Goal: Complete application form: Complete application form

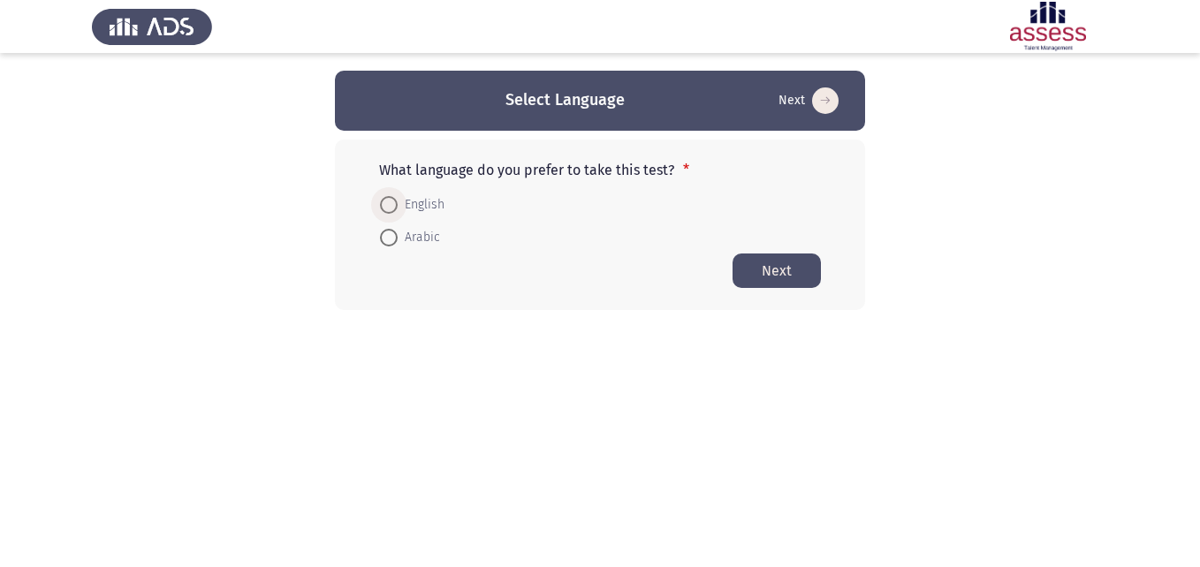
click at [381, 202] on span at bounding box center [389, 205] width 18 height 18
click at [381, 202] on input "English" at bounding box center [389, 205] width 18 height 18
radio input "true"
click at [772, 281] on button "Next" at bounding box center [776, 270] width 88 height 34
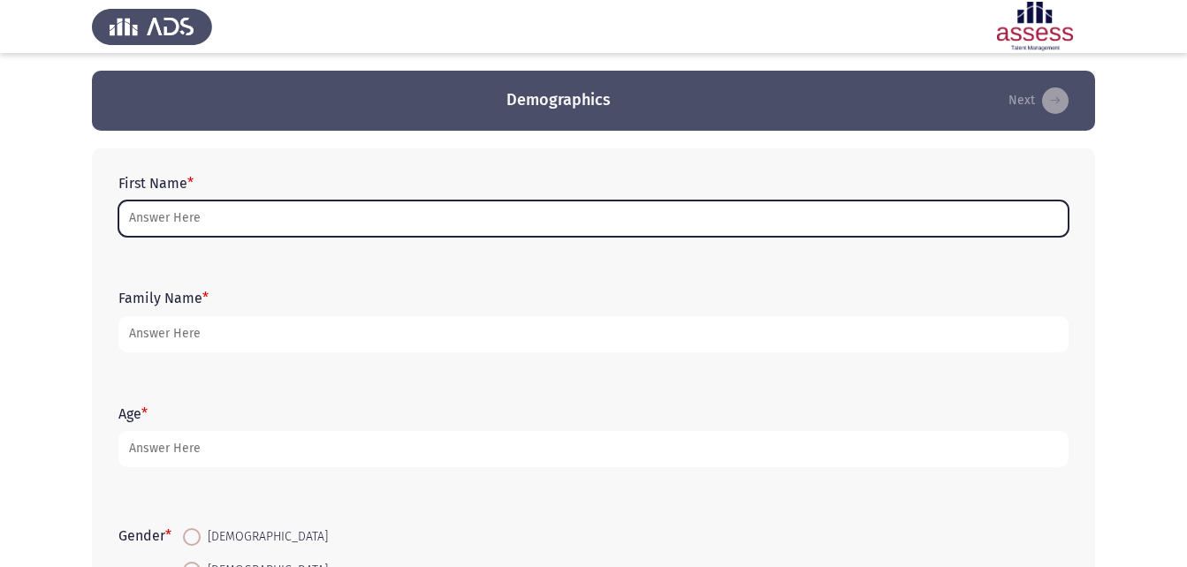
click at [512, 213] on input "First Name *" at bounding box center [593, 219] width 950 height 36
type input "s"
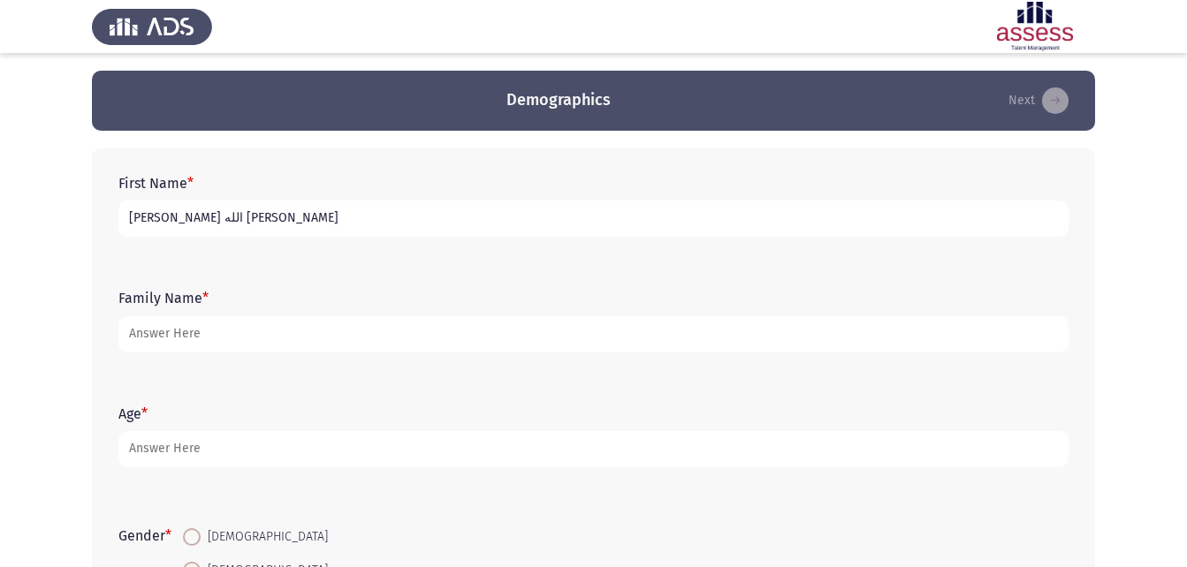
type input "[PERSON_NAME] الله [PERSON_NAME]"
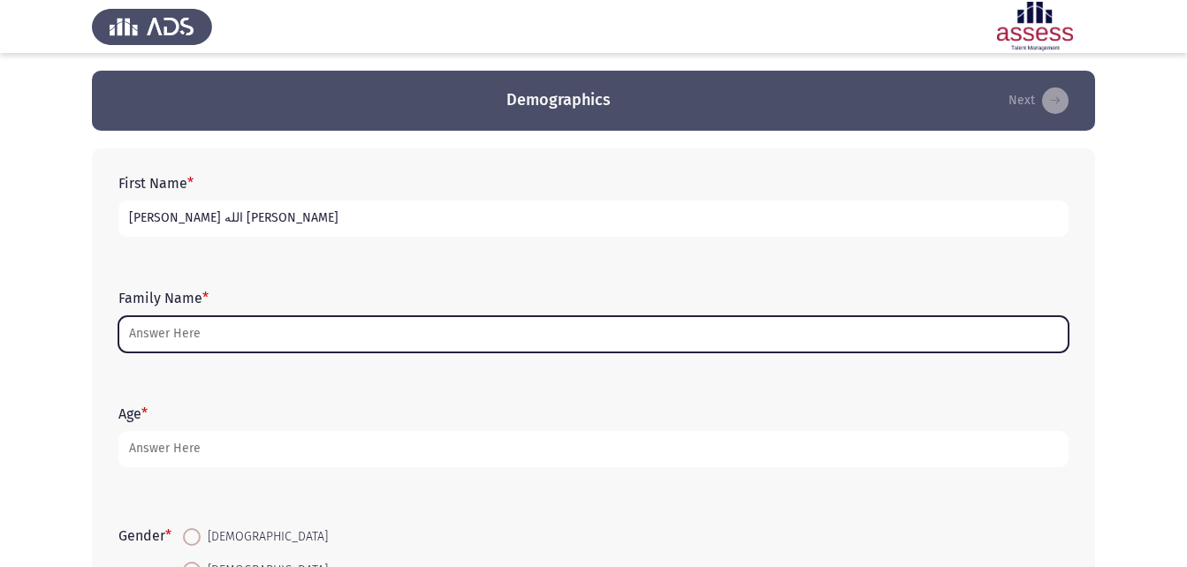
click at [659, 344] on input "Family Name *" at bounding box center [593, 334] width 950 height 36
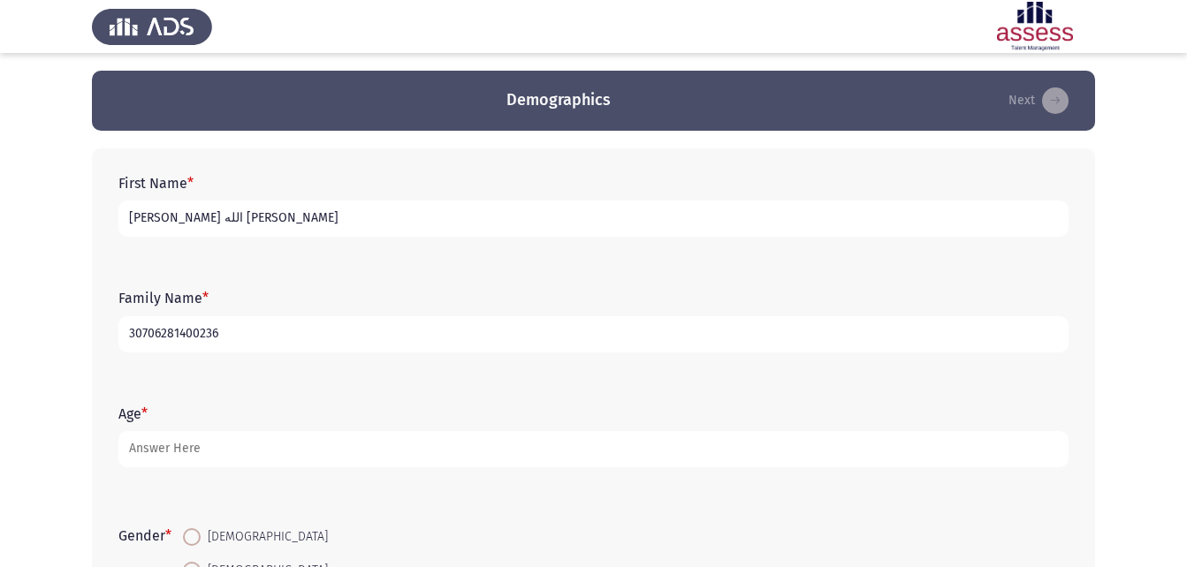
type input "30706281400236"
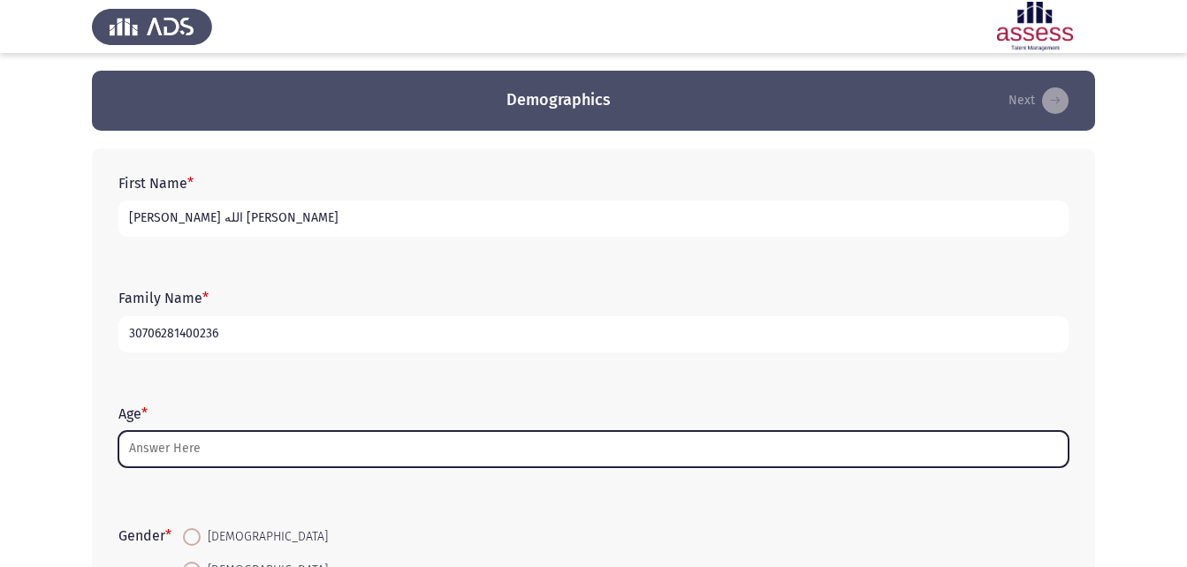
click at [466, 456] on input "Age *" at bounding box center [593, 449] width 950 height 36
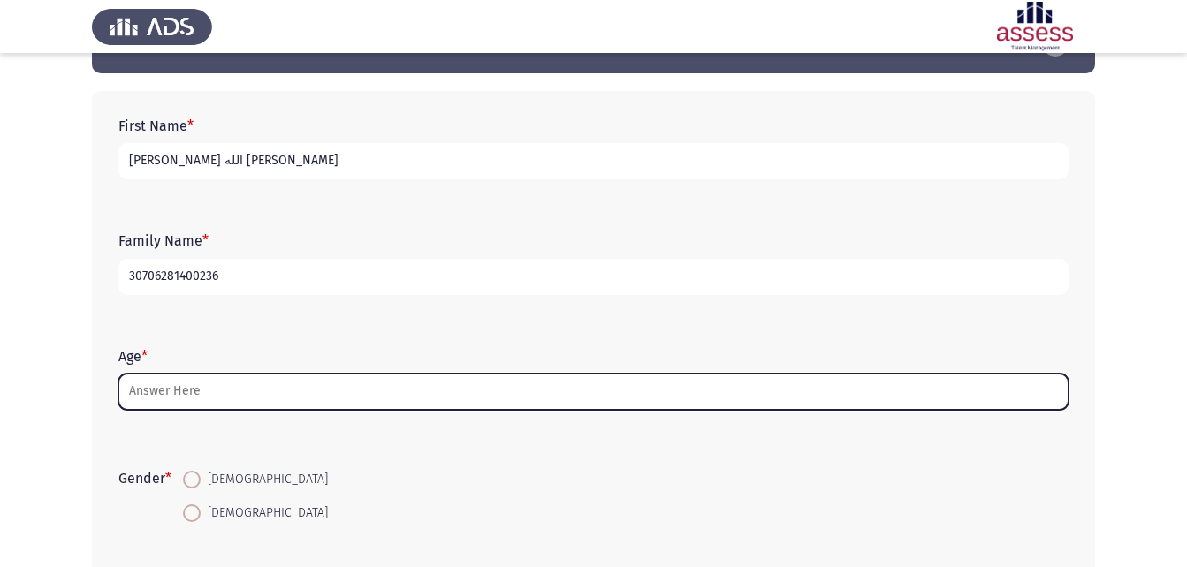
scroll to position [88, 0]
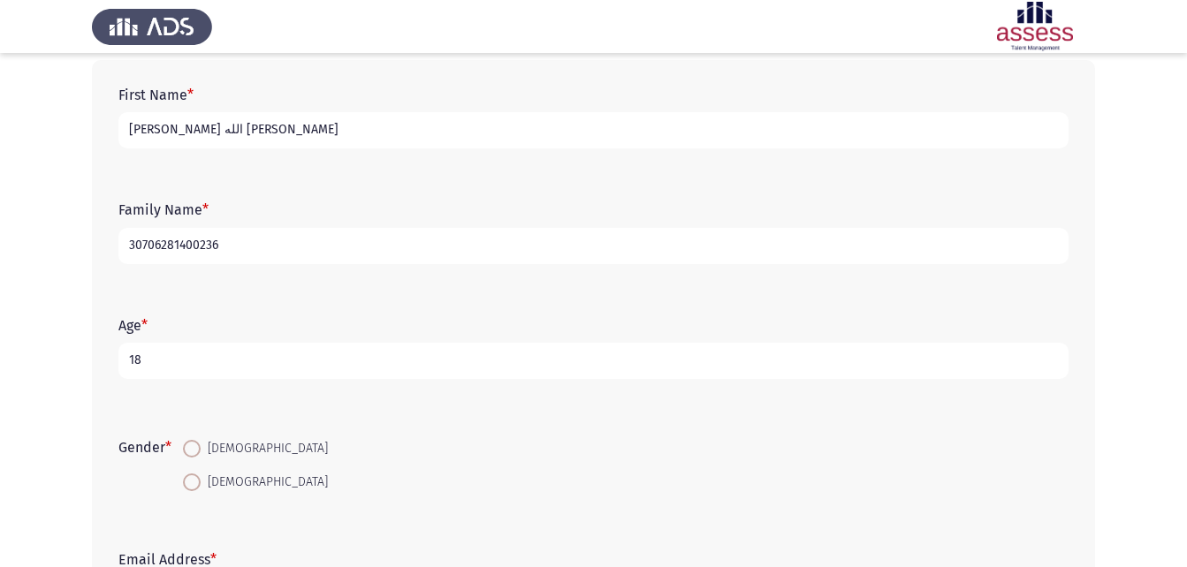
type input "18"
click at [206, 453] on span "[DEMOGRAPHIC_DATA]" at bounding box center [264, 448] width 127 height 21
click at [201, 453] on input "[DEMOGRAPHIC_DATA]" at bounding box center [192, 449] width 18 height 18
radio input "true"
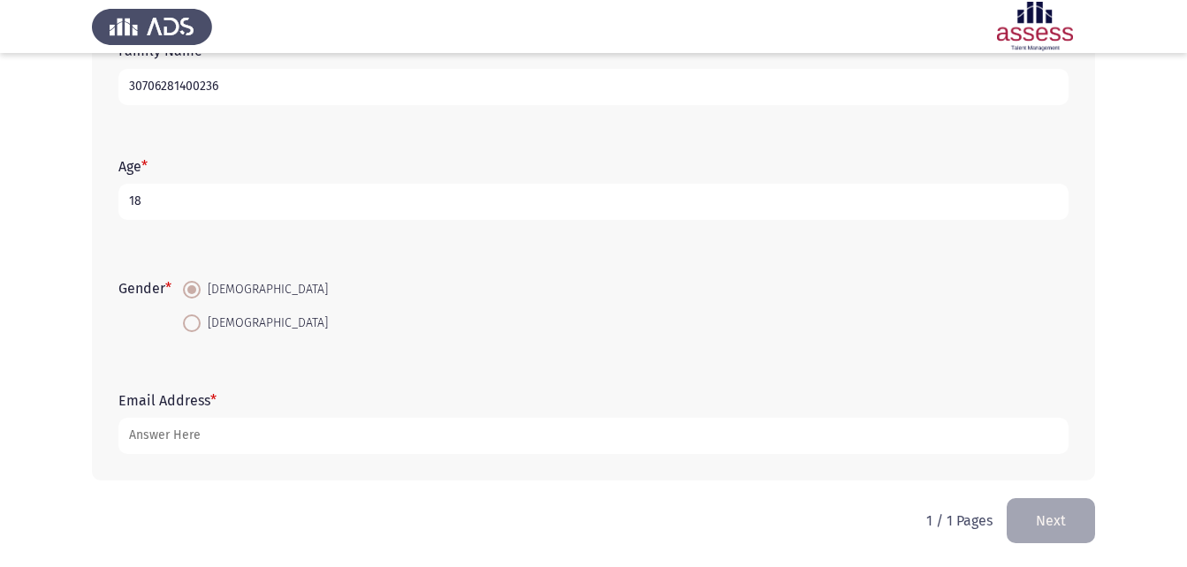
scroll to position [249, 0]
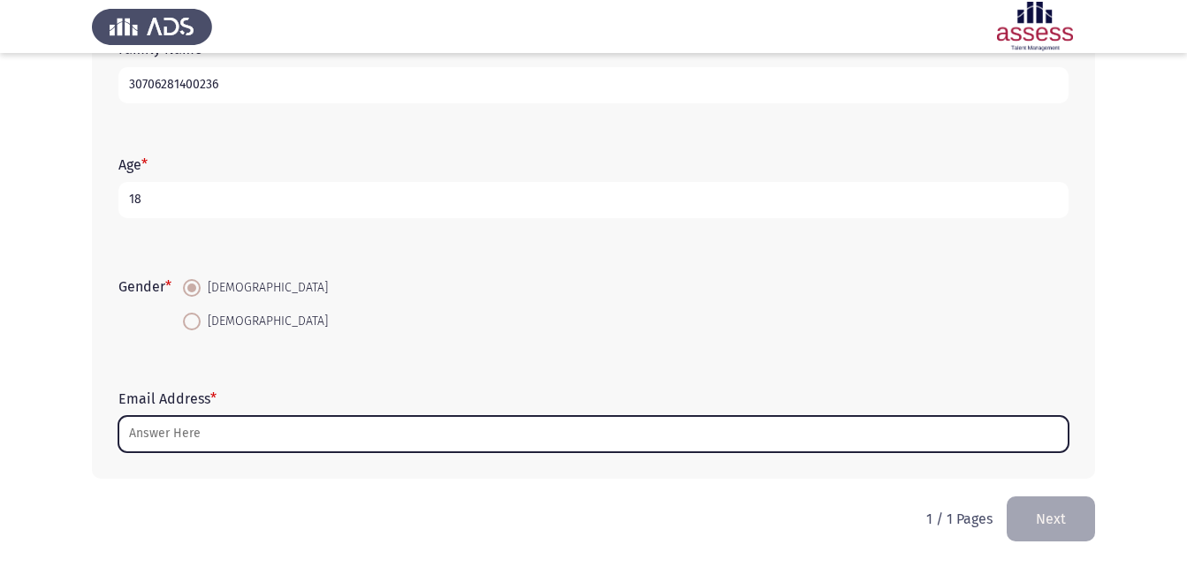
click at [236, 431] on input "Email Address *" at bounding box center [593, 434] width 950 height 36
type input "ش"
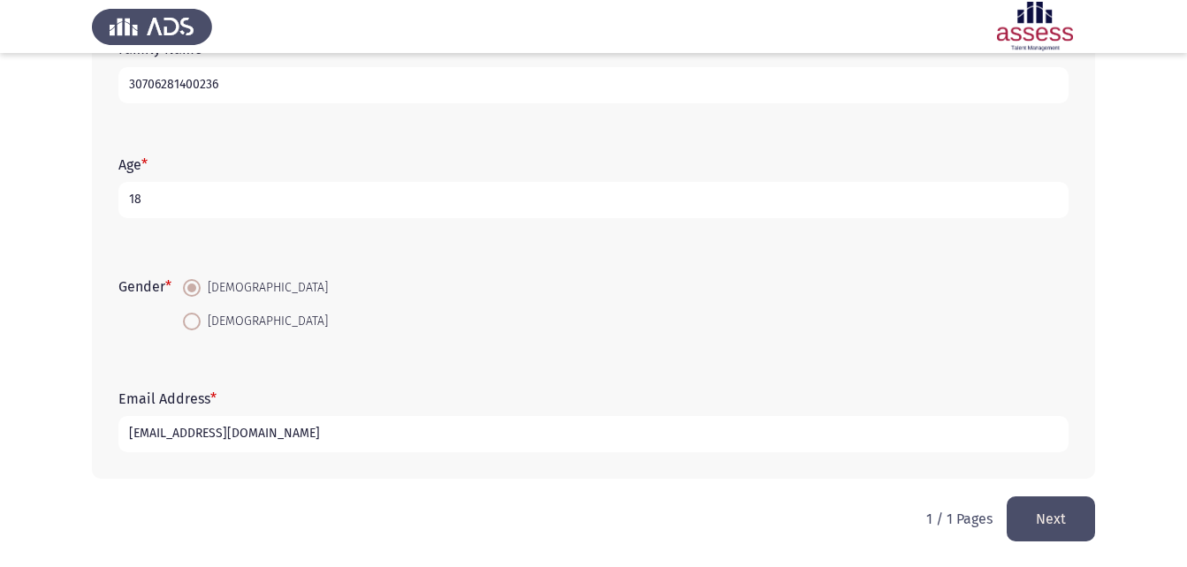
type input "[EMAIL_ADDRESS][DOMAIN_NAME]"
click at [1050, 517] on button "Next" at bounding box center [1050, 519] width 88 height 45
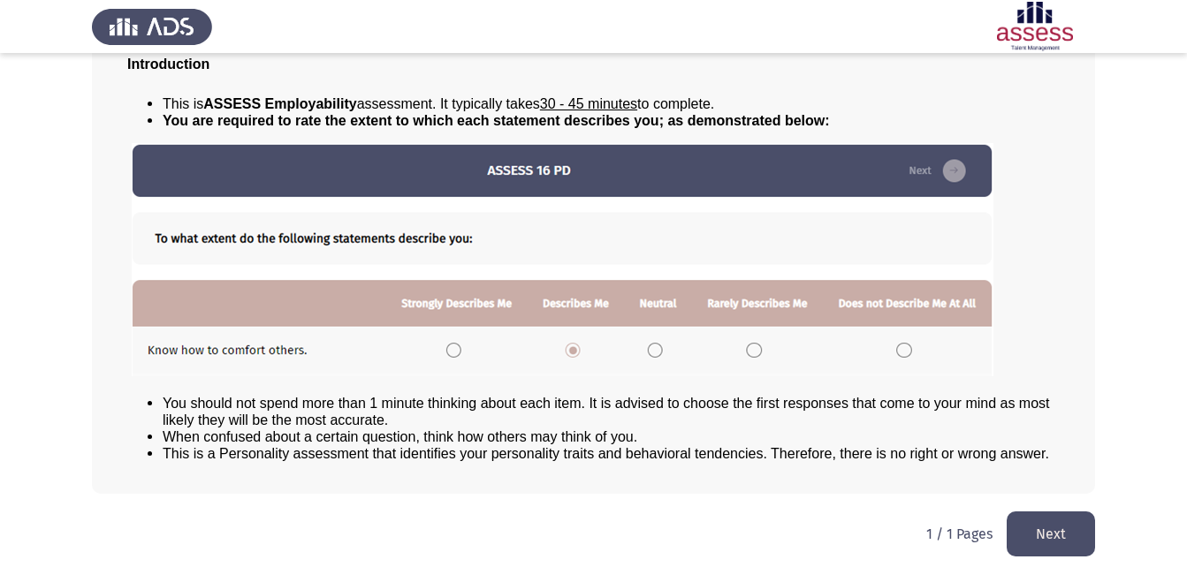
scroll to position [135, 0]
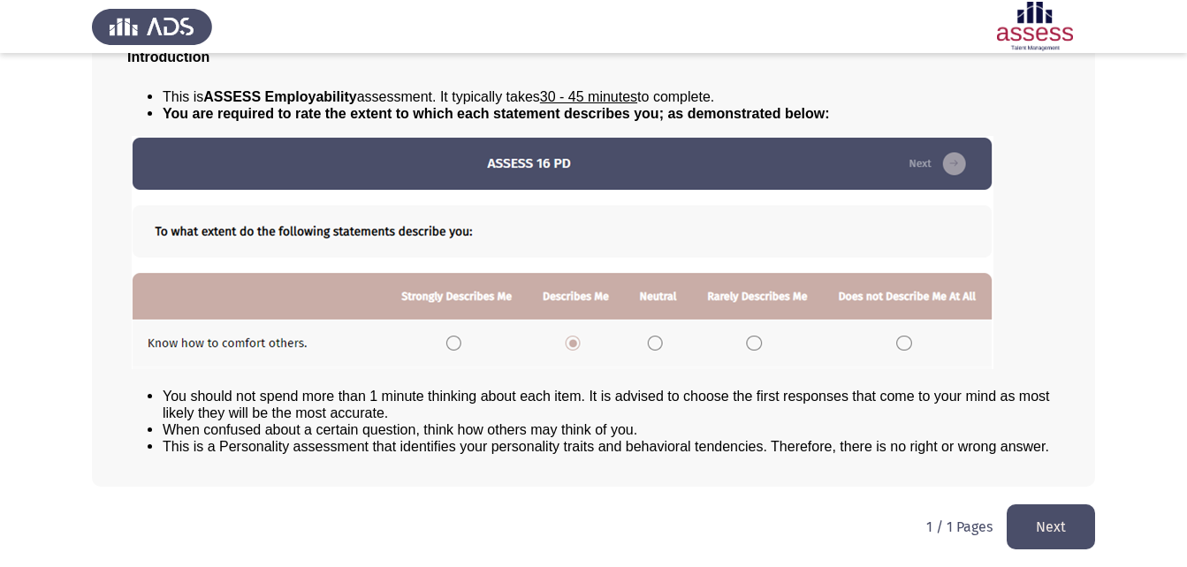
click at [1032, 515] on button "Next" at bounding box center [1050, 527] width 88 height 45
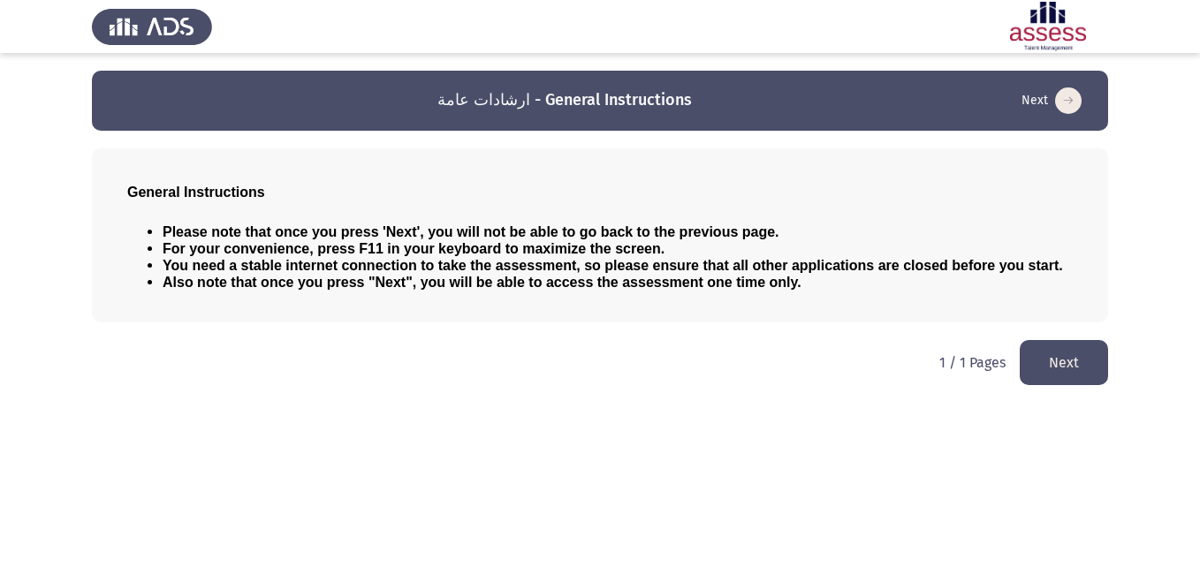
click at [1061, 343] on button "Next" at bounding box center [1064, 362] width 88 height 45
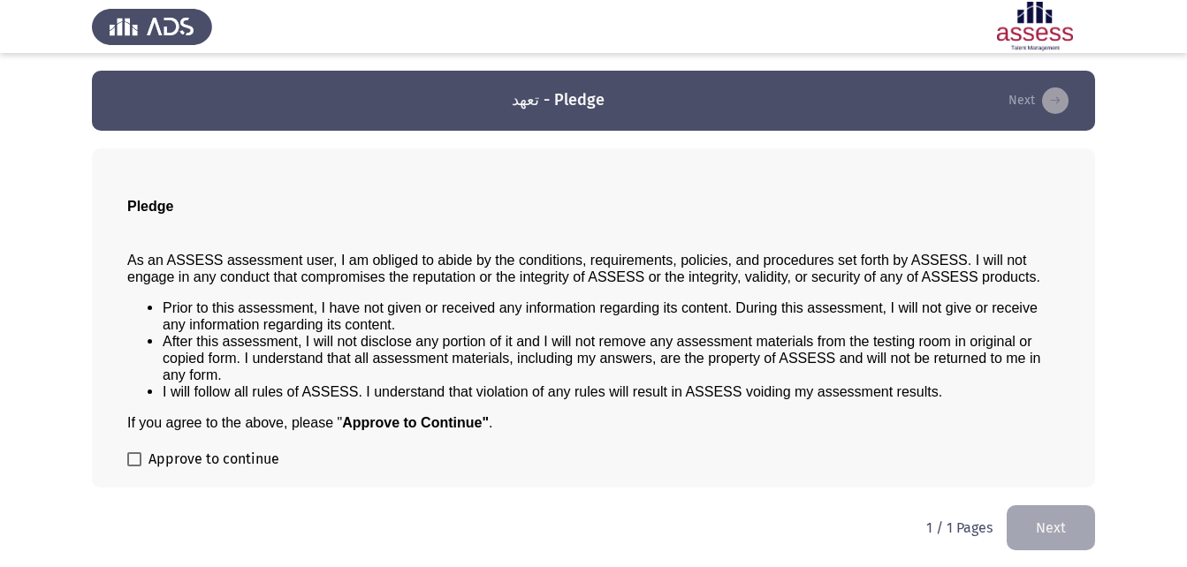
click at [133, 461] on span at bounding box center [134, 459] width 14 height 14
click at [133, 467] on input "Approve to continue" at bounding box center [133, 467] width 1 height 1
checkbox input "true"
click at [1047, 531] on button "Next" at bounding box center [1050, 527] width 88 height 45
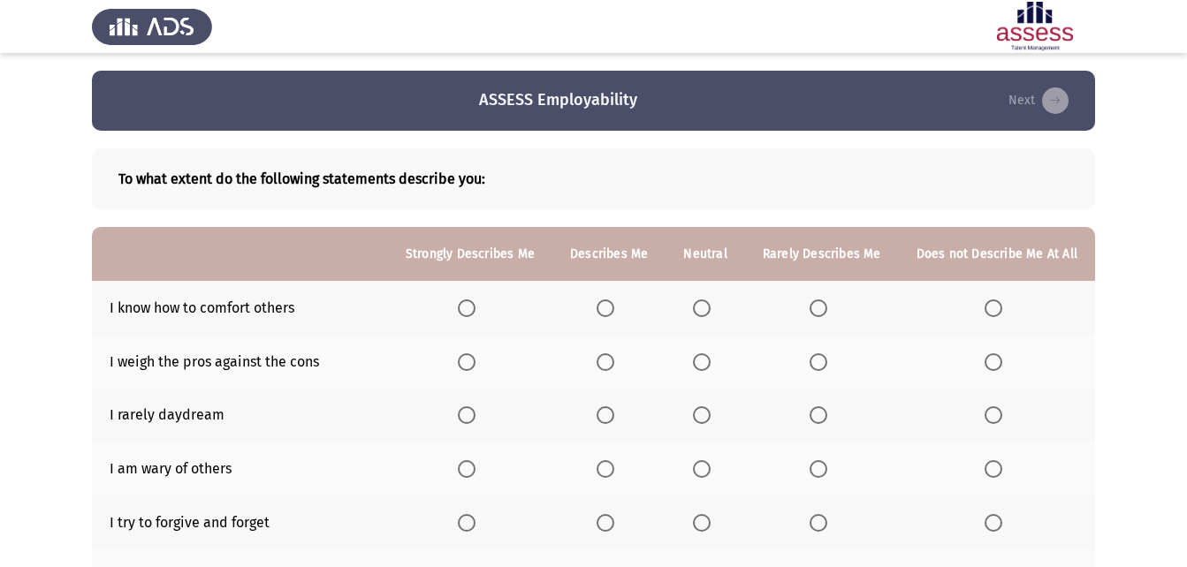
click at [600, 311] on th at bounding box center [608, 308] width 113 height 54
click at [602, 307] on th at bounding box center [608, 308] width 113 height 54
click at [611, 307] on span "Select an option" at bounding box center [605, 309] width 18 height 18
click at [611, 307] on input "Select an option" at bounding box center [605, 309] width 18 height 18
click at [475, 366] on span "Select an option" at bounding box center [467, 362] width 18 height 18
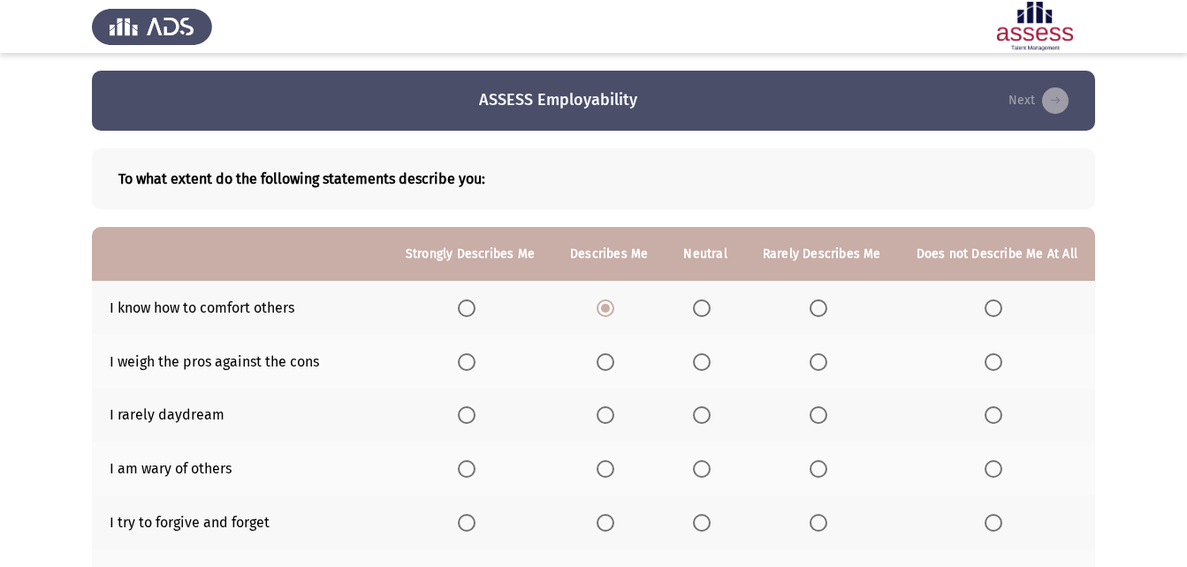
click at [475, 366] on input "Select an option" at bounding box center [467, 362] width 18 height 18
click at [701, 411] on span "Select an option" at bounding box center [702, 415] width 18 height 18
click at [701, 411] on input "Select an option" at bounding box center [702, 415] width 18 height 18
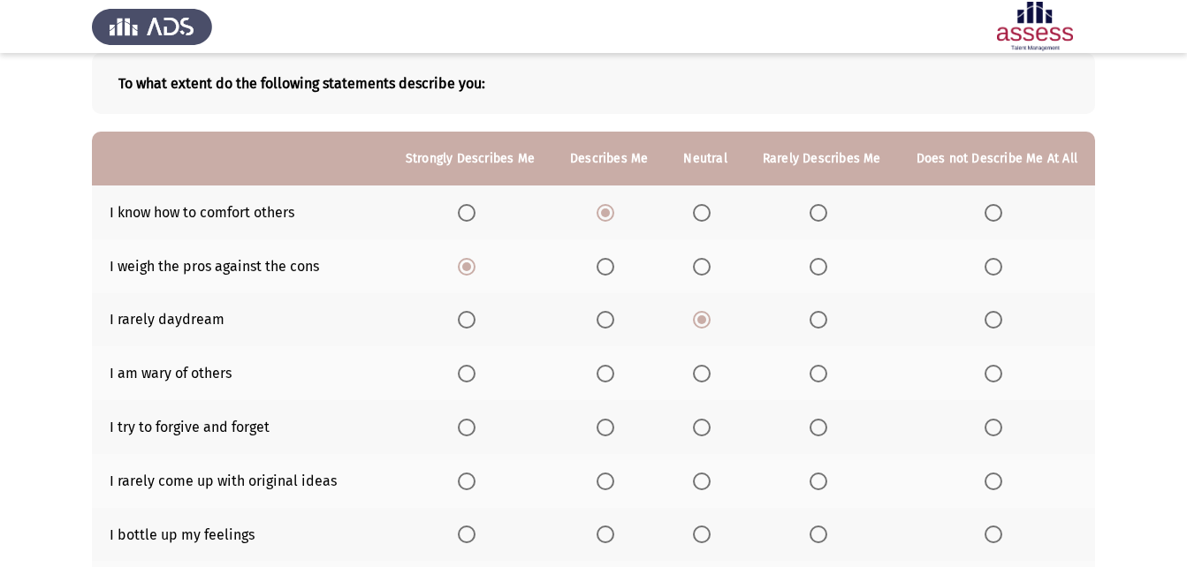
scroll to position [125, 0]
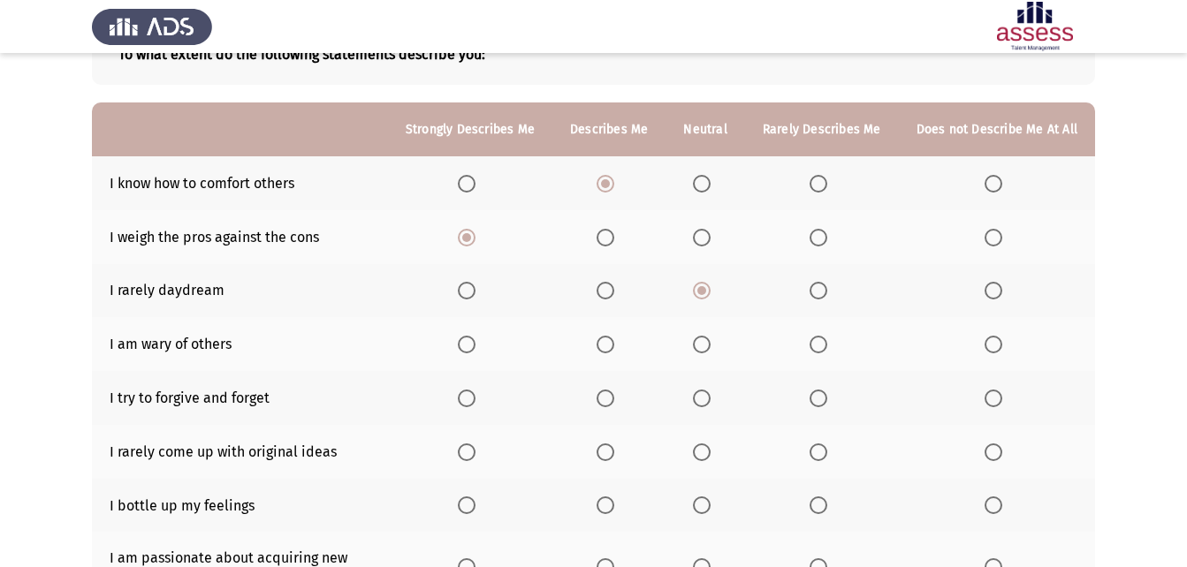
click at [710, 353] on span "Select an option" at bounding box center [702, 345] width 18 height 18
click at [710, 353] on input "Select an option" at bounding box center [702, 345] width 18 height 18
click at [614, 396] on span "Select an option" at bounding box center [605, 399] width 18 height 18
click at [614, 396] on input "Select an option" at bounding box center [605, 399] width 18 height 18
click at [475, 457] on span "Select an option" at bounding box center [467, 453] width 18 height 18
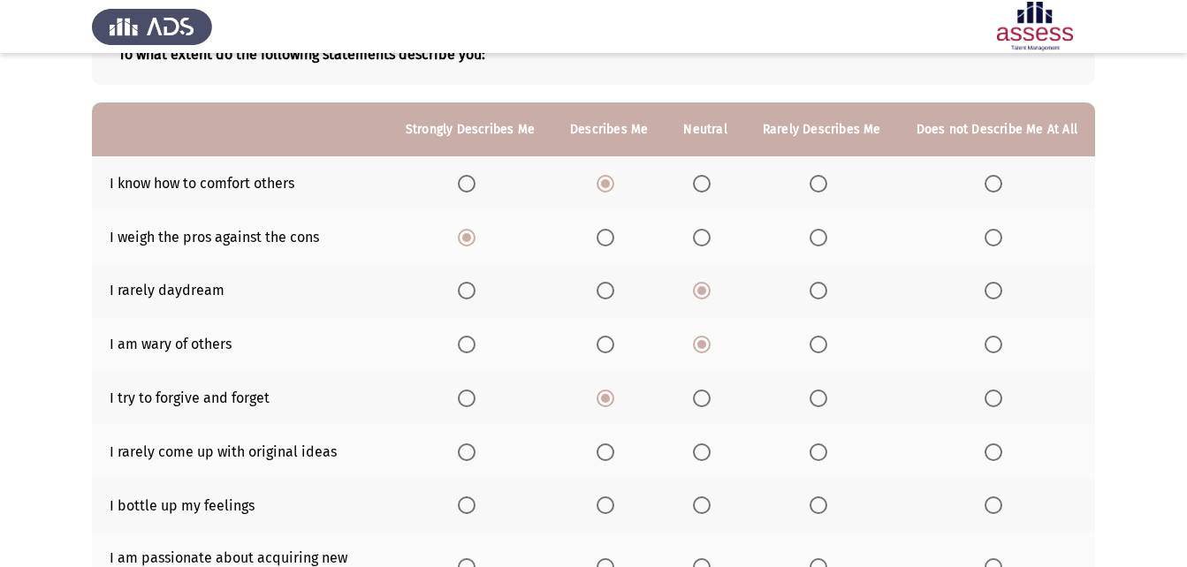
click at [475, 457] on input "Select an option" at bounding box center [467, 453] width 18 height 18
click at [614, 512] on span "Select an option" at bounding box center [605, 506] width 18 height 18
click at [614, 512] on input "Select an option" at bounding box center [605, 506] width 18 height 18
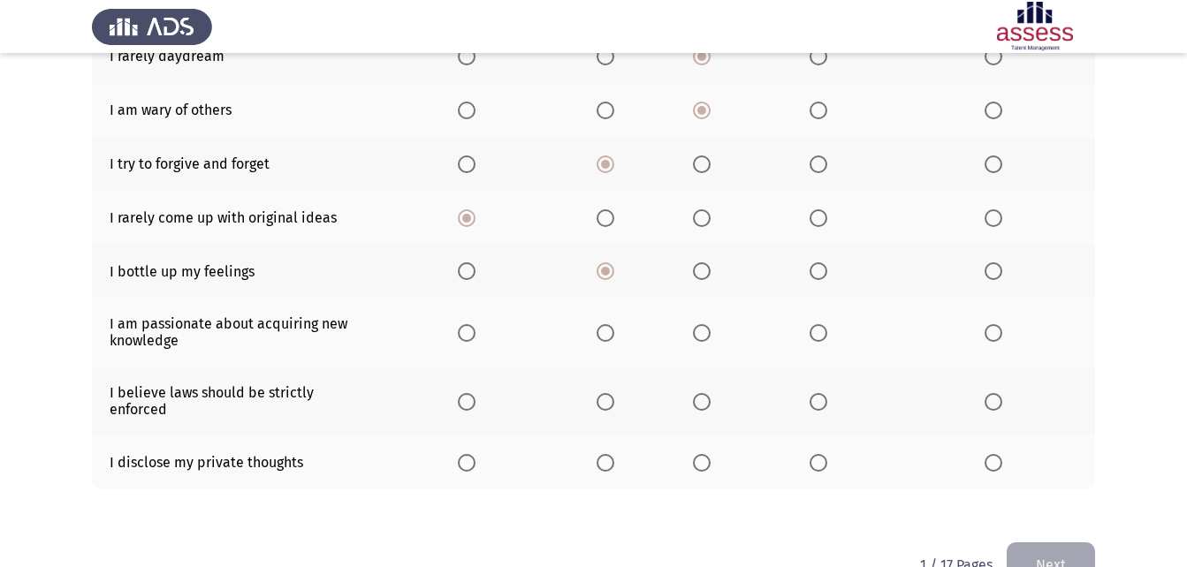
scroll to position [390, 0]
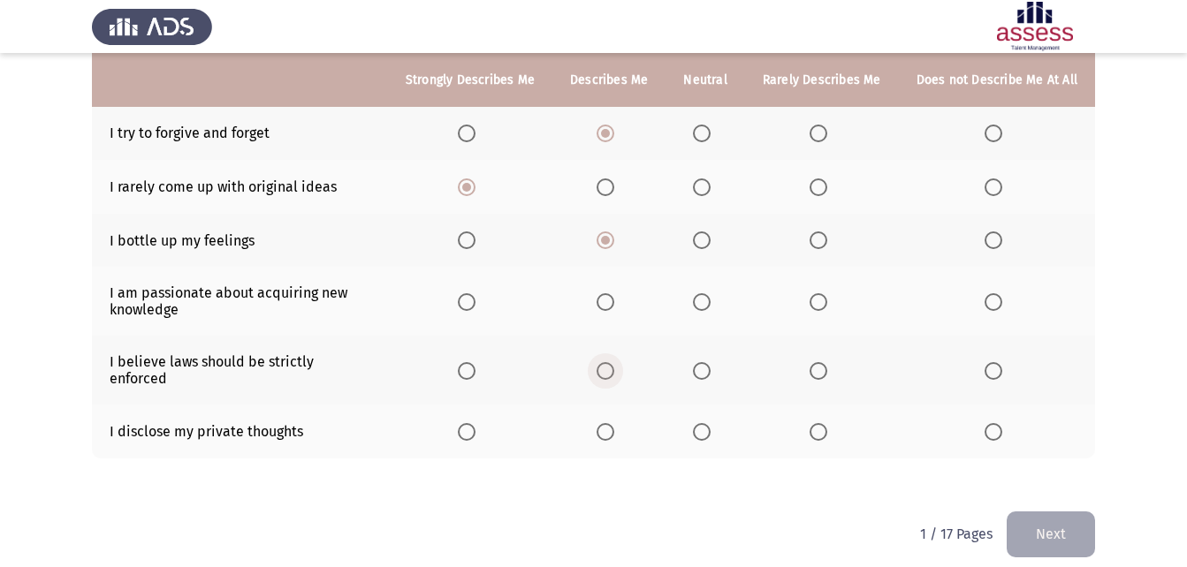
click at [613, 368] on span "Select an option" at bounding box center [605, 371] width 18 height 18
click at [613, 368] on input "Select an option" at bounding box center [605, 371] width 18 height 18
click at [475, 308] on span "Select an option" at bounding box center [467, 302] width 18 height 18
click at [475, 308] on input "Select an option" at bounding box center [467, 302] width 18 height 18
click at [604, 422] on mat-radio-button "Select an option" at bounding box center [608, 431] width 25 height 19
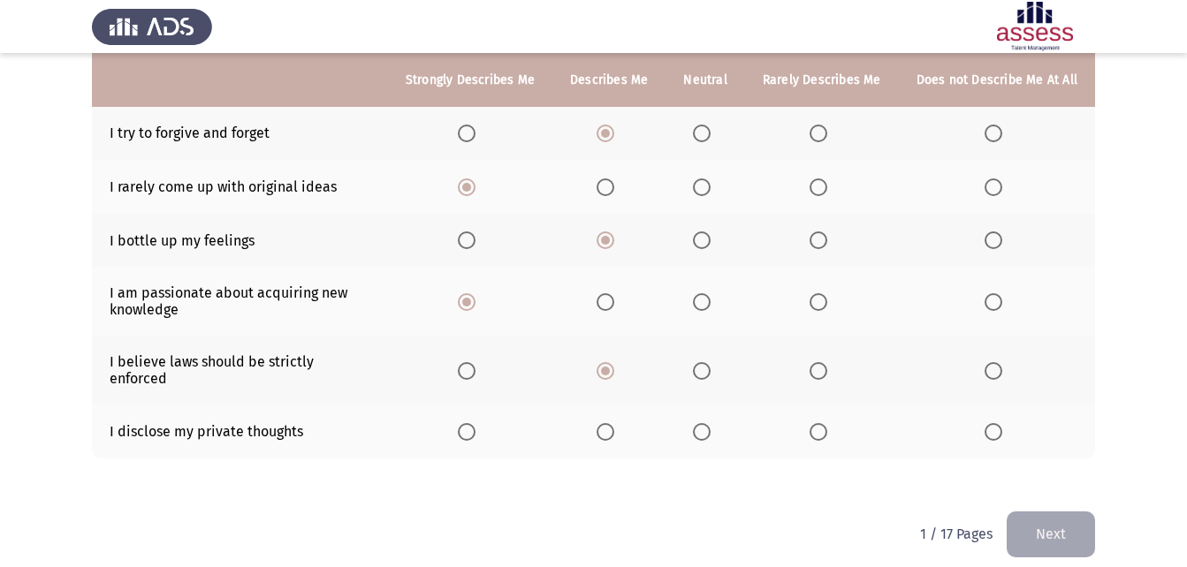
click at [608, 312] on th at bounding box center [608, 301] width 113 height 69
click at [611, 309] on span "Select an option" at bounding box center [605, 302] width 18 height 18
click at [611, 309] on input "Select an option" at bounding box center [605, 302] width 18 height 18
click at [475, 423] on span "Select an option" at bounding box center [467, 432] width 18 height 18
click at [475, 423] on input "Select an option" at bounding box center [467, 432] width 18 height 18
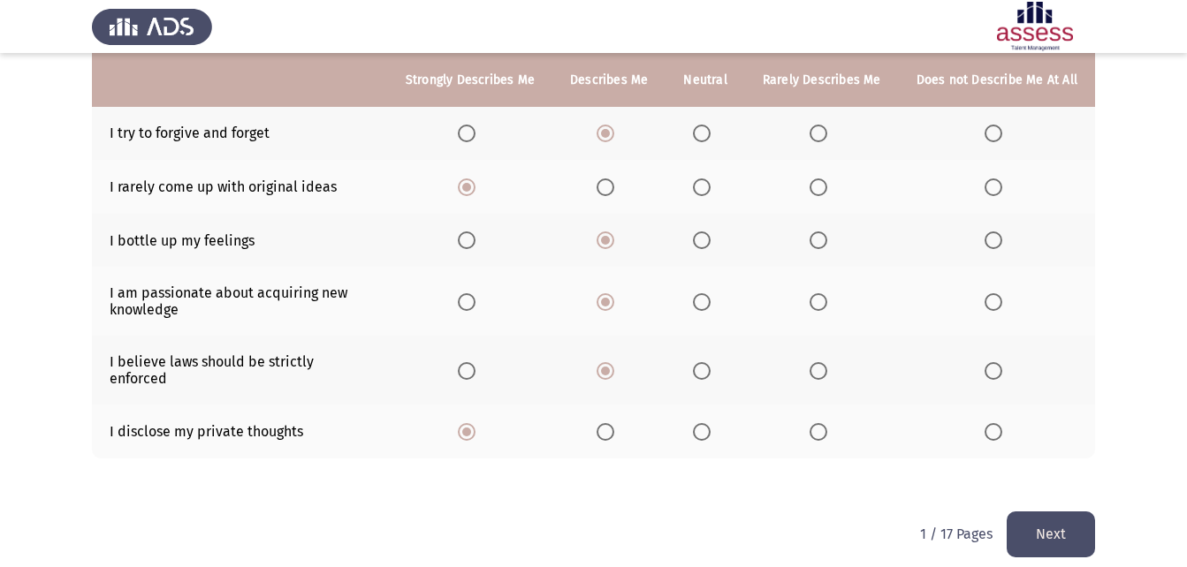
click at [1026, 520] on button "Next" at bounding box center [1050, 534] width 88 height 45
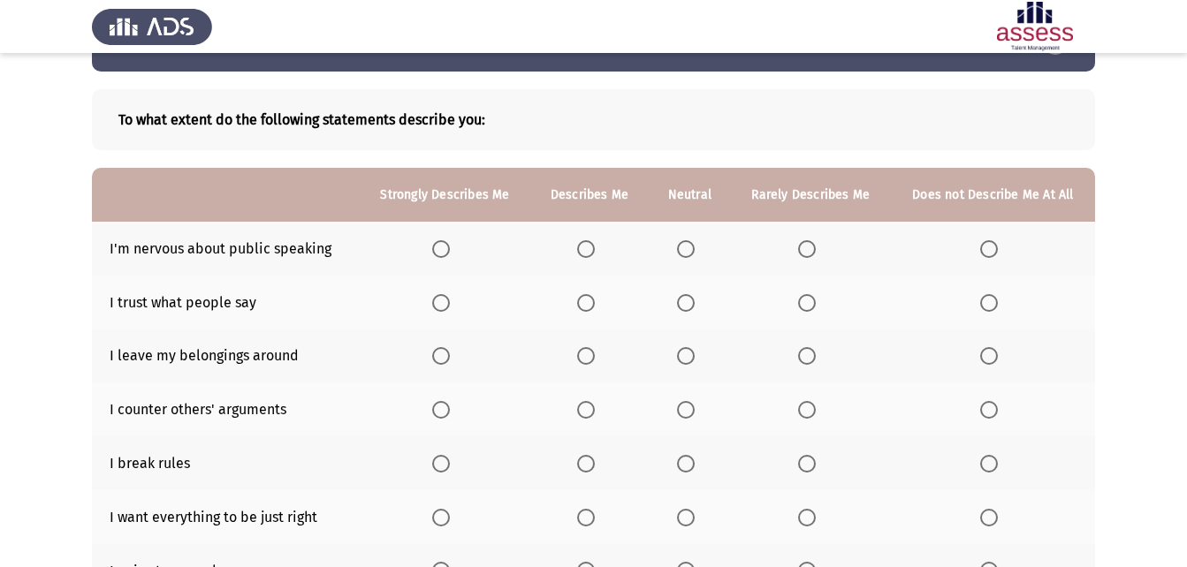
scroll to position [88, 0]
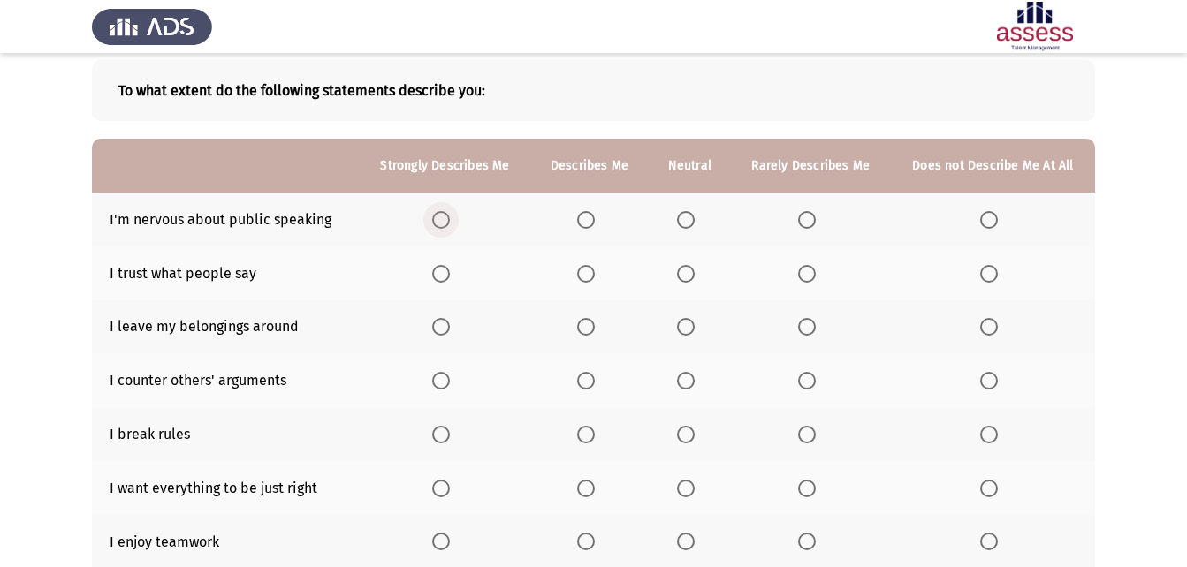
click at [444, 223] on span "Select an option" at bounding box center [441, 220] width 18 height 18
click at [444, 223] on input "Select an option" at bounding box center [441, 220] width 18 height 18
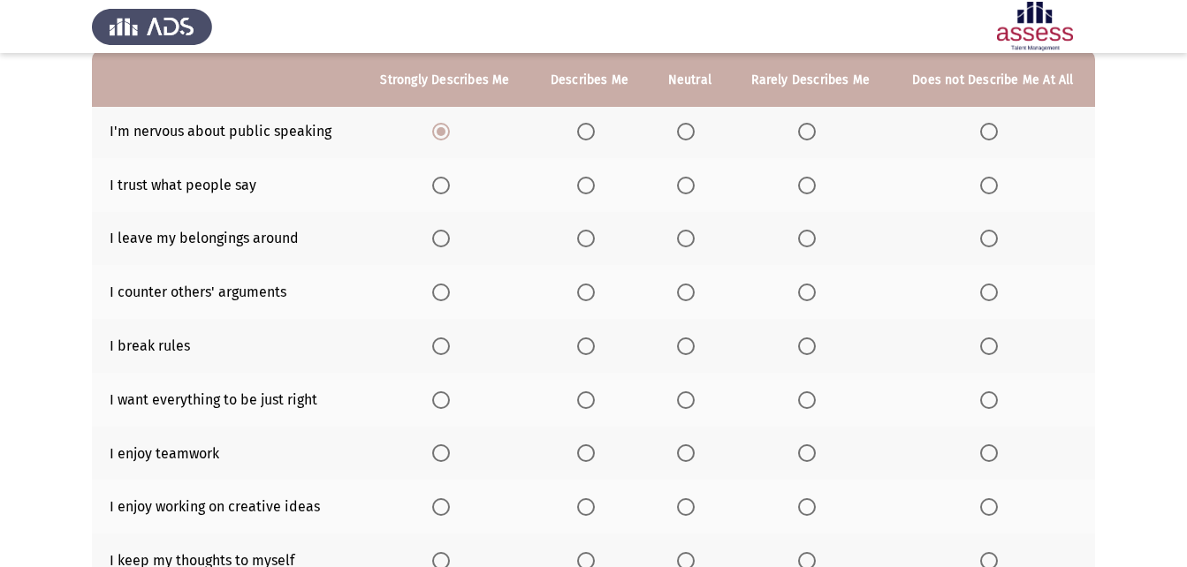
click at [682, 194] on th at bounding box center [690, 185] width 82 height 54
click at [686, 187] on span "Select an option" at bounding box center [686, 186] width 18 height 18
click at [686, 187] on input "Select an option" at bounding box center [686, 186] width 18 height 18
click at [586, 239] on span "Select an option" at bounding box center [586, 239] width 0 height 0
click at [588, 239] on input "Select an option" at bounding box center [586, 239] width 18 height 18
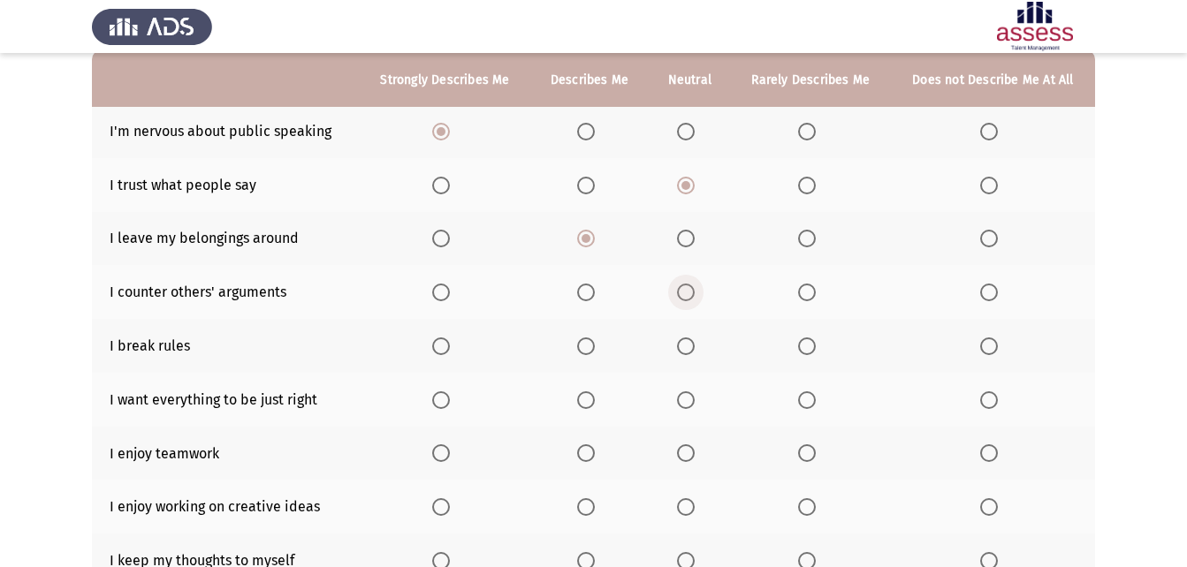
click at [682, 292] on span "Select an option" at bounding box center [686, 293] width 18 height 18
click at [682, 292] on input "Select an option" at bounding box center [686, 293] width 18 height 18
click at [445, 351] on span "Select an option" at bounding box center [441, 347] width 18 height 18
click at [445, 351] on input "Select an option" at bounding box center [441, 347] width 18 height 18
click at [589, 402] on span "Select an option" at bounding box center [586, 400] width 18 height 18
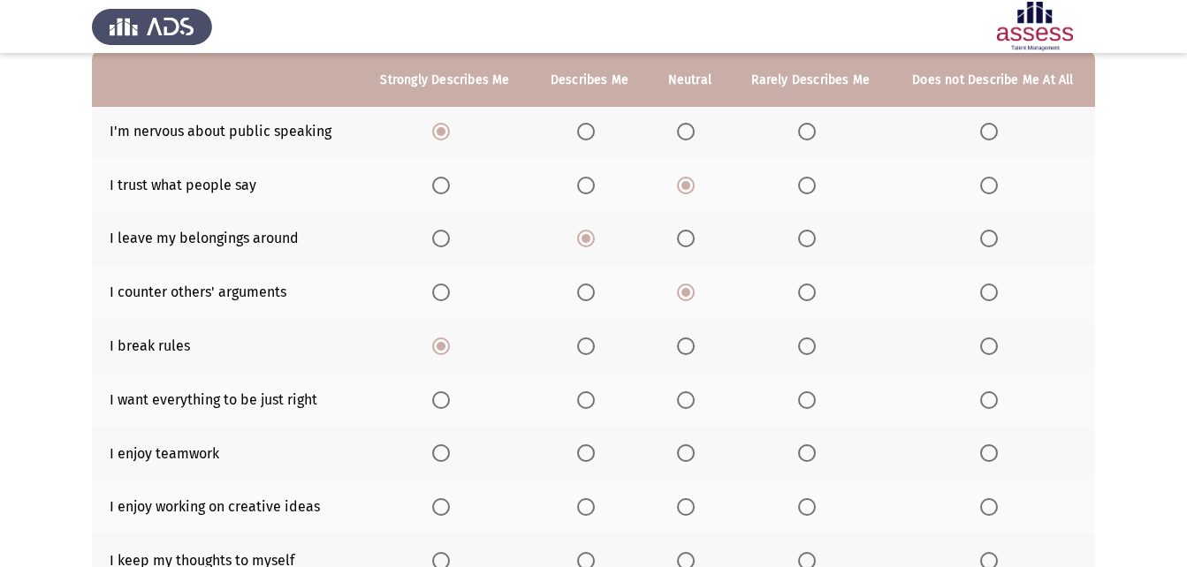
click at [589, 402] on input "Select an option" at bounding box center [586, 400] width 18 height 18
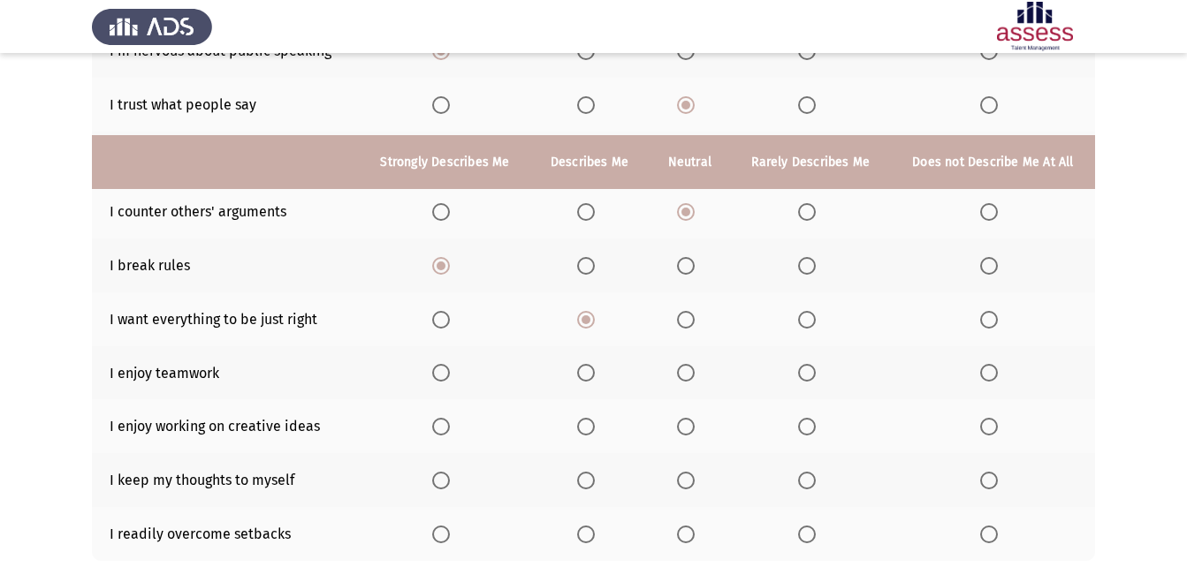
scroll to position [353, 0]
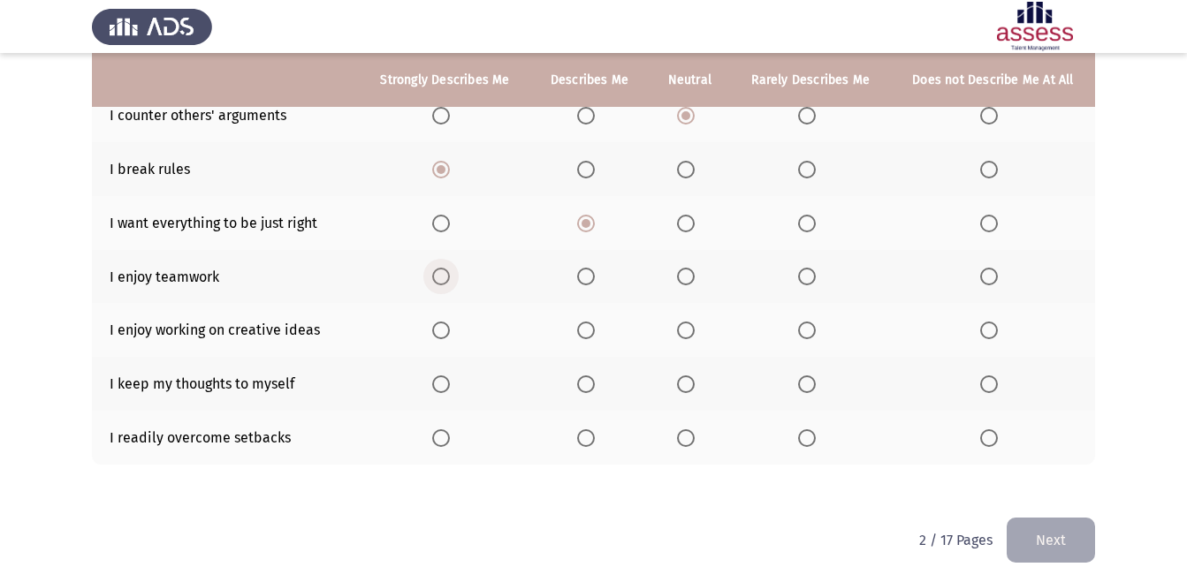
click at [444, 279] on span "Select an option" at bounding box center [441, 277] width 18 height 18
click at [444, 279] on input "Select an option" at bounding box center [441, 277] width 18 height 18
click at [694, 334] on span "Select an option" at bounding box center [686, 331] width 18 height 18
click at [694, 334] on input "Select an option" at bounding box center [686, 331] width 18 height 18
click at [581, 336] on span "Select an option" at bounding box center [586, 331] width 18 height 18
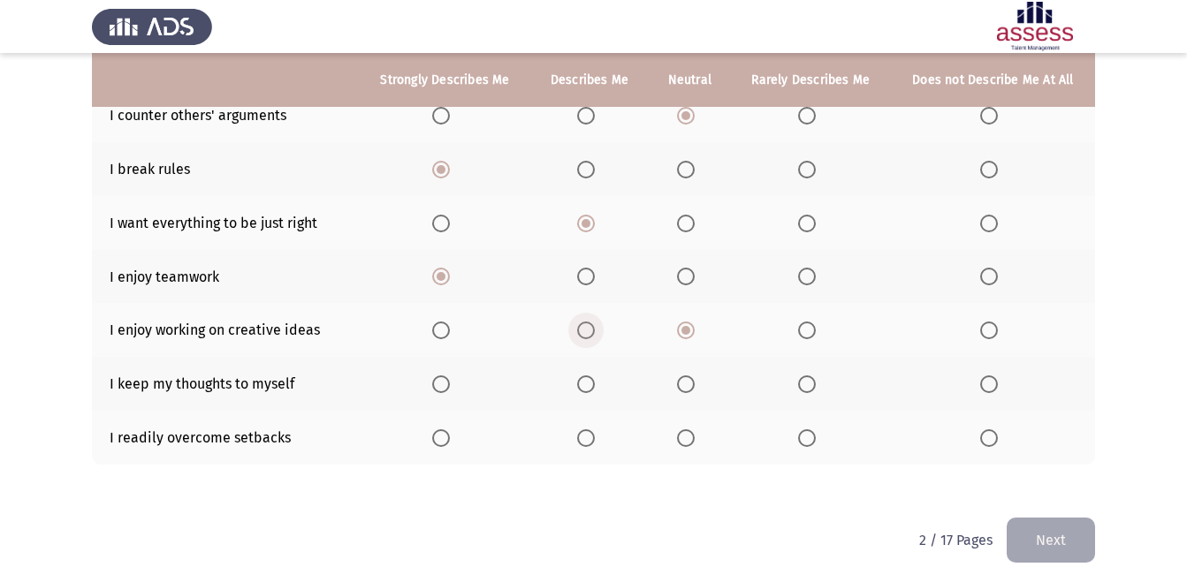
click at [581, 336] on input "Select an option" at bounding box center [586, 331] width 18 height 18
click at [684, 383] on span "Select an option" at bounding box center [686, 385] width 18 height 18
click at [684, 383] on input "Select an option" at bounding box center [686, 385] width 18 height 18
click at [696, 446] on label "Select an option" at bounding box center [689, 438] width 25 height 18
click at [694, 446] on input "Select an option" at bounding box center [686, 438] width 18 height 18
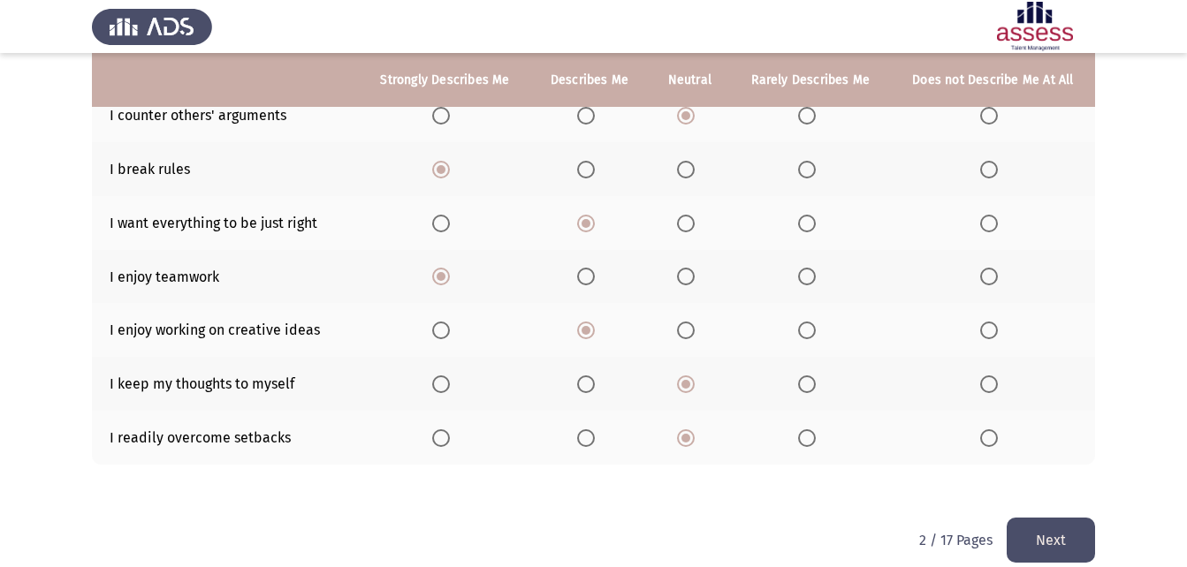
click at [1040, 523] on button "Next" at bounding box center [1050, 540] width 88 height 45
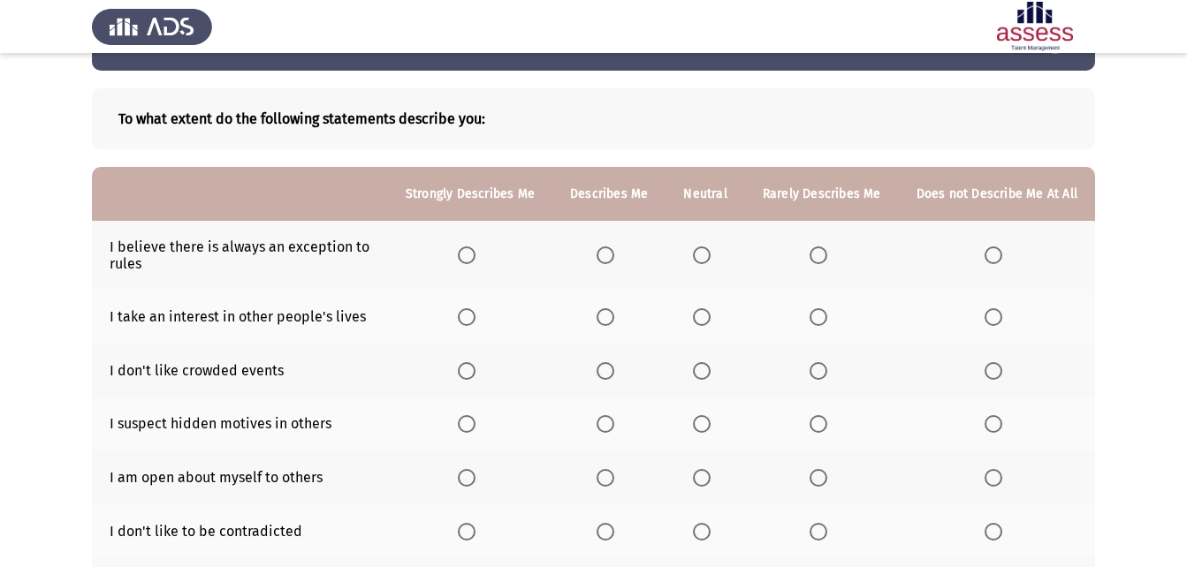
scroll to position [88, 0]
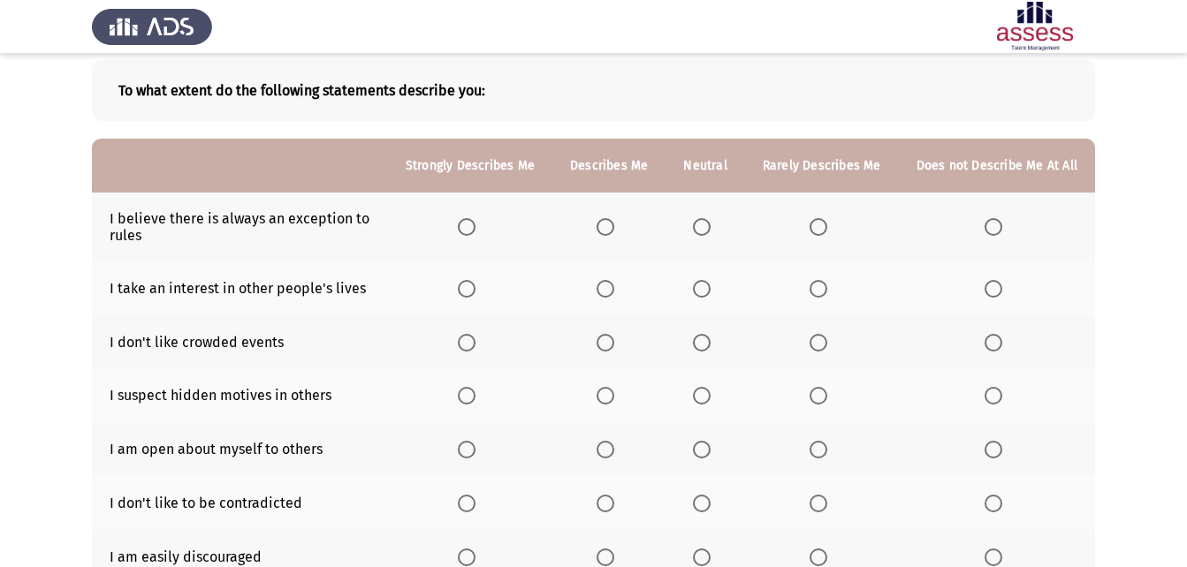
click at [614, 235] on span "Select an option" at bounding box center [605, 227] width 18 height 18
click at [614, 235] on input "Select an option" at bounding box center [605, 227] width 18 height 18
click at [702, 296] on span "Select an option" at bounding box center [702, 289] width 18 height 18
click at [702, 296] on input "Select an option" at bounding box center [702, 289] width 18 height 18
click at [611, 335] on span "Select an option" at bounding box center [605, 343] width 18 height 18
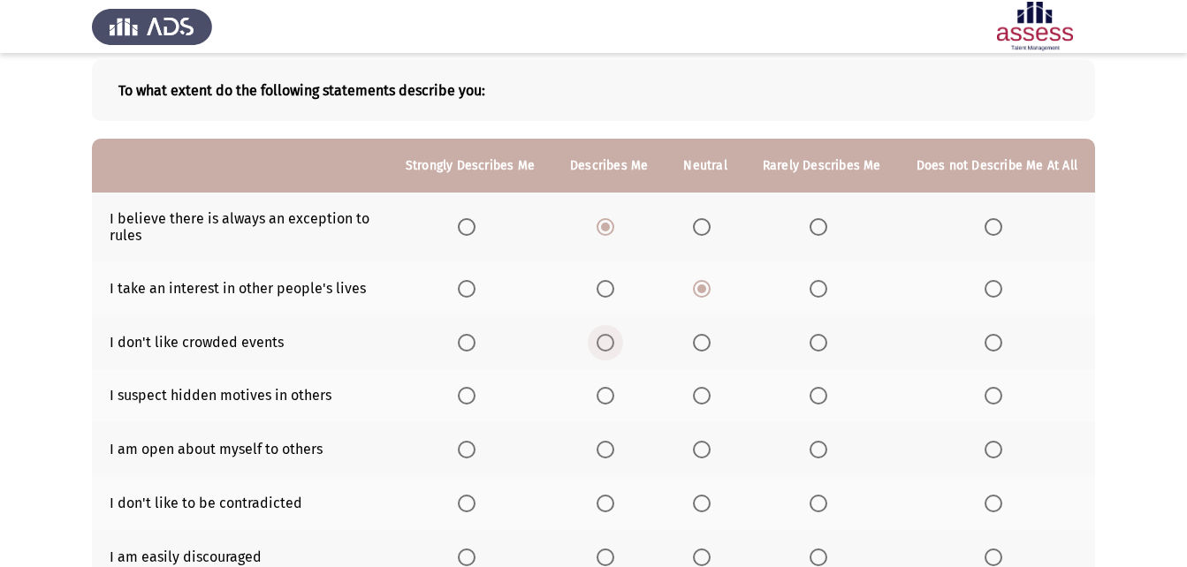
click at [611, 335] on input "Select an option" at bounding box center [605, 343] width 18 height 18
click at [696, 350] on th at bounding box center [704, 342] width 79 height 54
click at [701, 345] on span "Select an option" at bounding box center [702, 343] width 18 height 18
click at [701, 345] on input "Select an option" at bounding box center [702, 343] width 18 height 18
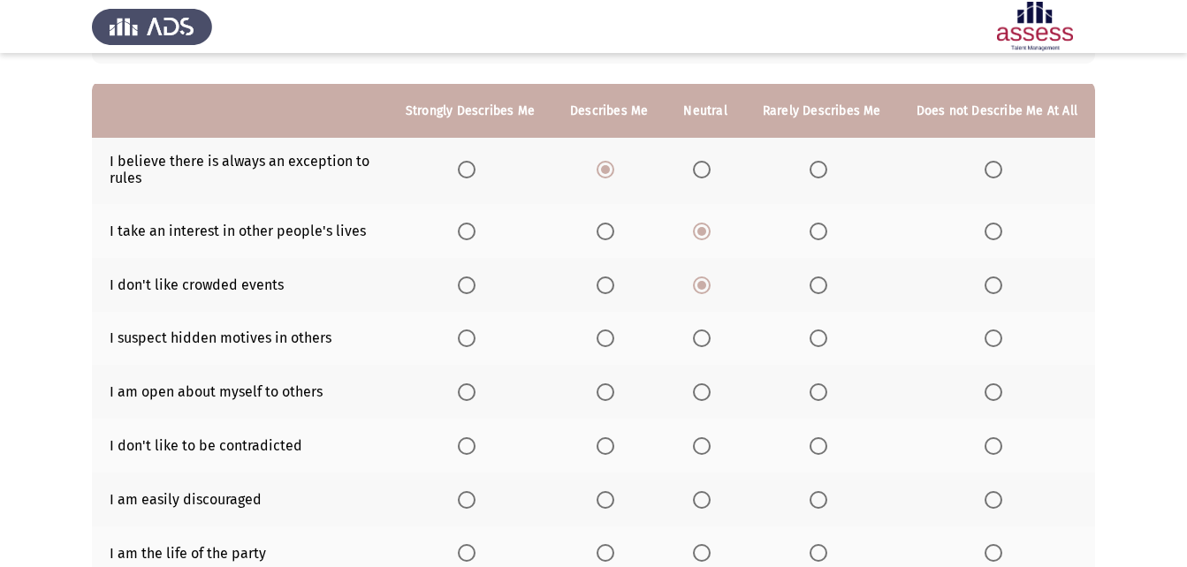
scroll to position [177, 0]
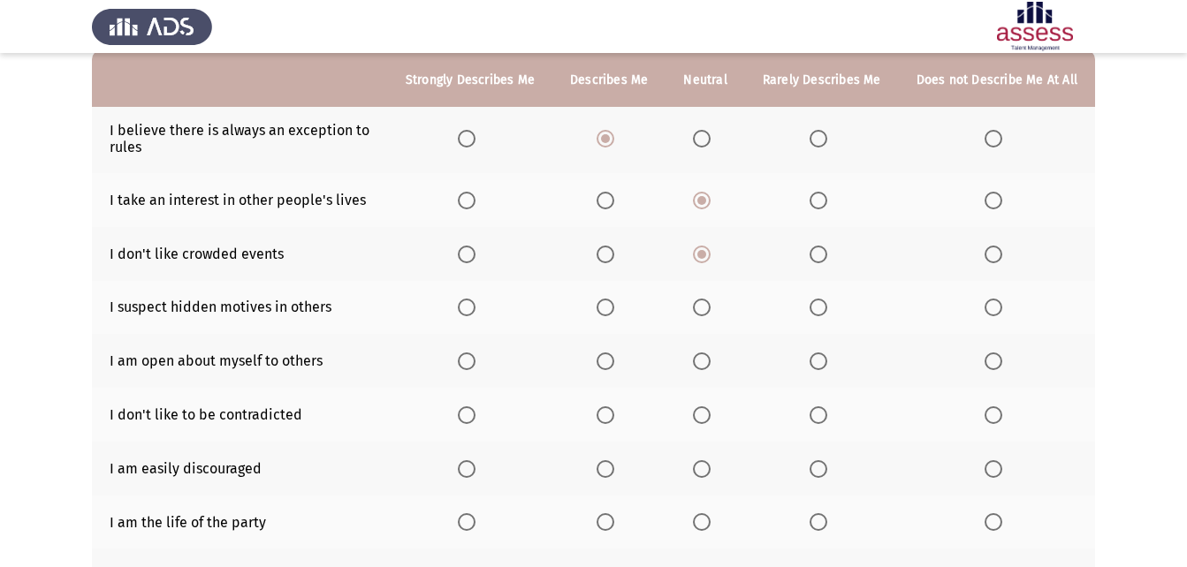
click at [475, 315] on span "Select an option" at bounding box center [467, 308] width 18 height 18
click at [475, 315] on input "Select an option" at bounding box center [467, 308] width 18 height 18
click at [482, 365] on label "Select an option" at bounding box center [470, 362] width 25 height 18
click at [475, 365] on input "Select an option" at bounding box center [467, 362] width 18 height 18
click at [614, 415] on span "Select an option" at bounding box center [605, 415] width 18 height 18
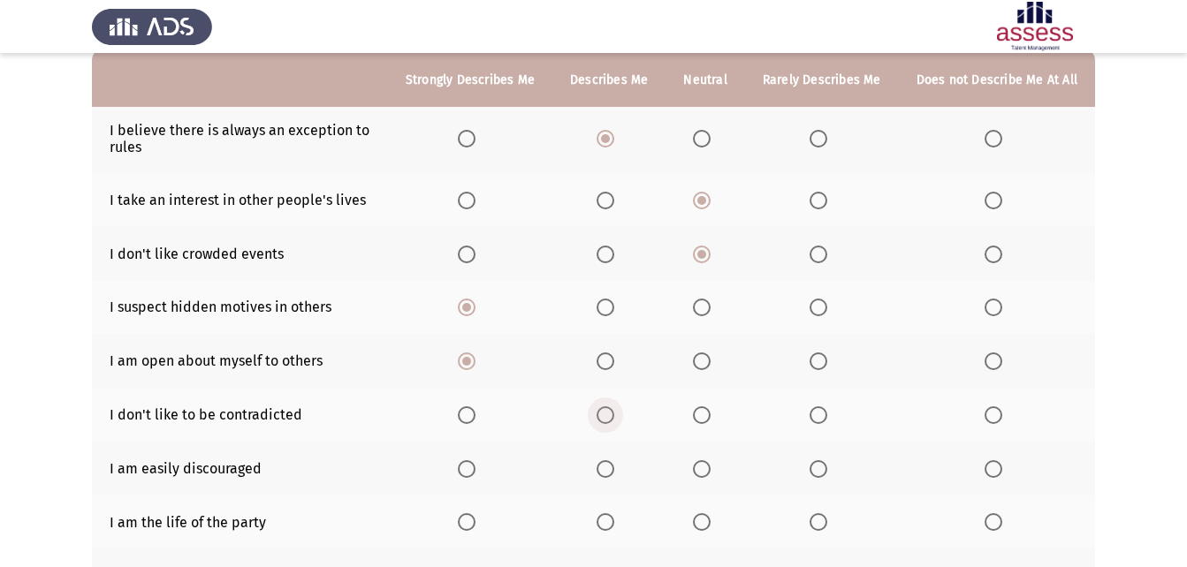
click at [614, 415] on input "Select an option" at bounding box center [605, 415] width 18 height 18
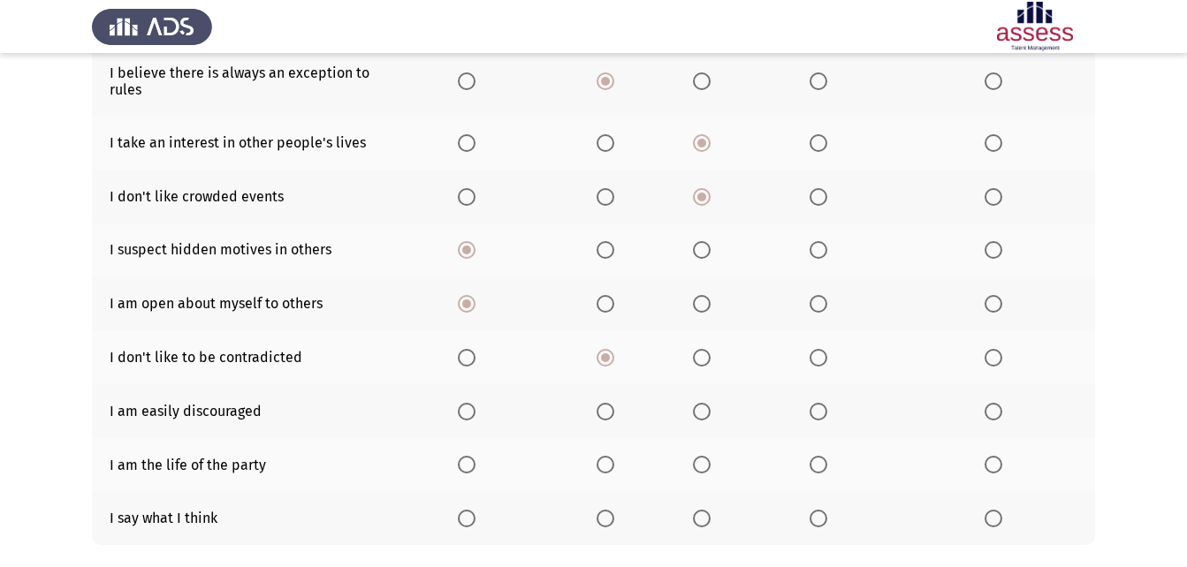
scroll to position [265, 0]
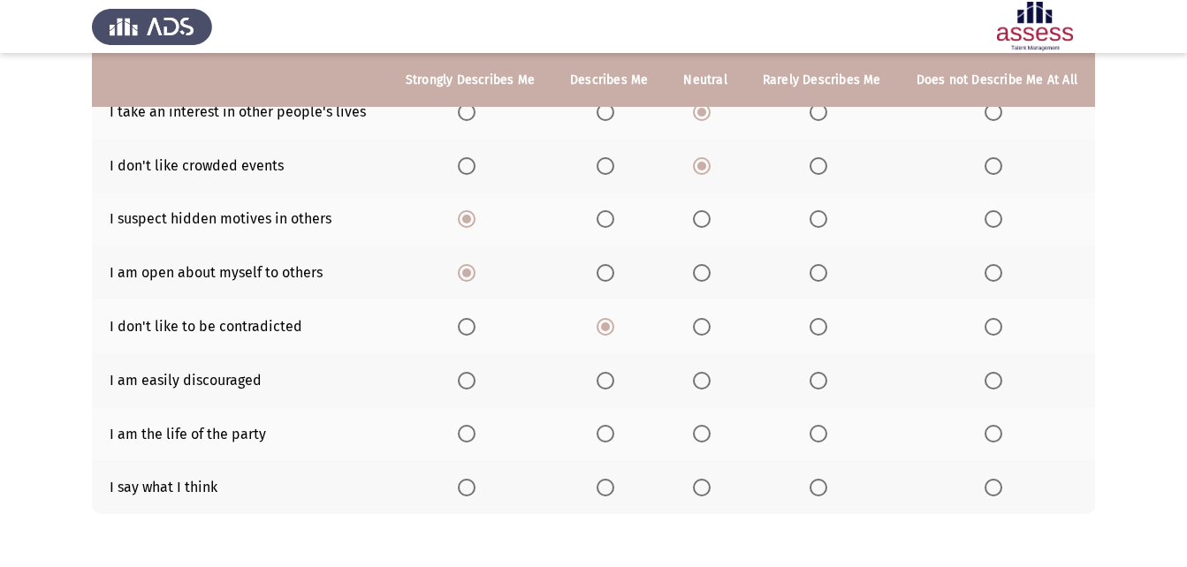
click at [710, 385] on span "Select an option" at bounding box center [702, 381] width 18 height 18
click at [710, 385] on input "Select an option" at bounding box center [702, 381] width 18 height 18
click at [475, 435] on span "Select an option" at bounding box center [467, 434] width 18 height 18
click at [475, 435] on input "Select an option" at bounding box center [467, 434] width 18 height 18
click at [639, 506] on th at bounding box center [608, 487] width 113 height 54
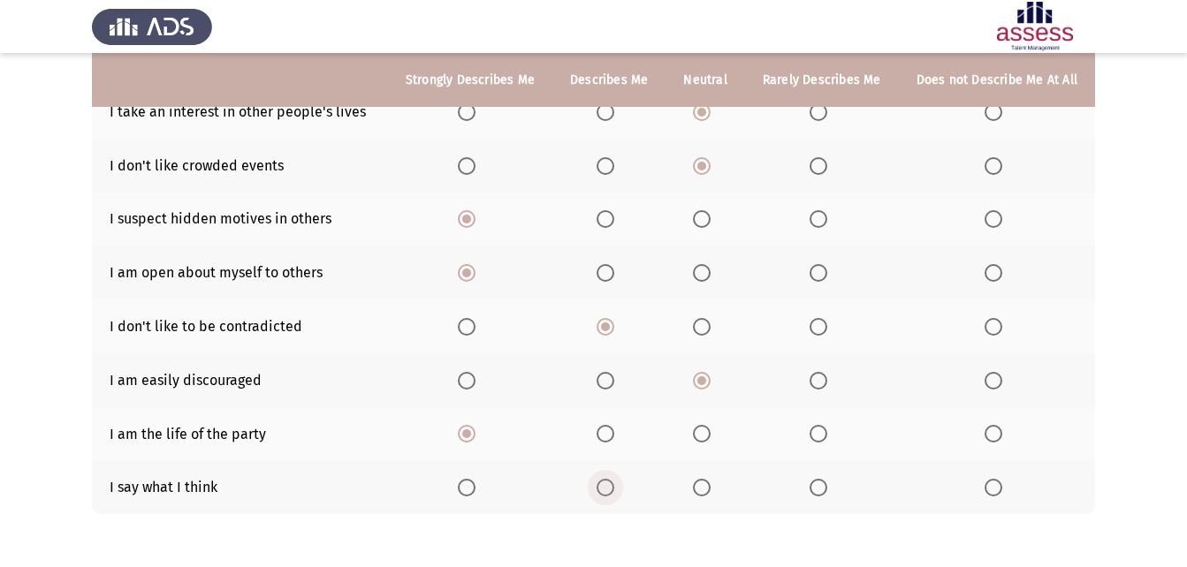
click at [612, 481] on span "Select an option" at bounding box center [605, 488] width 18 height 18
click at [612, 481] on input "Select an option" at bounding box center [605, 488] width 18 height 18
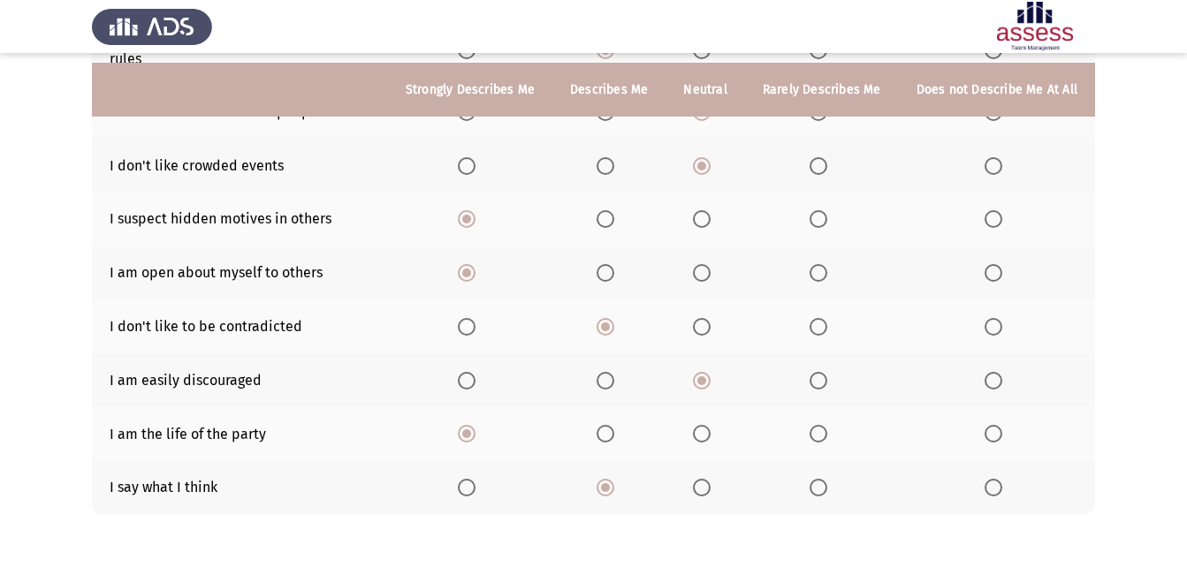
scroll to position [336, 0]
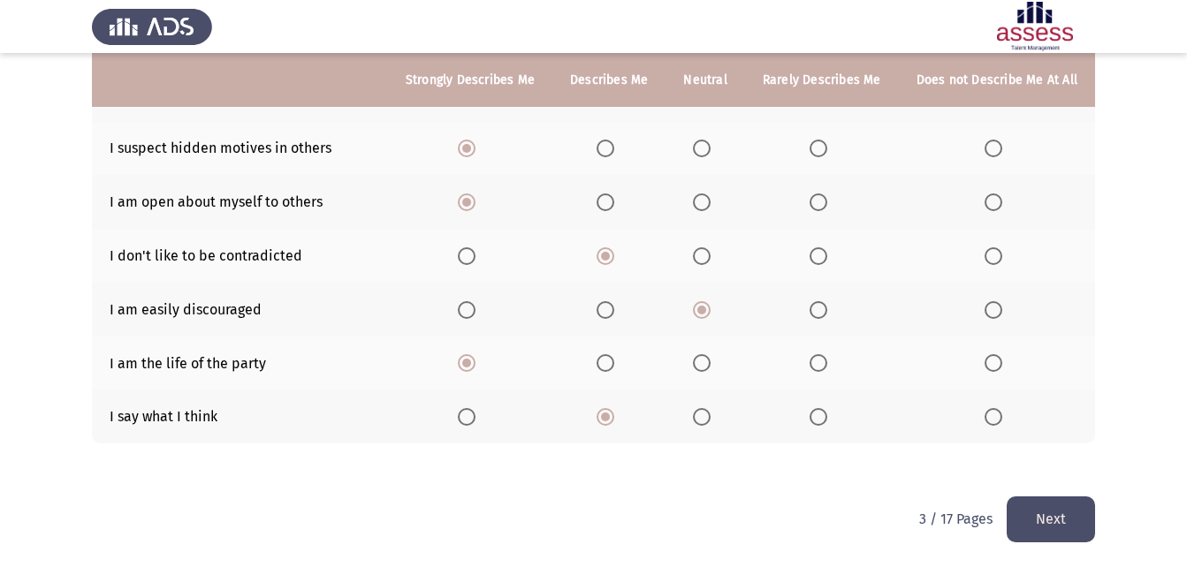
click at [1039, 515] on button "Next" at bounding box center [1050, 519] width 88 height 45
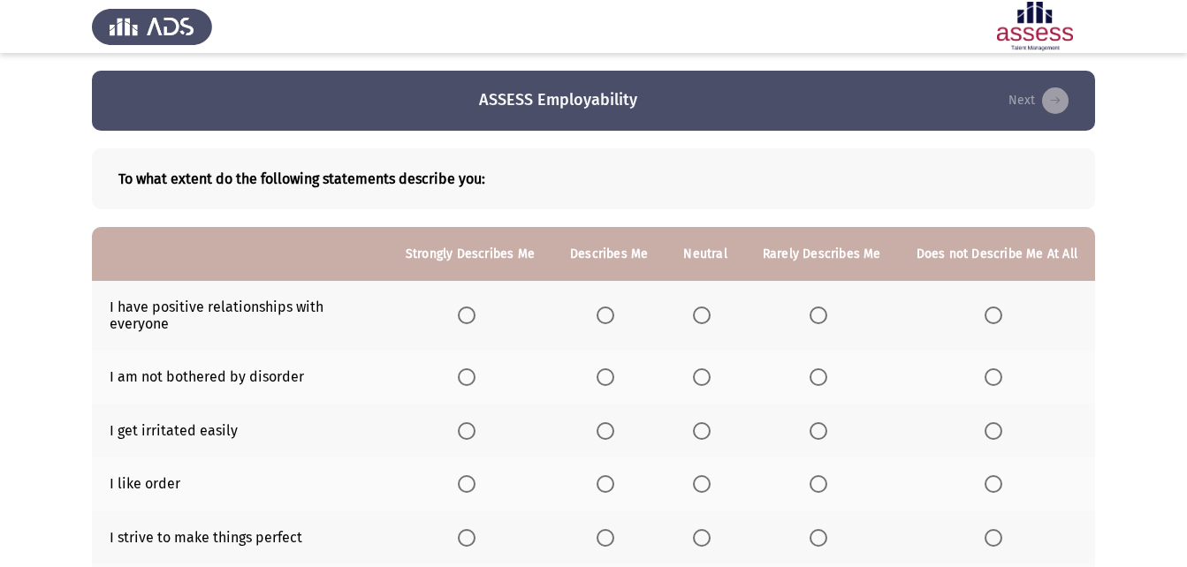
scroll to position [177, 0]
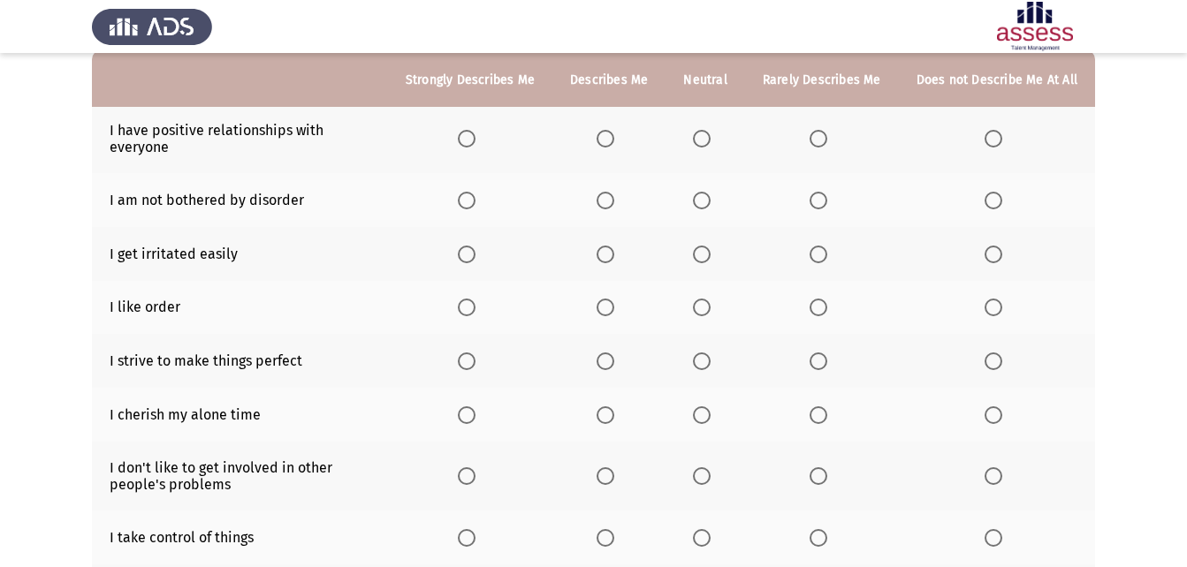
click at [710, 141] on span "Select an option" at bounding box center [702, 139] width 18 height 18
click at [710, 141] on input "Select an option" at bounding box center [702, 139] width 18 height 18
click at [611, 192] on span "Select an option" at bounding box center [605, 201] width 18 height 18
click at [611, 192] on input "Select an option" at bounding box center [605, 201] width 18 height 18
click at [467, 254] on span "Select an option" at bounding box center [467, 254] width 0 height 0
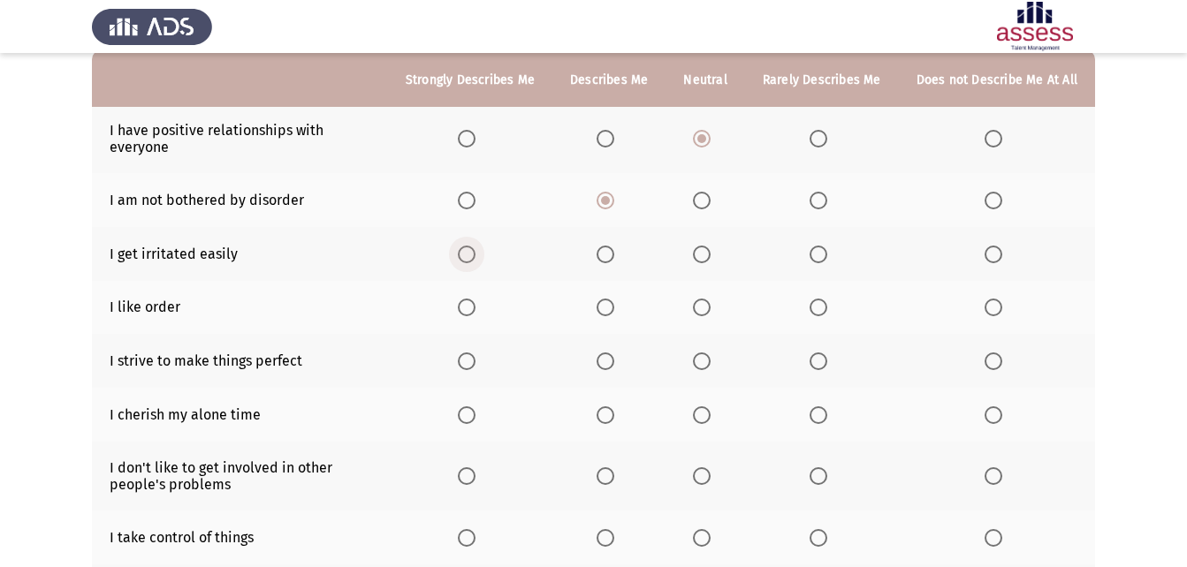
click at [475, 254] on input "Select an option" at bounding box center [467, 255] width 18 height 18
click at [482, 310] on label "Select an option" at bounding box center [470, 308] width 25 height 18
click at [475, 310] on input "Select an option" at bounding box center [467, 308] width 18 height 18
click at [701, 355] on span "Select an option" at bounding box center [702, 362] width 18 height 18
click at [701, 355] on input "Select an option" at bounding box center [702, 362] width 18 height 18
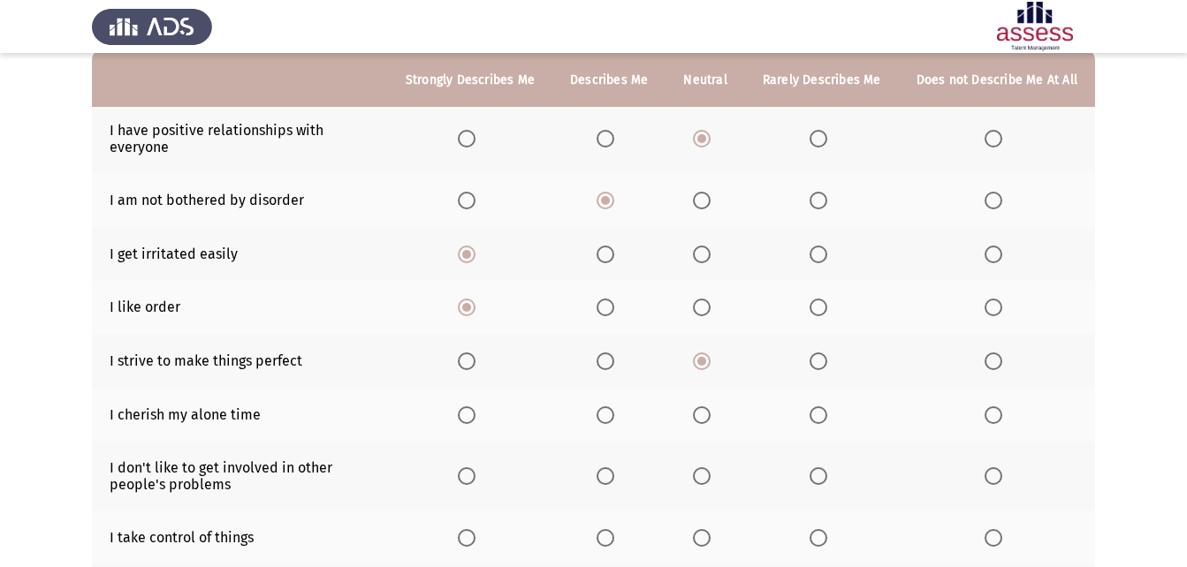
click at [710, 408] on span "Select an option" at bounding box center [702, 415] width 18 height 18
click at [710, 408] on input "Select an option" at bounding box center [702, 415] width 18 height 18
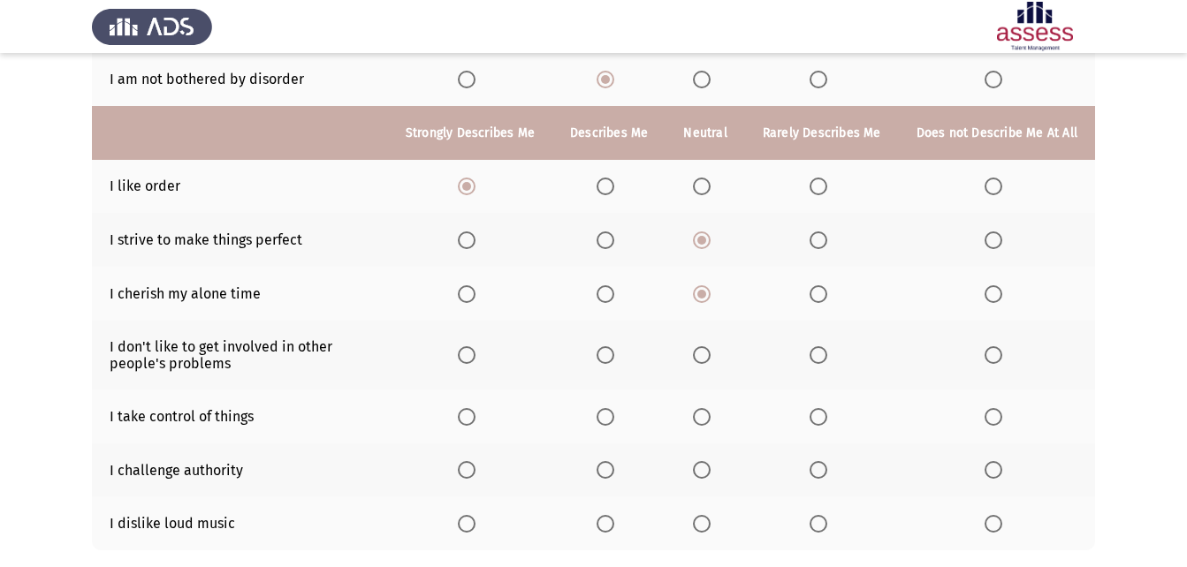
scroll to position [353, 0]
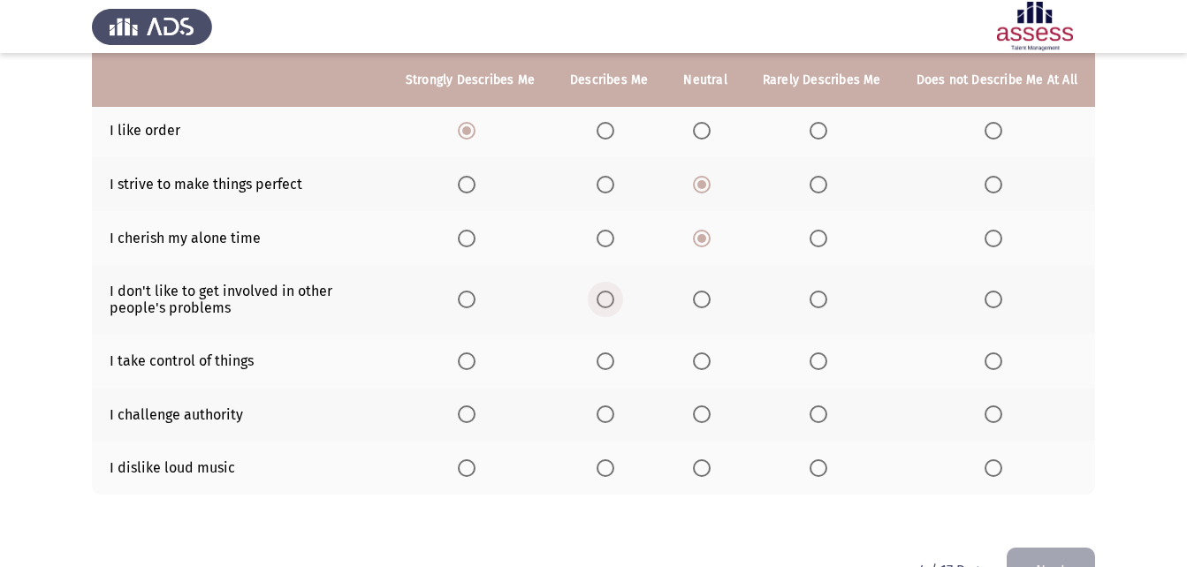
click at [614, 308] on span "Select an option" at bounding box center [605, 300] width 18 height 18
click at [614, 308] on input "Select an option" at bounding box center [605, 300] width 18 height 18
click at [474, 363] on span "Select an option" at bounding box center [467, 362] width 18 height 18
click at [474, 363] on input "Select an option" at bounding box center [467, 362] width 18 height 18
click at [475, 422] on span "Select an option" at bounding box center [467, 415] width 18 height 18
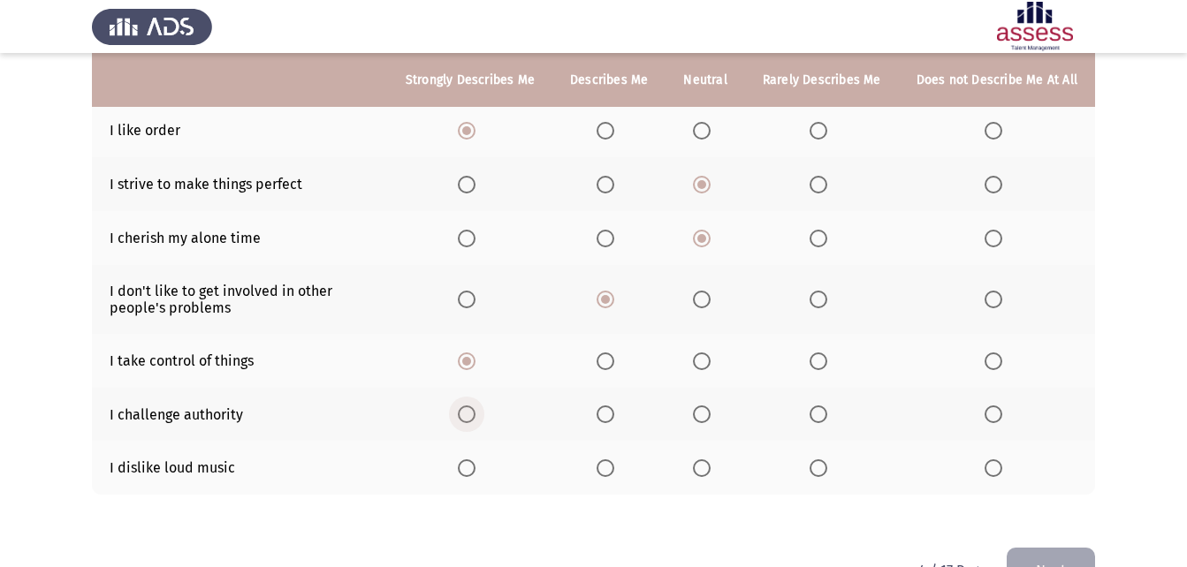
click at [475, 422] on input "Select an option" at bounding box center [467, 415] width 18 height 18
click at [620, 480] on th at bounding box center [608, 468] width 113 height 54
click at [614, 470] on span "Select an option" at bounding box center [605, 468] width 18 height 18
click at [614, 470] on input "Select an option" at bounding box center [605, 468] width 18 height 18
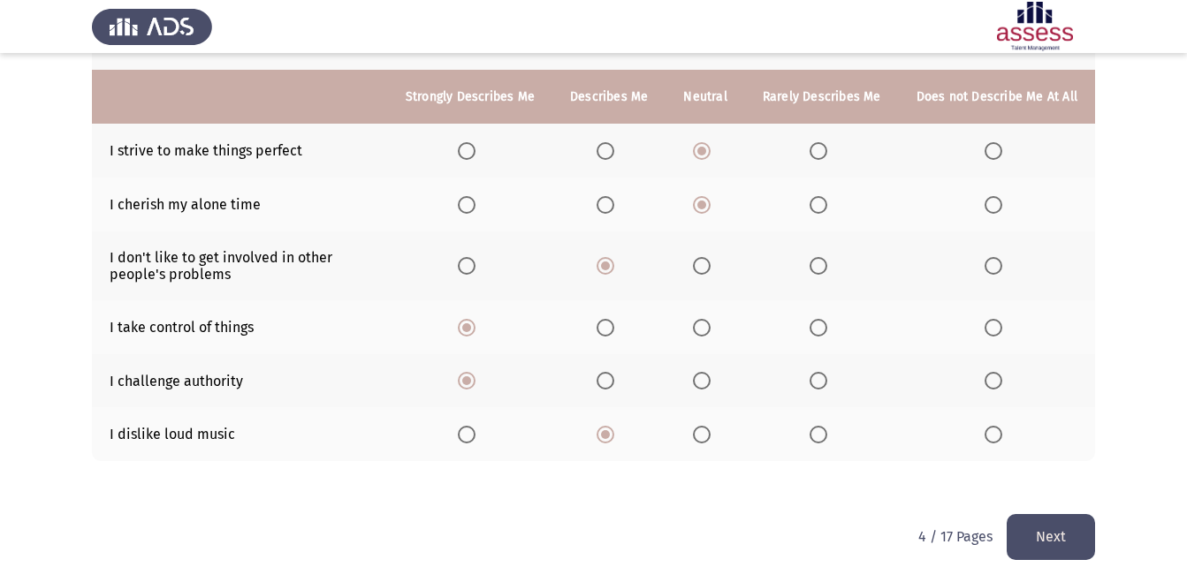
scroll to position [405, 0]
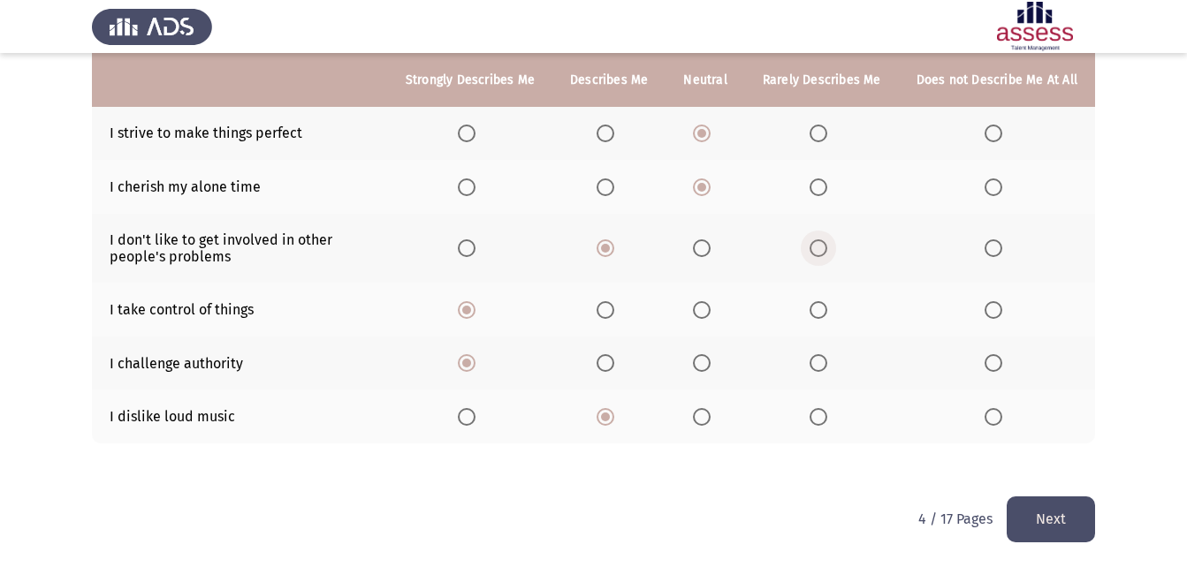
click at [823, 246] on span "Select an option" at bounding box center [818, 248] width 18 height 18
click at [823, 246] on input "Select an option" at bounding box center [818, 248] width 18 height 18
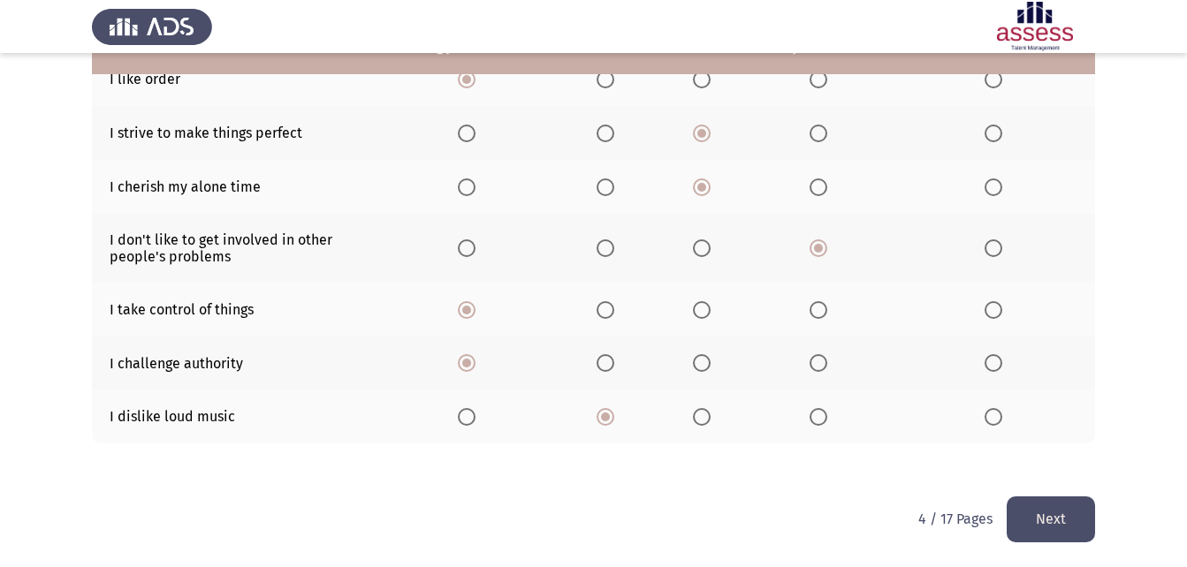
scroll to position [316, 0]
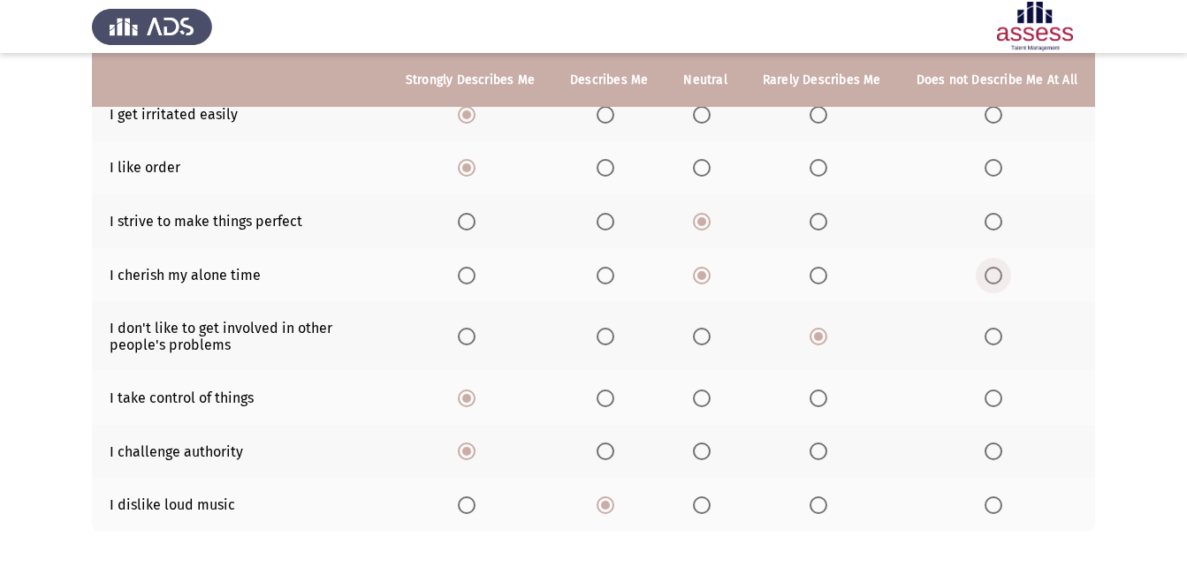
click at [990, 277] on span "Select an option" at bounding box center [993, 276] width 18 height 18
click at [990, 277] on input "Select an option" at bounding box center [993, 276] width 18 height 18
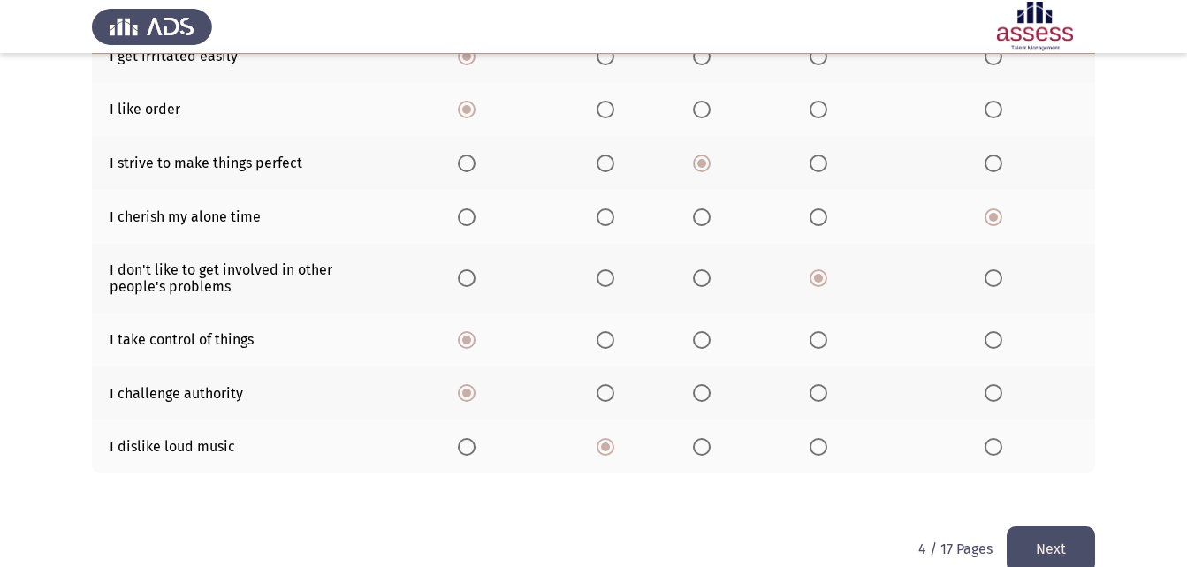
scroll to position [405, 0]
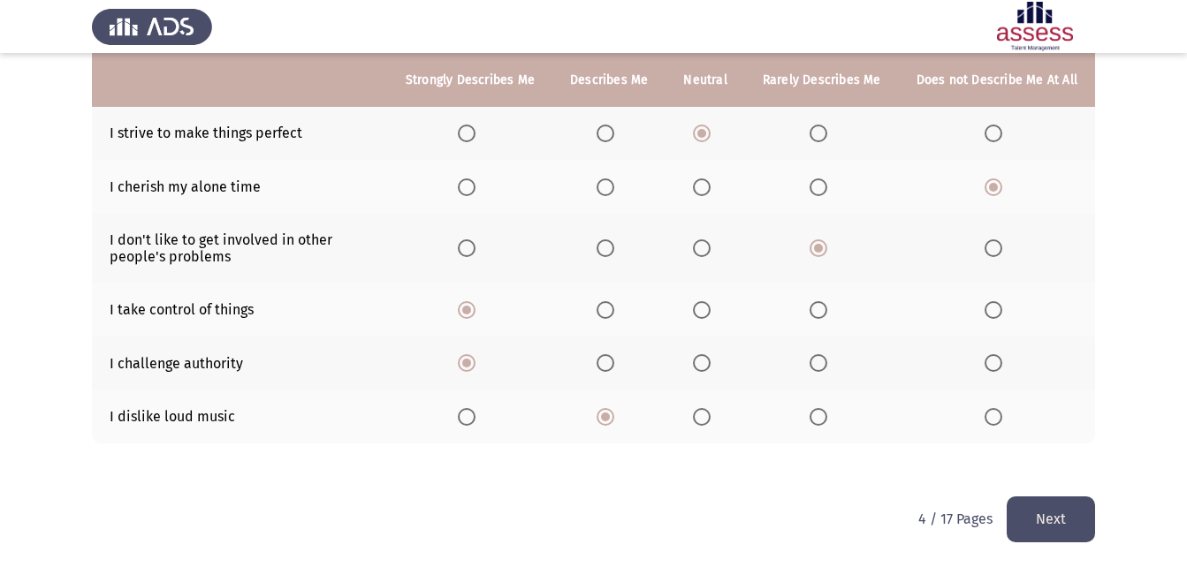
click at [1083, 520] on button "Next" at bounding box center [1050, 519] width 88 height 45
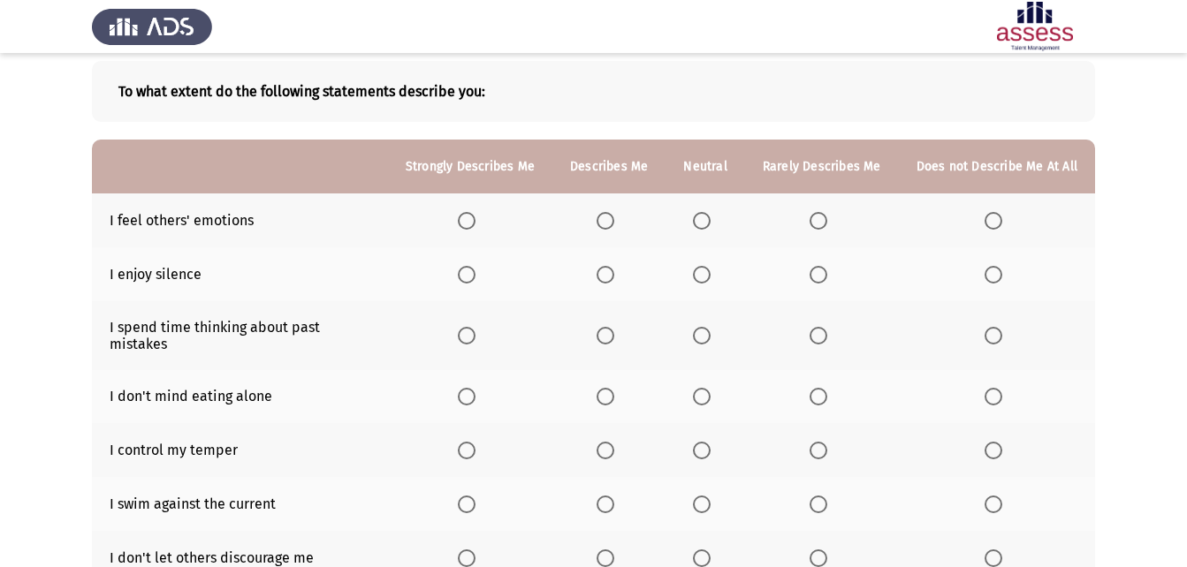
scroll to position [88, 0]
click at [717, 220] on label "Select an option" at bounding box center [705, 220] width 25 height 18
click at [710, 220] on input "Select an option" at bounding box center [702, 220] width 18 height 18
click at [611, 225] on span "Select an option" at bounding box center [605, 220] width 18 height 18
click at [611, 225] on input "Select an option" at bounding box center [605, 220] width 18 height 18
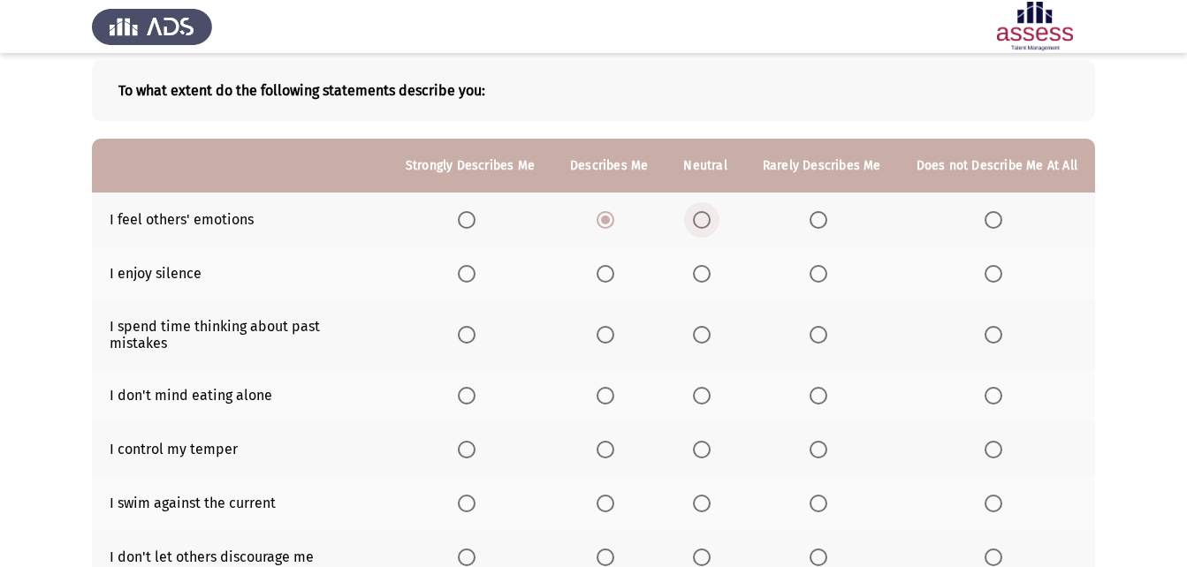
click at [701, 224] on span "Select an option" at bounding box center [702, 220] width 18 height 18
click at [701, 224] on input "Select an option" at bounding box center [702, 220] width 18 height 18
click at [614, 273] on span "Select an option" at bounding box center [605, 274] width 18 height 18
click at [614, 273] on input "Select an option" at bounding box center [605, 274] width 18 height 18
click at [608, 326] on span "Select an option" at bounding box center [605, 335] width 18 height 18
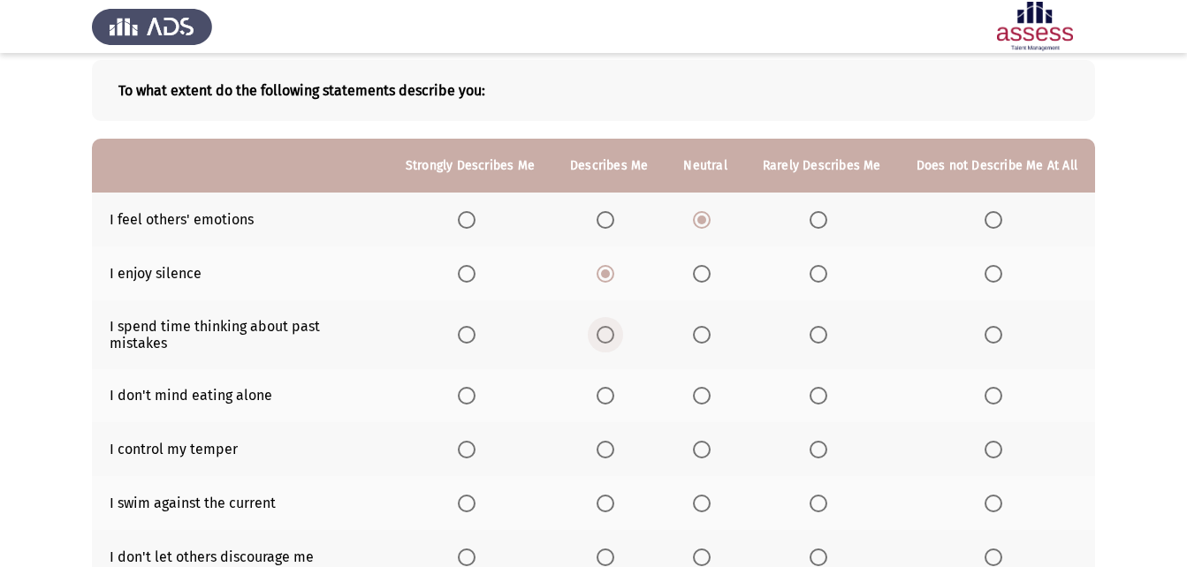
click at [608, 326] on input "Select an option" at bounding box center [605, 335] width 18 height 18
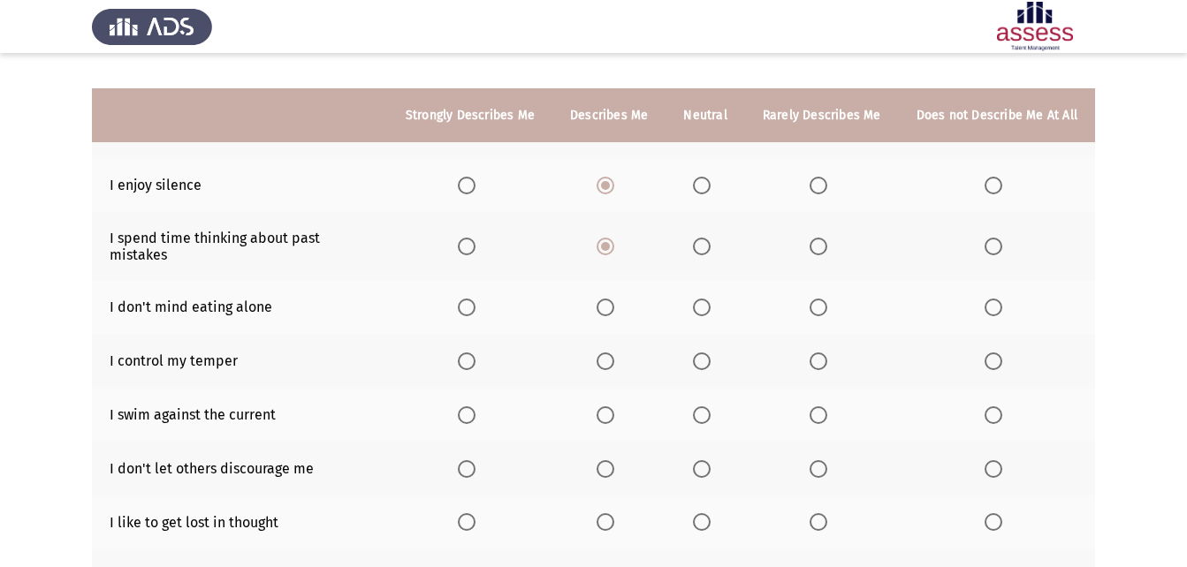
scroll to position [265, 0]
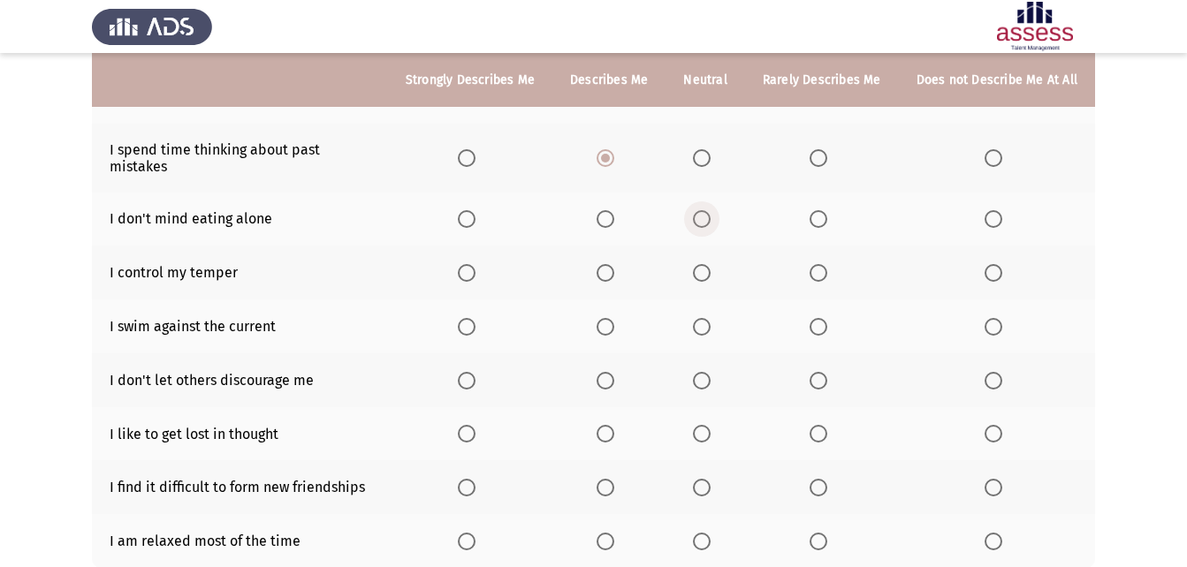
click at [710, 210] on span "Select an option" at bounding box center [702, 219] width 18 height 18
click at [710, 210] on input "Select an option" at bounding box center [702, 219] width 18 height 18
click at [475, 264] on span "Select an option" at bounding box center [467, 273] width 18 height 18
click at [475, 264] on input "Select an option" at bounding box center [467, 273] width 18 height 18
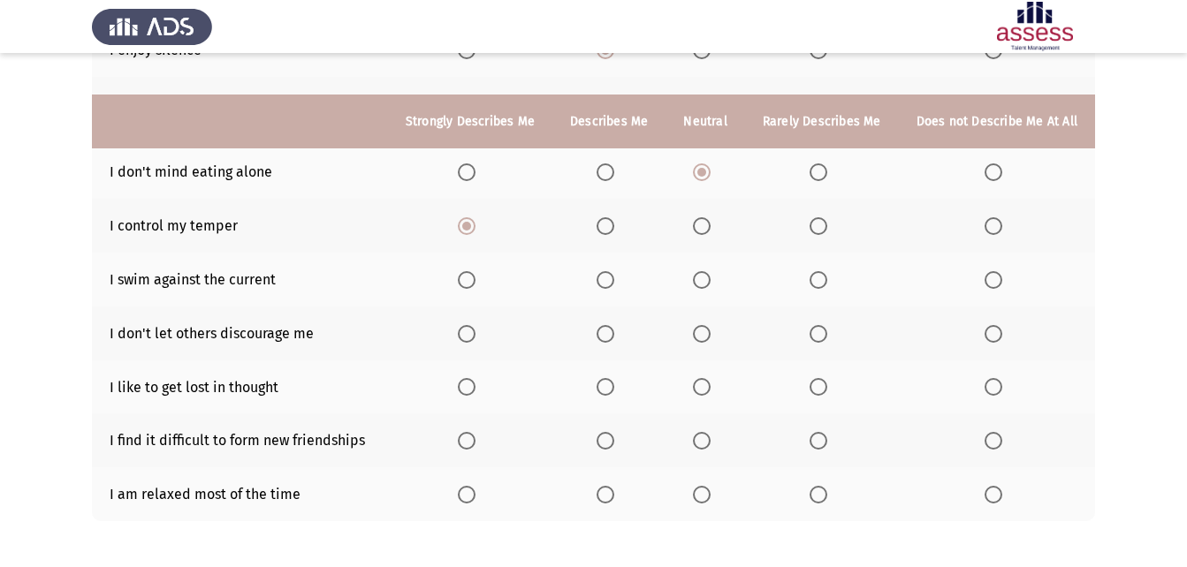
scroll to position [353, 0]
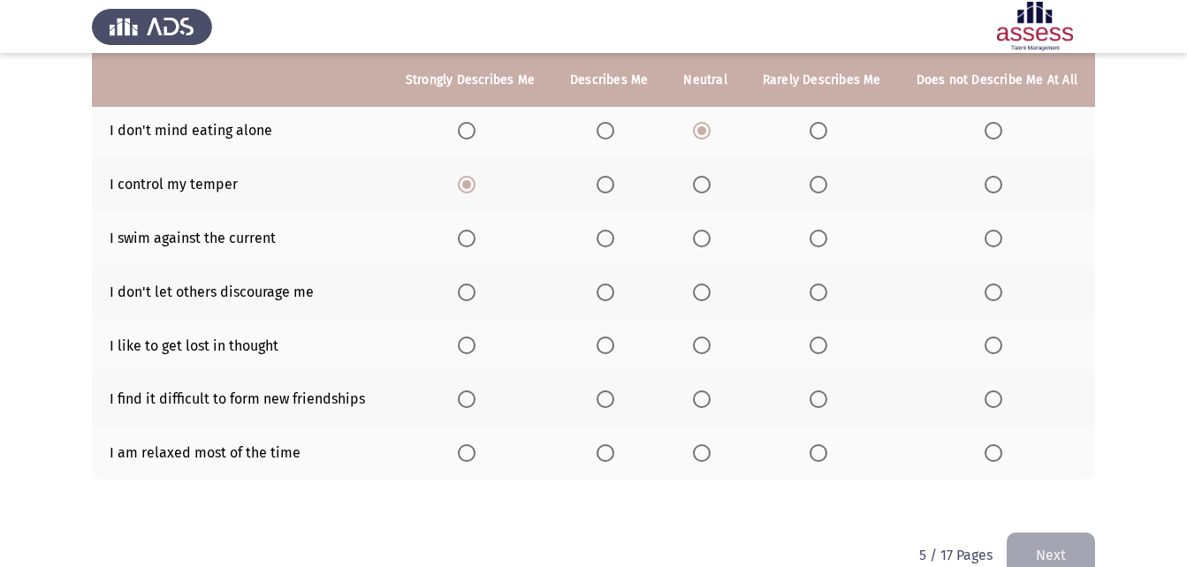
click at [833, 230] on label "Select an option" at bounding box center [821, 239] width 25 height 18
click at [827, 230] on input "Select an option" at bounding box center [818, 239] width 18 height 18
click at [1005, 231] on label "Select an option" at bounding box center [996, 239] width 25 height 18
click at [1002, 231] on input "Select an option" at bounding box center [993, 239] width 18 height 18
click at [611, 284] on span "Select an option" at bounding box center [605, 293] width 18 height 18
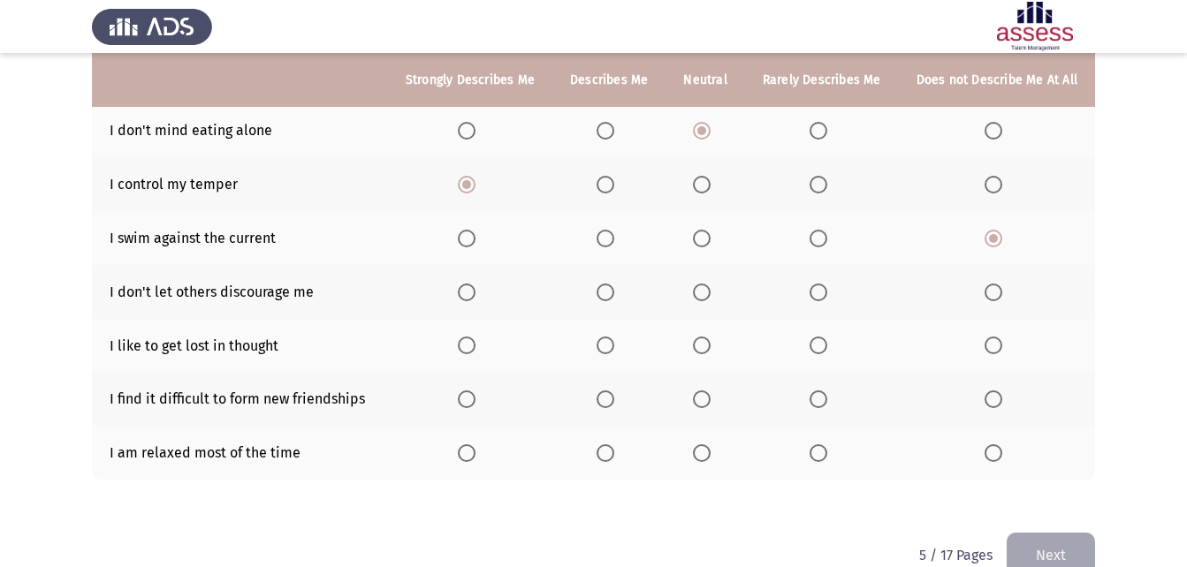
click at [611, 284] on input "Select an option" at bounding box center [605, 293] width 18 height 18
click at [704, 337] on span "Select an option" at bounding box center [702, 346] width 18 height 18
click at [704, 337] on input "Select an option" at bounding box center [702, 346] width 18 height 18
click at [492, 380] on th at bounding box center [470, 399] width 164 height 54
click at [614, 391] on span "Select an option" at bounding box center [605, 400] width 18 height 18
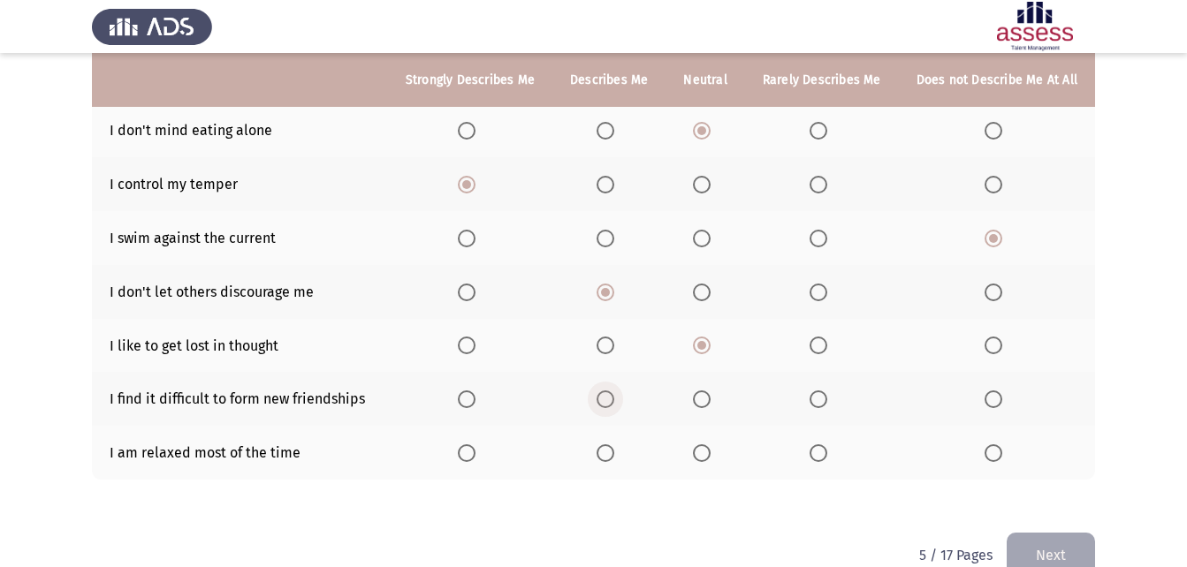
click at [614, 391] on input "Select an option" at bounding box center [605, 400] width 18 height 18
click at [475, 391] on span "Select an option" at bounding box center [467, 400] width 18 height 18
click at [475, 391] on input "Select an option" at bounding box center [467, 400] width 18 height 18
click at [612, 445] on span "Select an option" at bounding box center [605, 453] width 18 height 18
click at [612, 445] on input "Select an option" at bounding box center [605, 453] width 18 height 18
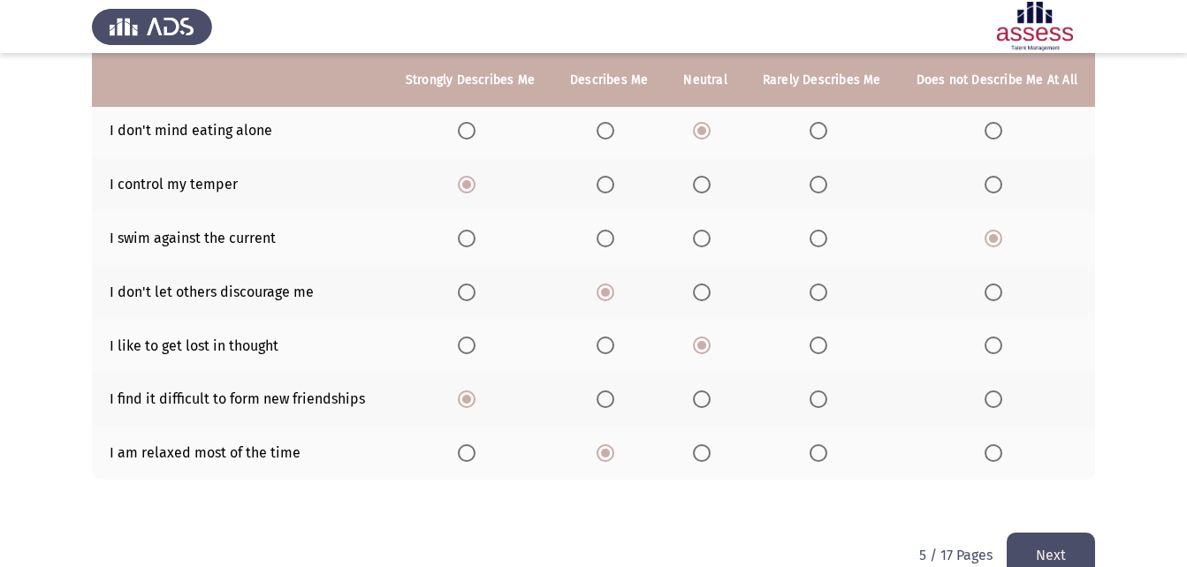
click at [1031, 533] on button "Next" at bounding box center [1050, 555] width 88 height 45
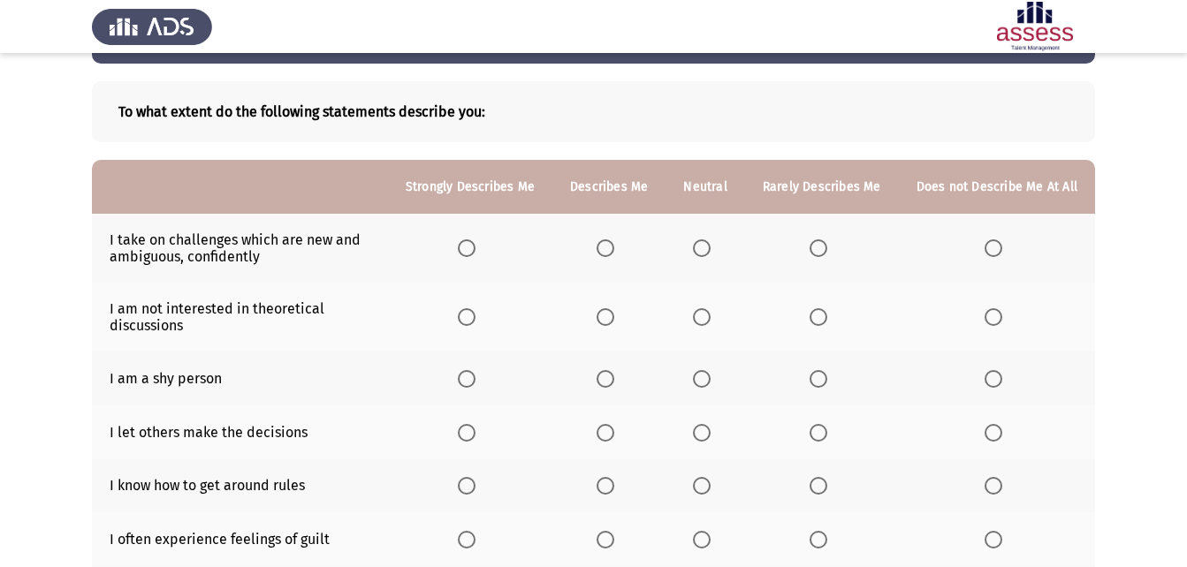
scroll to position [177, 0]
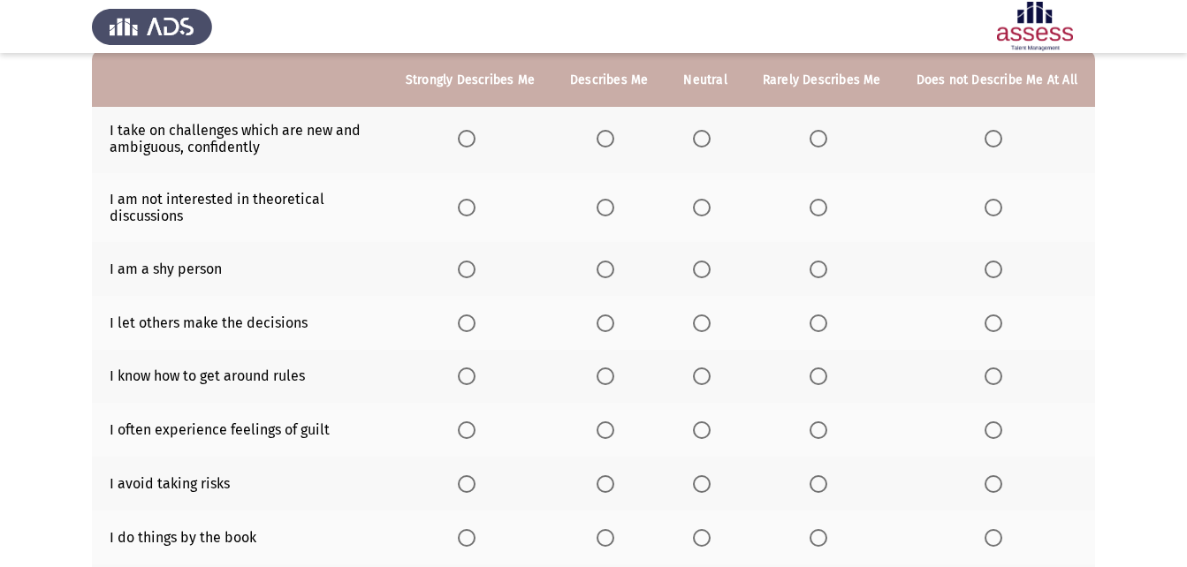
click at [605, 146] on span "Select an option" at bounding box center [605, 139] width 18 height 18
click at [605, 146] on input "Select an option" at bounding box center [605, 139] width 18 height 18
click at [706, 143] on span "Select an option" at bounding box center [702, 139] width 18 height 18
click at [706, 143] on input "Select an option" at bounding box center [702, 139] width 18 height 18
click at [608, 215] on span "Select an option" at bounding box center [605, 208] width 18 height 18
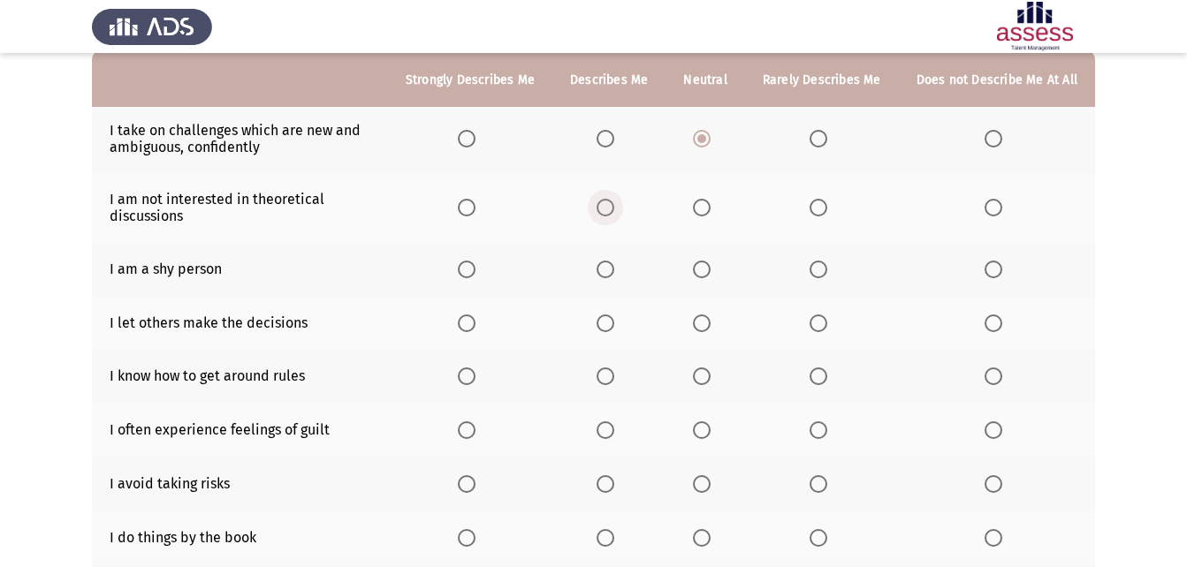
click at [608, 215] on input "Select an option" at bounding box center [605, 208] width 18 height 18
click at [826, 199] on span "Select an option" at bounding box center [818, 208] width 18 height 18
click at [826, 199] on input "Select an option" at bounding box center [818, 208] width 18 height 18
click at [710, 272] on span "Select an option" at bounding box center [702, 270] width 18 height 18
click at [710, 272] on input "Select an option" at bounding box center [702, 270] width 18 height 18
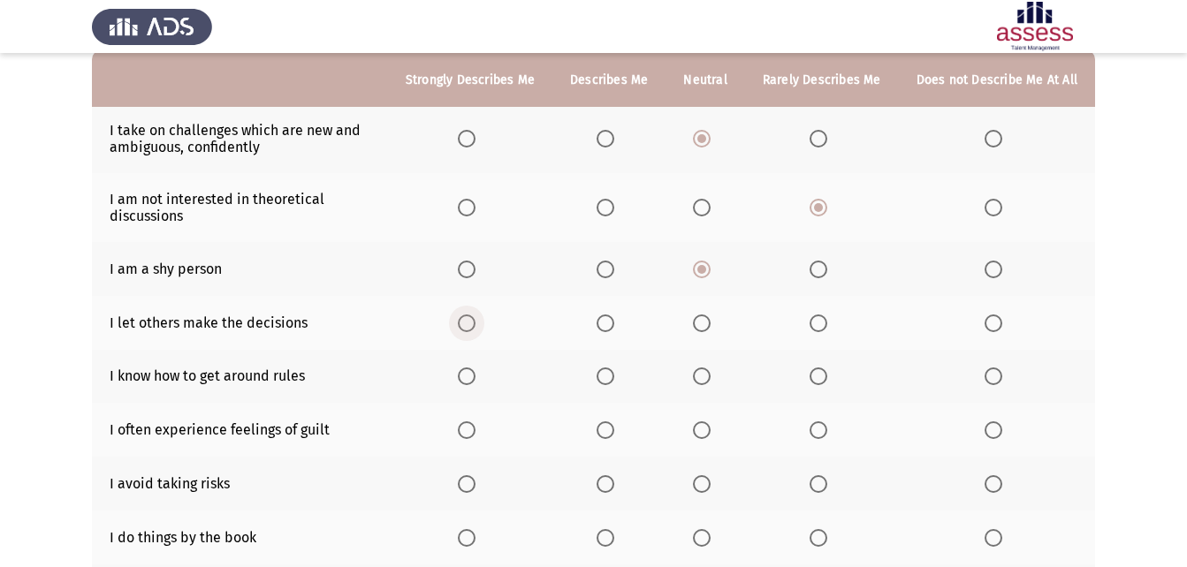
click at [475, 317] on span "Select an option" at bounding box center [467, 324] width 18 height 18
click at [475, 317] on input "Select an option" at bounding box center [467, 324] width 18 height 18
click at [614, 368] on span "Select an option" at bounding box center [605, 377] width 18 height 18
click at [614, 368] on input "Select an option" at bounding box center [605, 377] width 18 height 18
click at [720, 441] on th at bounding box center [704, 430] width 79 height 54
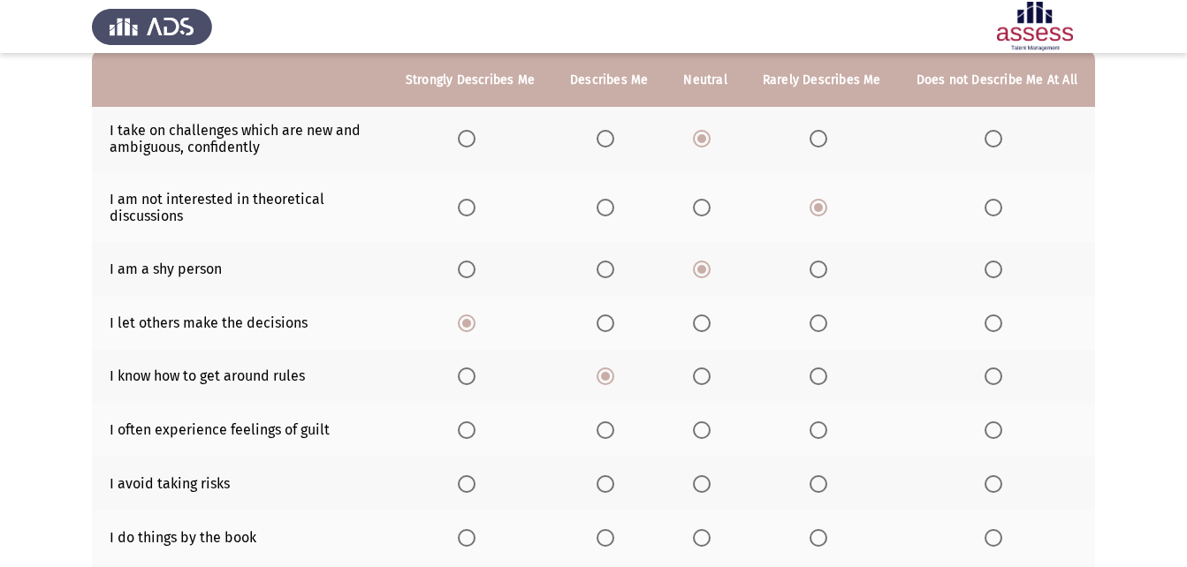
click at [710, 437] on span "Select an option" at bounding box center [702, 430] width 18 height 18
click at [710, 437] on input "Select an option" at bounding box center [702, 430] width 18 height 18
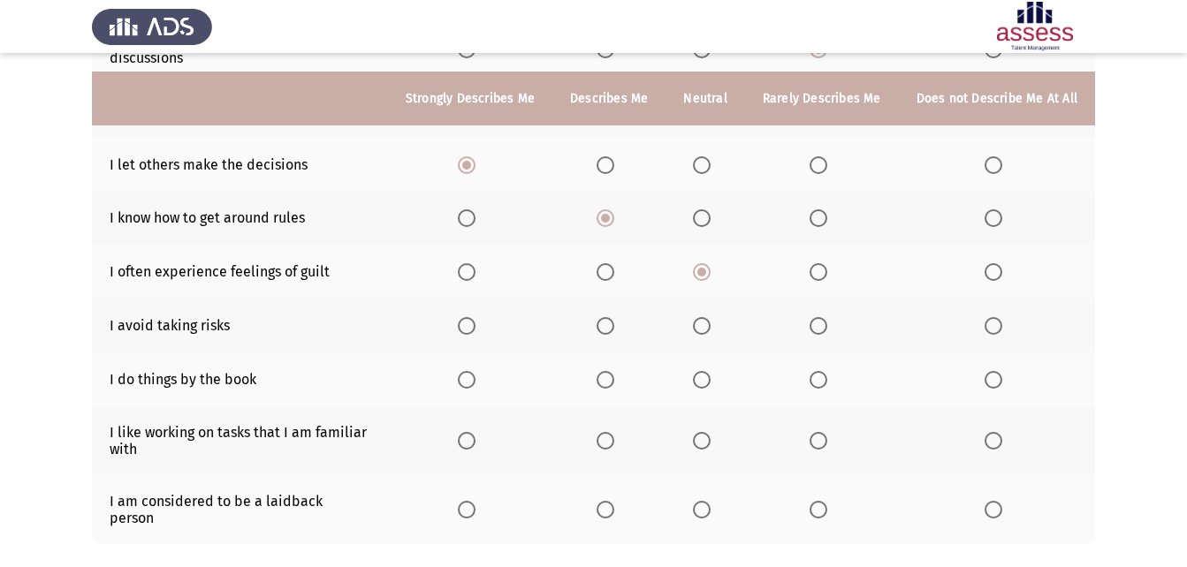
scroll to position [353, 0]
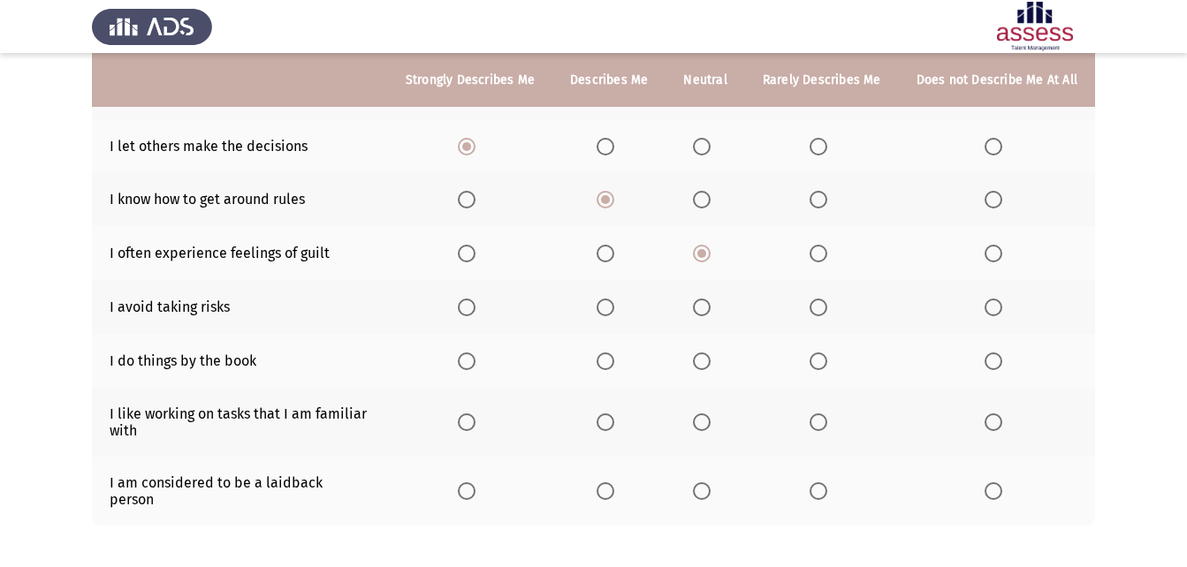
click at [607, 312] on span "Select an option" at bounding box center [605, 308] width 18 height 18
click at [607, 312] on input "Select an option" at bounding box center [605, 308] width 18 height 18
click at [474, 365] on span "Select an option" at bounding box center [467, 362] width 18 height 18
click at [474, 365] on input "Select an option" at bounding box center [467, 362] width 18 height 18
click at [475, 418] on span "Select an option" at bounding box center [467, 423] width 18 height 18
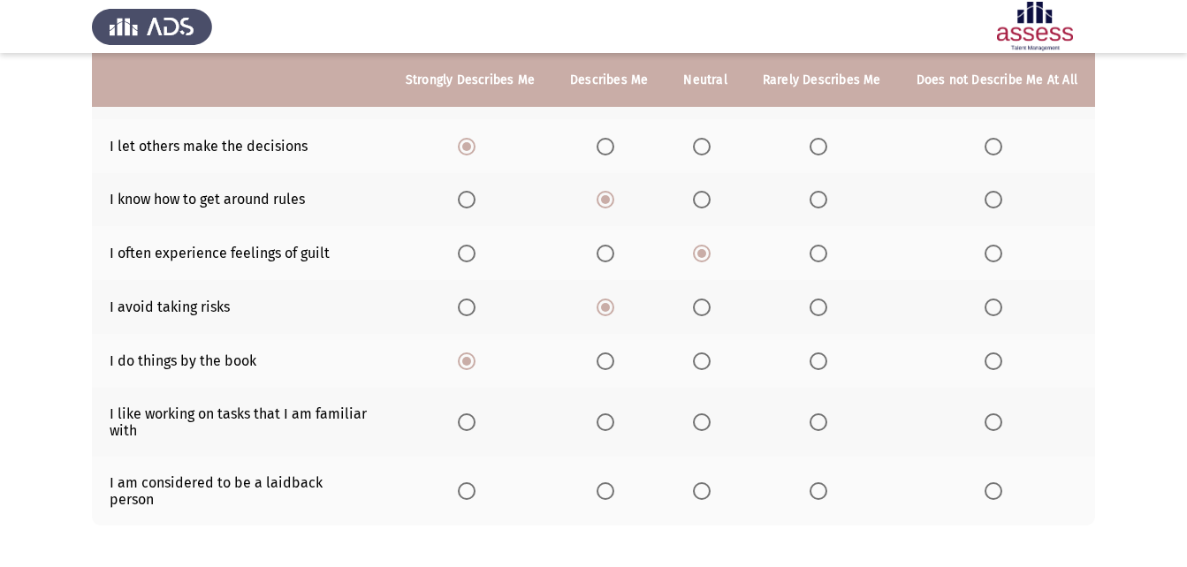
click at [475, 418] on input "Select an option" at bounding box center [467, 423] width 18 height 18
click at [710, 483] on span "Select an option" at bounding box center [702, 491] width 18 height 18
click at [710, 483] on input "Select an option" at bounding box center [702, 491] width 18 height 18
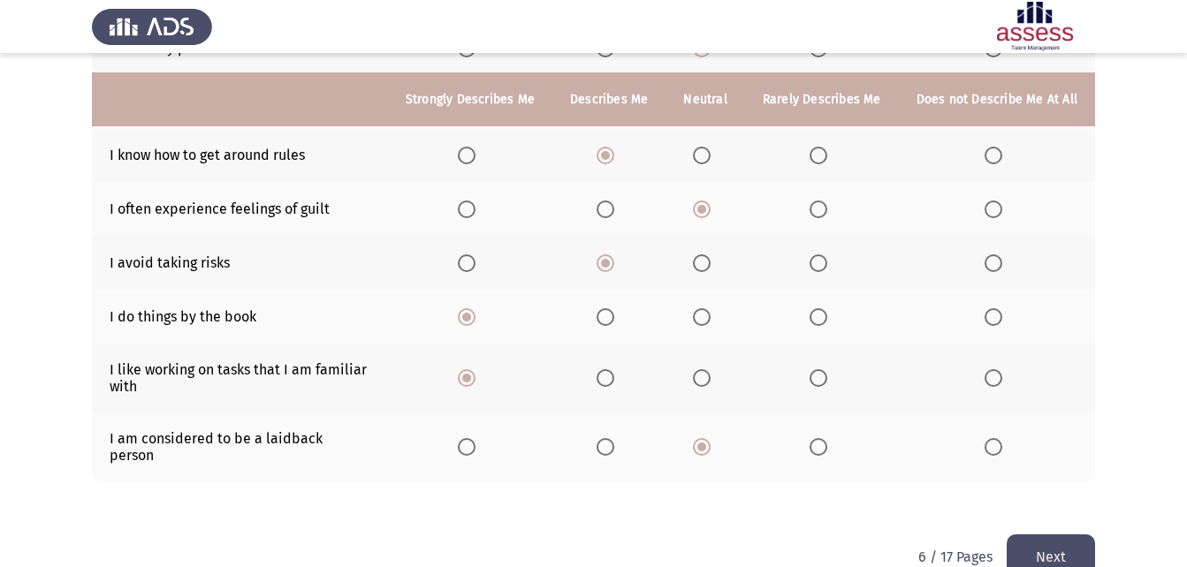
scroll to position [420, 0]
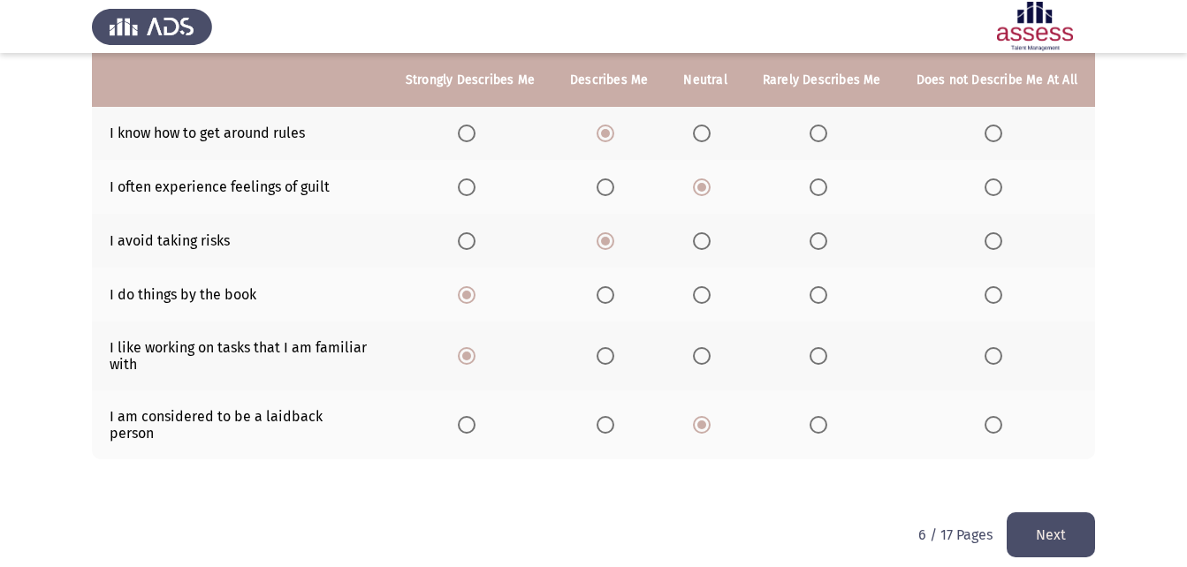
click at [1059, 512] on button "Next" at bounding box center [1050, 534] width 88 height 45
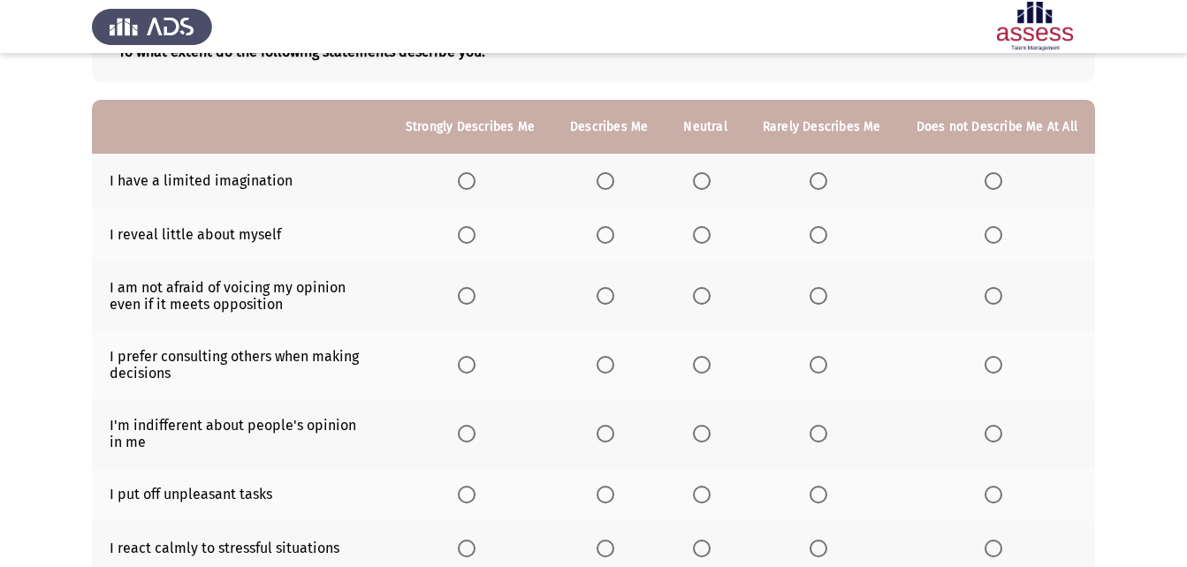
scroll to position [88, 0]
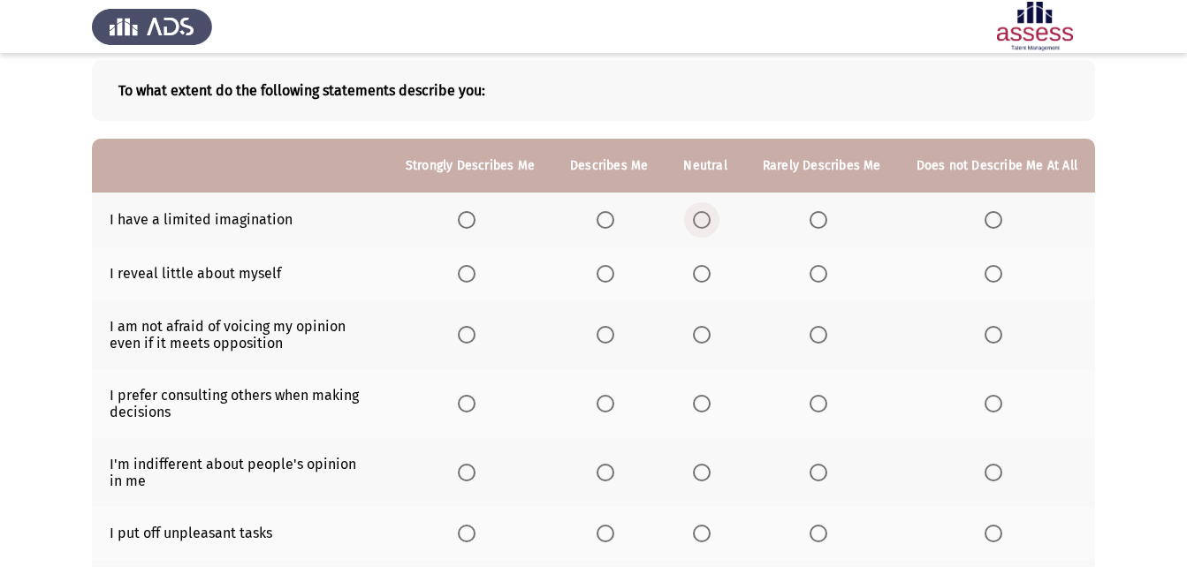
click at [706, 224] on span "Select an option" at bounding box center [702, 220] width 18 height 18
click at [706, 224] on input "Select an option" at bounding box center [702, 220] width 18 height 18
click at [472, 280] on span "Select an option" at bounding box center [467, 274] width 18 height 18
click at [472, 280] on input "Select an option" at bounding box center [467, 274] width 18 height 18
click at [709, 342] on span "Select an option" at bounding box center [702, 335] width 18 height 18
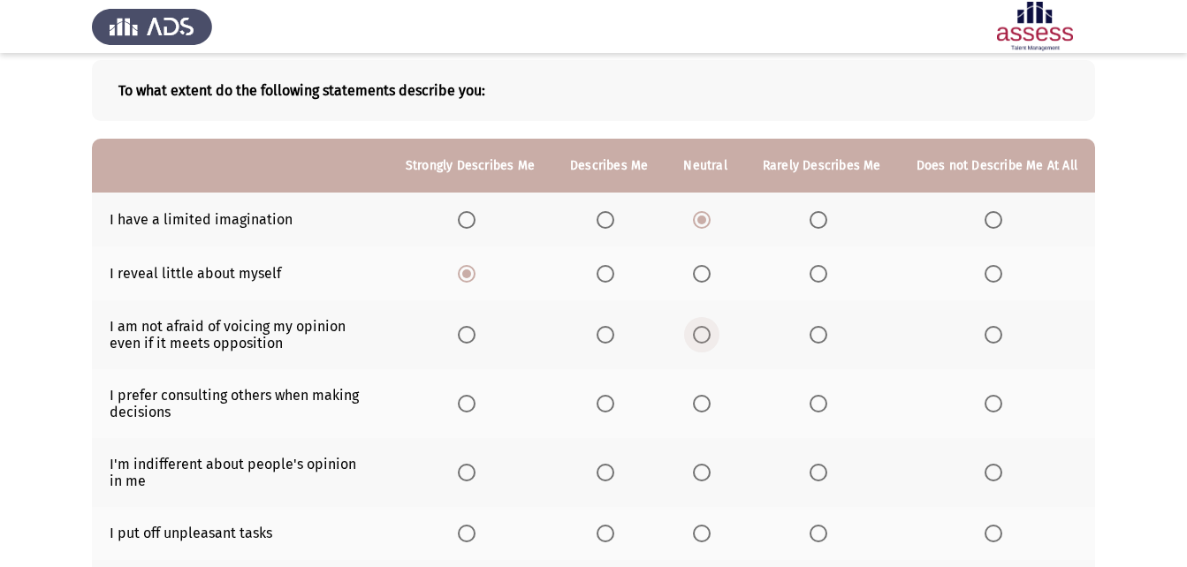
click at [709, 342] on input "Select an option" at bounding box center [702, 335] width 18 height 18
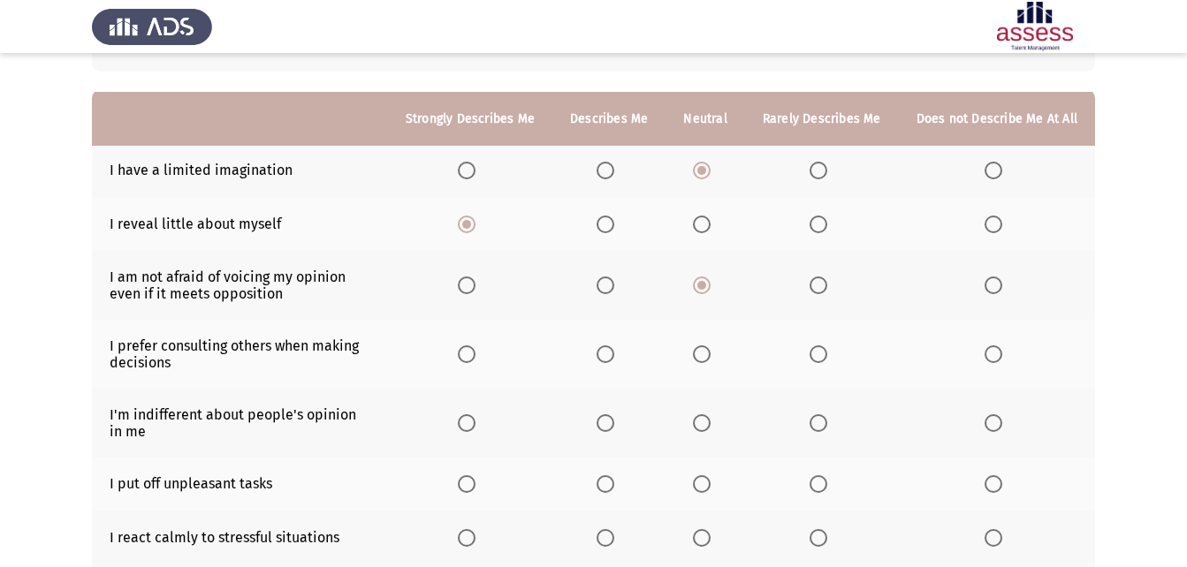
scroll to position [177, 0]
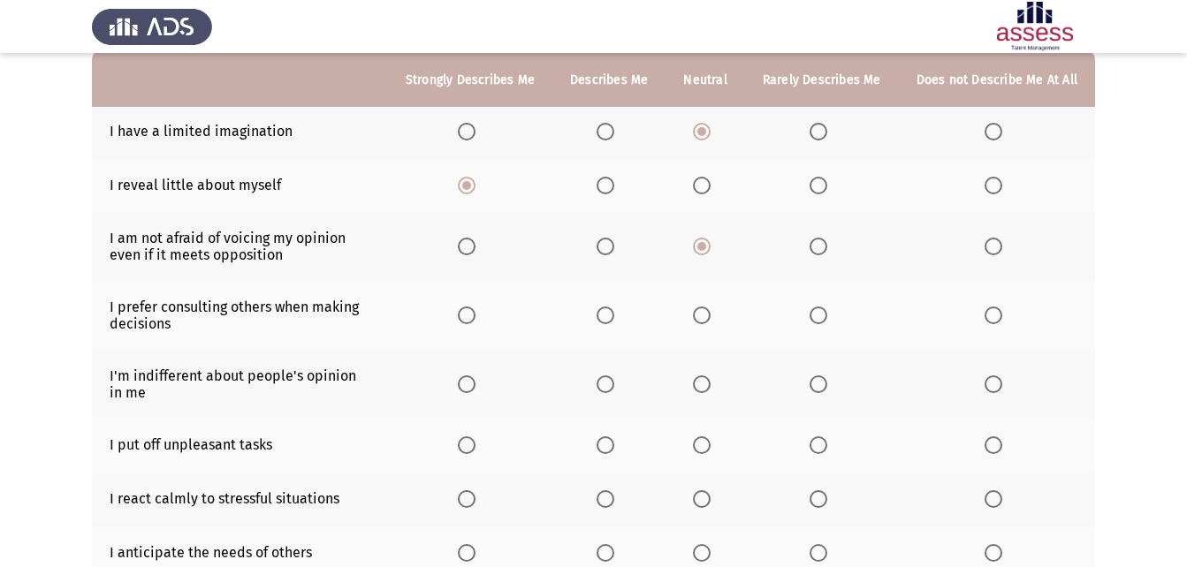
click at [702, 315] on span "Select an option" at bounding box center [702, 316] width 18 height 18
click at [702, 315] on input "Select an option" at bounding box center [702, 316] width 18 height 18
click at [475, 383] on span "Select an option" at bounding box center [467, 385] width 18 height 18
click at [475, 383] on input "Select an option" at bounding box center [467, 385] width 18 height 18
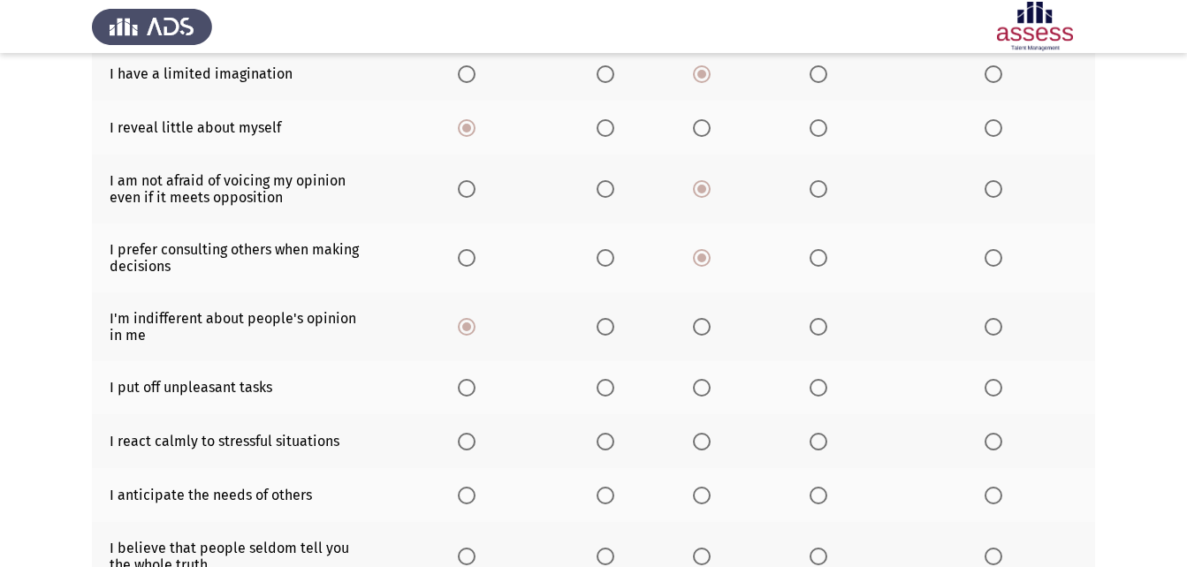
scroll to position [265, 0]
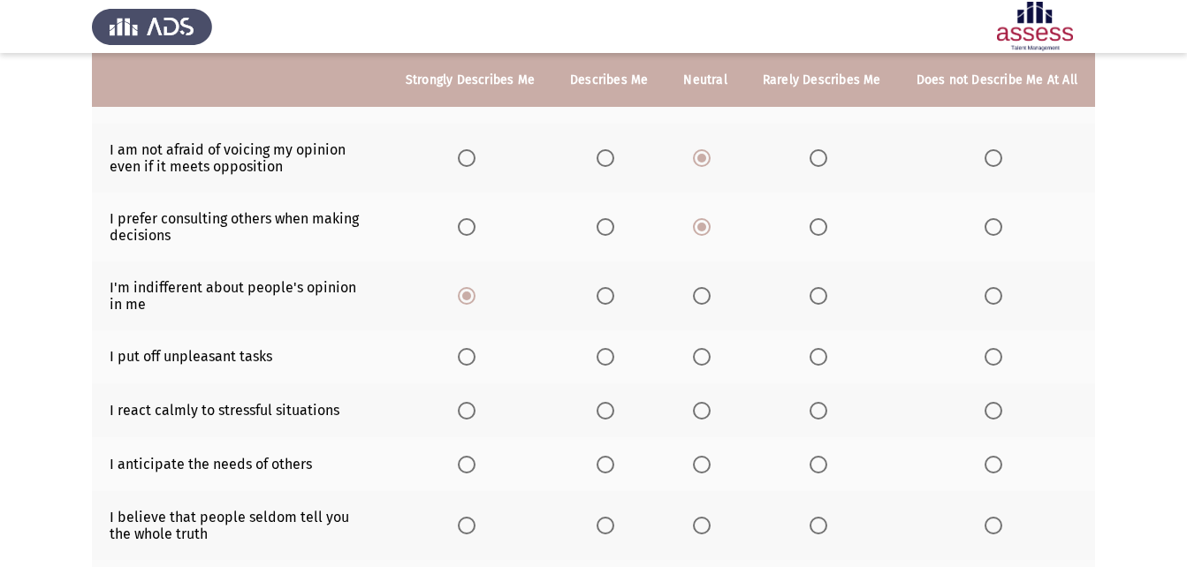
click at [611, 363] on span "Select an option" at bounding box center [605, 357] width 18 height 18
click at [611, 363] on input "Select an option" at bounding box center [605, 357] width 18 height 18
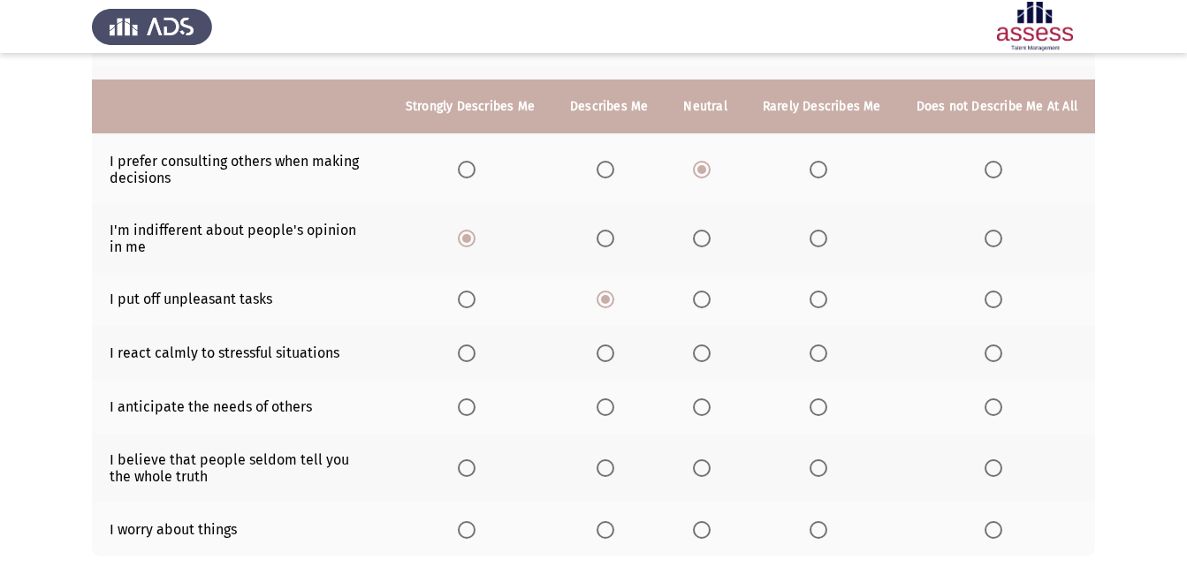
scroll to position [353, 0]
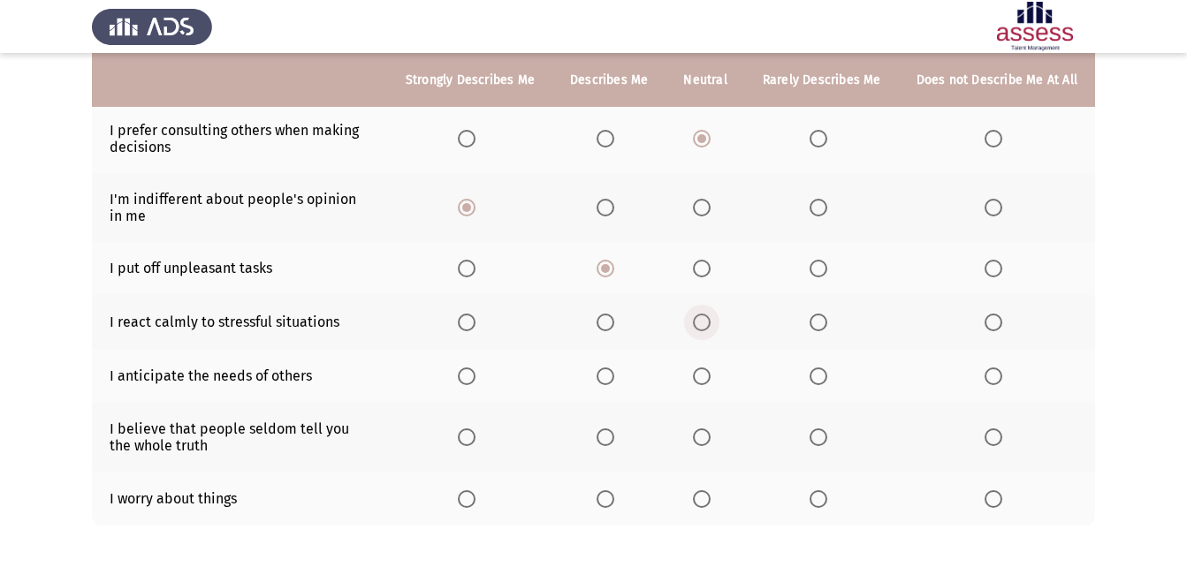
click at [710, 323] on span "Select an option" at bounding box center [702, 323] width 18 height 18
click at [710, 323] on input "Select an option" at bounding box center [702, 323] width 18 height 18
click at [834, 382] on label "Select an option" at bounding box center [821, 377] width 25 height 18
click at [827, 382] on input "Select an option" at bounding box center [818, 377] width 18 height 18
click at [710, 435] on span "Select an option" at bounding box center [702, 438] width 18 height 18
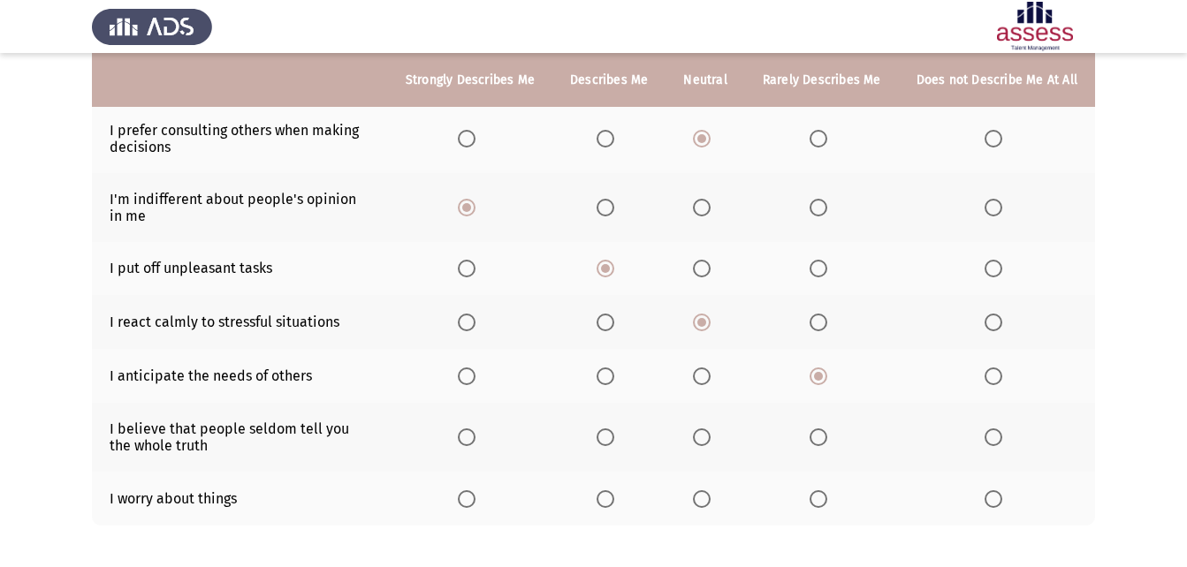
click at [710, 435] on input "Select an option" at bounding box center [702, 438] width 18 height 18
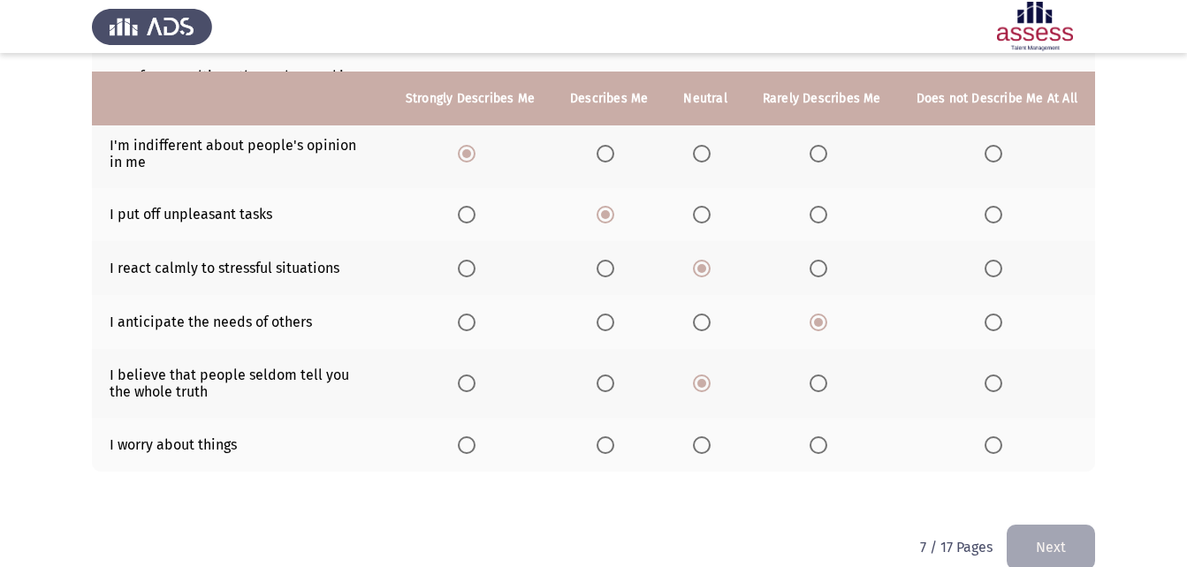
scroll to position [436, 0]
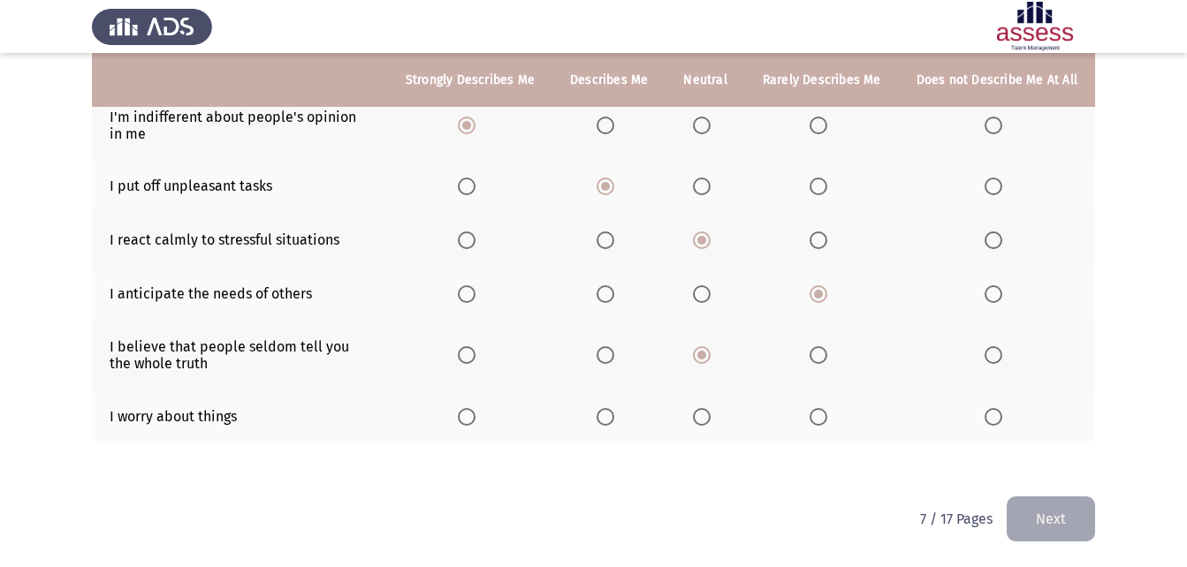
click at [475, 421] on span "Select an option" at bounding box center [467, 417] width 18 height 18
click at [475, 421] on input "Select an option" at bounding box center [467, 417] width 18 height 18
click at [1076, 523] on button "Next" at bounding box center [1050, 519] width 88 height 45
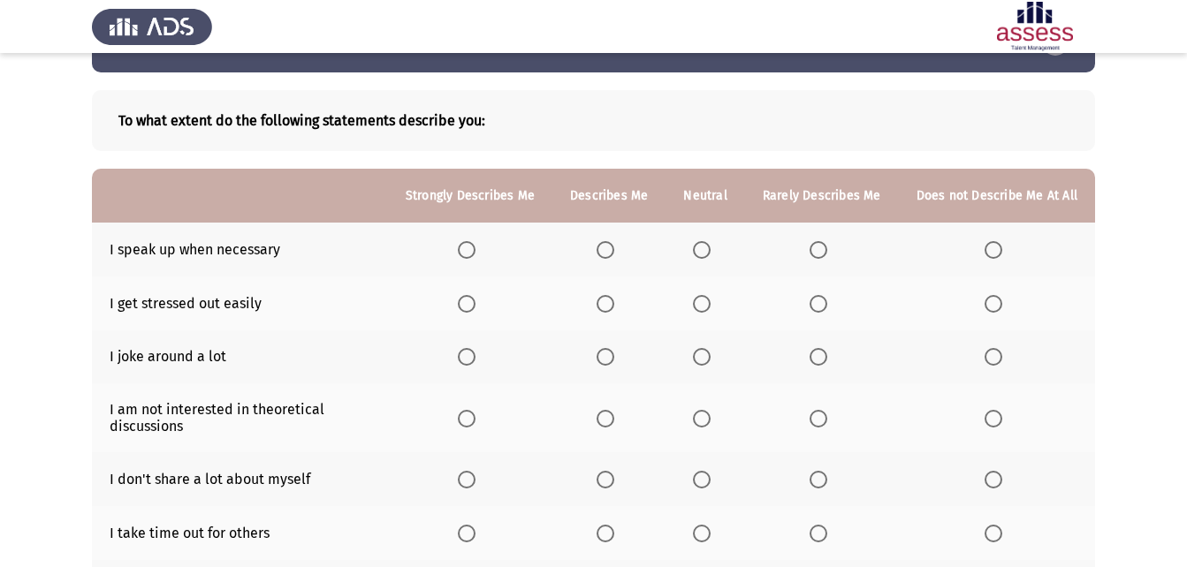
scroll to position [88, 0]
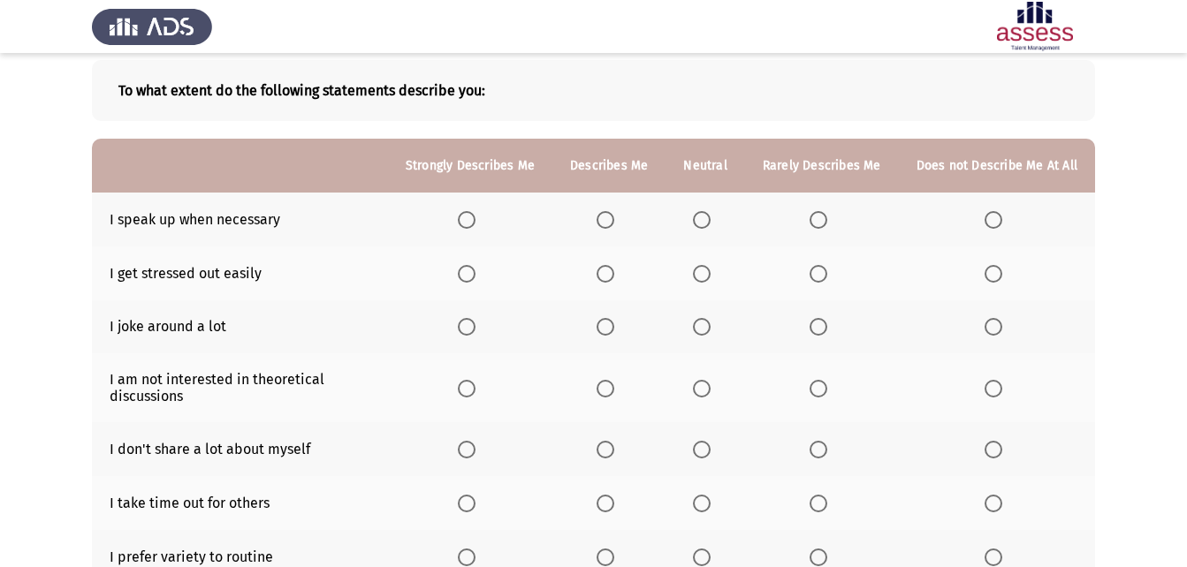
click at [702, 220] on span "Select an option" at bounding box center [702, 220] width 0 height 0
click at [707, 220] on input "Select an option" at bounding box center [702, 220] width 18 height 18
click at [610, 228] on span "Select an option" at bounding box center [605, 220] width 18 height 18
click at [610, 228] on input "Select an option" at bounding box center [605, 220] width 18 height 18
click at [710, 279] on span "Select an option" at bounding box center [702, 274] width 18 height 18
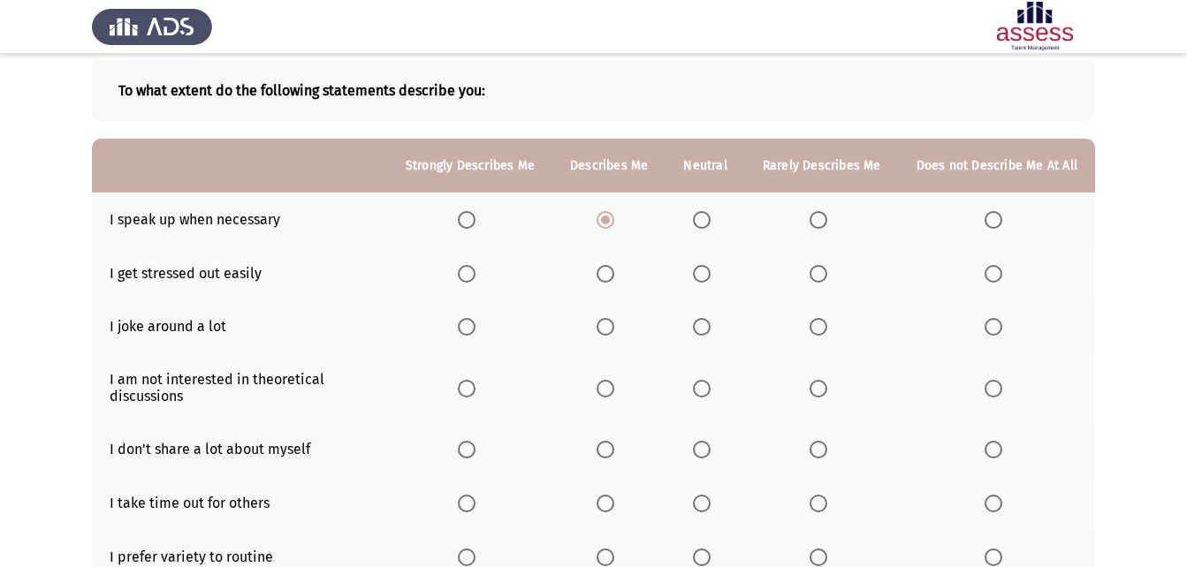
click at [710, 279] on input "Select an option" at bounding box center [702, 274] width 18 height 18
click at [603, 326] on span "Select an option" at bounding box center [605, 327] width 18 height 18
click at [603, 326] on input "Select an option" at bounding box center [605, 327] width 18 height 18
click at [822, 385] on span "Select an option" at bounding box center [818, 389] width 18 height 18
click at [822, 385] on input "Select an option" at bounding box center [818, 389] width 18 height 18
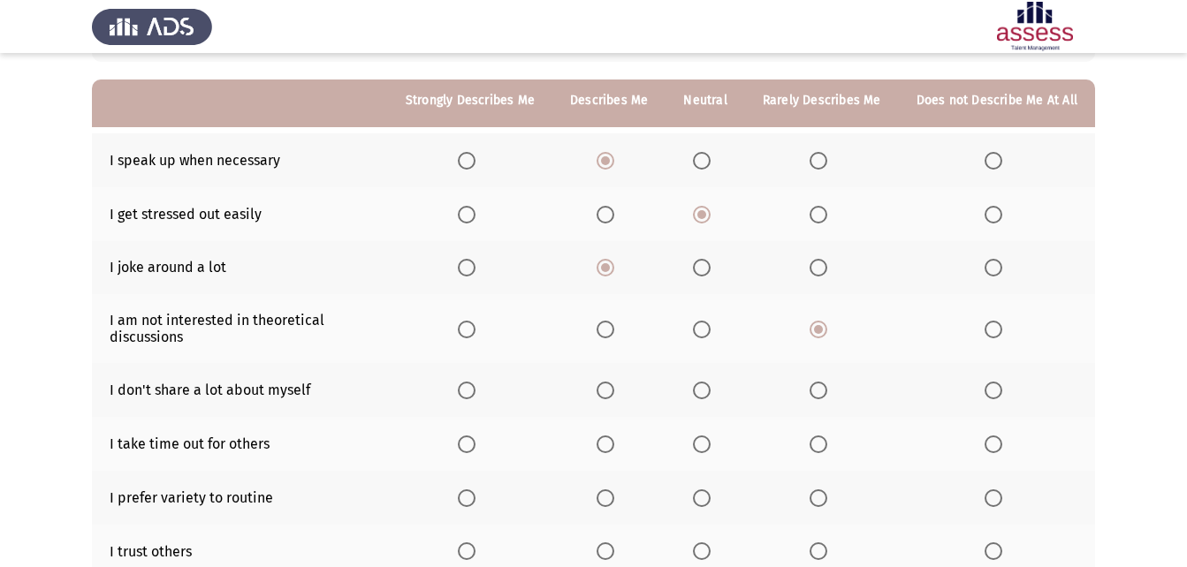
scroll to position [177, 0]
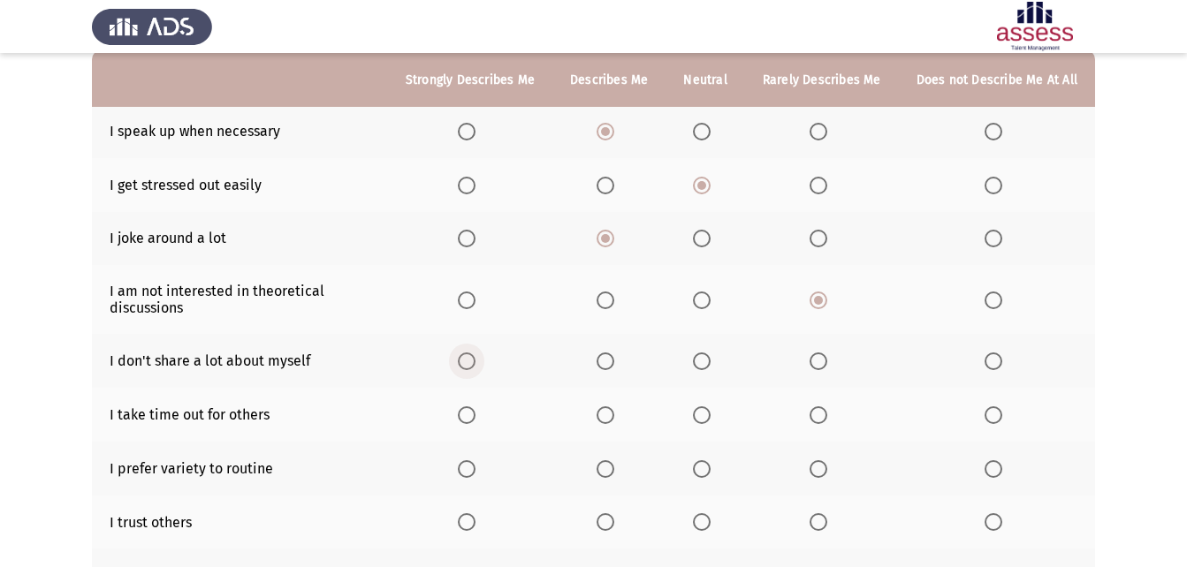
click at [473, 360] on span "Select an option" at bounding box center [467, 362] width 18 height 18
click at [473, 360] on input "Select an option" at bounding box center [467, 362] width 18 height 18
click at [614, 410] on span "Select an option" at bounding box center [605, 415] width 18 height 18
click at [614, 410] on input "Select an option" at bounding box center [605, 415] width 18 height 18
click at [614, 464] on span "Select an option" at bounding box center [605, 469] width 18 height 18
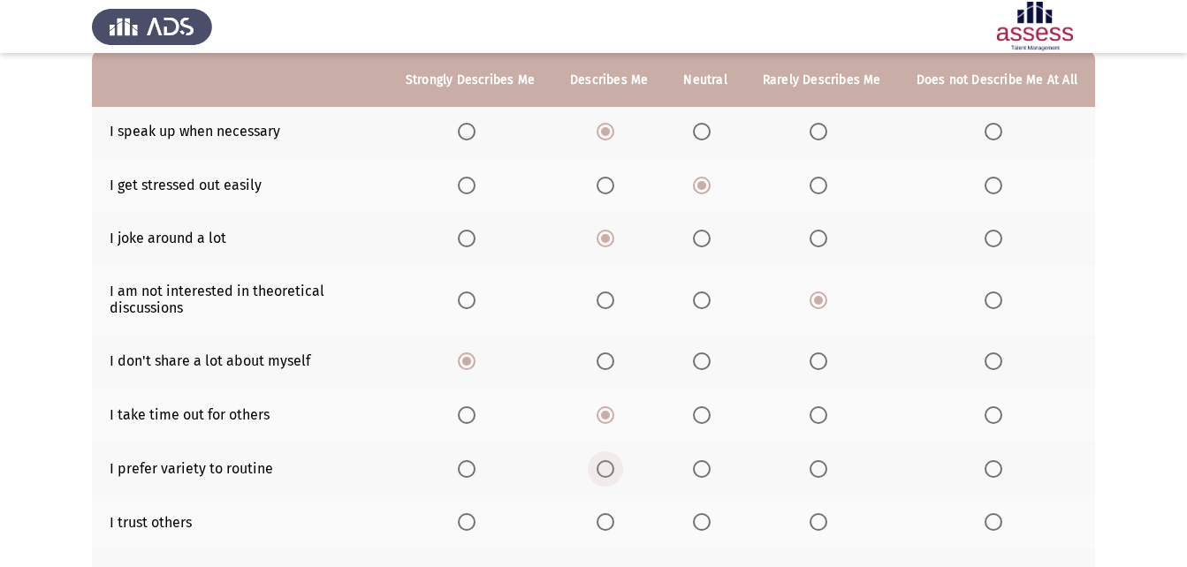
click at [614, 464] on input "Select an option" at bounding box center [605, 469] width 18 height 18
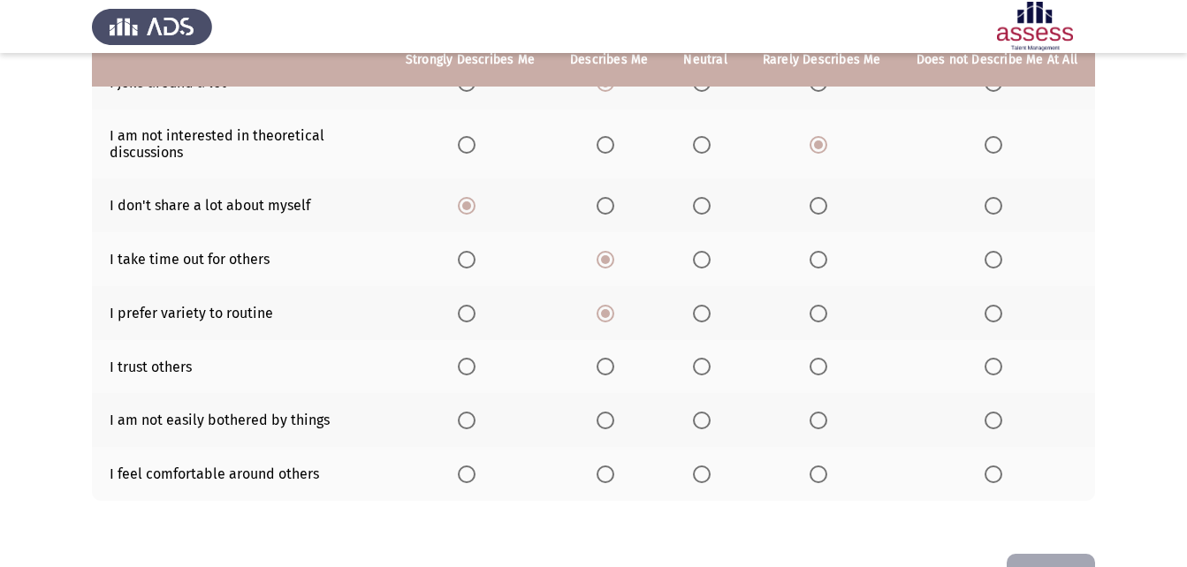
scroll to position [301, 0]
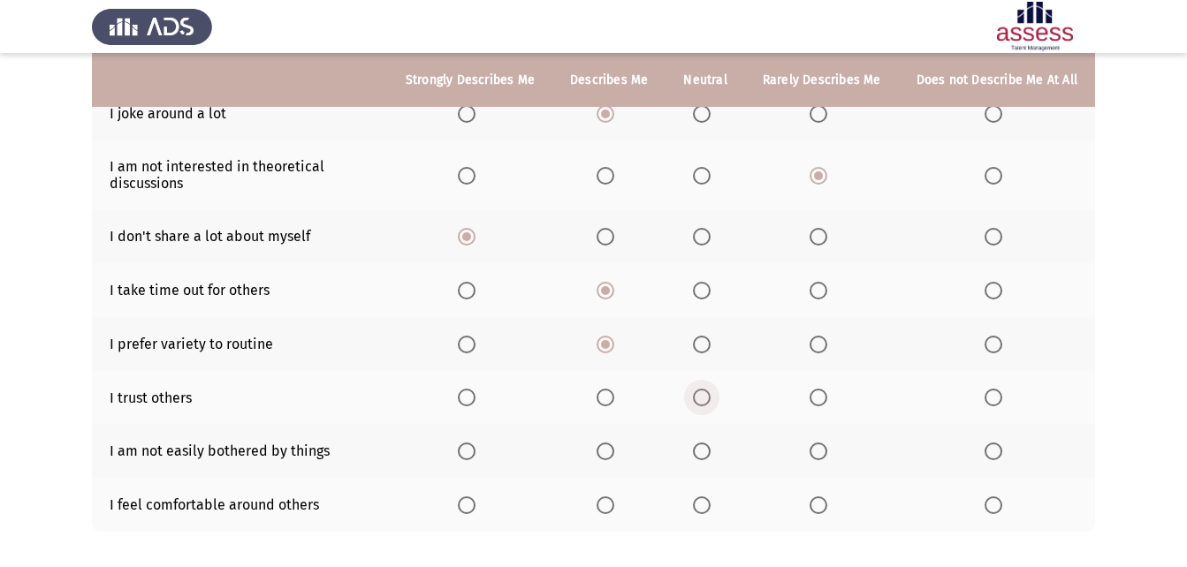
click at [710, 395] on span "Select an option" at bounding box center [702, 398] width 18 height 18
click at [710, 395] on input "Select an option" at bounding box center [702, 398] width 18 height 18
click at [614, 457] on span "Select an option" at bounding box center [605, 452] width 18 height 18
click at [614, 457] on input "Select an option" at bounding box center [605, 452] width 18 height 18
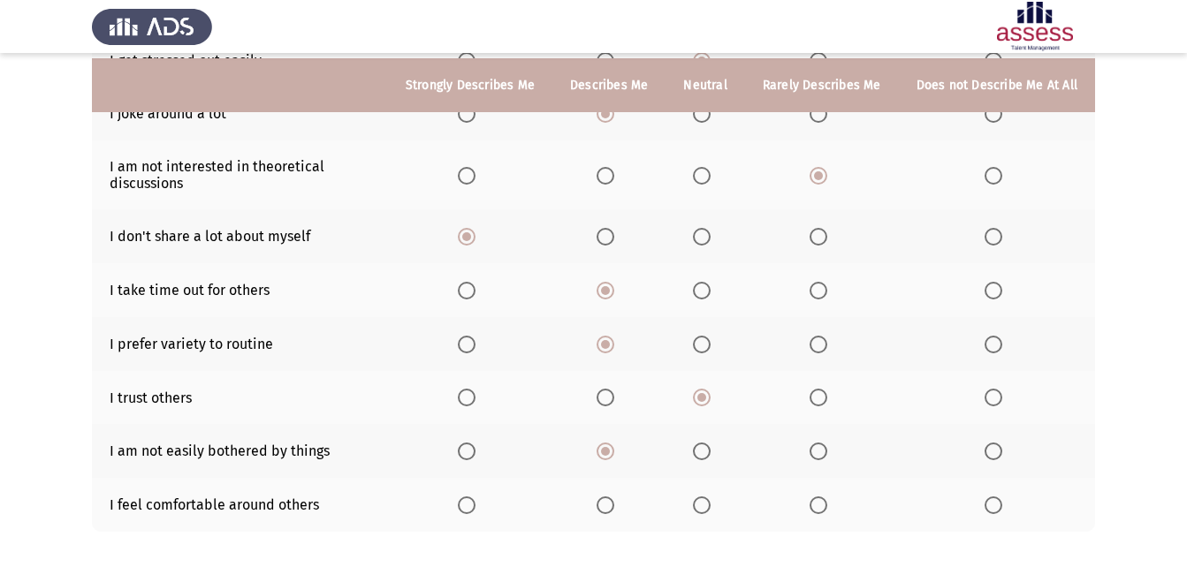
scroll to position [390, 0]
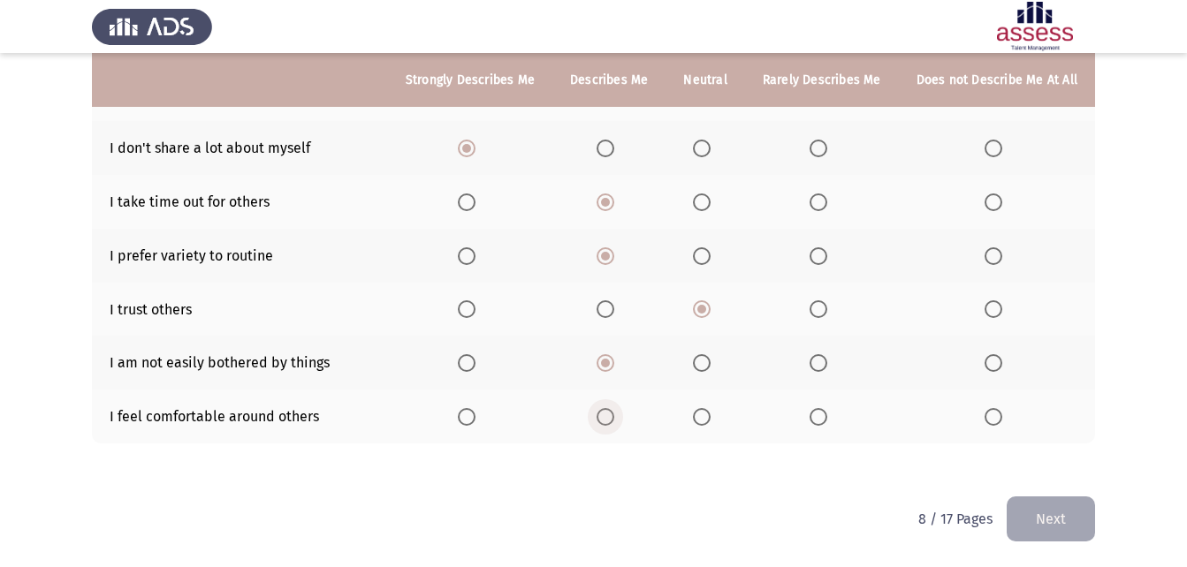
click at [614, 423] on span "Select an option" at bounding box center [605, 417] width 18 height 18
click at [614, 423] on input "Select an option" at bounding box center [605, 417] width 18 height 18
click at [1079, 520] on button "Next" at bounding box center [1050, 519] width 88 height 45
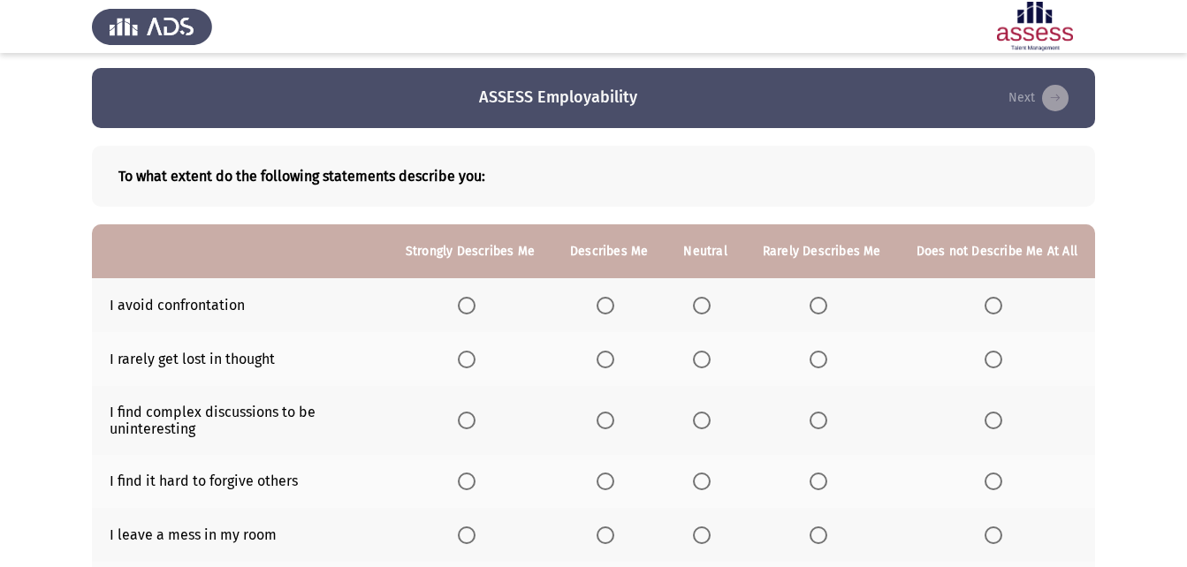
scroll to position [0, 0]
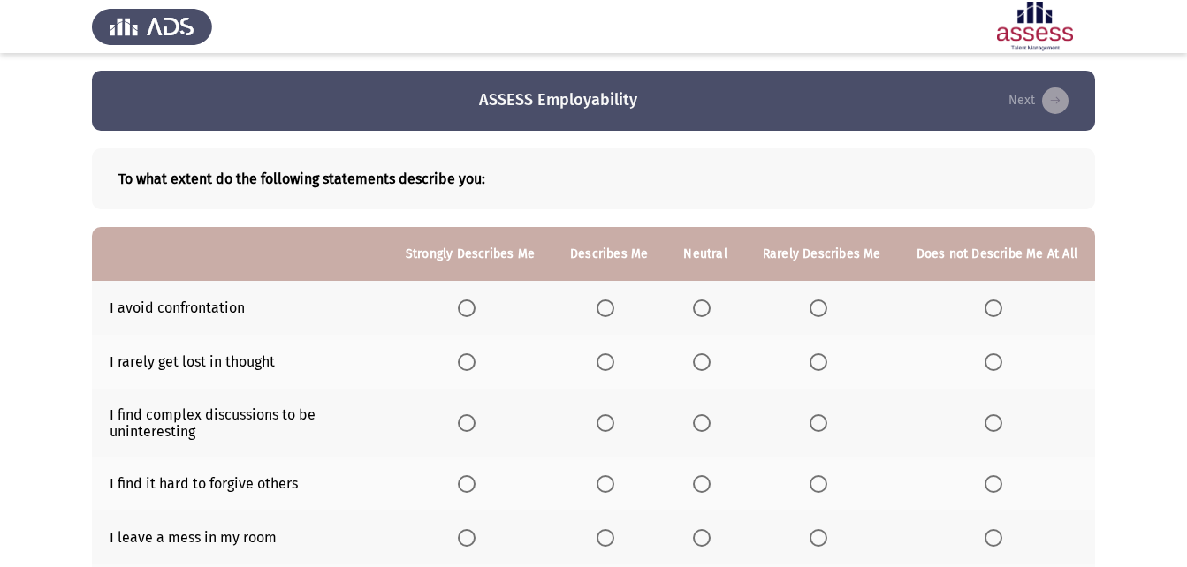
click at [705, 308] on span "Select an option" at bounding box center [702, 309] width 18 height 18
click at [705, 308] on input "Select an option" at bounding box center [702, 309] width 18 height 18
click at [614, 361] on span "Select an option" at bounding box center [605, 362] width 18 height 18
click at [614, 361] on input "Select an option" at bounding box center [605, 362] width 18 height 18
click at [710, 370] on span "Select an option" at bounding box center [702, 362] width 18 height 18
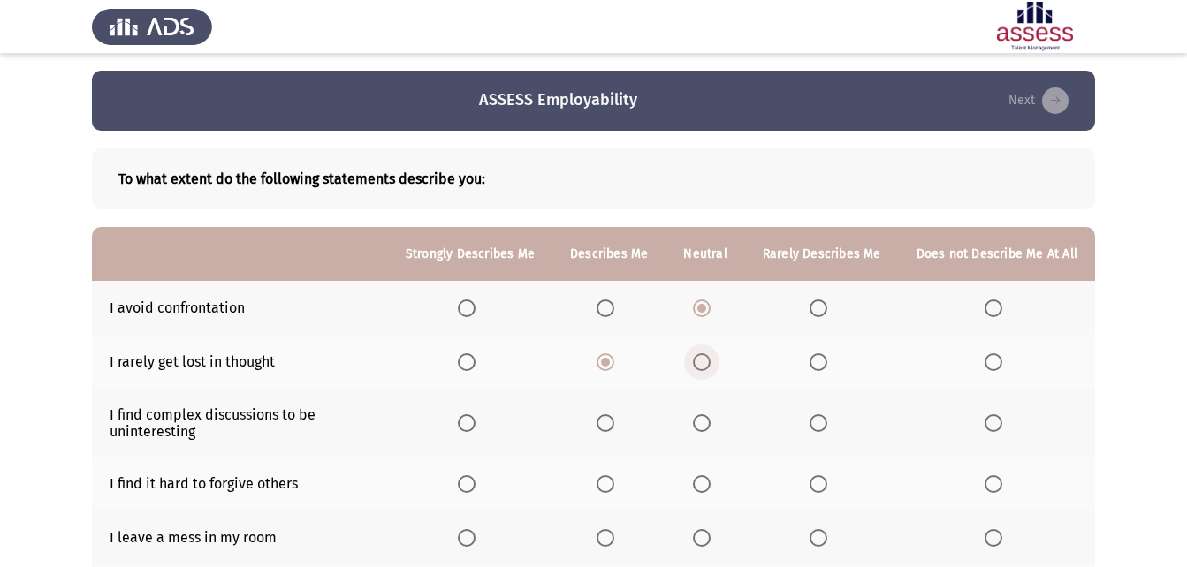
click at [710, 370] on input "Select an option" at bounding box center [702, 362] width 18 height 18
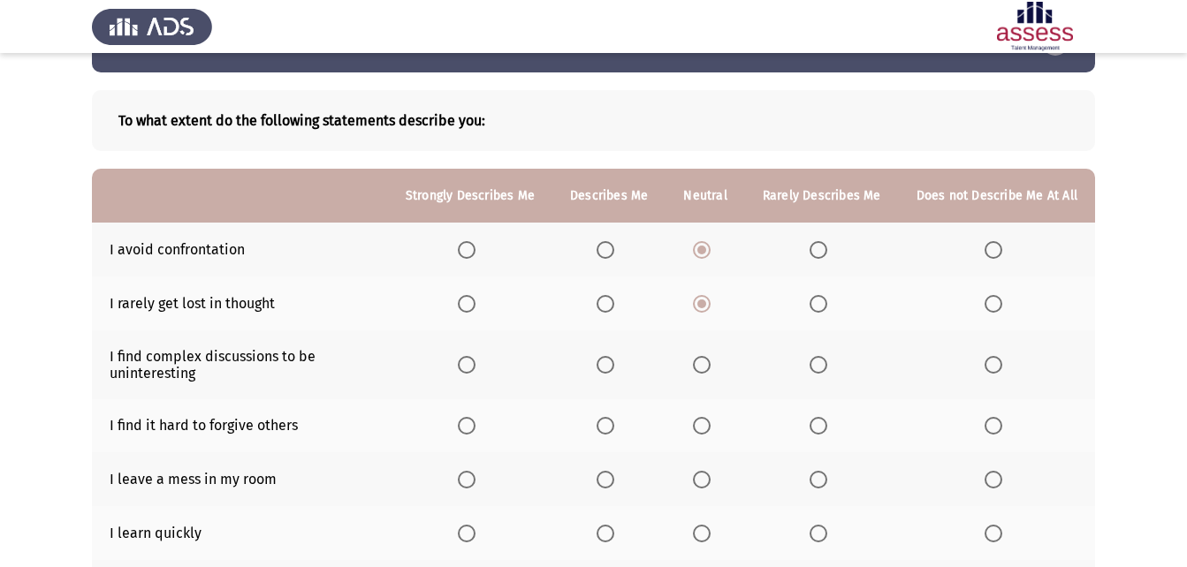
scroll to position [88, 0]
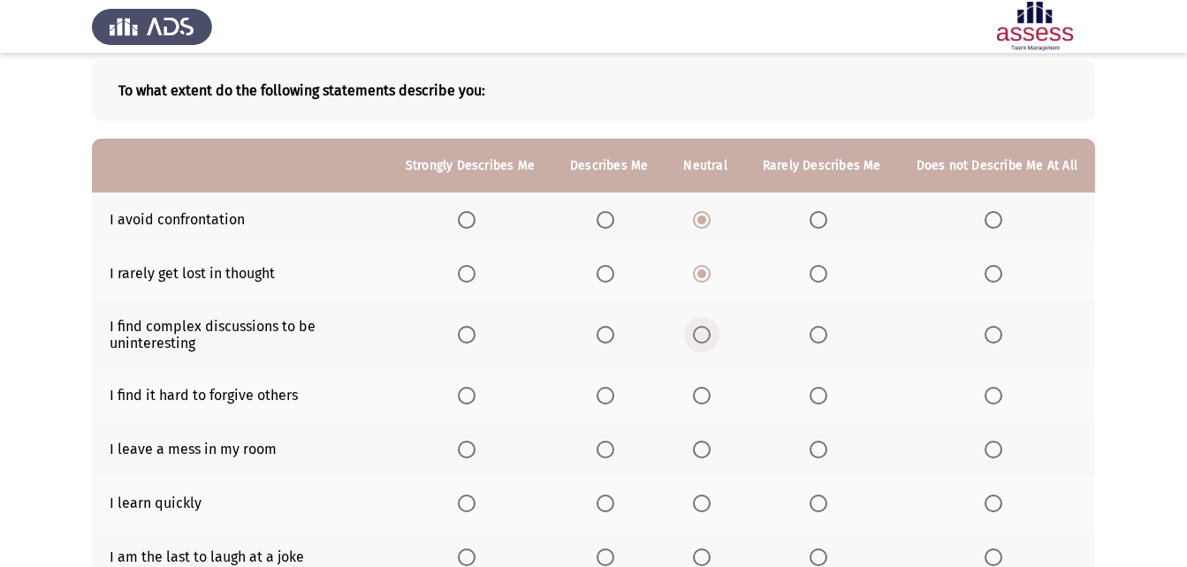
click at [710, 328] on span "Select an option" at bounding box center [702, 335] width 18 height 18
click at [710, 328] on input "Select an option" at bounding box center [702, 335] width 18 height 18
click at [614, 396] on span "Select an option" at bounding box center [605, 396] width 18 height 18
click at [614, 396] on input "Select an option" at bounding box center [605, 396] width 18 height 18
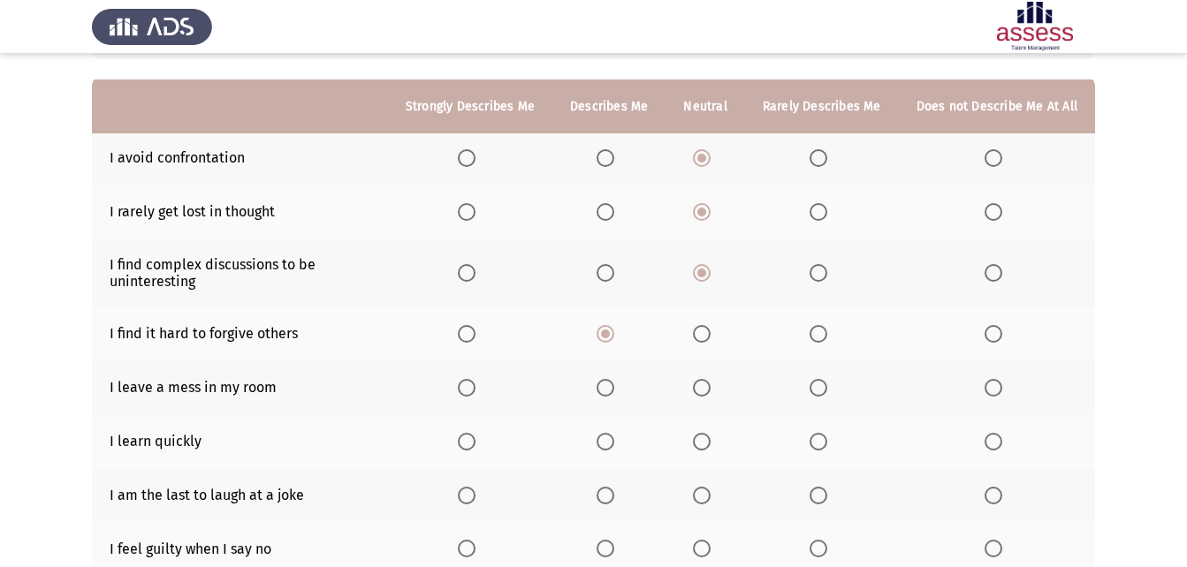
scroll to position [177, 0]
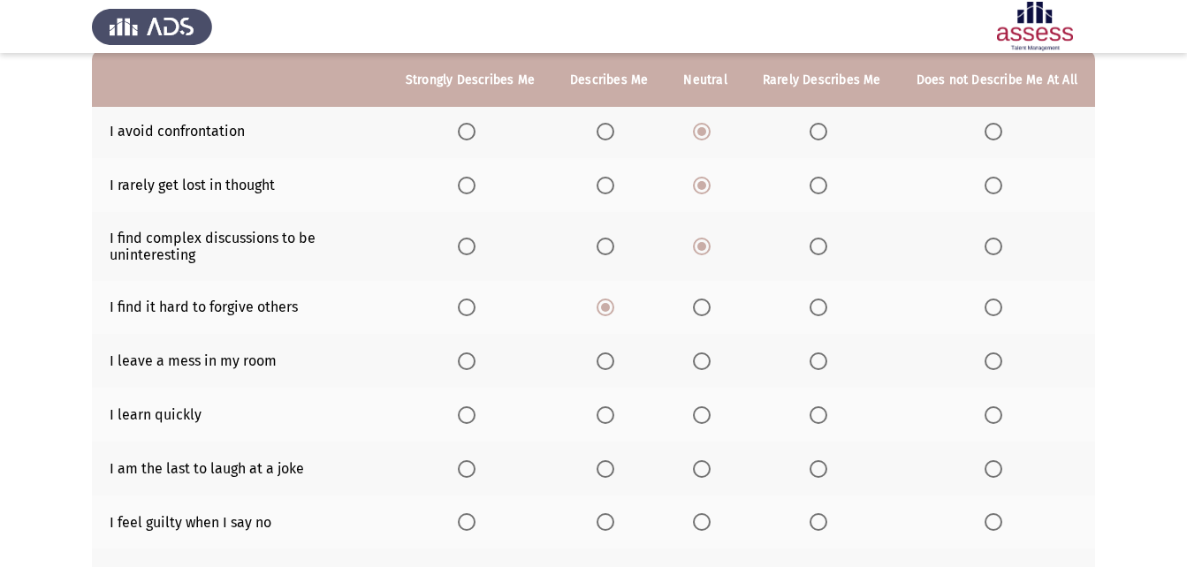
click at [468, 360] on span "Select an option" at bounding box center [467, 362] width 18 height 18
click at [468, 360] on input "Select an option" at bounding box center [467, 362] width 18 height 18
click at [609, 418] on span "Select an option" at bounding box center [605, 415] width 18 height 18
click at [609, 418] on input "Select an option" at bounding box center [605, 415] width 18 height 18
click at [709, 465] on span "Select an option" at bounding box center [702, 469] width 18 height 18
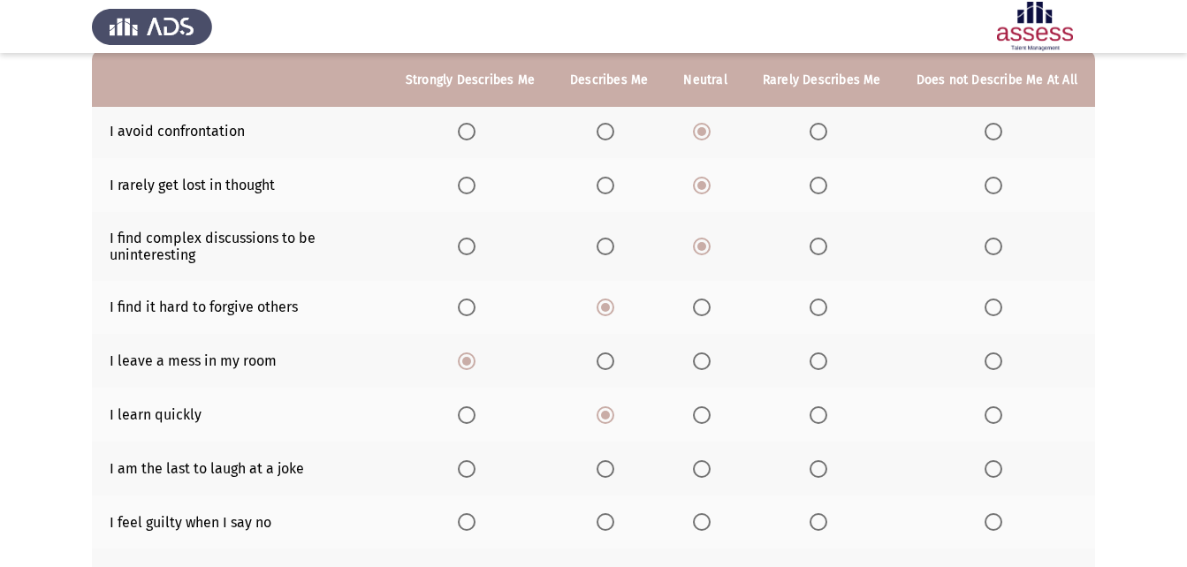
click at [709, 465] on input "Select an option" at bounding box center [702, 469] width 18 height 18
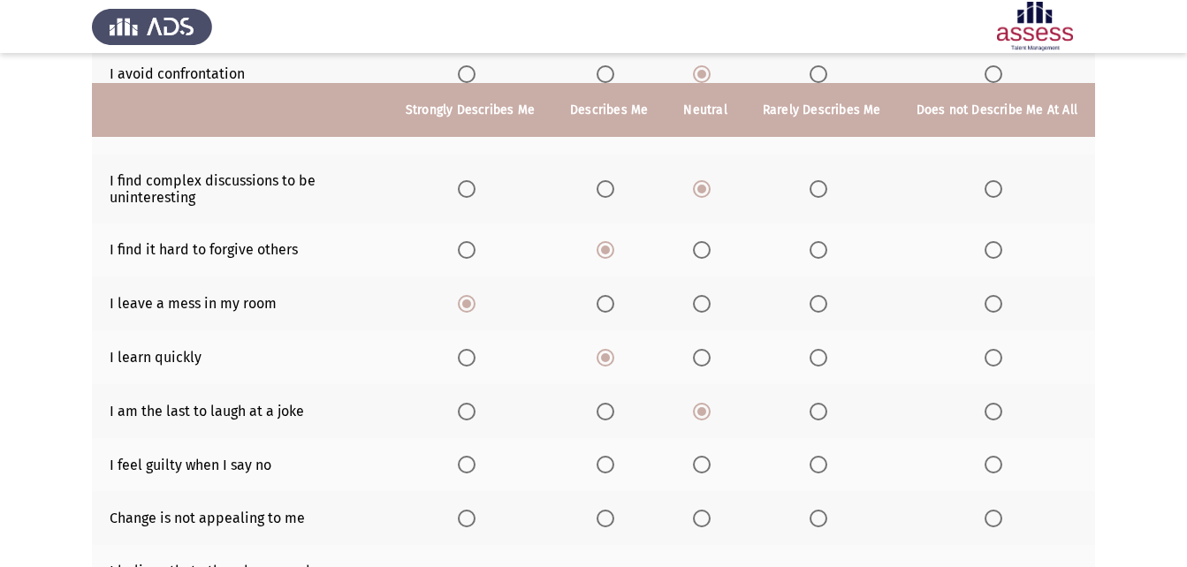
scroll to position [265, 0]
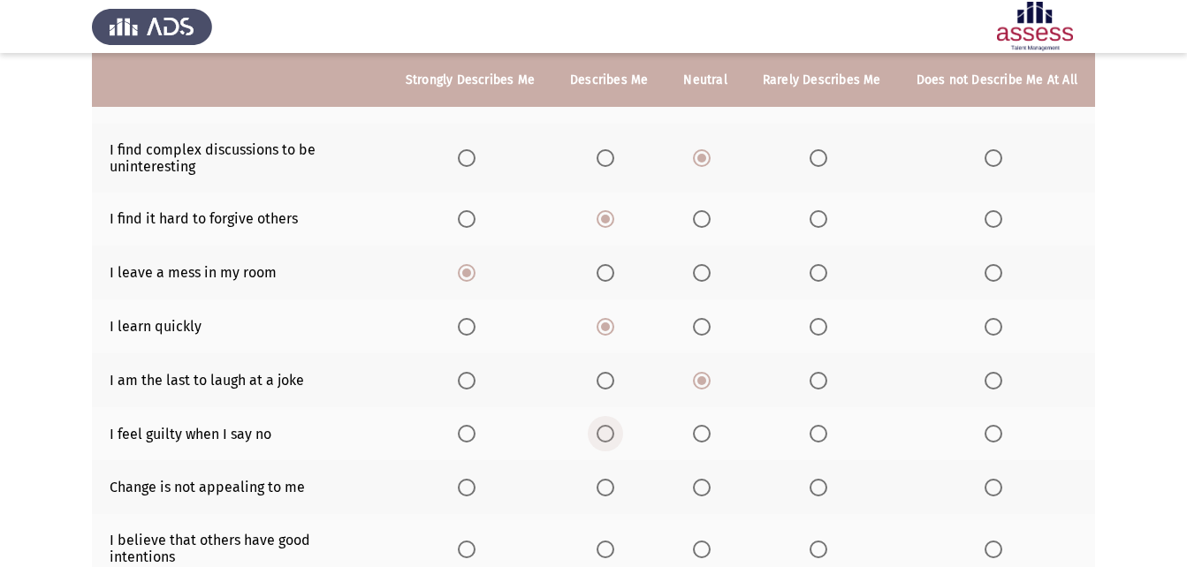
click at [611, 435] on span "Select an option" at bounding box center [605, 434] width 18 height 18
click at [611, 435] on input "Select an option" at bounding box center [605, 434] width 18 height 18
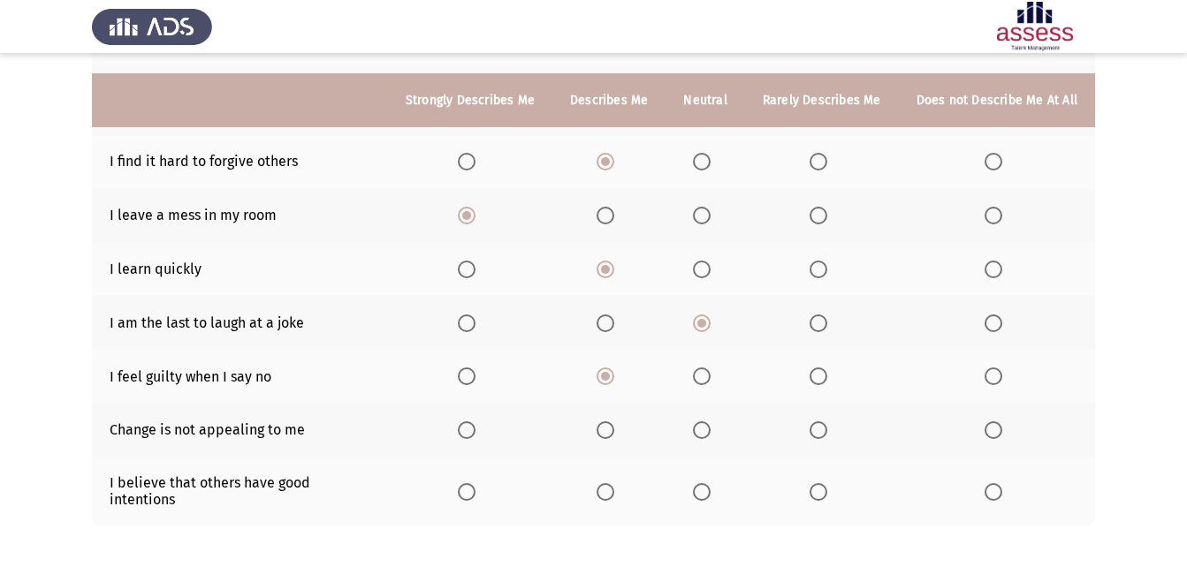
scroll to position [353, 0]
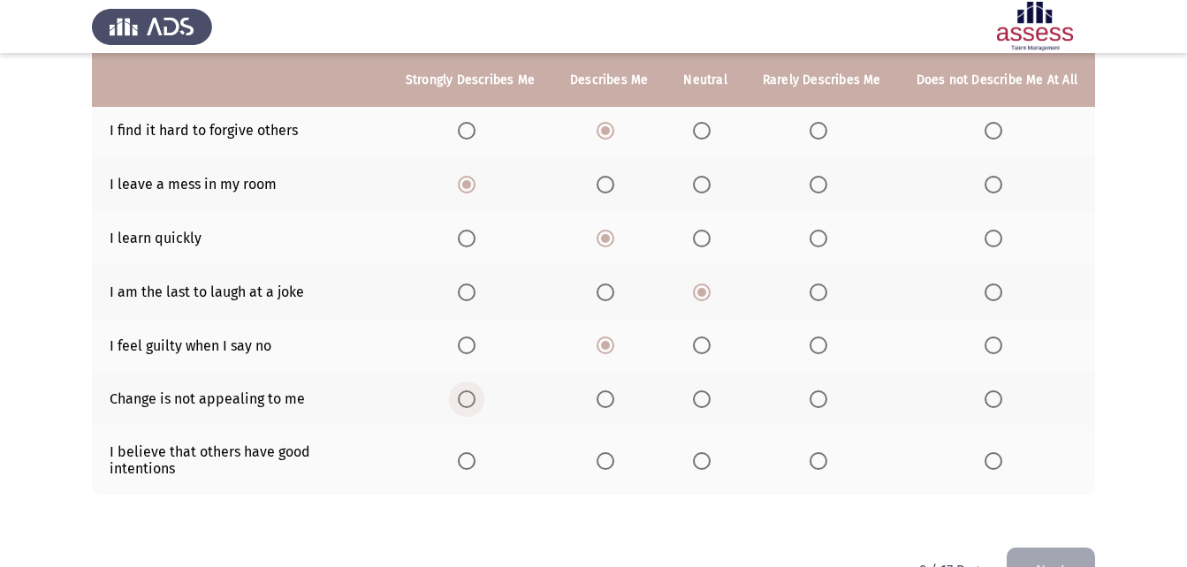
click at [482, 402] on label "Select an option" at bounding box center [470, 400] width 25 height 18
click at [475, 402] on input "Select an option" at bounding box center [467, 400] width 18 height 18
click at [611, 454] on span "Select an option" at bounding box center [605, 461] width 18 height 18
click at [611, 454] on input "Select an option" at bounding box center [605, 461] width 18 height 18
click at [1028, 548] on button "Next" at bounding box center [1050, 570] width 88 height 45
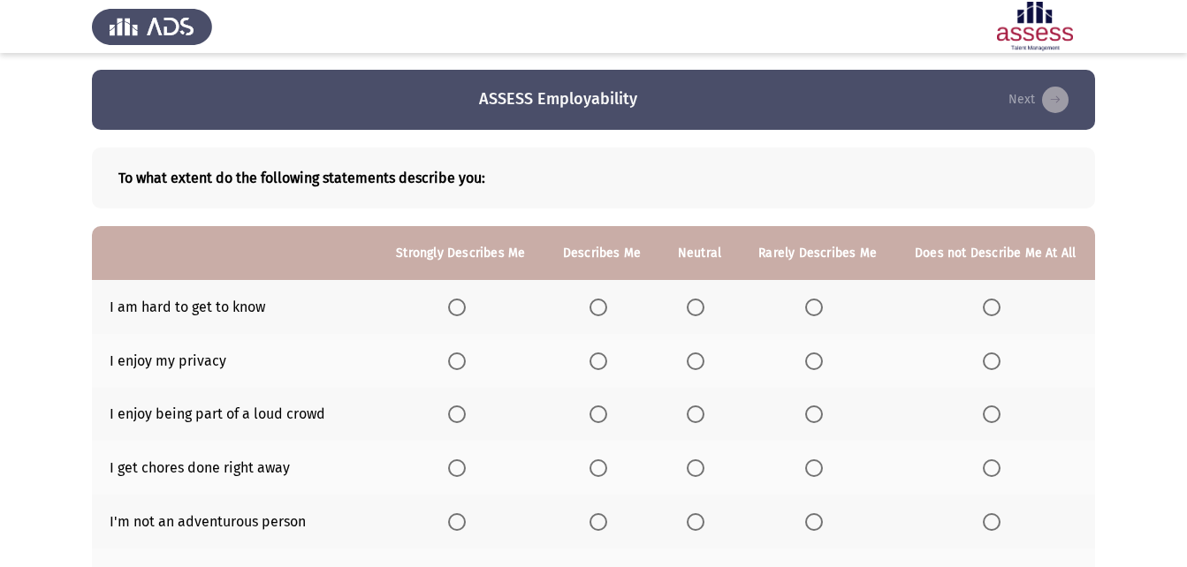
scroll to position [0, 0]
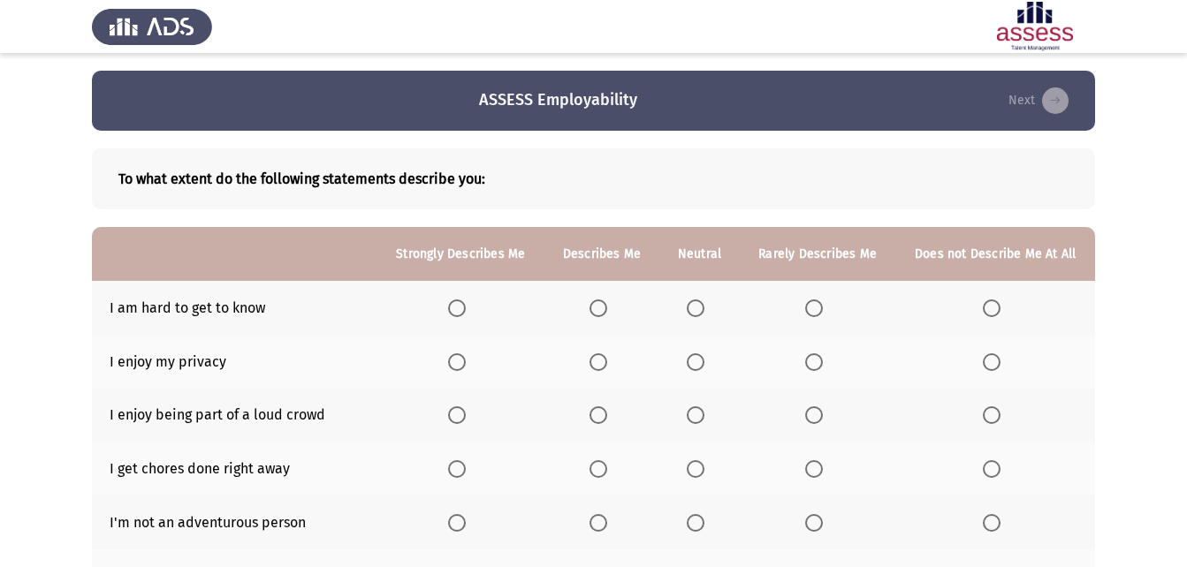
click at [453, 315] on span "Select an option" at bounding box center [457, 309] width 18 height 18
click at [453, 315] on input "Select an option" at bounding box center [457, 309] width 18 height 18
click at [466, 360] on span "Select an option" at bounding box center [457, 362] width 18 height 18
click at [466, 360] on input "Select an option" at bounding box center [457, 362] width 18 height 18
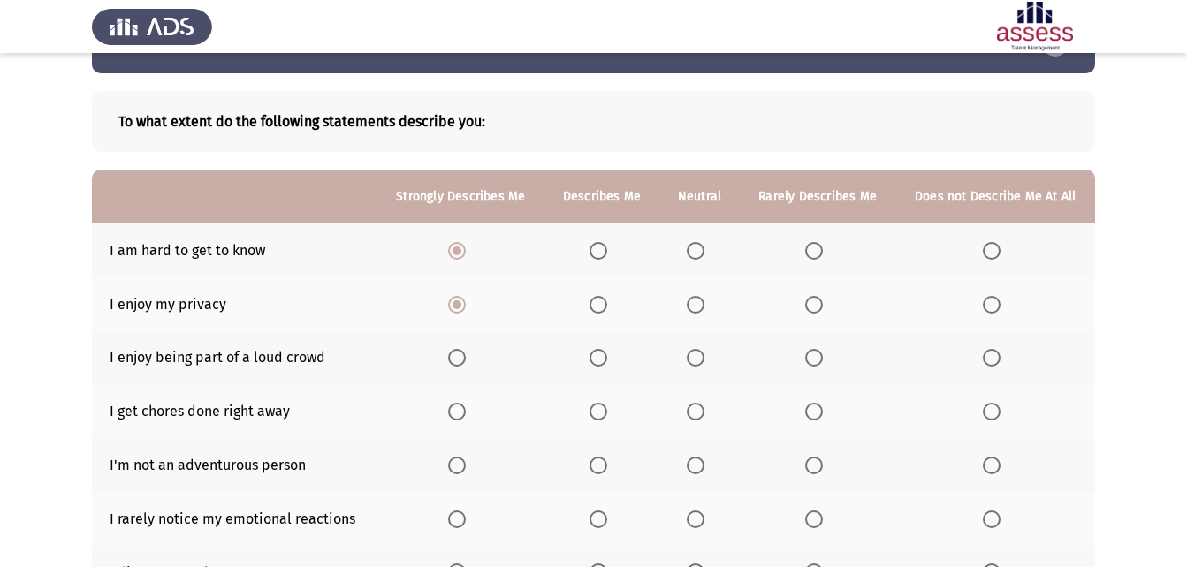
scroll to position [88, 0]
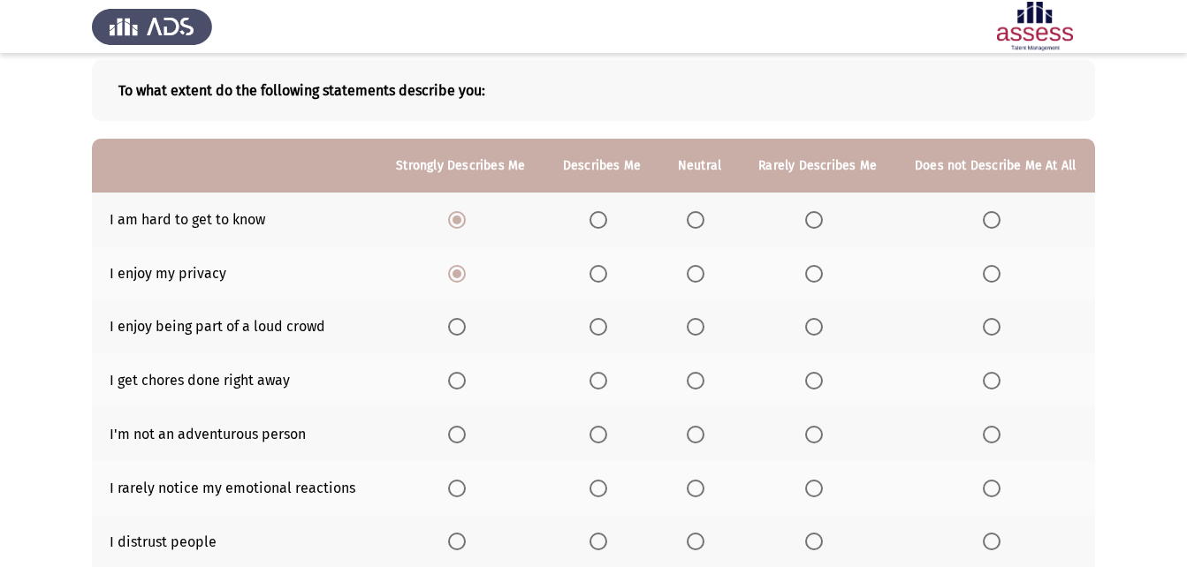
click at [600, 324] on span "Select an option" at bounding box center [598, 327] width 18 height 18
click at [600, 324] on input "Select an option" at bounding box center [598, 327] width 18 height 18
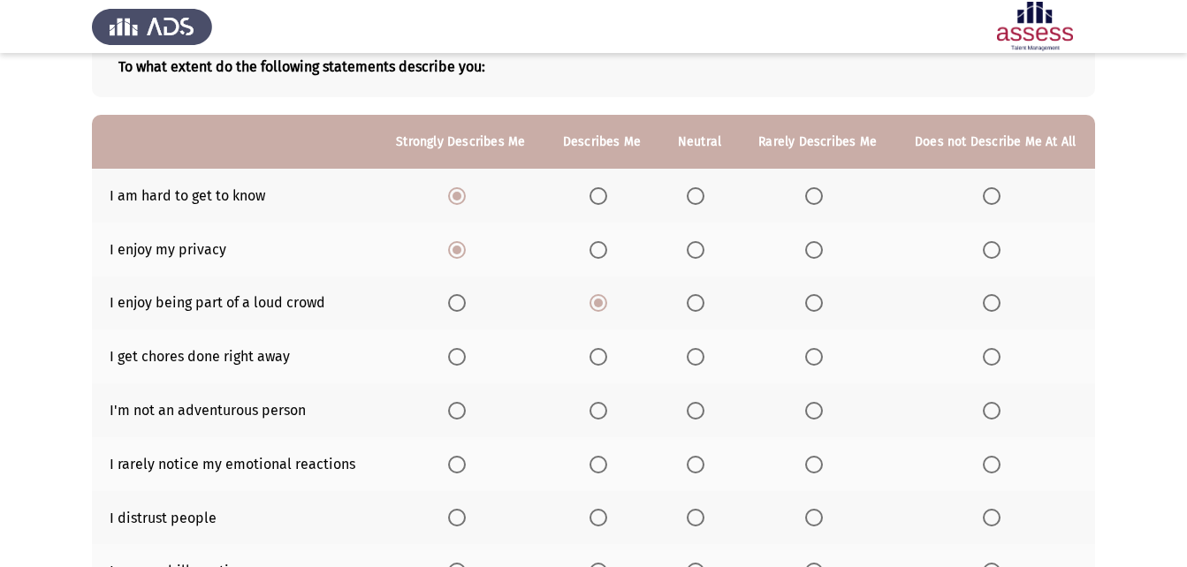
scroll to position [177, 0]
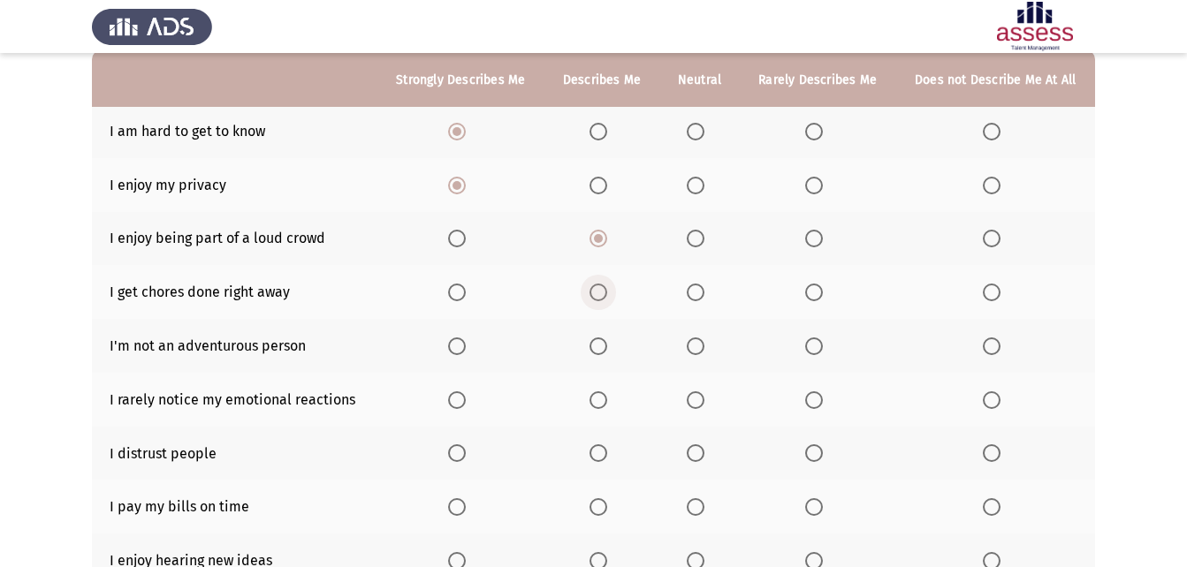
click at [595, 297] on span "Select an option" at bounding box center [598, 293] width 18 height 18
click at [595, 297] on input "Select an option" at bounding box center [598, 293] width 18 height 18
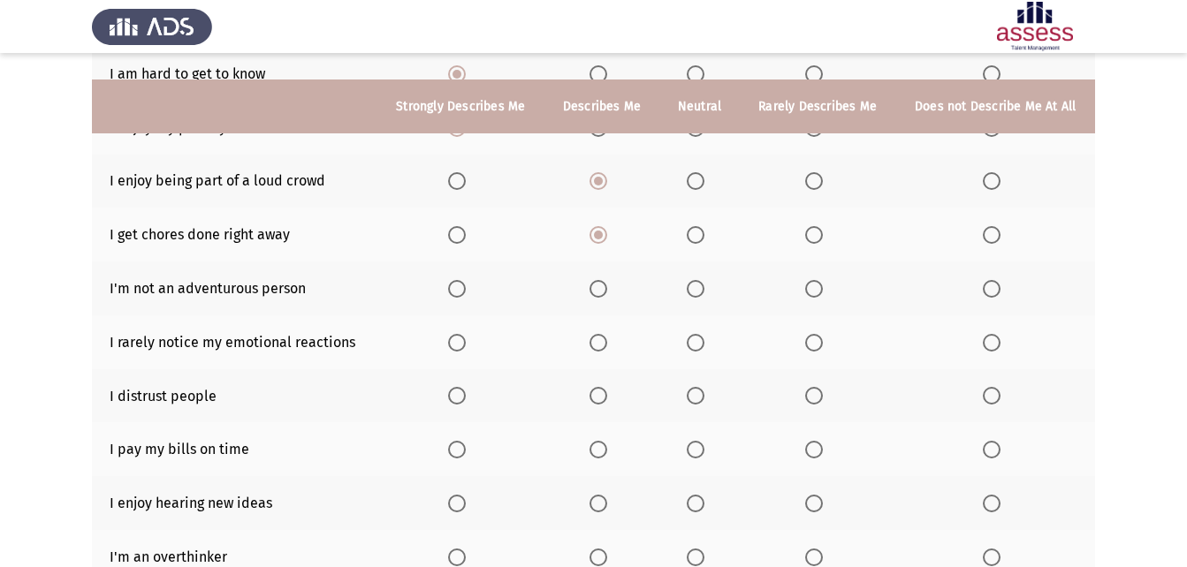
scroll to position [265, 0]
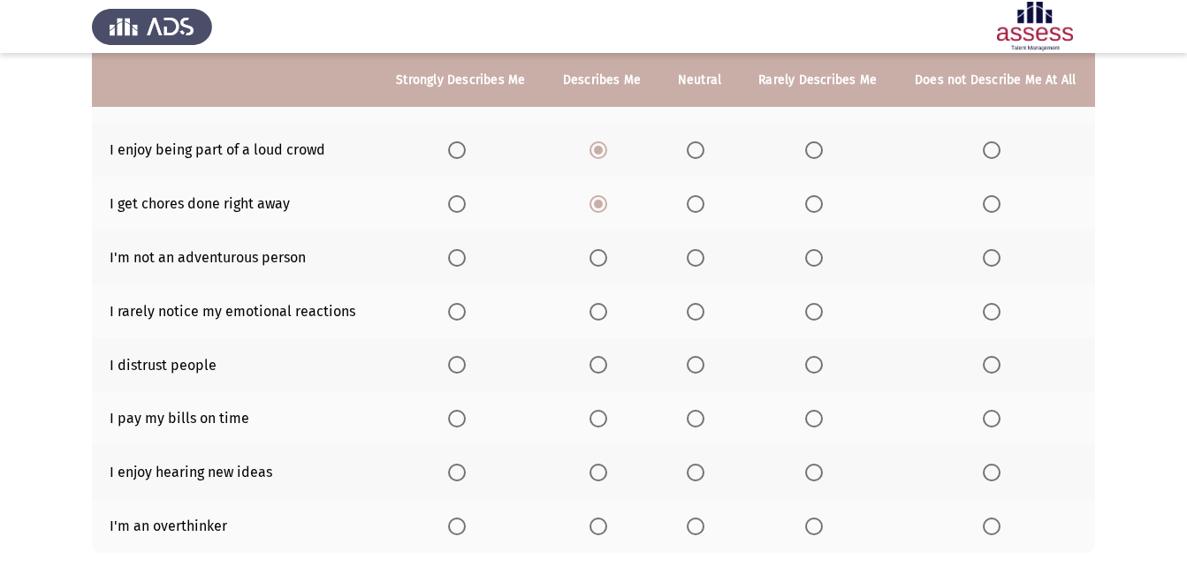
click at [694, 261] on span "Select an option" at bounding box center [696, 258] width 18 height 18
click at [694, 261] on input "Select an option" at bounding box center [696, 258] width 18 height 18
click at [455, 313] on span "Select an option" at bounding box center [457, 312] width 18 height 18
click at [455, 313] on input "Select an option" at bounding box center [457, 312] width 18 height 18
click at [822, 361] on span "Select an option" at bounding box center [814, 365] width 18 height 18
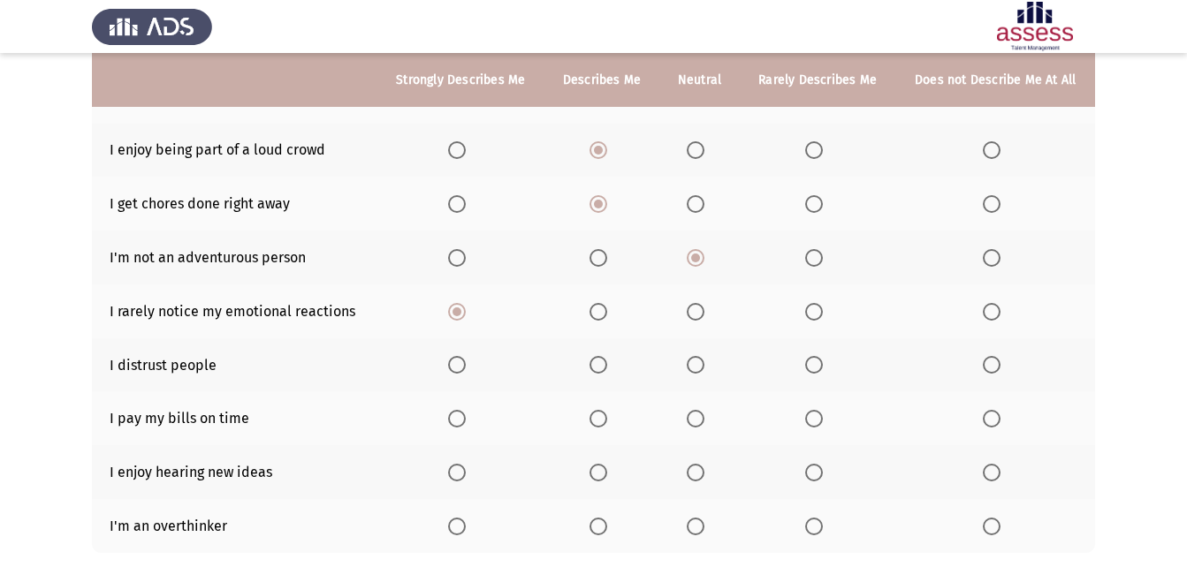
click at [822, 361] on input "Select an option" at bounding box center [814, 365] width 18 height 18
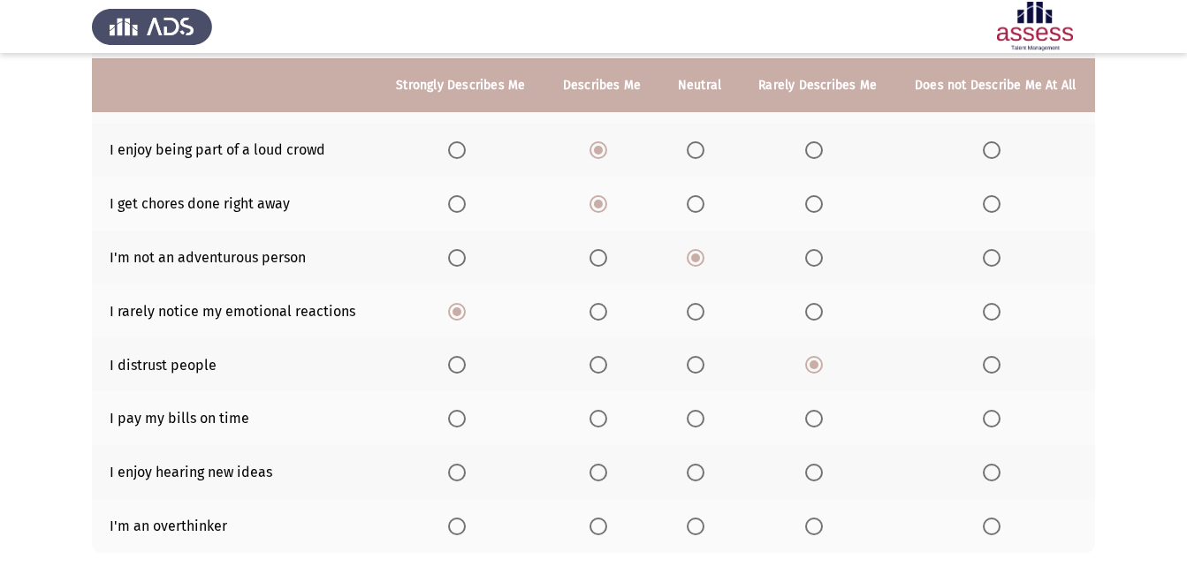
scroll to position [353, 0]
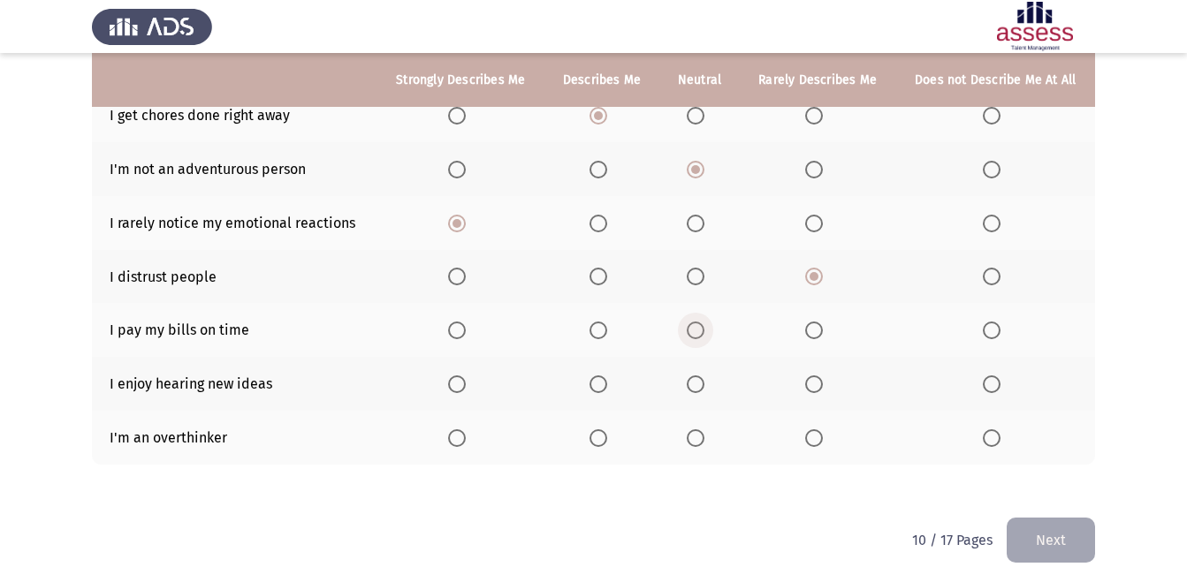
click at [694, 338] on span "Select an option" at bounding box center [696, 331] width 18 height 18
click at [694, 338] on input "Select an option" at bounding box center [696, 331] width 18 height 18
click at [586, 387] on th at bounding box center [601, 384] width 115 height 54
click at [597, 387] on span "Select an option" at bounding box center [598, 385] width 18 height 18
click at [597, 387] on input "Select an option" at bounding box center [598, 385] width 18 height 18
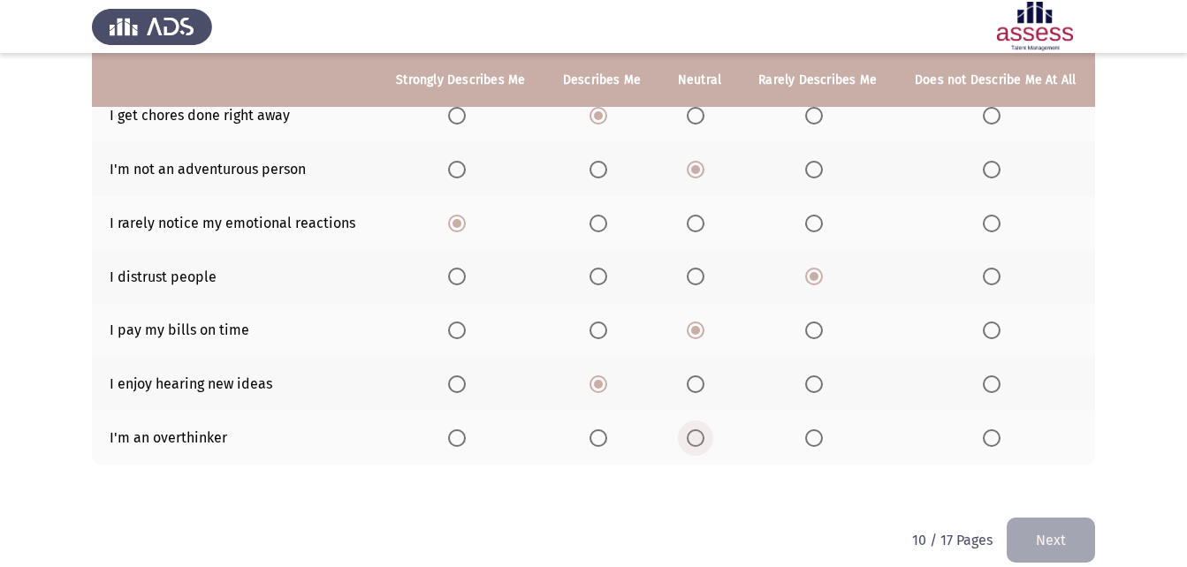
click at [688, 430] on span "Select an option" at bounding box center [696, 438] width 18 height 18
click at [688, 430] on input "Select an option" at bounding box center [696, 438] width 18 height 18
click at [1018, 520] on button "Next" at bounding box center [1050, 540] width 88 height 45
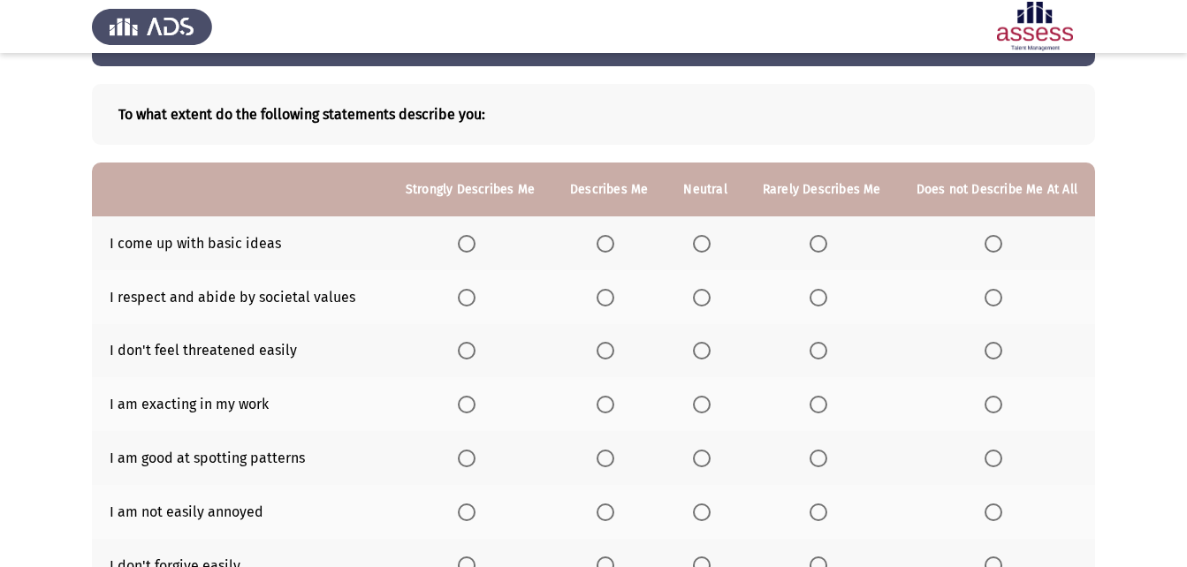
scroll to position [36, 0]
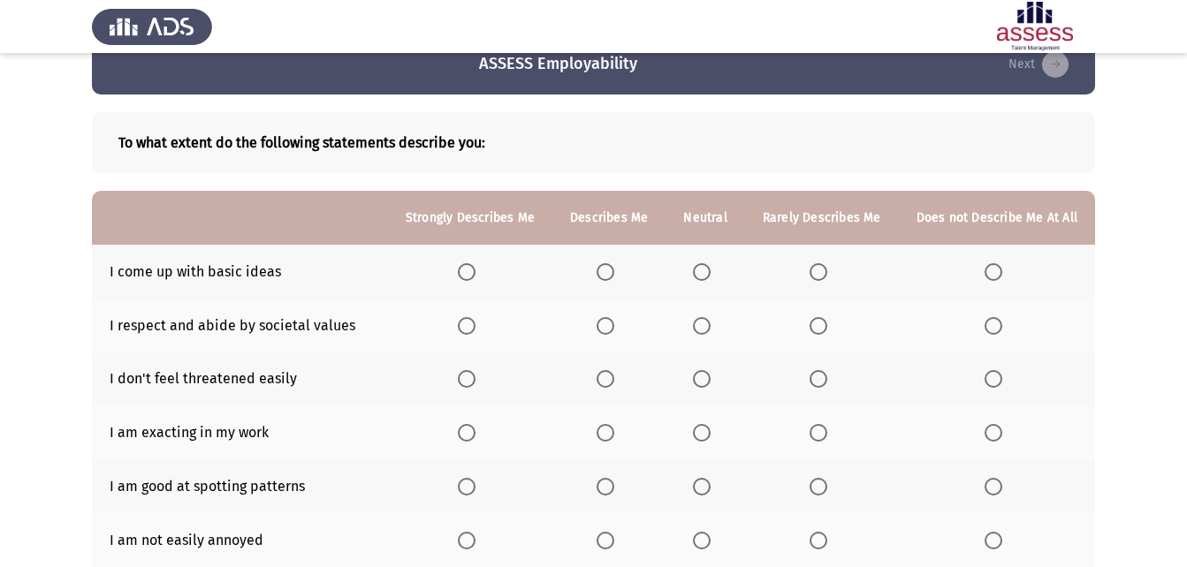
click at [609, 274] on span "Select an option" at bounding box center [605, 272] width 18 height 18
click at [609, 274] on input "Select an option" at bounding box center [605, 272] width 18 height 18
click at [710, 332] on span "Select an option" at bounding box center [702, 326] width 18 height 18
click at [710, 332] on input "Select an option" at bounding box center [702, 326] width 18 height 18
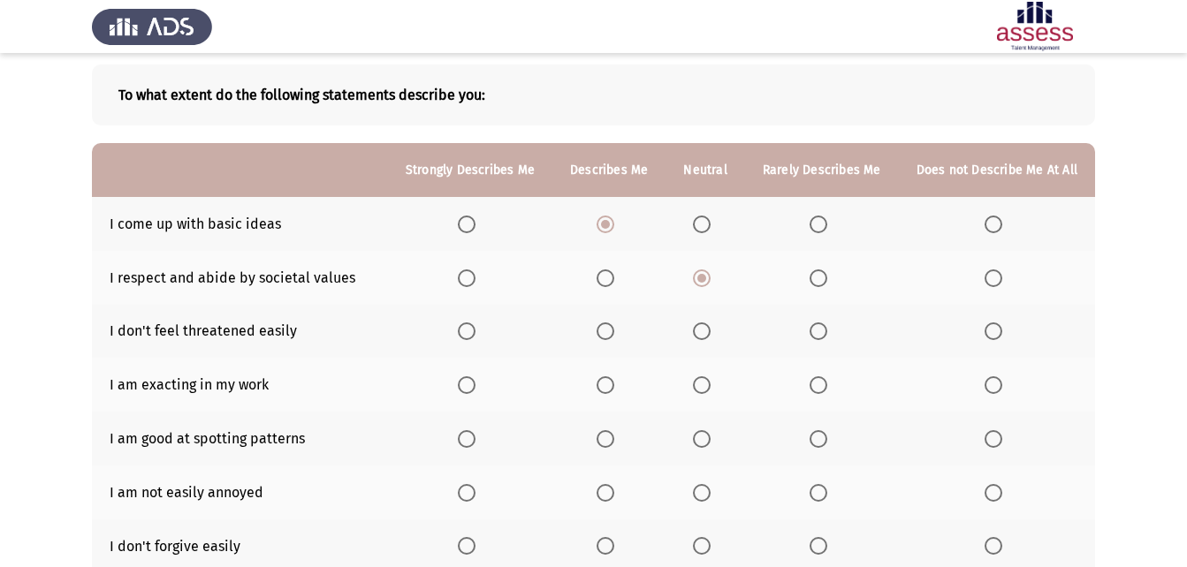
scroll to position [125, 0]
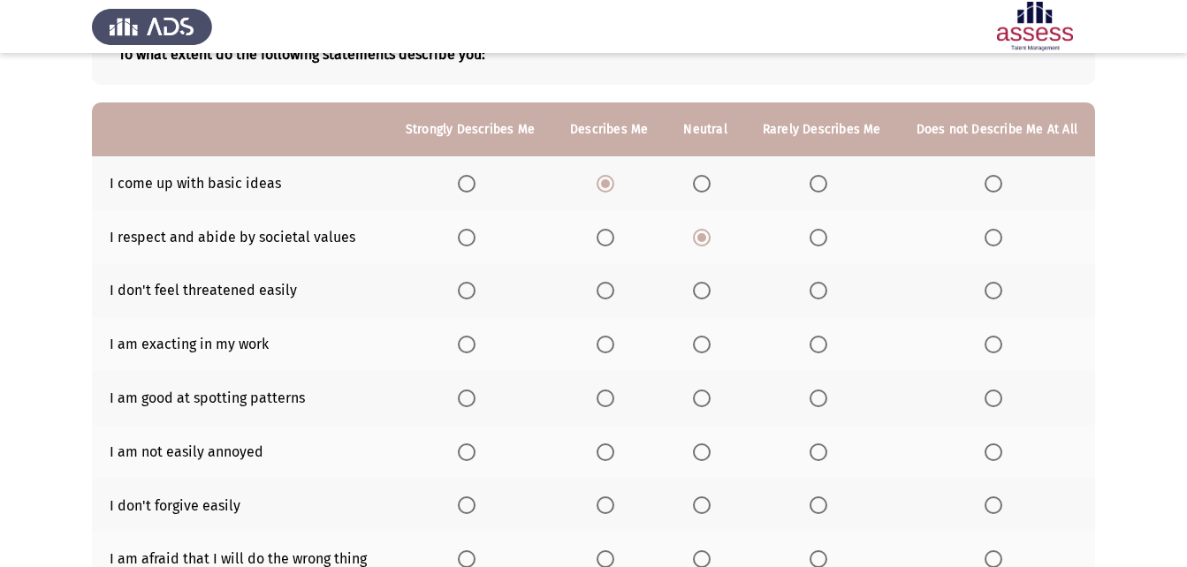
click at [818, 299] on span "Select an option" at bounding box center [818, 291] width 18 height 18
click at [818, 299] on input "Select an option" at bounding box center [818, 291] width 18 height 18
click at [614, 353] on span "Select an option" at bounding box center [605, 345] width 18 height 18
click at [614, 353] on input "Select an option" at bounding box center [605, 345] width 18 height 18
click at [614, 406] on span "Select an option" at bounding box center [605, 399] width 18 height 18
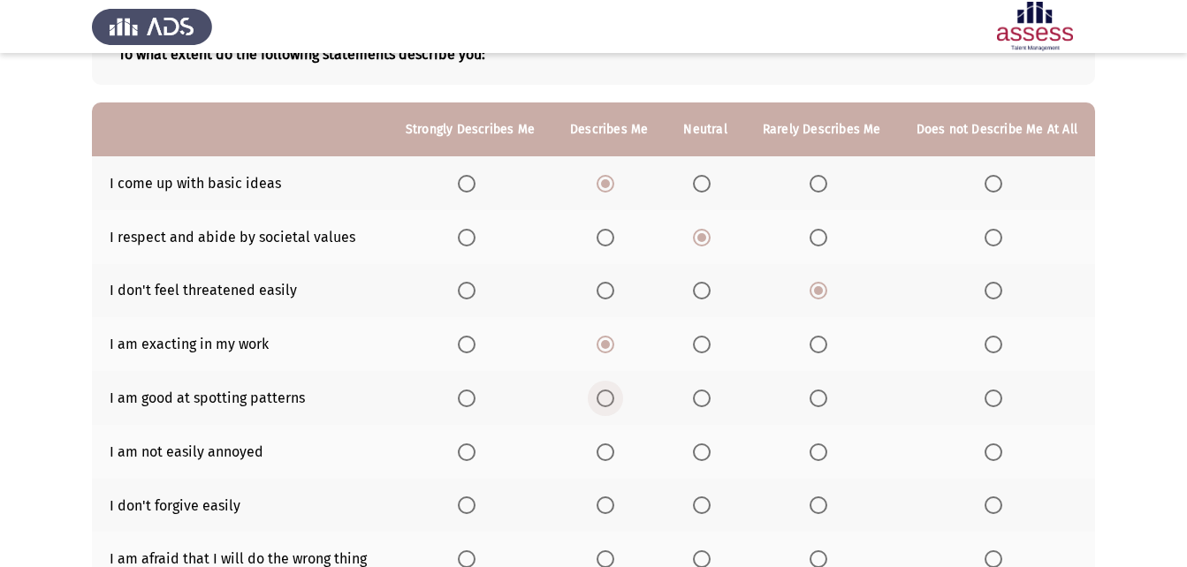
click at [614, 406] on input "Select an option" at bounding box center [605, 399] width 18 height 18
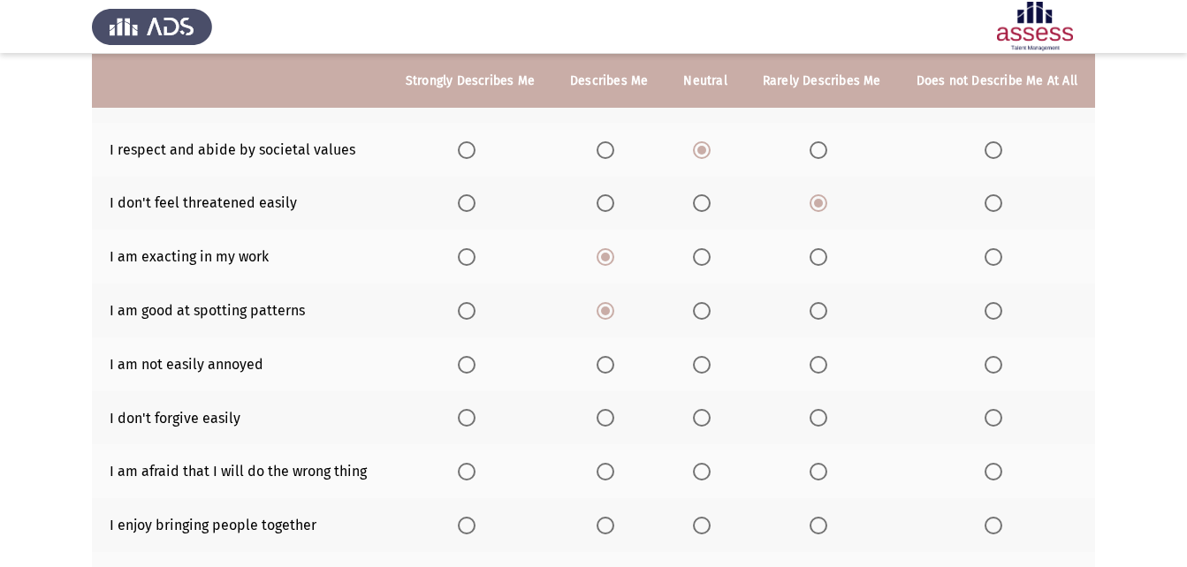
scroll to position [213, 0]
click at [474, 356] on span "Select an option" at bounding box center [467, 364] width 18 height 18
click at [474, 356] on input "Select an option" at bounding box center [467, 364] width 18 height 18
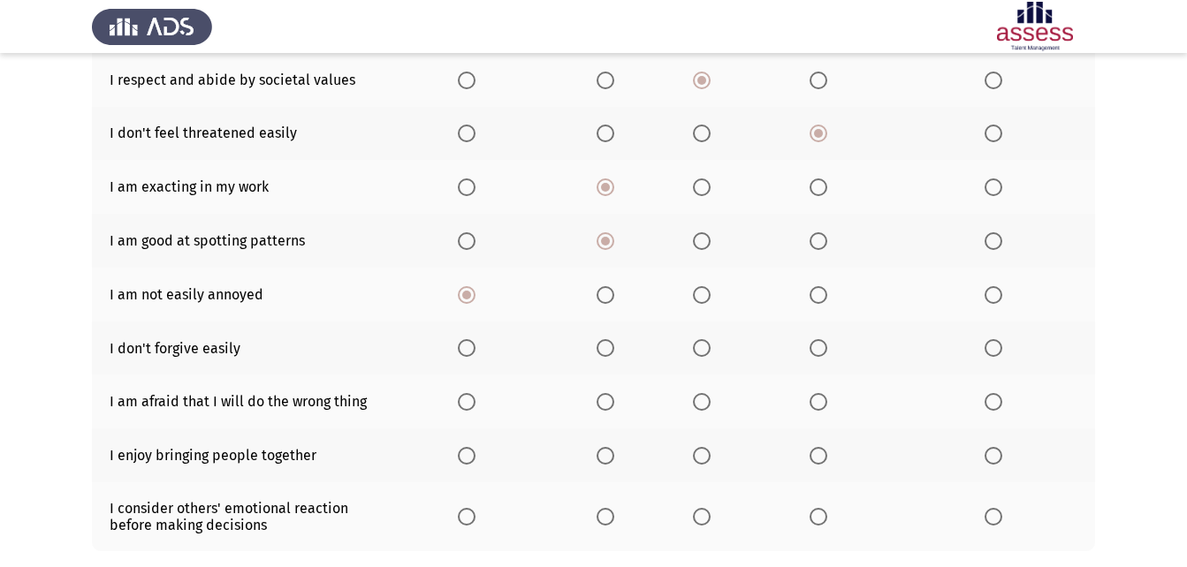
scroll to position [301, 0]
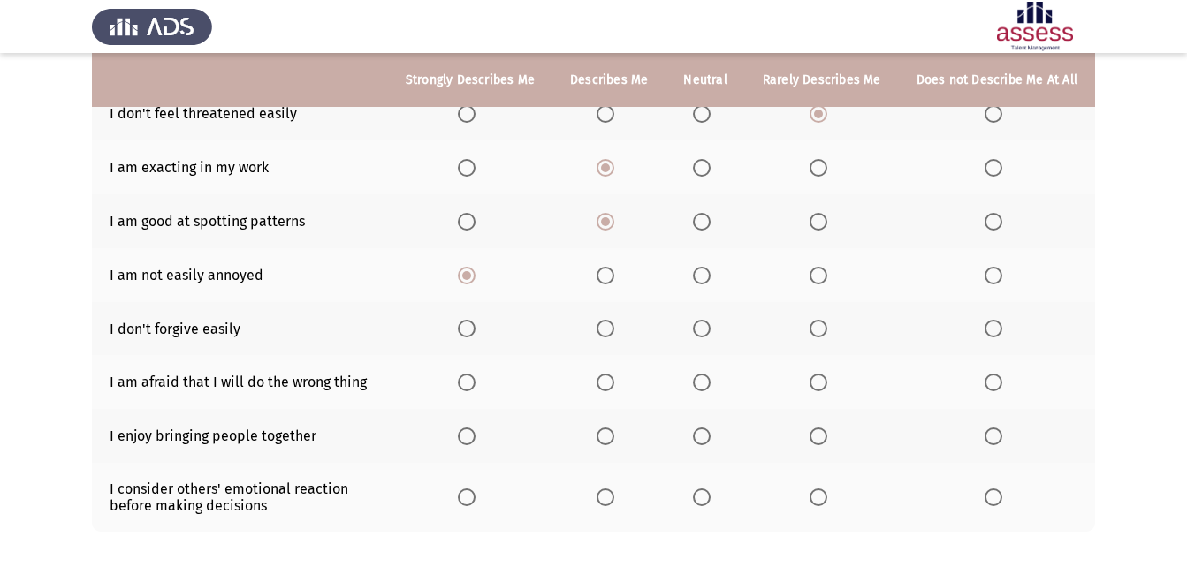
click at [482, 333] on label "Select an option" at bounding box center [470, 329] width 25 height 18
click at [475, 333] on input "Select an option" at bounding box center [467, 329] width 18 height 18
click at [710, 281] on span "Select an option" at bounding box center [702, 276] width 18 height 18
click at [710, 281] on input "Select an option" at bounding box center [702, 276] width 18 height 18
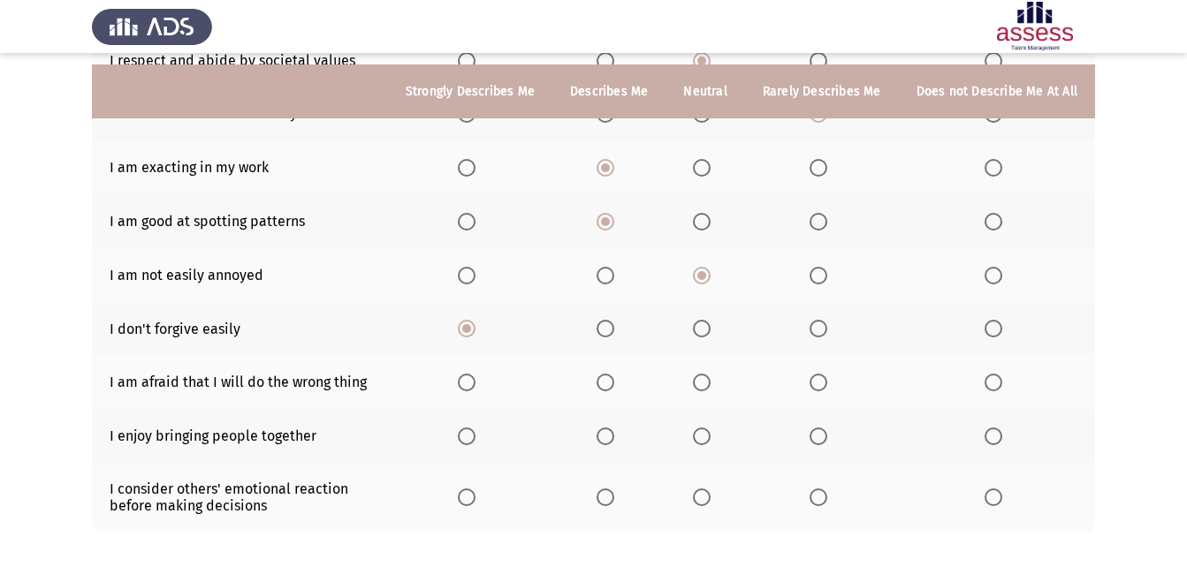
scroll to position [390, 0]
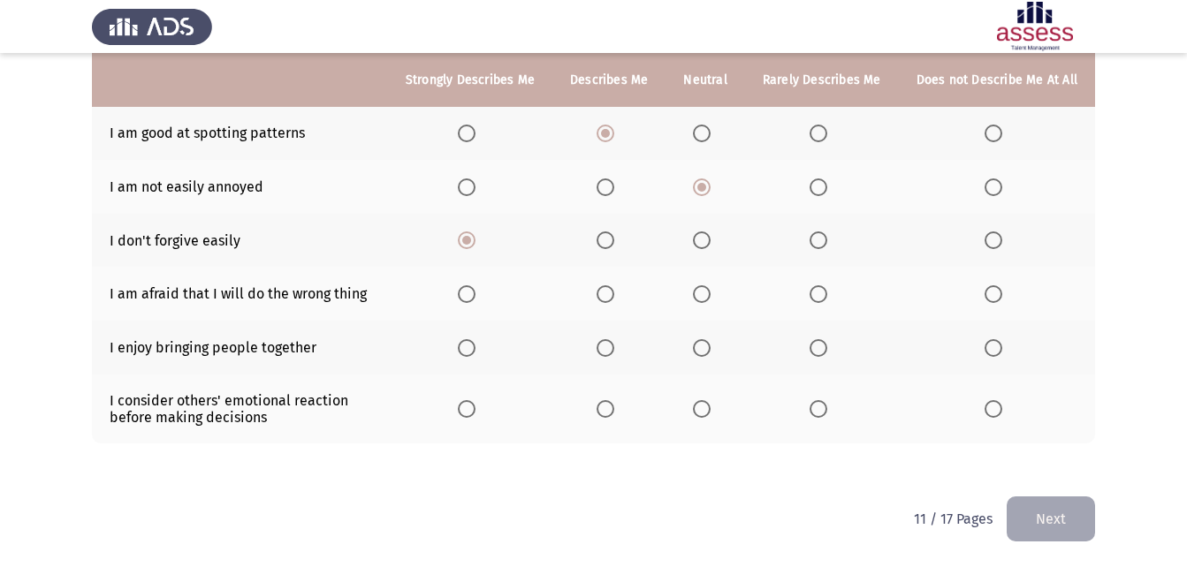
click at [710, 292] on span "Select an option" at bounding box center [702, 294] width 18 height 18
click at [710, 292] on input "Select an option" at bounding box center [702, 294] width 18 height 18
click at [614, 348] on span "Select an option" at bounding box center [605, 348] width 18 height 18
click at [614, 348] on input "Select an option" at bounding box center [605, 348] width 18 height 18
click at [704, 410] on span "Select an option" at bounding box center [702, 409] width 18 height 18
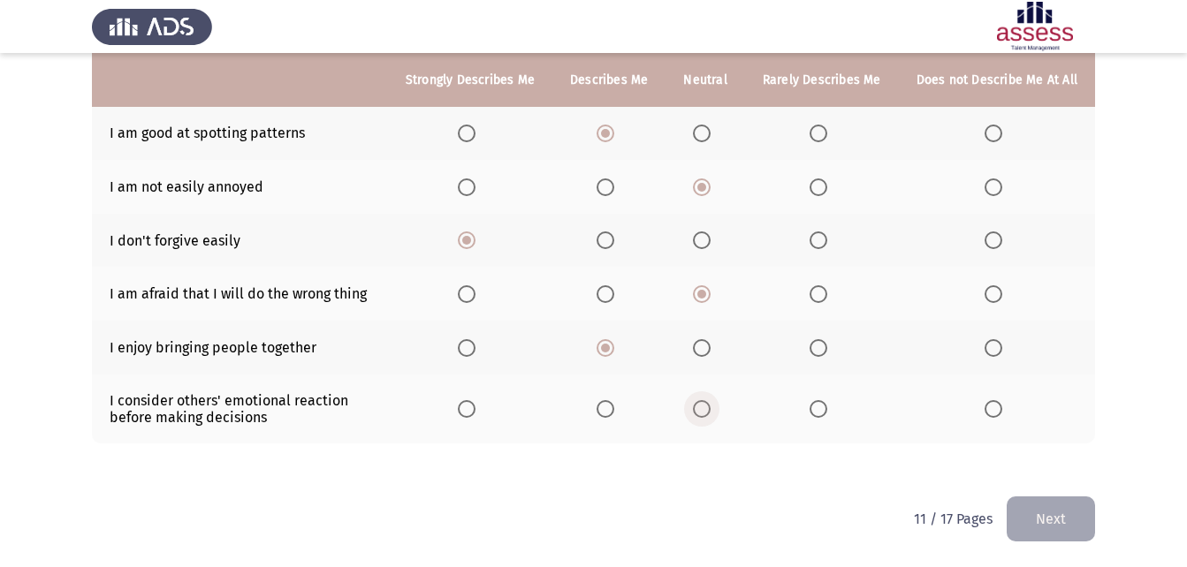
click at [704, 410] on input "Select an option" at bounding box center [702, 409] width 18 height 18
click at [1043, 520] on button "Next" at bounding box center [1050, 519] width 88 height 45
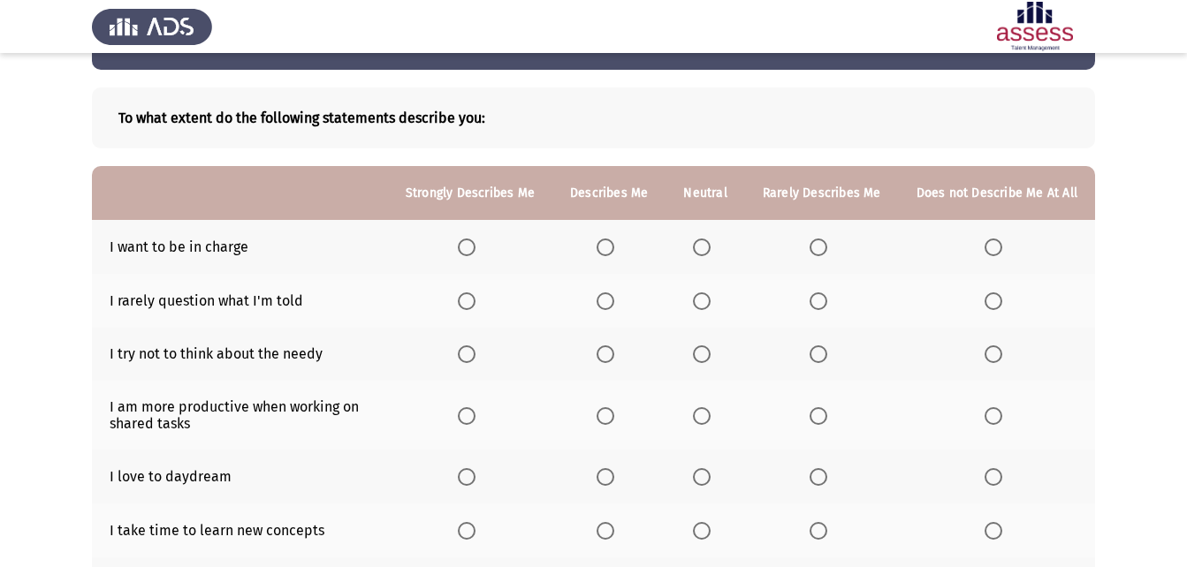
scroll to position [88, 0]
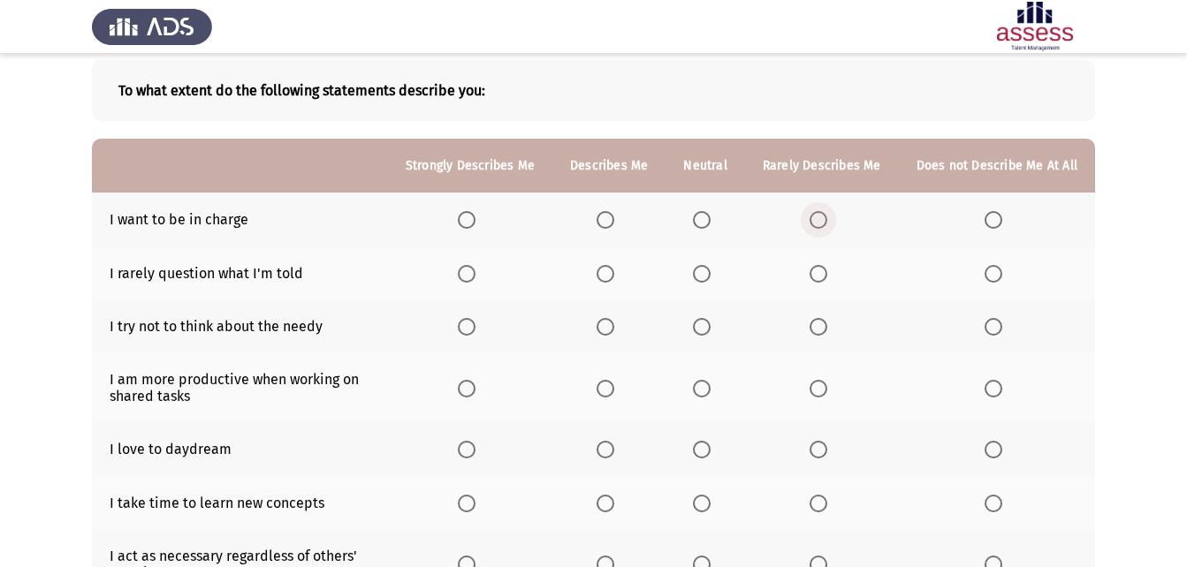
click at [818, 223] on span "Select an option" at bounding box center [818, 220] width 18 height 18
click at [818, 223] on input "Select an option" at bounding box center [818, 220] width 18 height 18
click at [613, 273] on span "Select an option" at bounding box center [605, 274] width 18 height 18
click at [613, 273] on input "Select an option" at bounding box center [605, 274] width 18 height 18
click at [704, 331] on span "Select an option" at bounding box center [702, 327] width 18 height 18
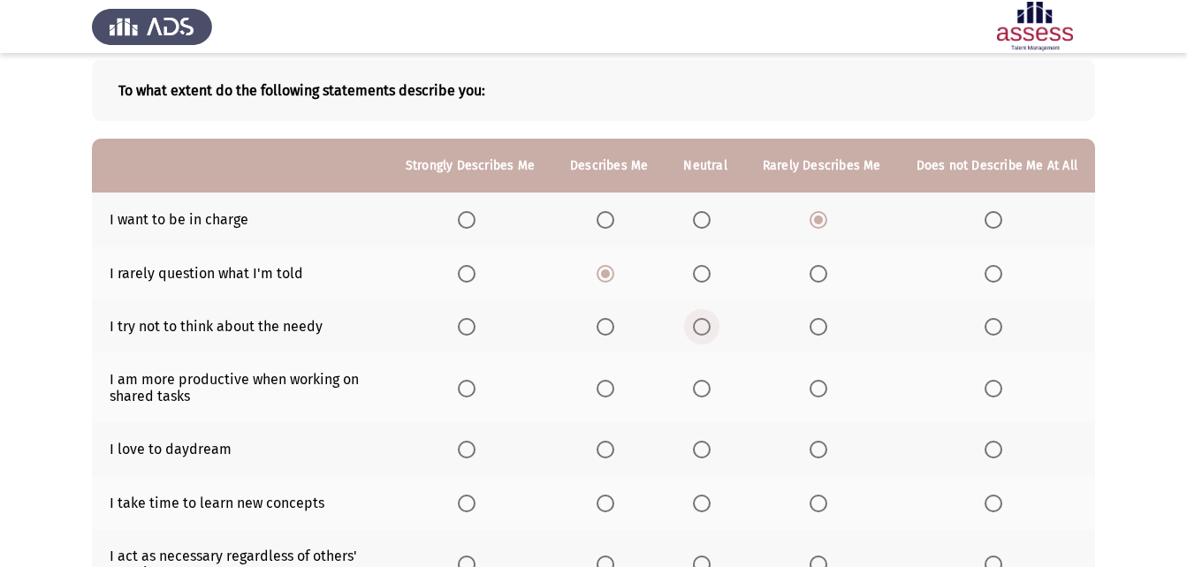
click at [704, 331] on input "Select an option" at bounding box center [702, 327] width 18 height 18
click at [475, 451] on span "Select an option" at bounding box center [467, 450] width 18 height 18
click at [475, 451] on input "Select an option" at bounding box center [467, 450] width 18 height 18
click at [612, 381] on span "Select an option" at bounding box center [605, 389] width 18 height 18
click at [612, 381] on input "Select an option" at bounding box center [605, 389] width 18 height 18
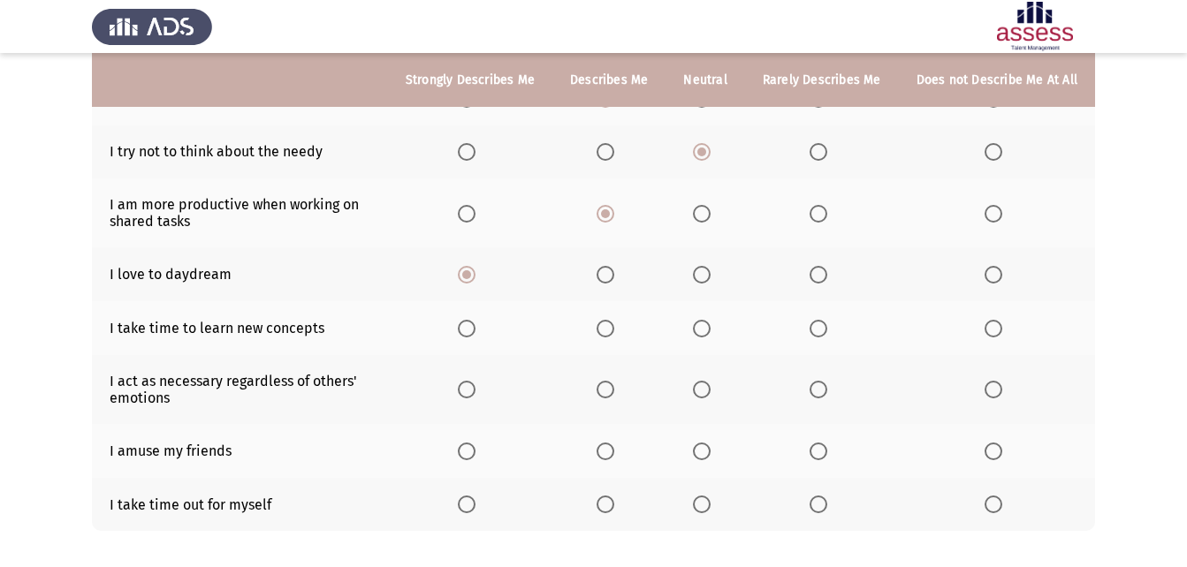
scroll to position [265, 0]
click at [710, 324] on span "Select an option" at bounding box center [702, 327] width 18 height 18
click at [710, 324] on input "Select an option" at bounding box center [702, 327] width 18 height 18
click at [614, 396] on span "Select an option" at bounding box center [605, 388] width 18 height 18
click at [614, 396] on input "Select an option" at bounding box center [605, 388] width 18 height 18
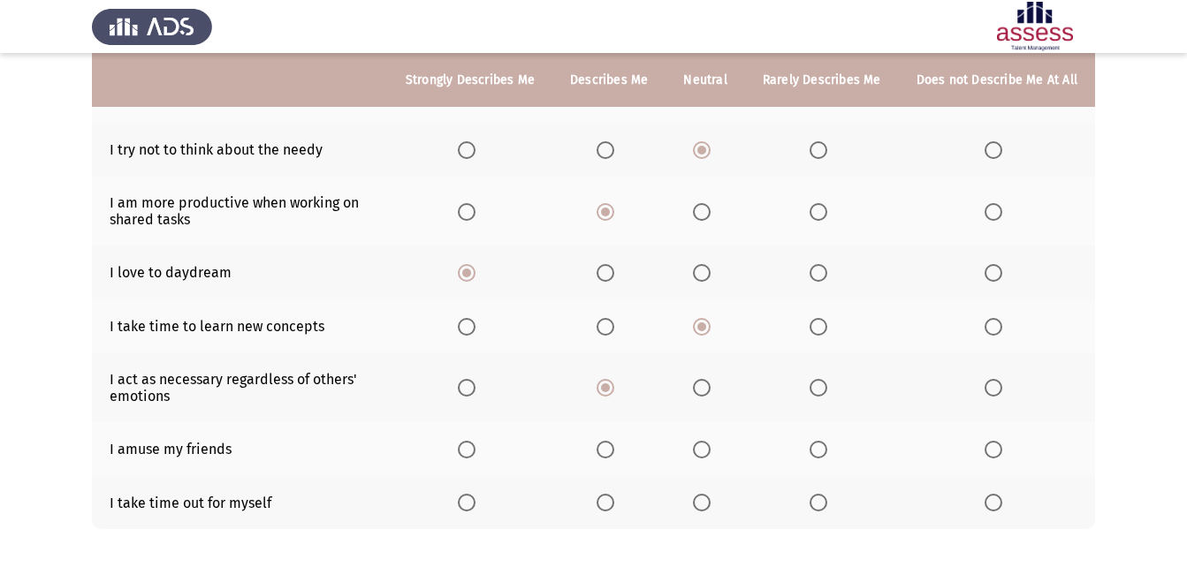
click at [710, 453] on span "Select an option" at bounding box center [702, 450] width 18 height 18
click at [710, 453] on input "Select an option" at bounding box center [702, 450] width 18 height 18
click at [497, 502] on th at bounding box center [470, 503] width 164 height 54
click at [482, 499] on label "Select an option" at bounding box center [470, 503] width 25 height 18
click at [475, 499] on input "Select an option" at bounding box center [467, 503] width 18 height 18
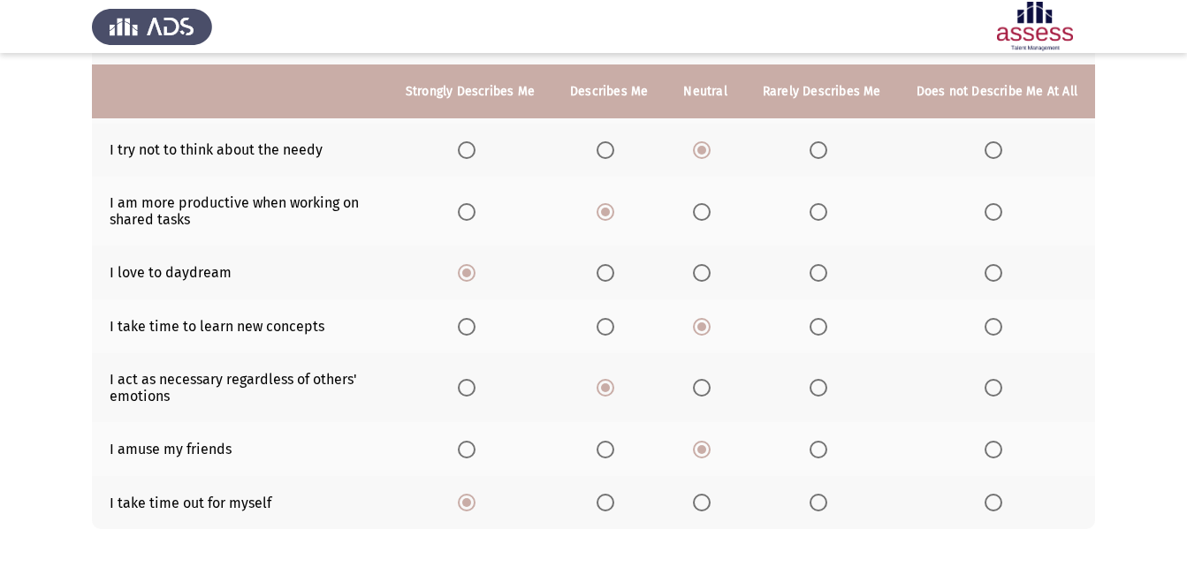
scroll to position [351, 0]
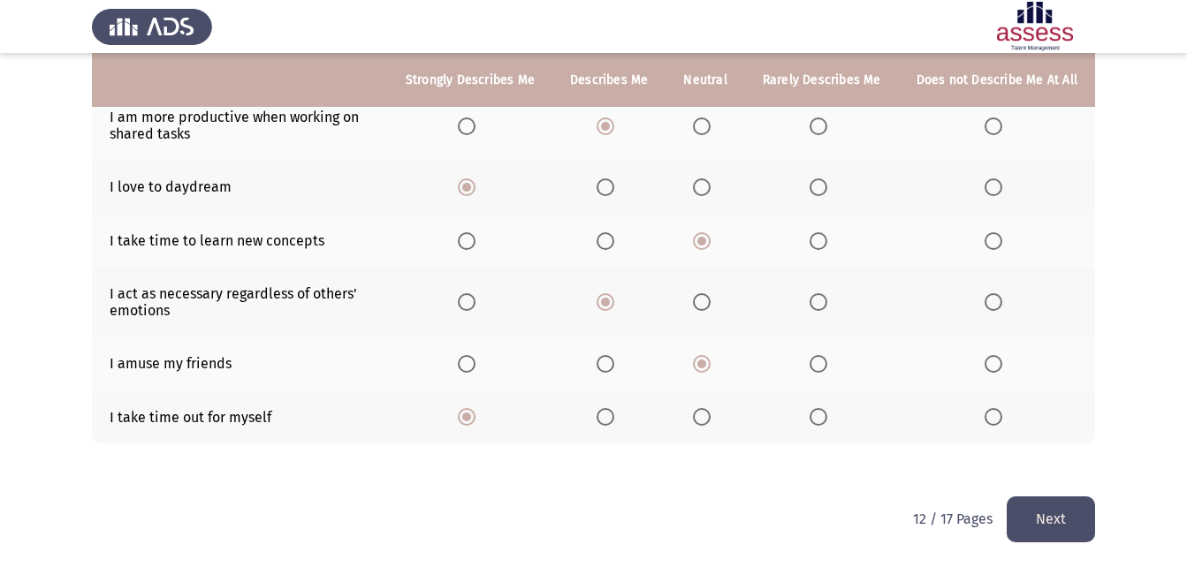
click at [1036, 516] on button "Next" at bounding box center [1050, 519] width 88 height 45
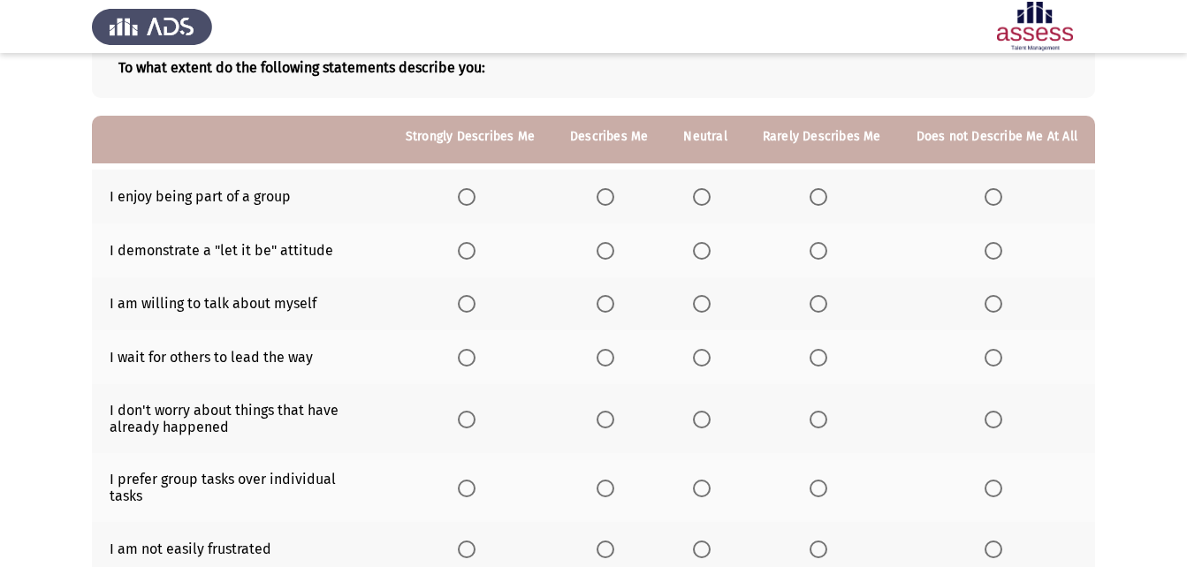
scroll to position [36, 0]
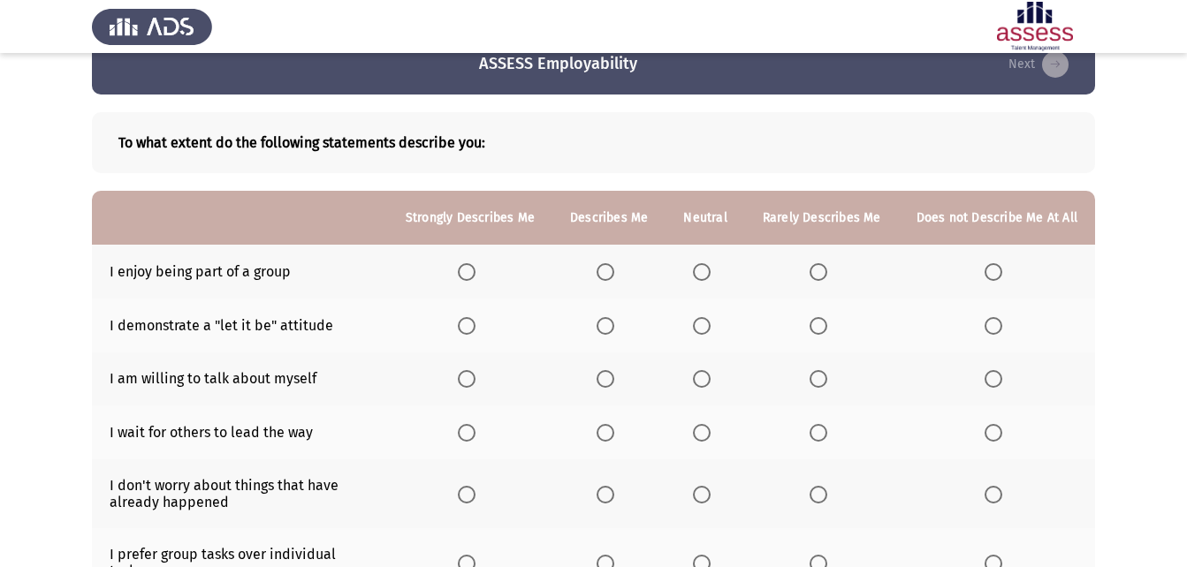
click at [475, 277] on span "Select an option" at bounding box center [467, 272] width 18 height 18
click at [475, 277] on input "Select an option" at bounding box center [467, 272] width 18 height 18
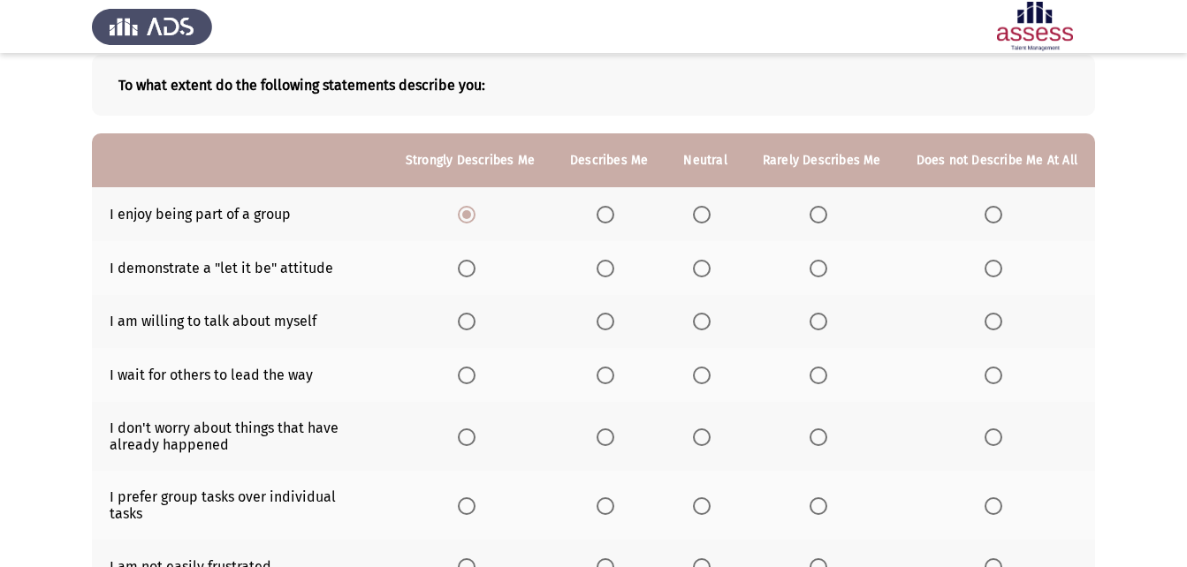
scroll to position [125, 0]
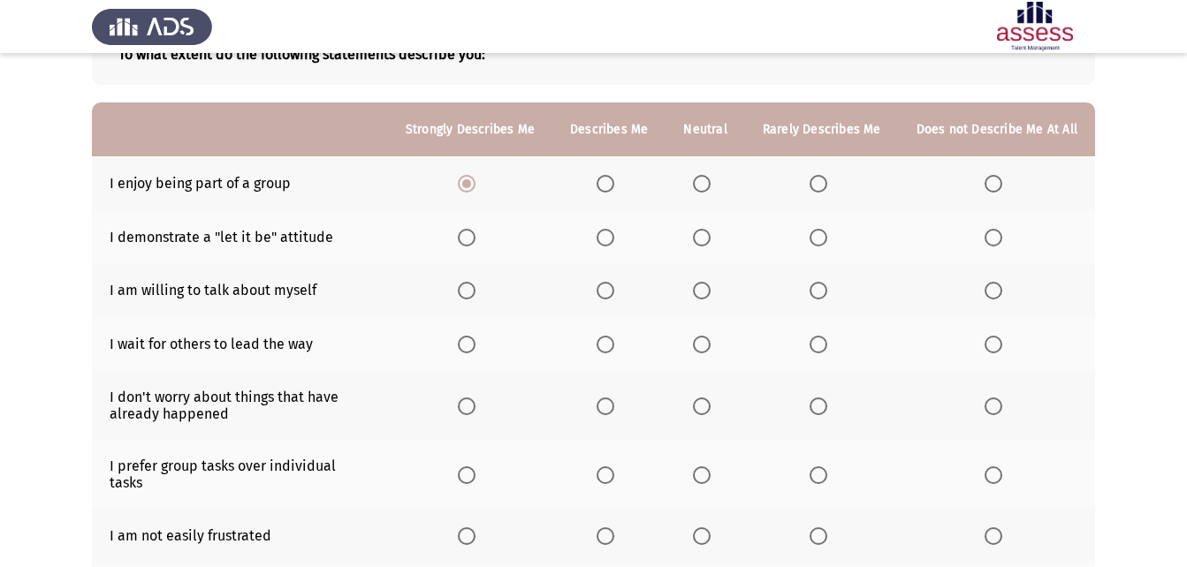
click at [618, 247] on th at bounding box center [608, 237] width 113 height 54
click at [611, 240] on span "Select an option" at bounding box center [605, 238] width 18 height 18
click at [611, 240] on input "Select an option" at bounding box center [605, 238] width 18 height 18
click at [475, 300] on span "Select an option" at bounding box center [467, 291] width 18 height 18
click at [475, 300] on input "Select an option" at bounding box center [467, 291] width 18 height 18
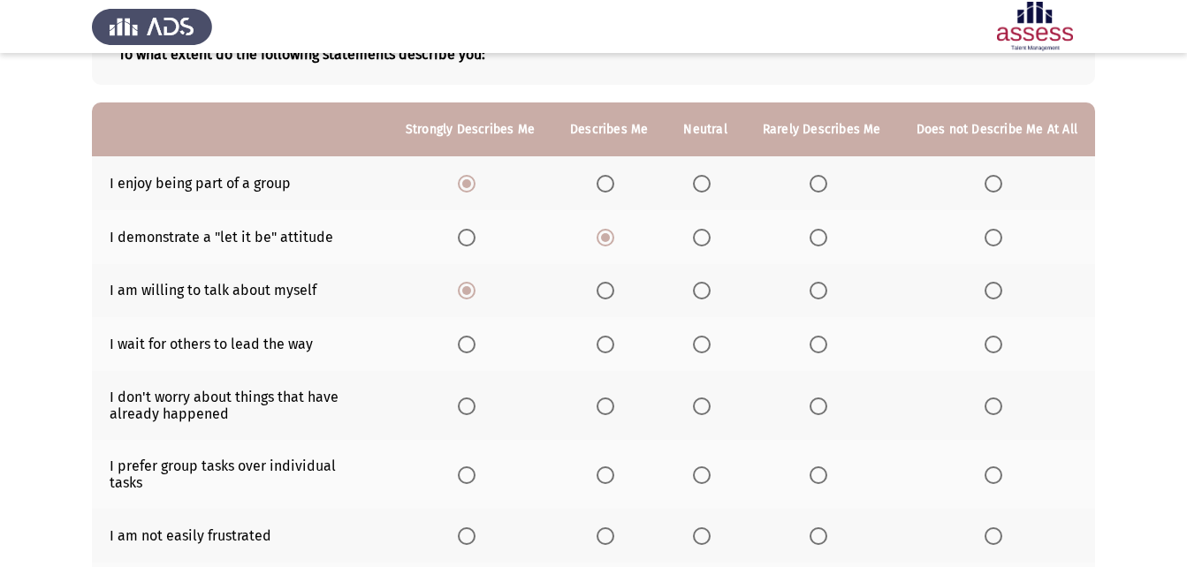
scroll to position [213, 0]
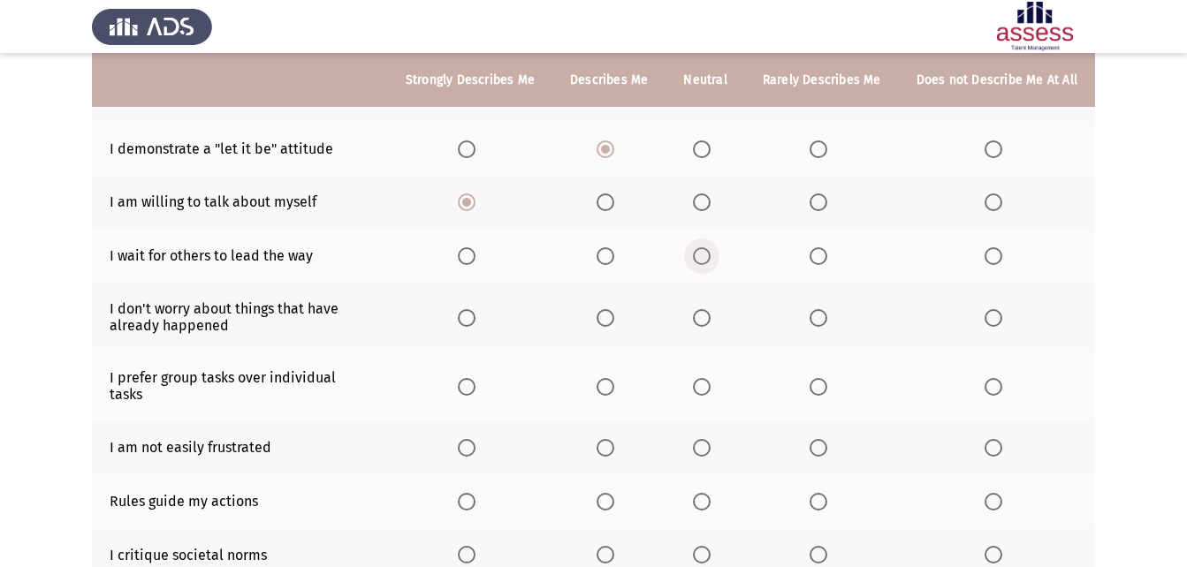
click at [710, 254] on span "Select an option" at bounding box center [702, 256] width 18 height 18
click at [710, 254] on input "Select an option" at bounding box center [702, 256] width 18 height 18
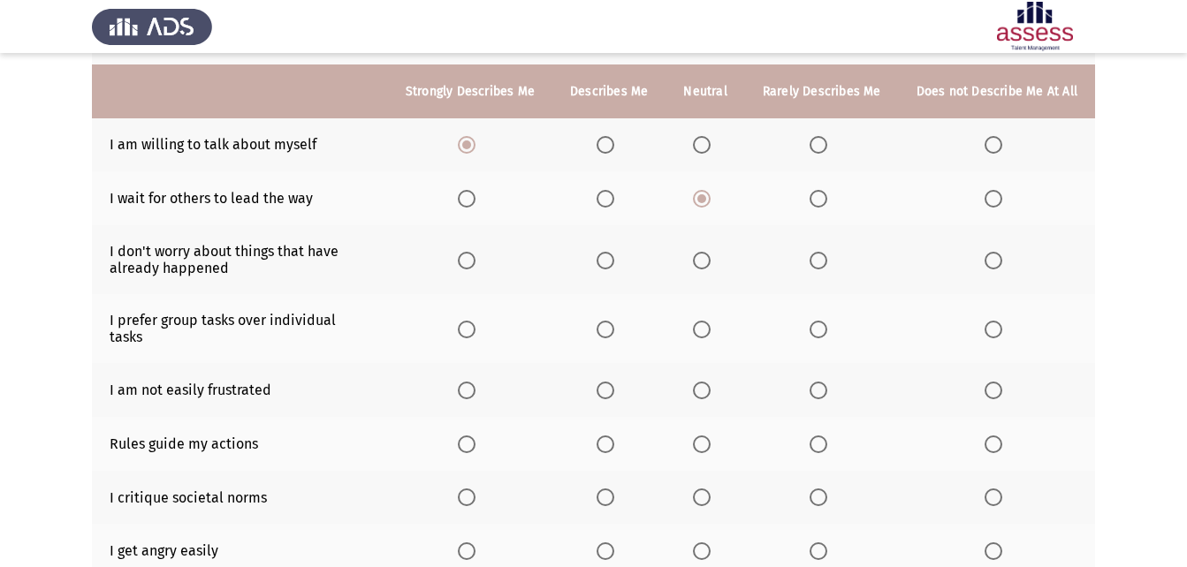
scroll to position [301, 0]
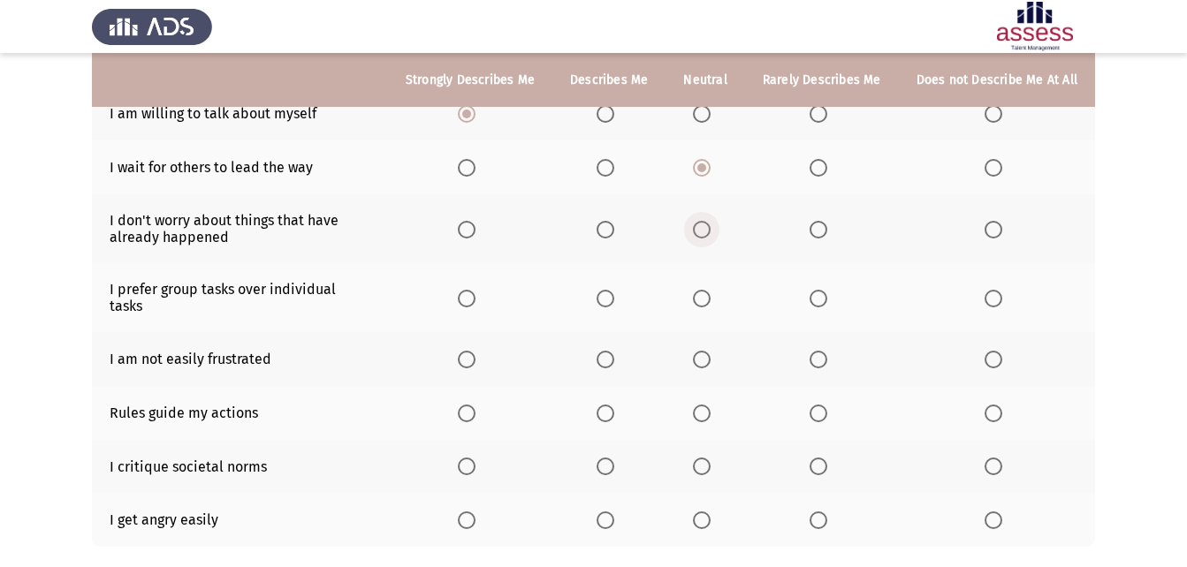
click at [702, 237] on span "Select an option" at bounding box center [702, 230] width 18 height 18
click at [702, 237] on input "Select an option" at bounding box center [702, 230] width 18 height 18
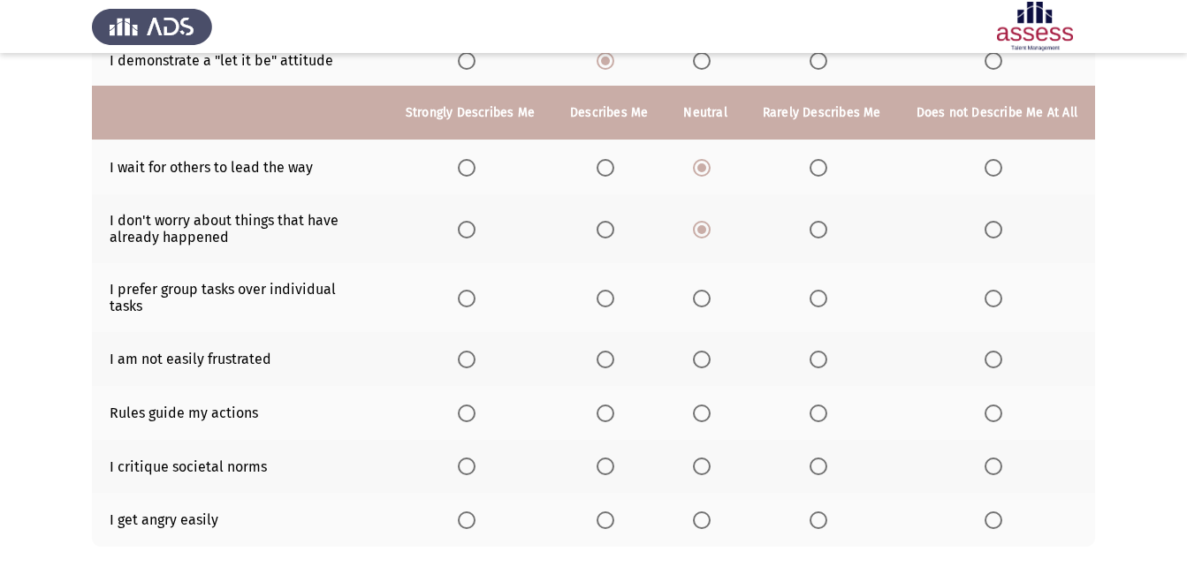
scroll to position [390, 0]
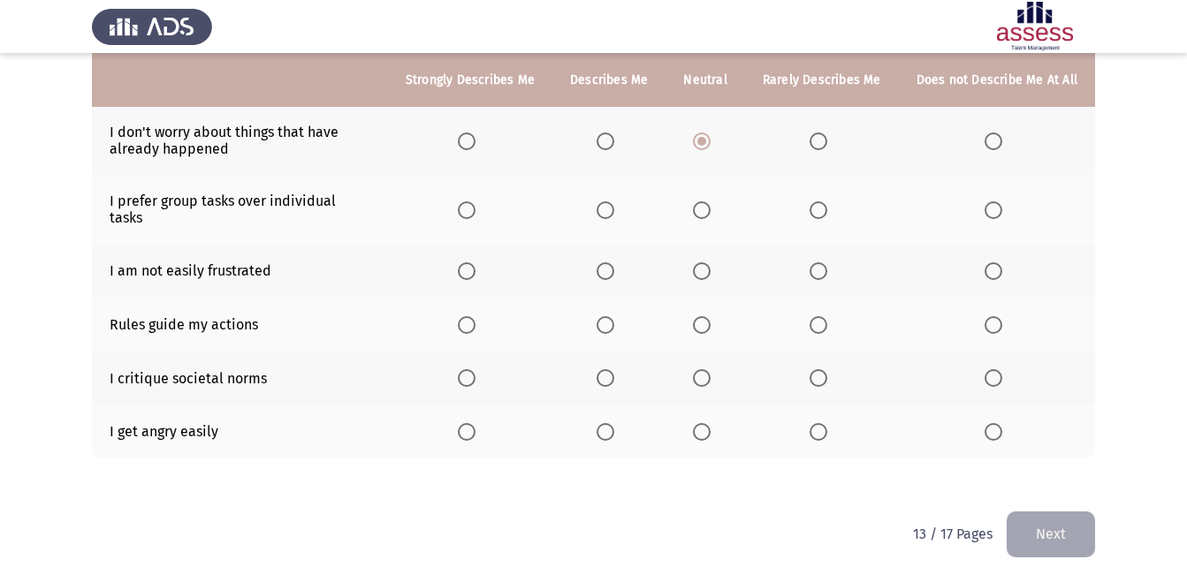
click at [611, 205] on span "Select an option" at bounding box center [605, 210] width 18 height 18
click at [611, 205] on input "Select an option" at bounding box center [605, 210] width 18 height 18
click at [475, 262] on span "Select an option" at bounding box center [467, 271] width 18 height 18
click at [475, 262] on input "Select an option" at bounding box center [467, 271] width 18 height 18
click at [621, 316] on label "Select an option" at bounding box center [608, 325] width 25 height 18
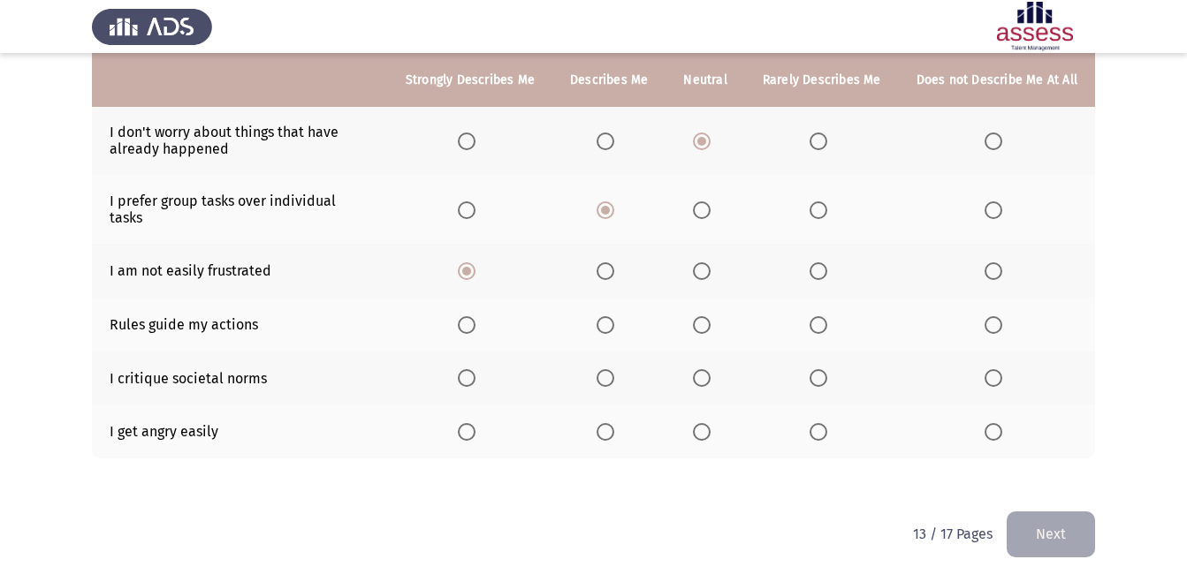
click at [614, 316] on input "Select an option" at bounding box center [605, 325] width 18 height 18
click at [710, 316] on span "Select an option" at bounding box center [702, 325] width 18 height 18
click at [710, 316] on input "Select an option" at bounding box center [702, 325] width 18 height 18
click at [614, 369] on span "Select an option" at bounding box center [605, 378] width 18 height 18
click at [614, 369] on input "Select an option" at bounding box center [605, 378] width 18 height 18
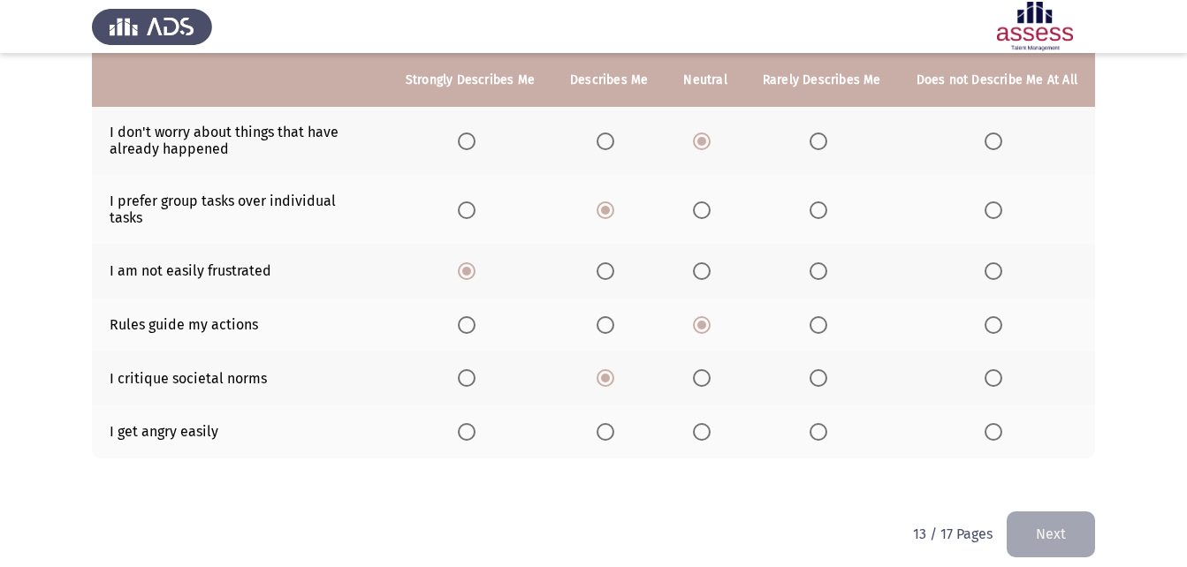
click at [717, 423] on label "Select an option" at bounding box center [705, 432] width 25 height 18
click at [710, 423] on input "Select an option" at bounding box center [702, 432] width 18 height 18
click at [1036, 512] on button "Next" at bounding box center [1050, 534] width 88 height 45
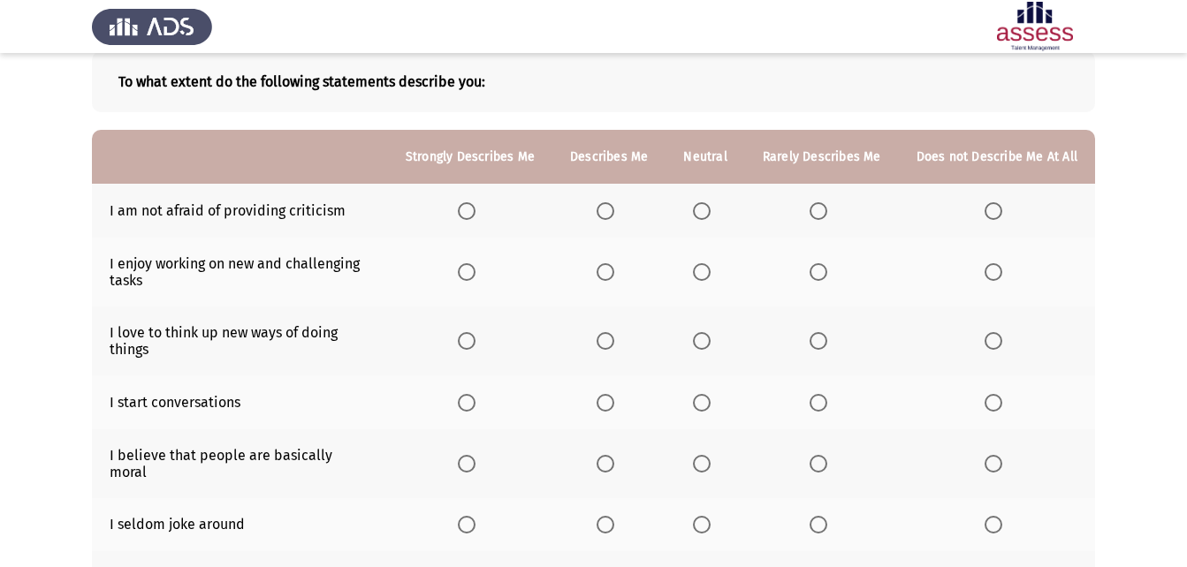
scroll to position [66, 0]
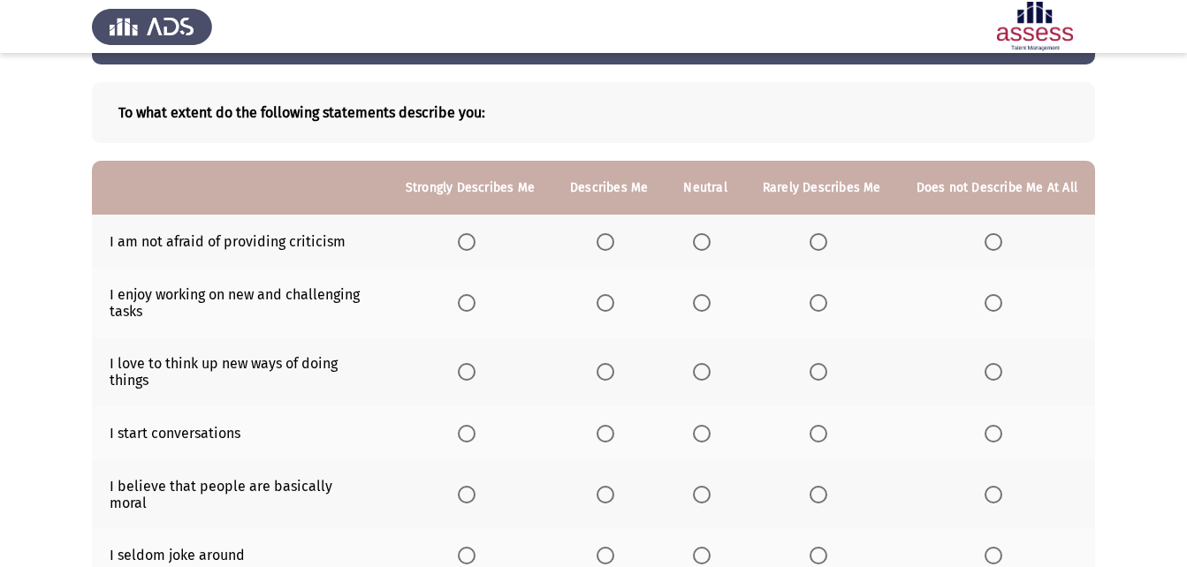
click at [712, 251] on th at bounding box center [704, 242] width 79 height 54
click at [710, 250] on span "Select an option" at bounding box center [702, 242] width 18 height 18
click at [710, 250] on input "Select an option" at bounding box center [702, 242] width 18 height 18
click at [614, 299] on span "Select an option" at bounding box center [605, 303] width 18 height 18
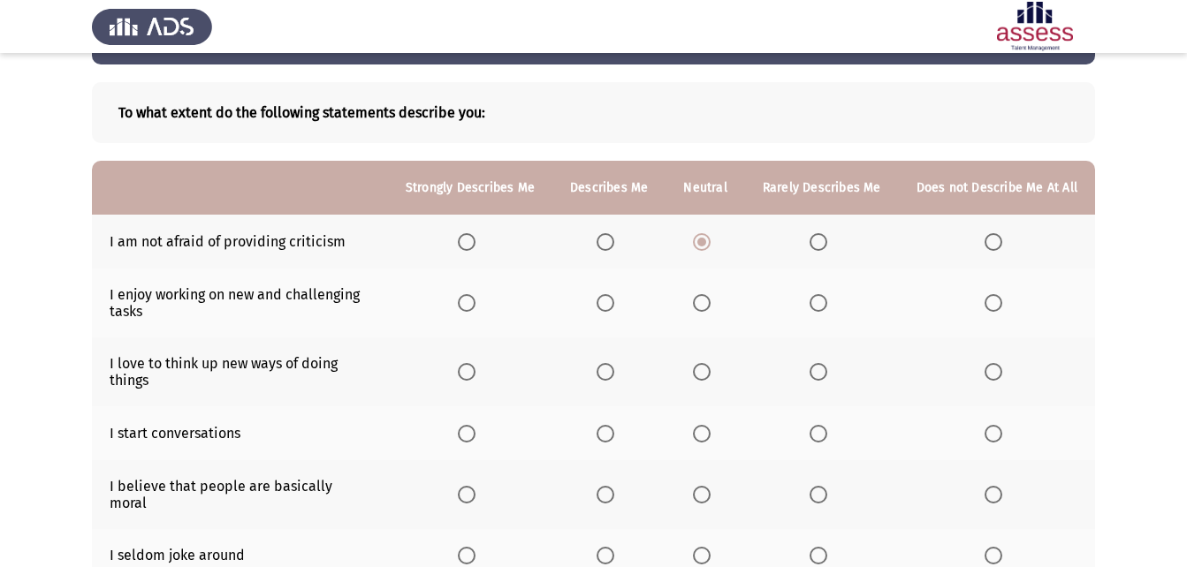
click at [614, 299] on input "Select an option" at bounding box center [605, 303] width 18 height 18
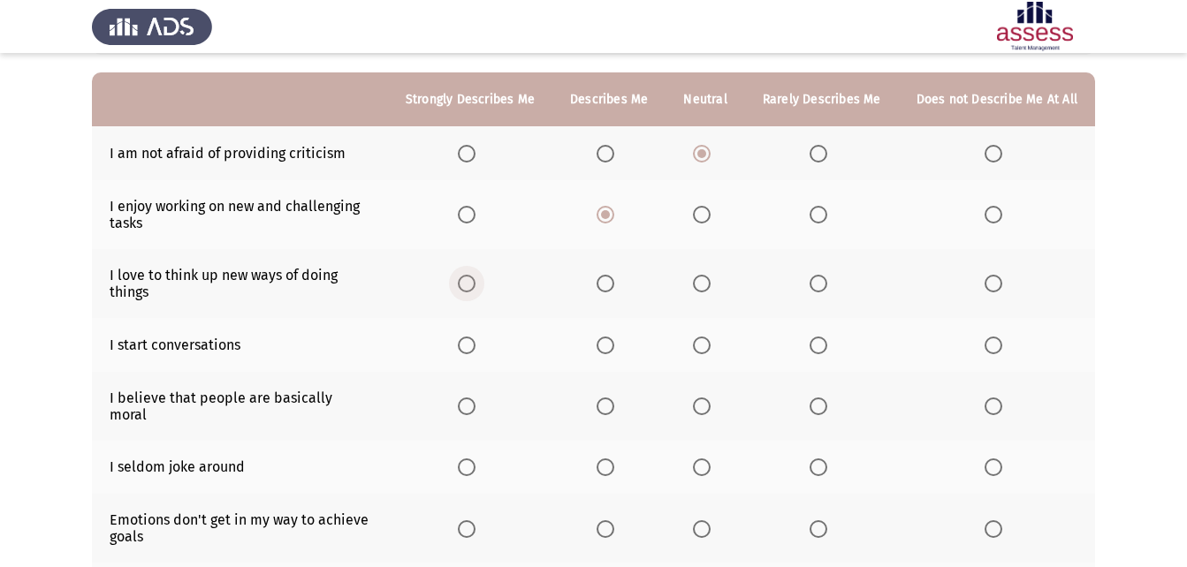
click at [475, 291] on span "Select an option" at bounding box center [467, 284] width 18 height 18
click at [475, 291] on input "Select an option" at bounding box center [467, 284] width 18 height 18
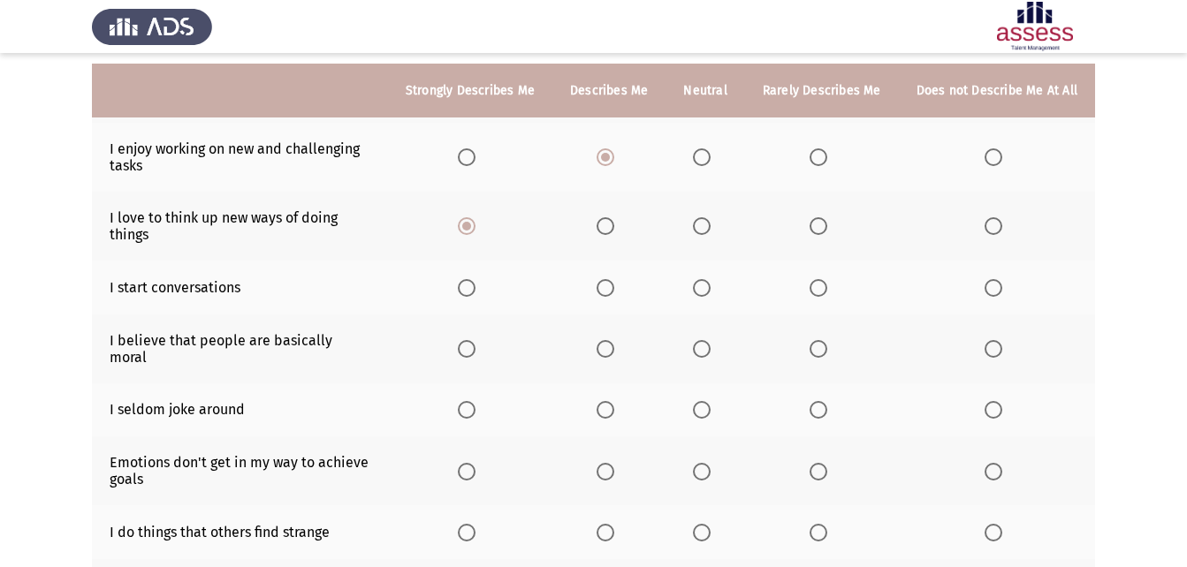
scroll to position [243, 0]
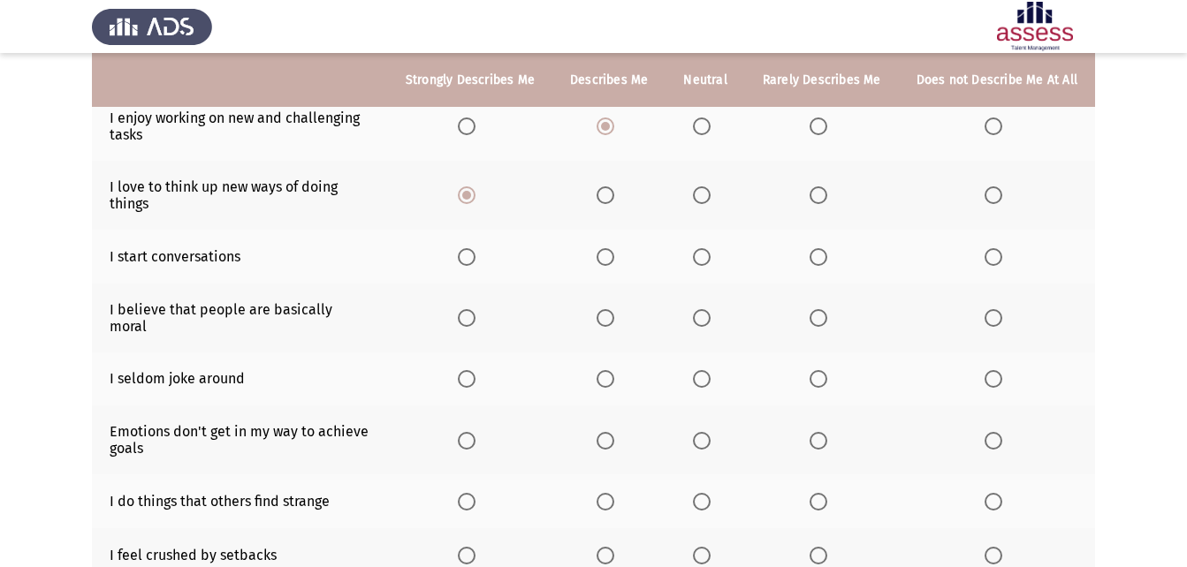
click at [614, 267] on th at bounding box center [608, 257] width 113 height 54
click at [612, 261] on span "Select an option" at bounding box center [605, 257] width 18 height 18
click at [612, 261] on input "Select an option" at bounding box center [605, 257] width 18 height 18
click at [710, 314] on span "Select an option" at bounding box center [702, 318] width 18 height 18
click at [710, 314] on input "Select an option" at bounding box center [702, 318] width 18 height 18
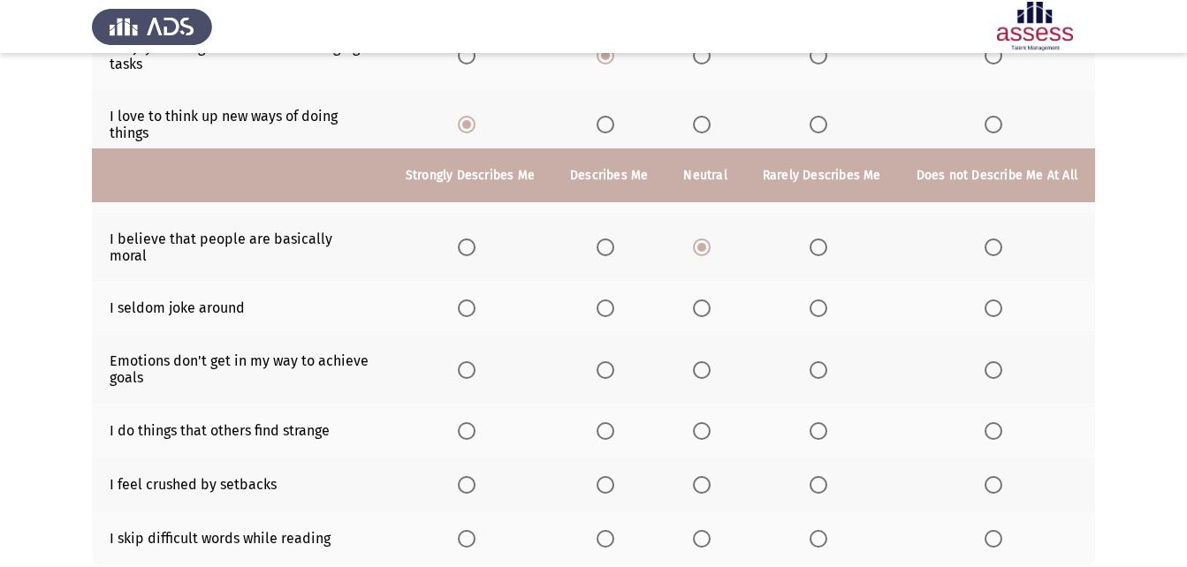
scroll to position [420, 0]
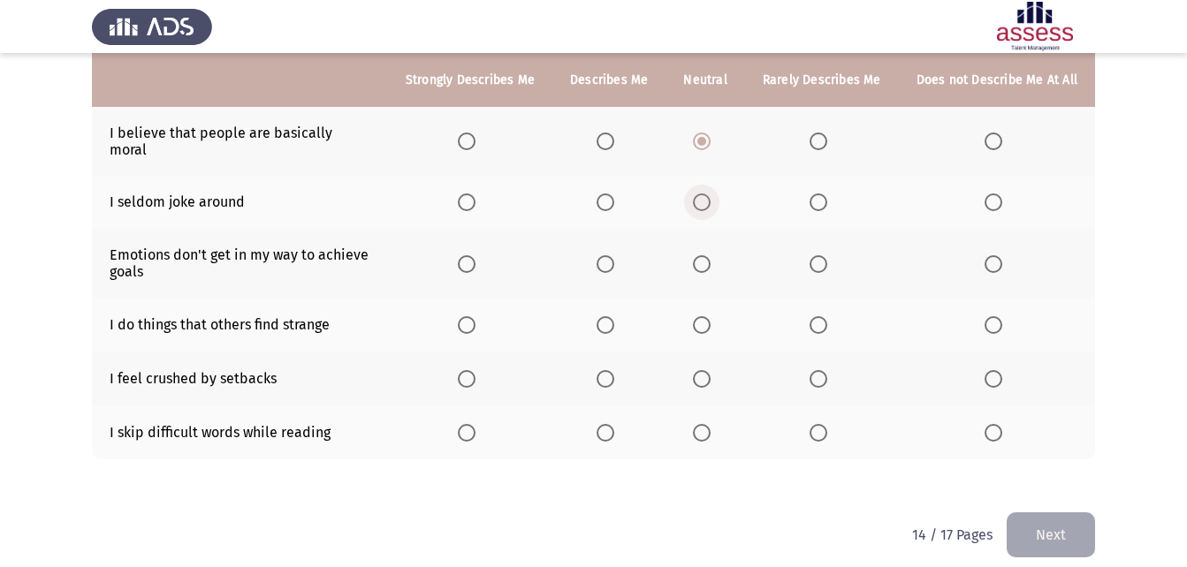
click at [705, 194] on span "Select an option" at bounding box center [702, 203] width 18 height 18
click at [705, 194] on input "Select an option" at bounding box center [702, 203] width 18 height 18
click at [804, 181] on th at bounding box center [822, 203] width 154 height 54
click at [820, 194] on span "Select an option" at bounding box center [818, 203] width 18 height 18
click at [820, 194] on input "Select an option" at bounding box center [818, 203] width 18 height 18
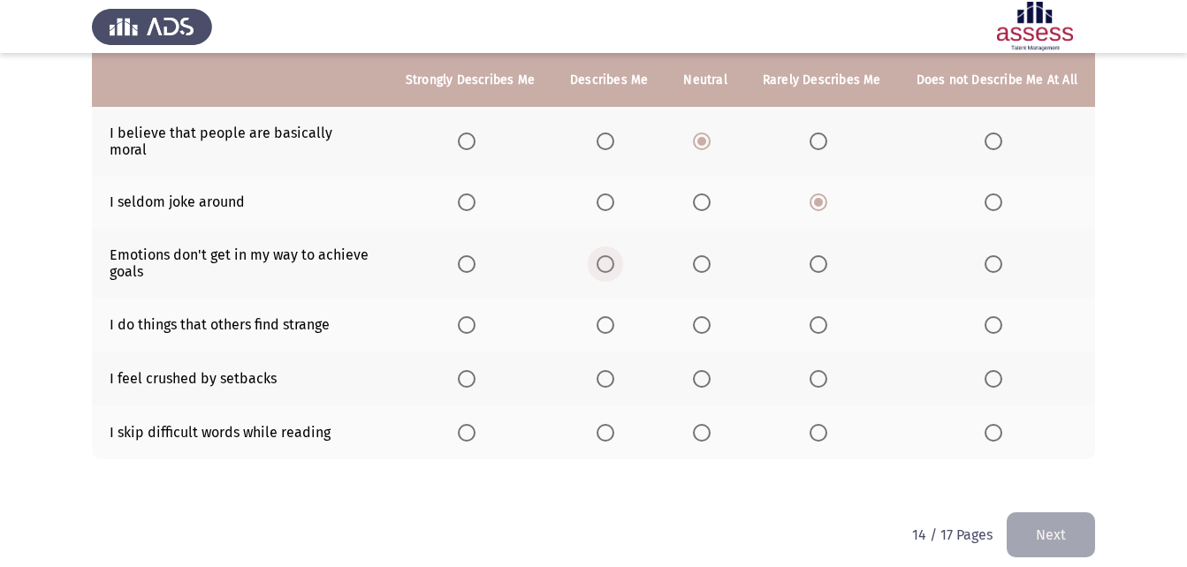
click at [614, 255] on span "Select an option" at bounding box center [605, 264] width 18 height 18
click at [614, 255] on input "Select an option" at bounding box center [605, 264] width 18 height 18
click at [611, 316] on span "Select an option" at bounding box center [605, 325] width 18 height 18
click at [611, 316] on input "Select an option" at bounding box center [605, 325] width 18 height 18
click at [709, 370] on span "Select an option" at bounding box center [702, 379] width 18 height 18
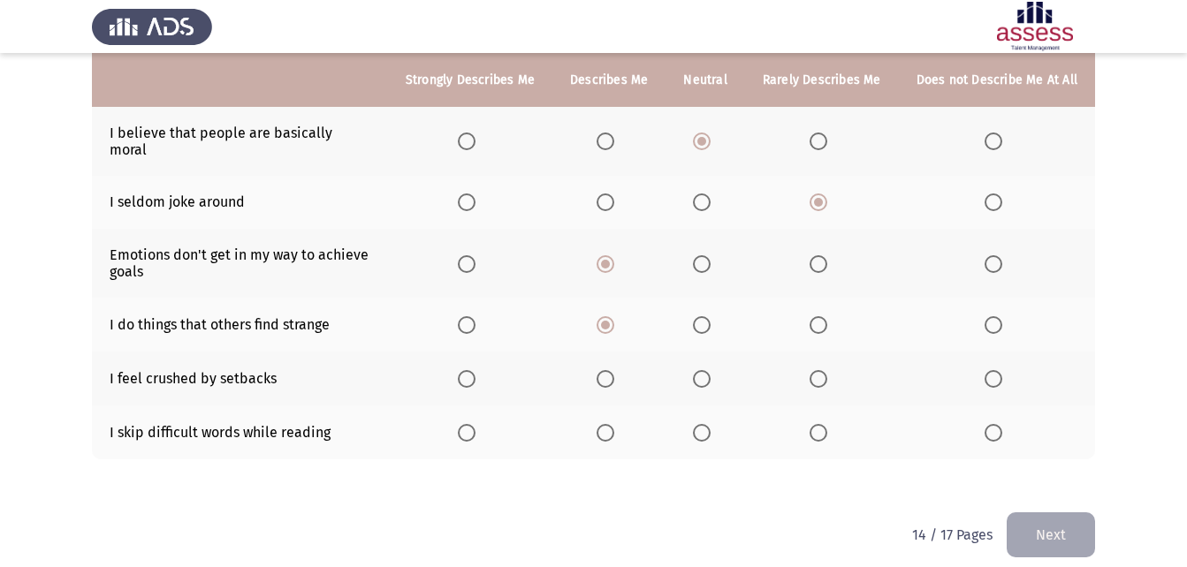
click at [709, 370] on input "Select an option" at bounding box center [702, 379] width 18 height 18
click at [710, 424] on span "Select an option" at bounding box center [702, 433] width 18 height 18
click at [710, 424] on input "Select an option" at bounding box center [702, 433] width 18 height 18
click at [1050, 525] on button "Next" at bounding box center [1050, 534] width 88 height 45
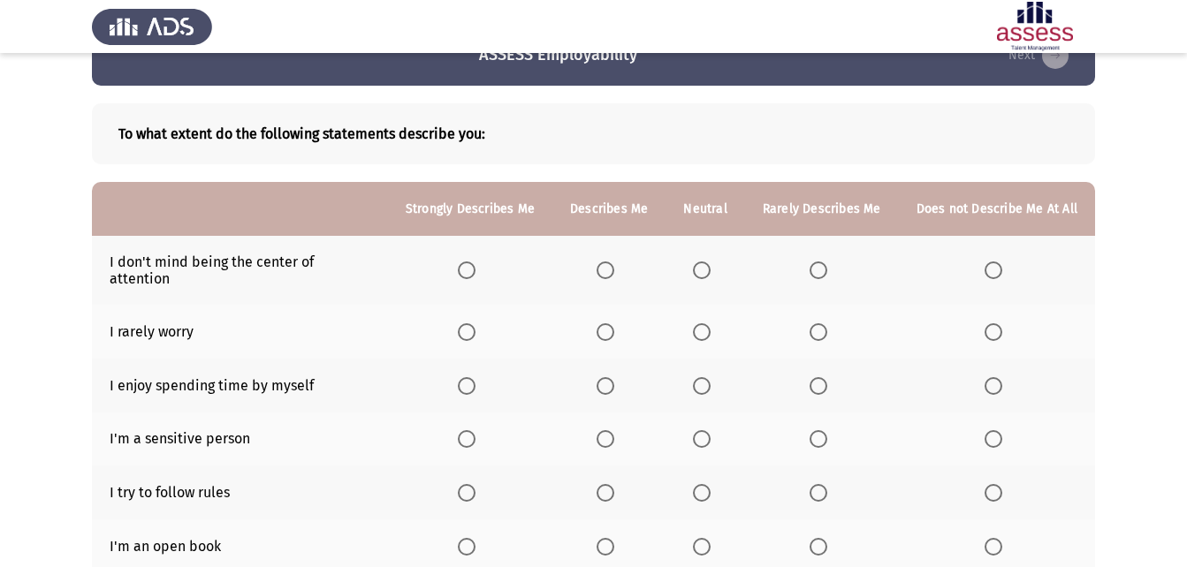
scroll to position [0, 0]
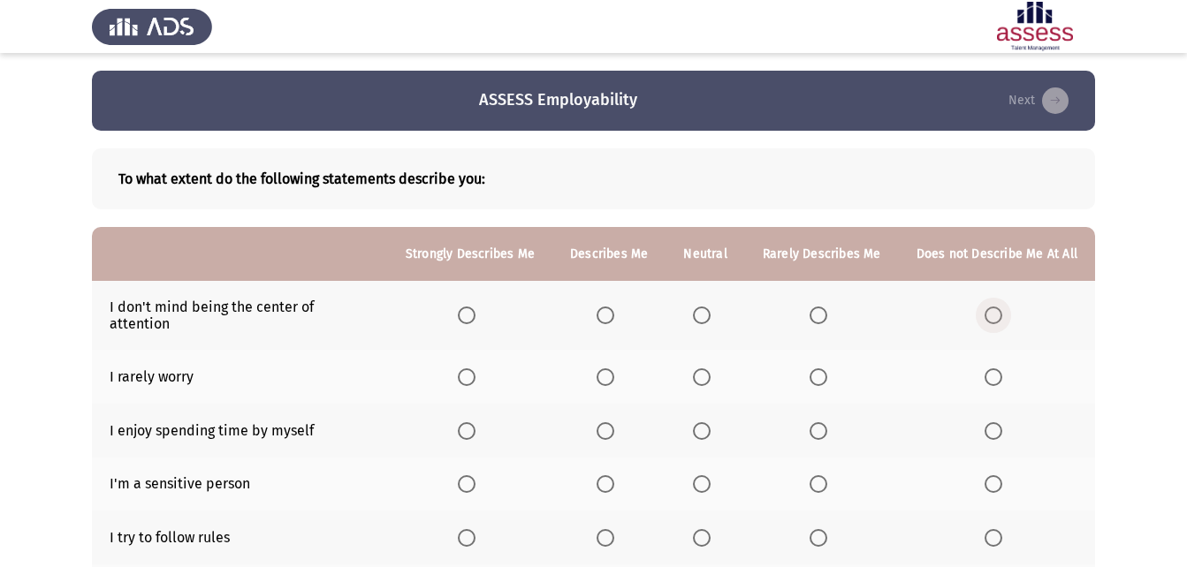
click at [992, 307] on span "Select an option" at bounding box center [993, 316] width 18 height 18
click at [992, 307] on input "Select an option" at bounding box center [993, 316] width 18 height 18
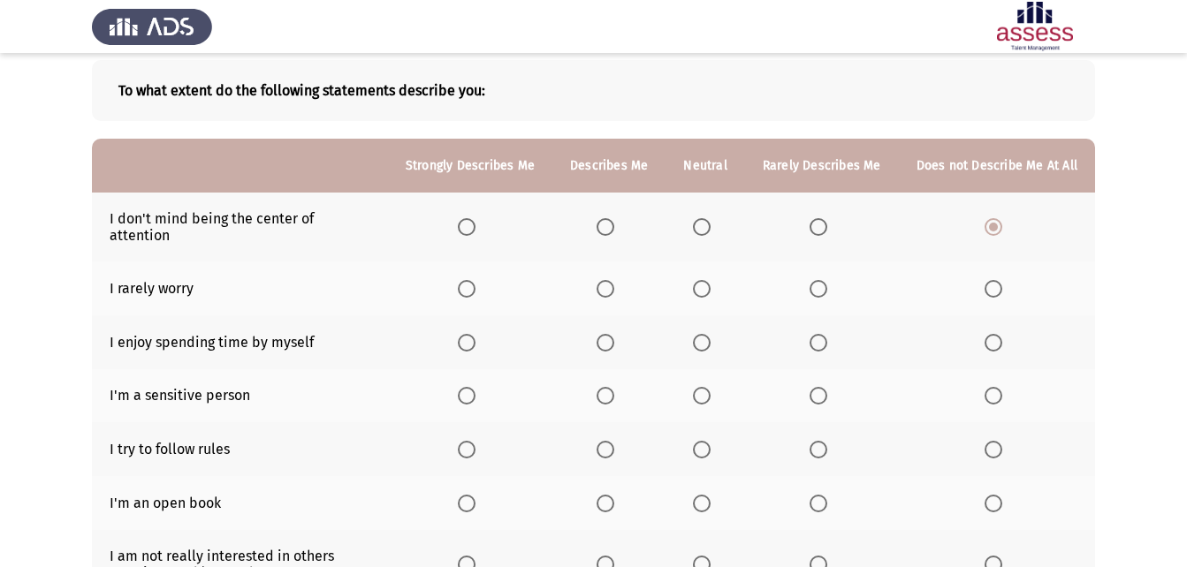
click at [710, 280] on span "Select an option" at bounding box center [702, 289] width 18 height 18
click at [710, 280] on input "Select an option" at bounding box center [702, 289] width 18 height 18
click at [474, 334] on span "Select an option" at bounding box center [467, 343] width 18 height 18
click at [474, 334] on input "Select an option" at bounding box center [467, 343] width 18 height 18
click at [614, 387] on span "Select an option" at bounding box center [605, 396] width 18 height 18
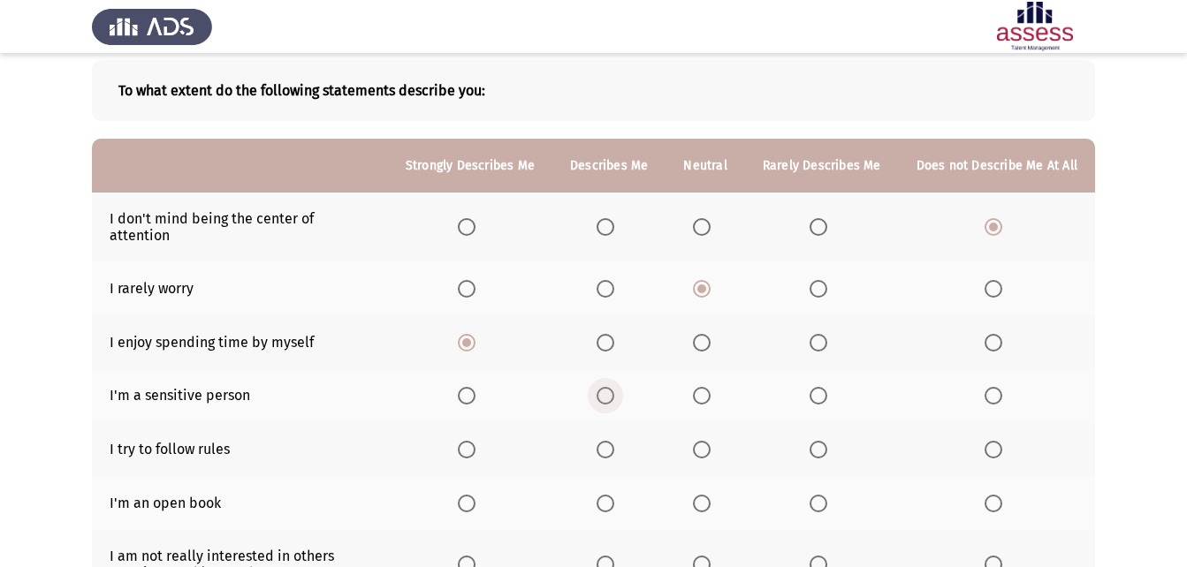
click at [614, 387] on input "Select an option" at bounding box center [605, 396] width 18 height 18
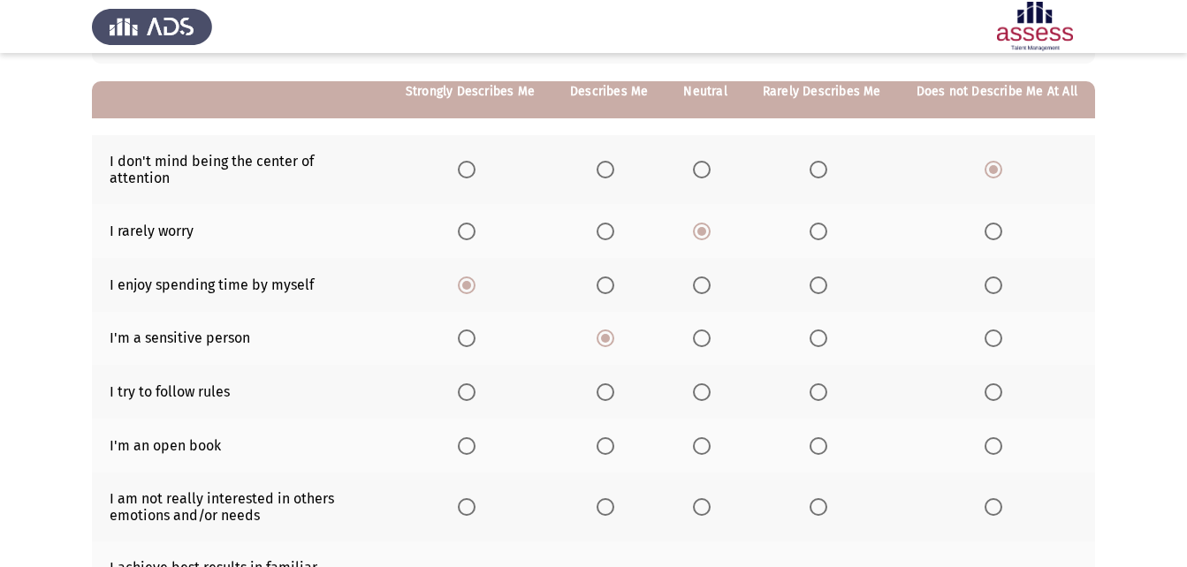
scroll to position [177, 0]
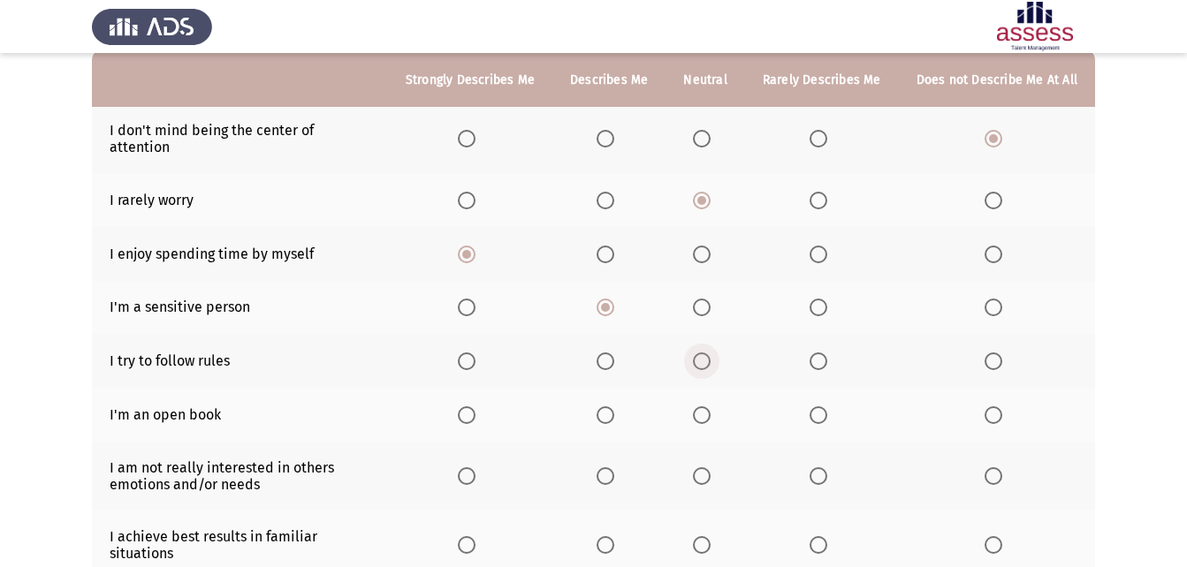
click at [708, 353] on span "Select an option" at bounding box center [702, 362] width 18 height 18
click at [708, 353] on input "Select an option" at bounding box center [702, 362] width 18 height 18
click at [475, 406] on span "Select an option" at bounding box center [467, 415] width 18 height 18
click at [475, 406] on input "Select an option" at bounding box center [467, 415] width 18 height 18
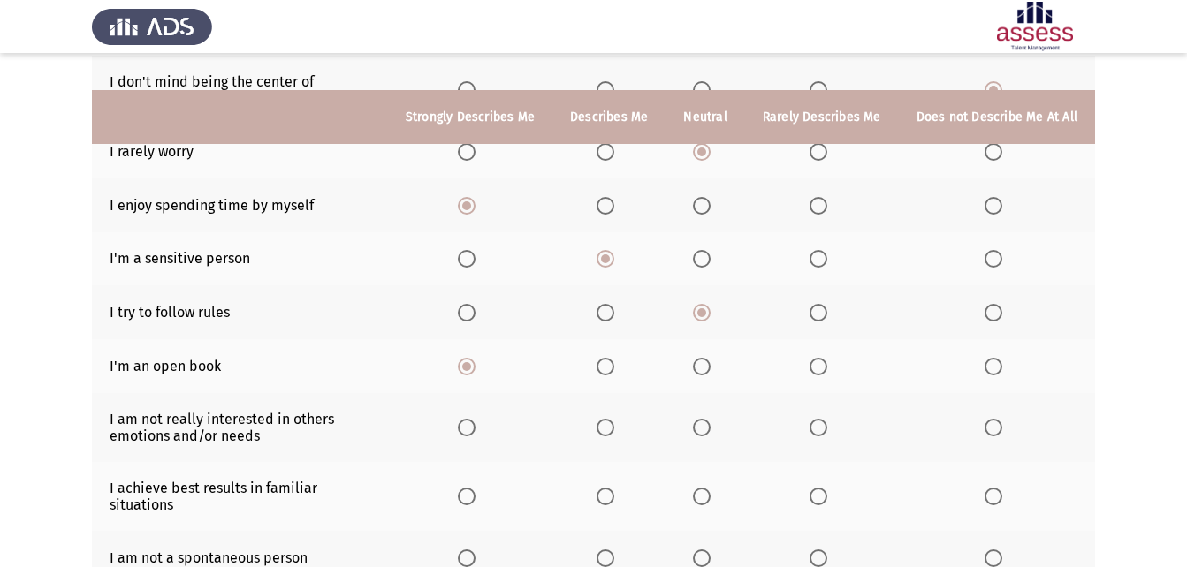
scroll to position [265, 0]
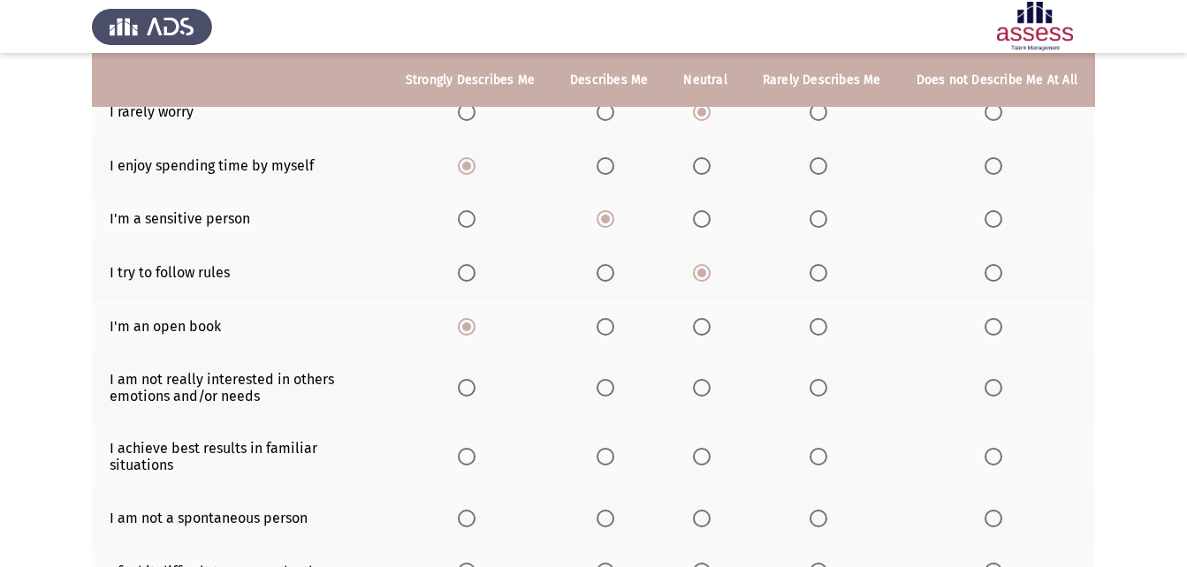
click at [703, 379] on span "Select an option" at bounding box center [702, 388] width 18 height 18
click at [703, 379] on input "Select an option" at bounding box center [702, 388] width 18 height 18
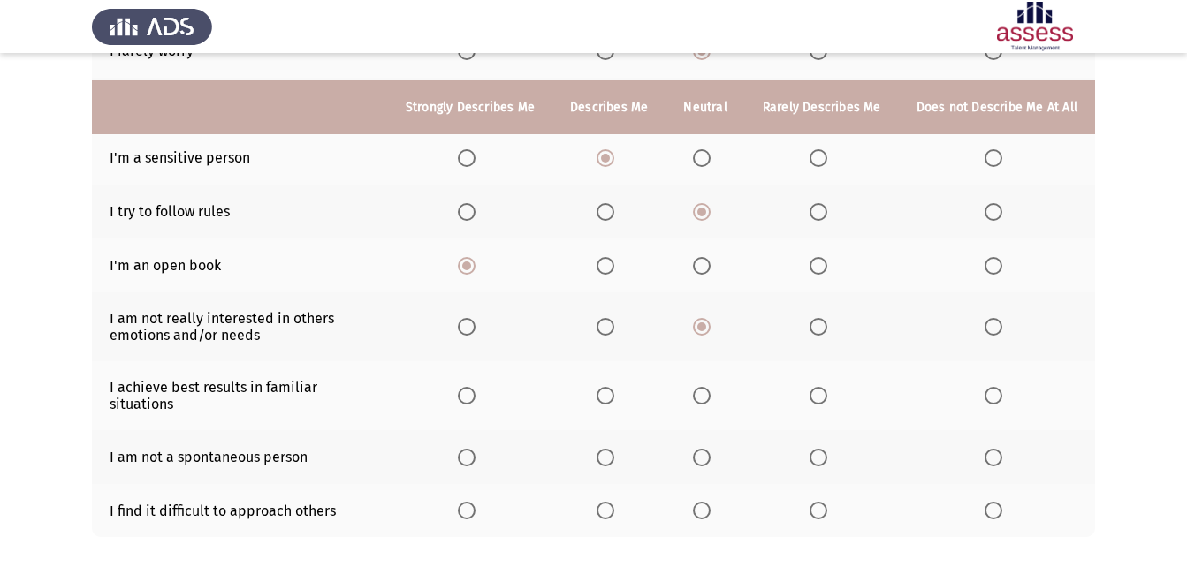
scroll to position [353, 0]
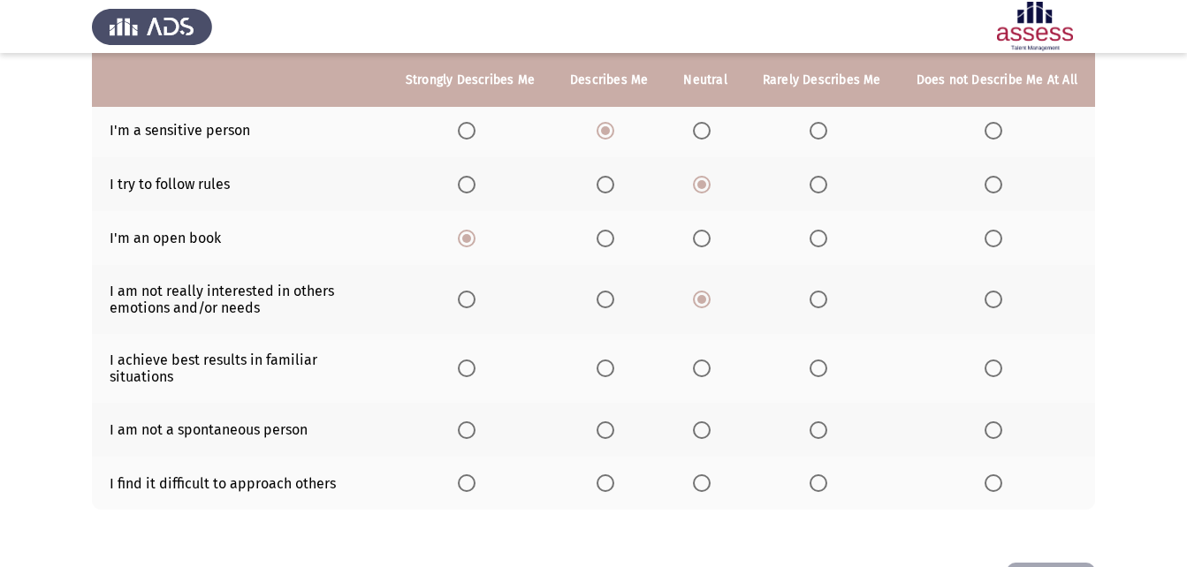
click at [606, 360] on span "Select an option" at bounding box center [605, 369] width 18 height 18
click at [606, 360] on input "Select an option" at bounding box center [605, 369] width 18 height 18
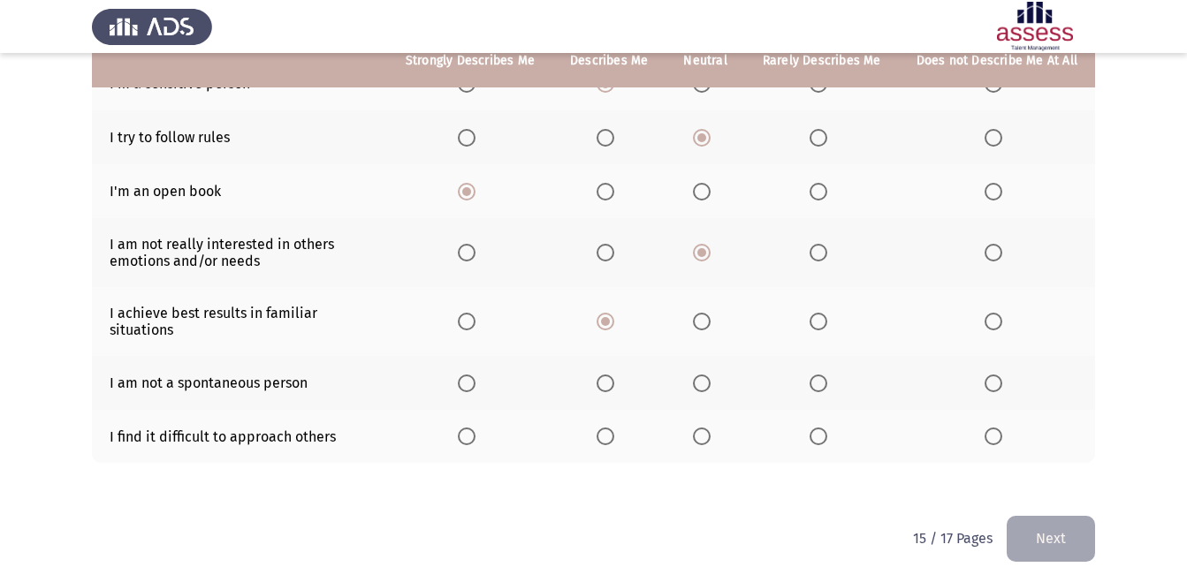
scroll to position [405, 0]
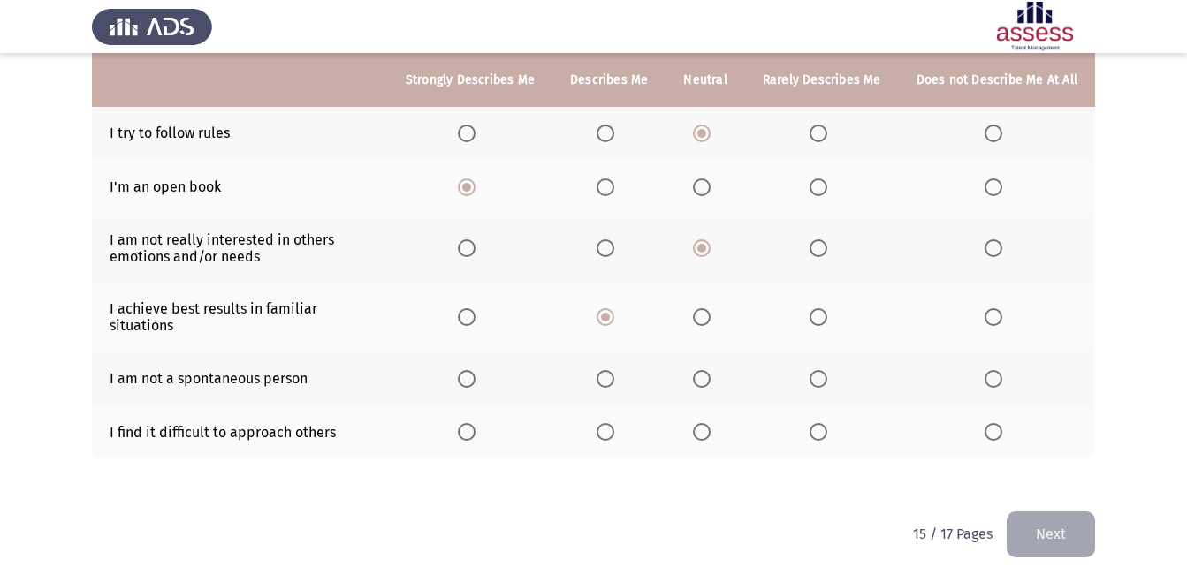
click at [614, 370] on span "Select an option" at bounding box center [605, 379] width 18 height 18
click at [614, 370] on input "Select an option" at bounding box center [605, 379] width 18 height 18
click at [695, 421] on th at bounding box center [704, 433] width 79 height 54
click at [708, 423] on span "Select an option" at bounding box center [702, 432] width 18 height 18
click at [708, 423] on input "Select an option" at bounding box center [702, 432] width 18 height 18
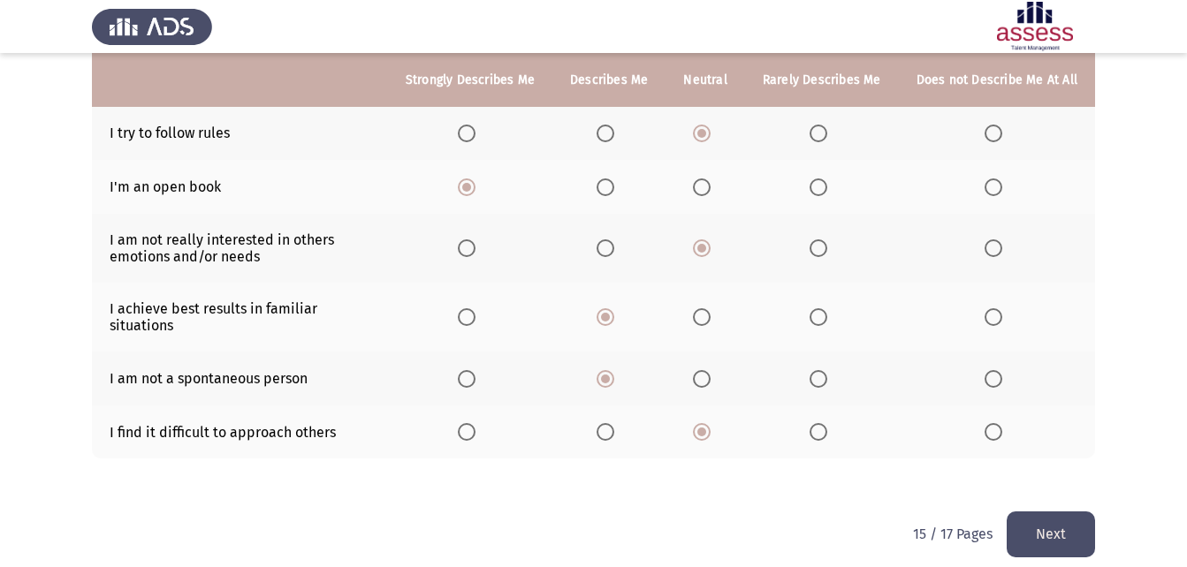
click at [1091, 515] on button "Next" at bounding box center [1050, 534] width 88 height 45
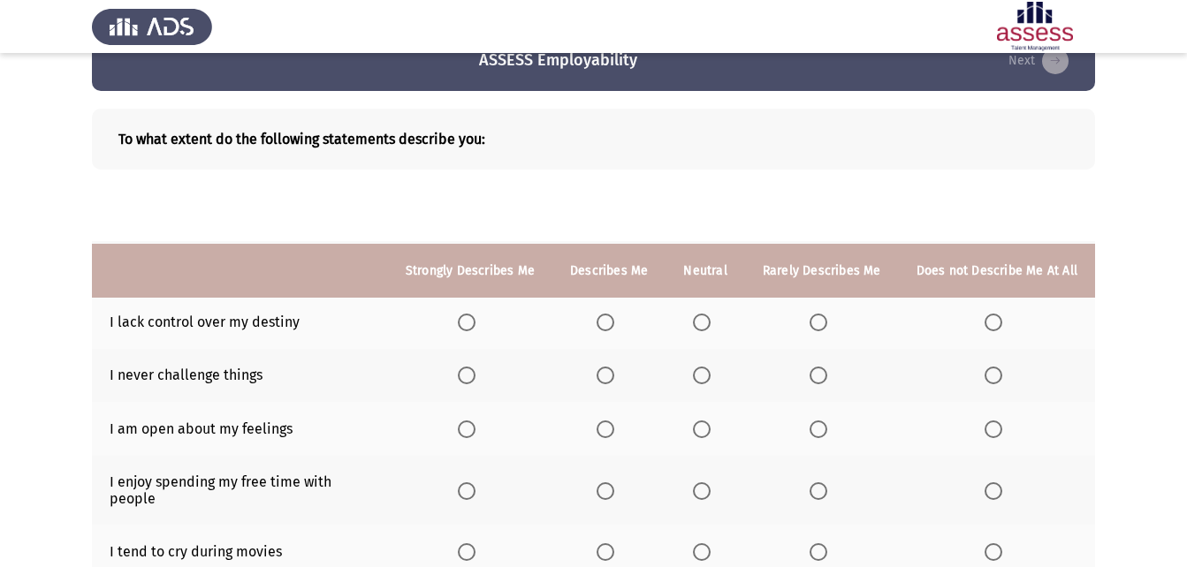
scroll to position [0, 0]
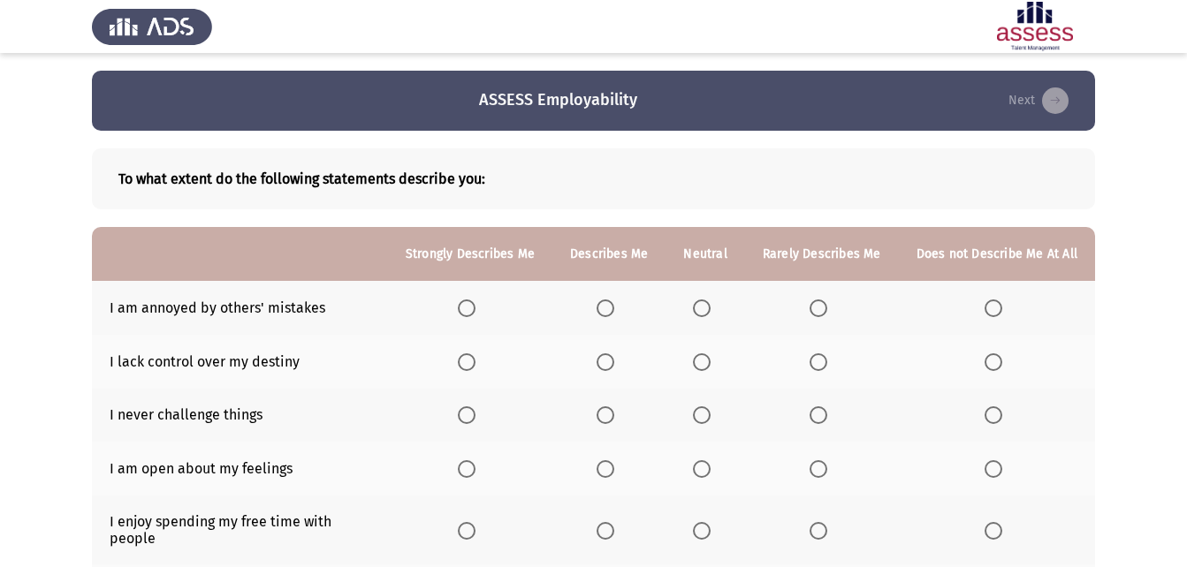
click at [706, 315] on span "Select an option" at bounding box center [702, 309] width 18 height 18
click at [706, 315] on input "Select an option" at bounding box center [702, 309] width 18 height 18
click at [605, 357] on span "Select an option" at bounding box center [605, 362] width 18 height 18
click at [605, 357] on input "Select an option" at bounding box center [605, 362] width 18 height 18
click at [464, 421] on th at bounding box center [470, 416] width 164 height 54
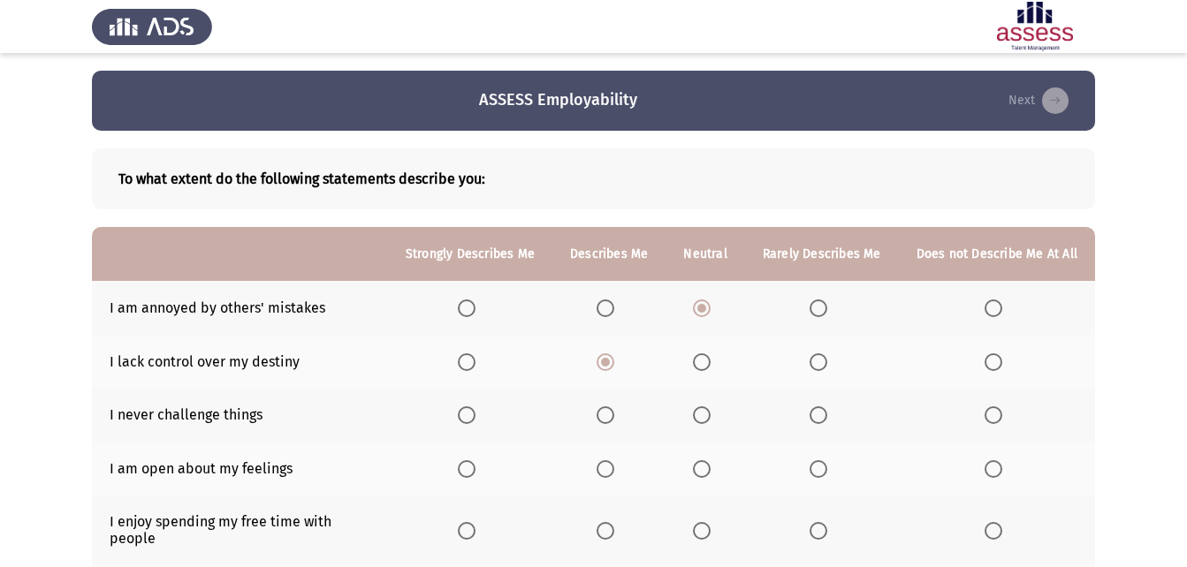
click at [475, 412] on span "Select an option" at bounding box center [467, 415] width 18 height 18
click at [475, 412] on input "Select an option" at bounding box center [467, 415] width 18 height 18
click at [614, 476] on span "Select an option" at bounding box center [605, 469] width 18 height 18
click at [614, 476] on input "Select an option" at bounding box center [605, 469] width 18 height 18
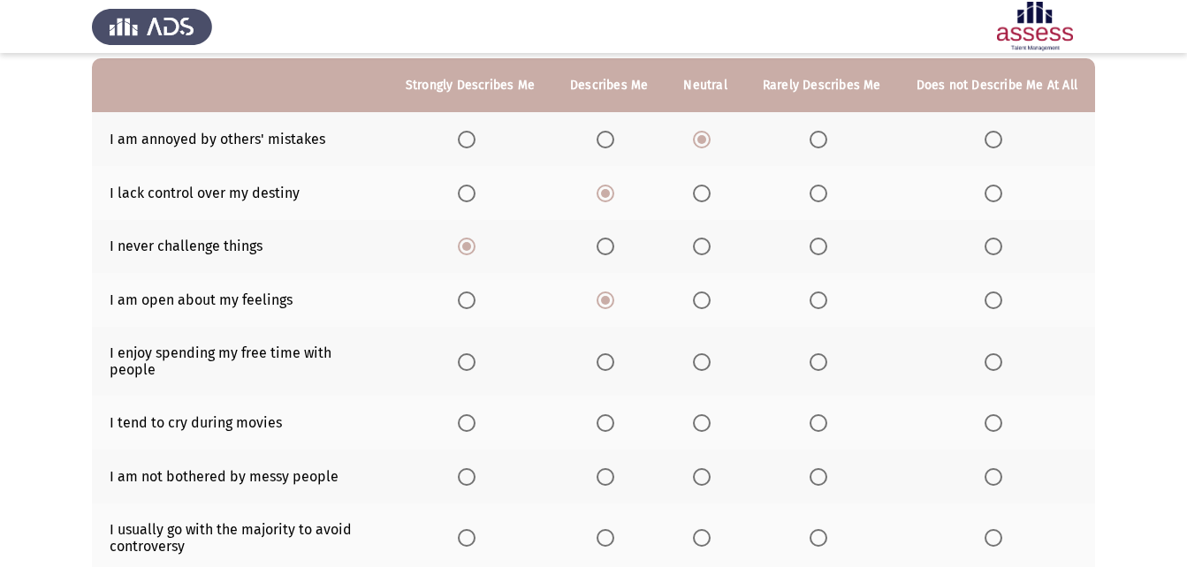
scroll to position [177, 0]
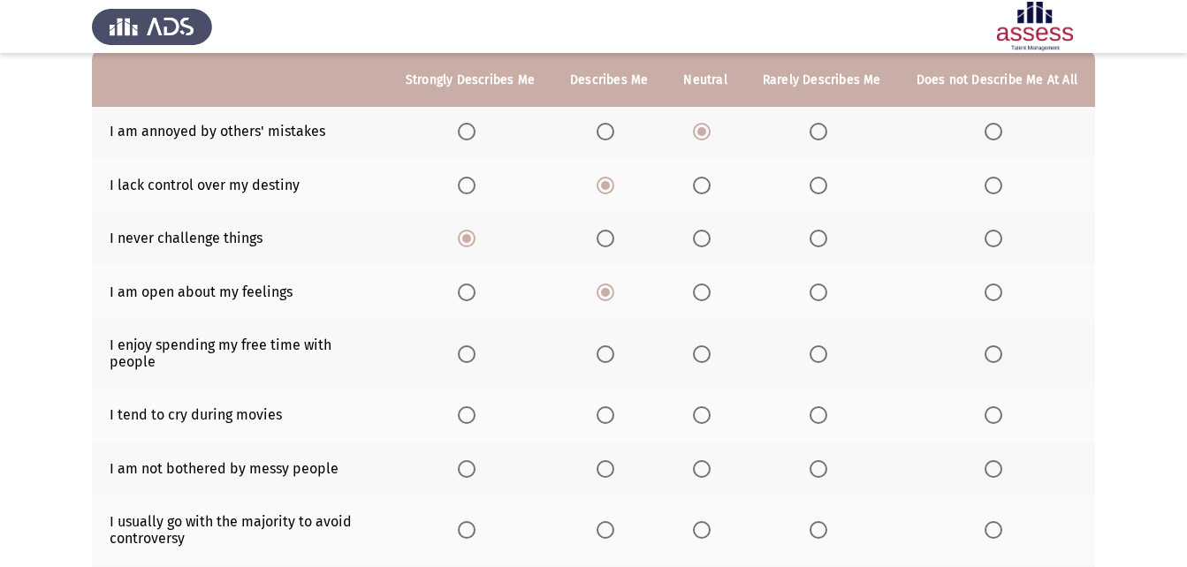
click at [710, 352] on span "Select an option" at bounding box center [702, 354] width 18 height 18
click at [710, 352] on input "Select an option" at bounding box center [702, 354] width 18 height 18
click at [826, 406] on span "Select an option" at bounding box center [818, 415] width 18 height 18
click at [826, 406] on input "Select an option" at bounding box center [818, 415] width 18 height 18
click at [608, 460] on span "Select an option" at bounding box center [605, 469] width 18 height 18
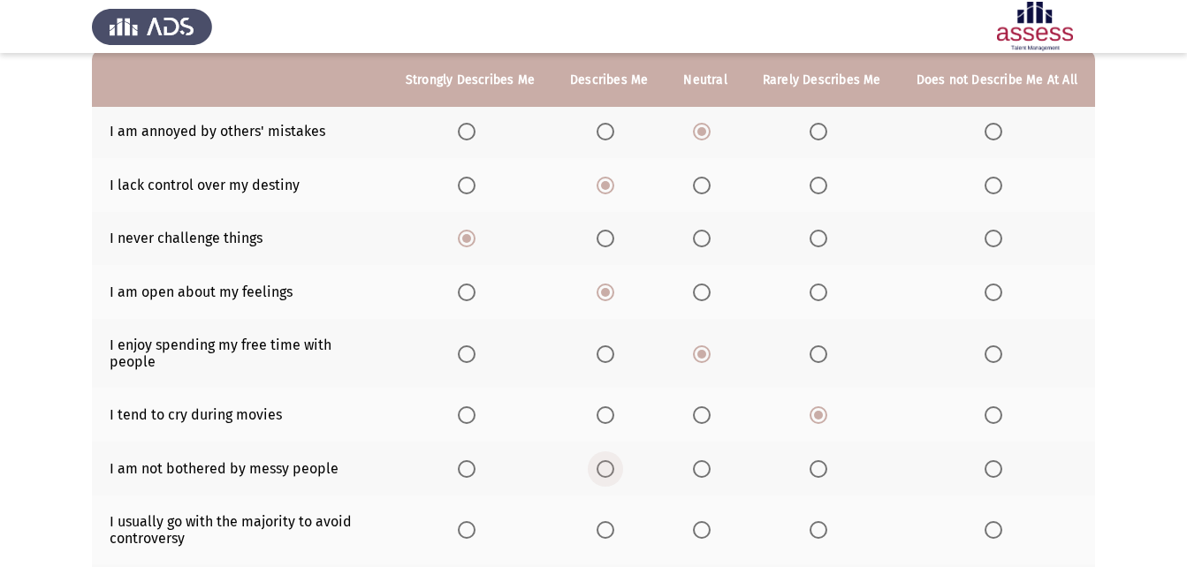
click at [608, 460] on input "Select an option" at bounding box center [605, 469] width 18 height 18
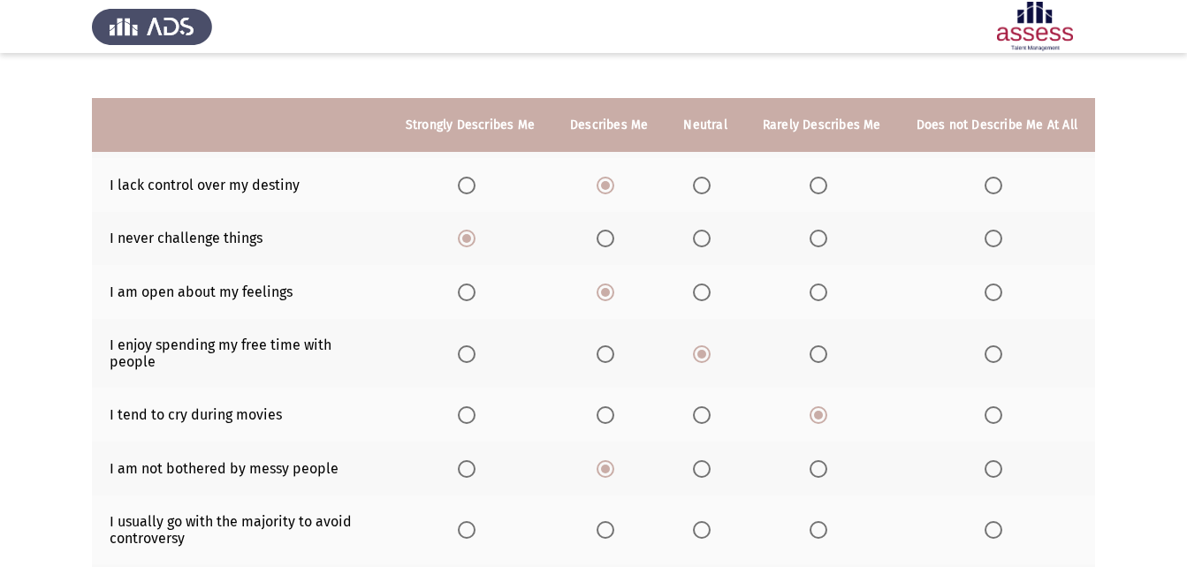
scroll to position [265, 0]
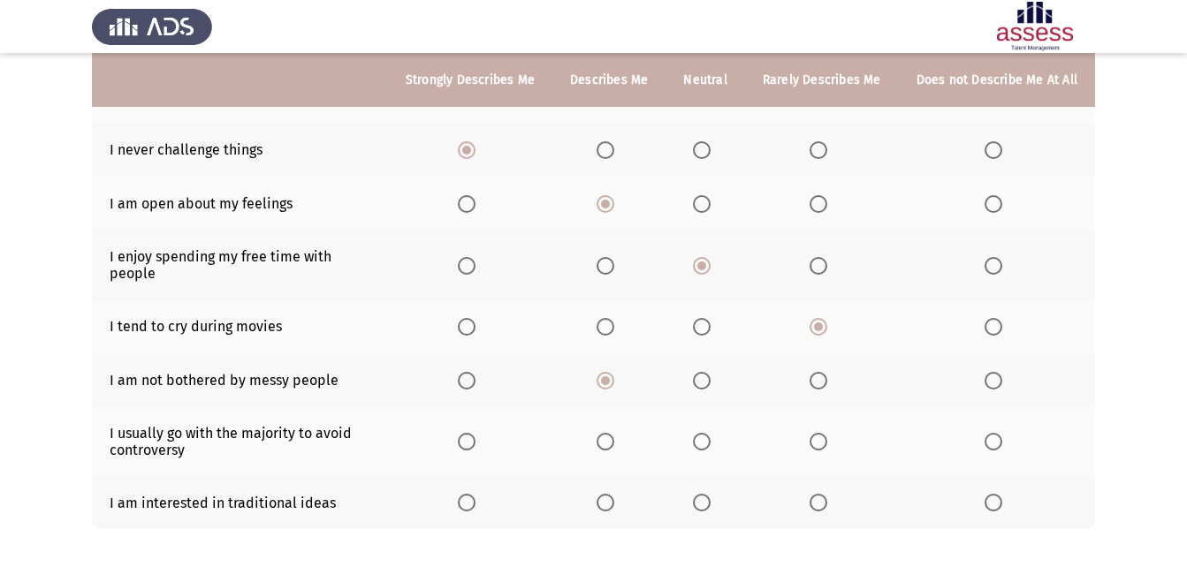
click at [710, 433] on span "Select an option" at bounding box center [702, 442] width 18 height 18
click at [710, 433] on input "Select an option" at bounding box center [702, 442] width 18 height 18
click at [482, 477] on th at bounding box center [470, 503] width 164 height 54
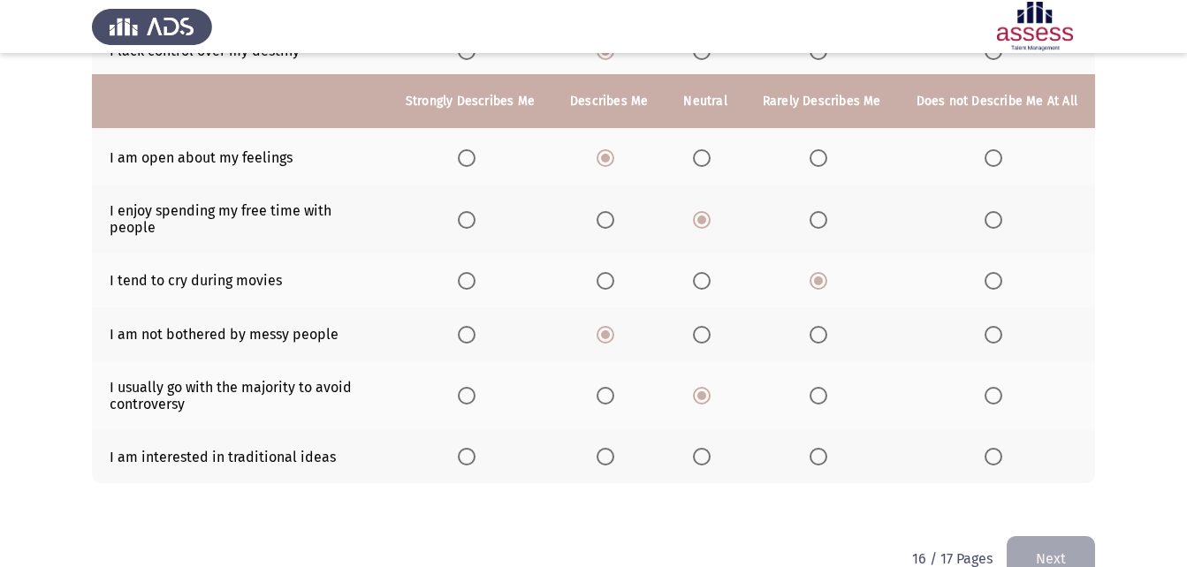
scroll to position [336, 0]
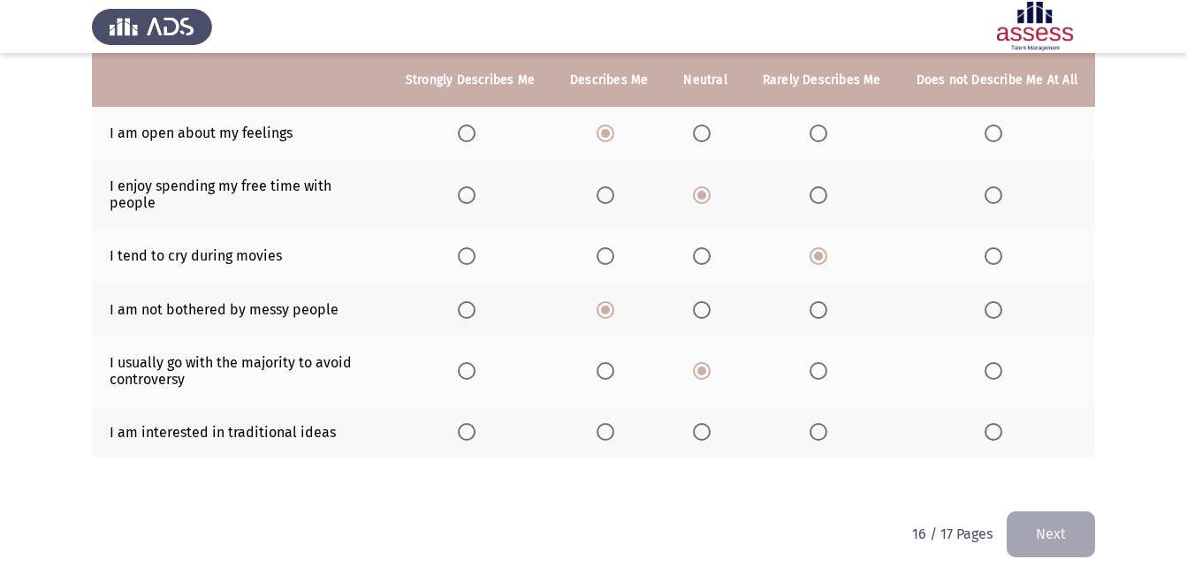
click at [473, 406] on th at bounding box center [470, 433] width 164 height 54
click at [475, 423] on span "Select an option" at bounding box center [467, 432] width 18 height 18
click at [475, 423] on input "Select an option" at bounding box center [467, 432] width 18 height 18
click at [1045, 521] on button "Next" at bounding box center [1050, 534] width 88 height 45
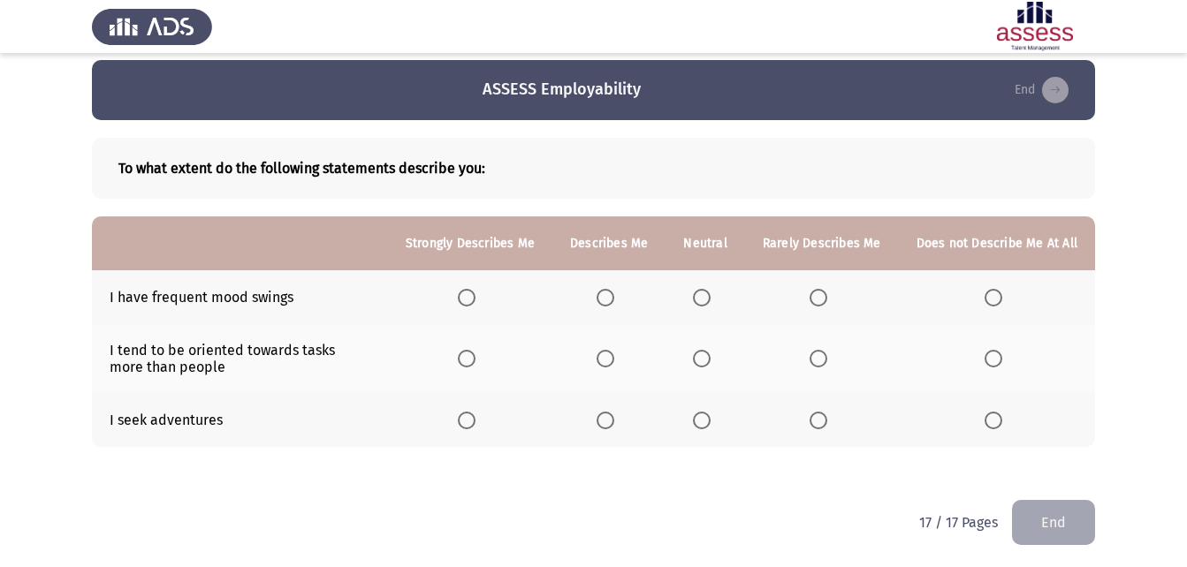
scroll to position [14, 0]
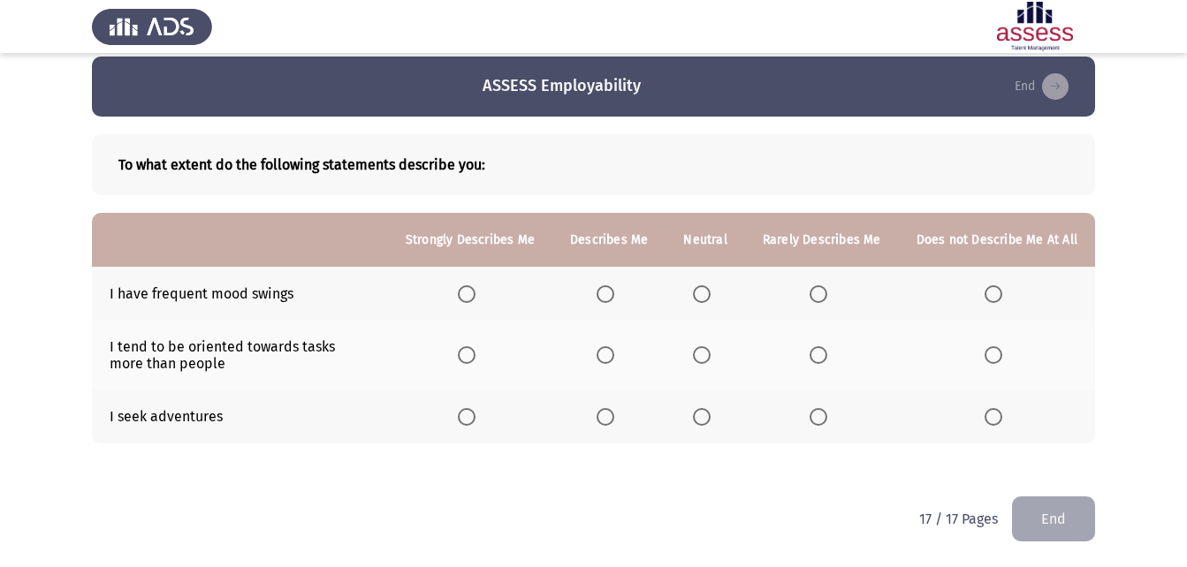
click at [699, 298] on span "Select an option" at bounding box center [702, 294] width 18 height 18
click at [699, 298] on input "Select an option" at bounding box center [702, 294] width 18 height 18
click at [610, 351] on span "Select an option" at bounding box center [605, 355] width 18 height 18
click at [610, 351] on input "Select an option" at bounding box center [605, 355] width 18 height 18
click at [710, 417] on span "Select an option" at bounding box center [702, 417] width 18 height 18
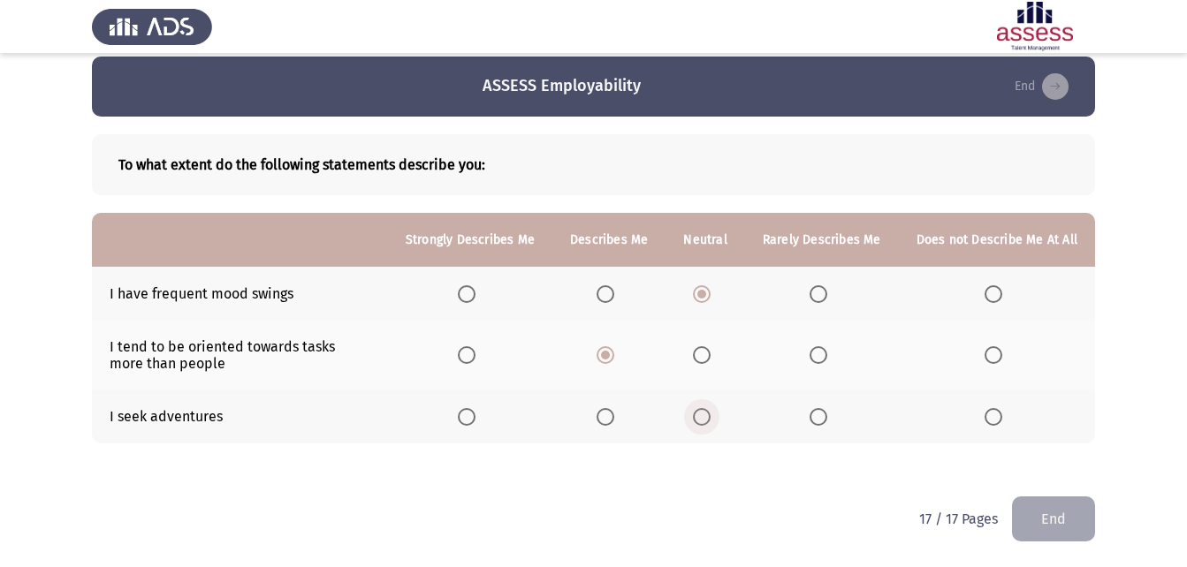
click at [710, 417] on input "Select an option" at bounding box center [702, 417] width 18 height 18
click at [1074, 497] on button "End" at bounding box center [1053, 519] width 83 height 45
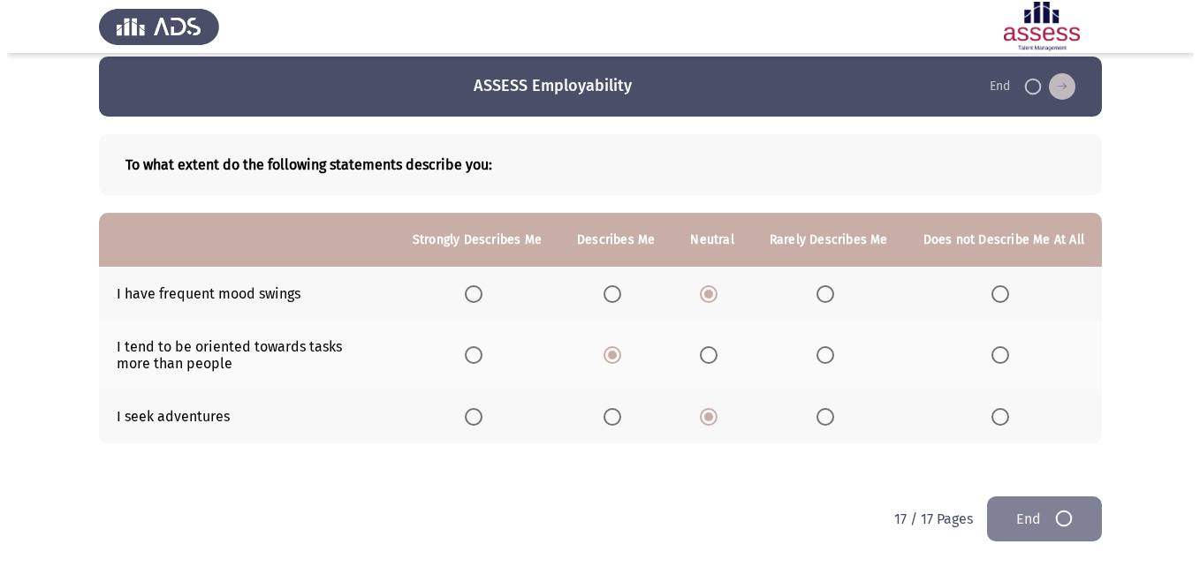
scroll to position [0, 0]
